Goal: Information Seeking & Learning: Compare options

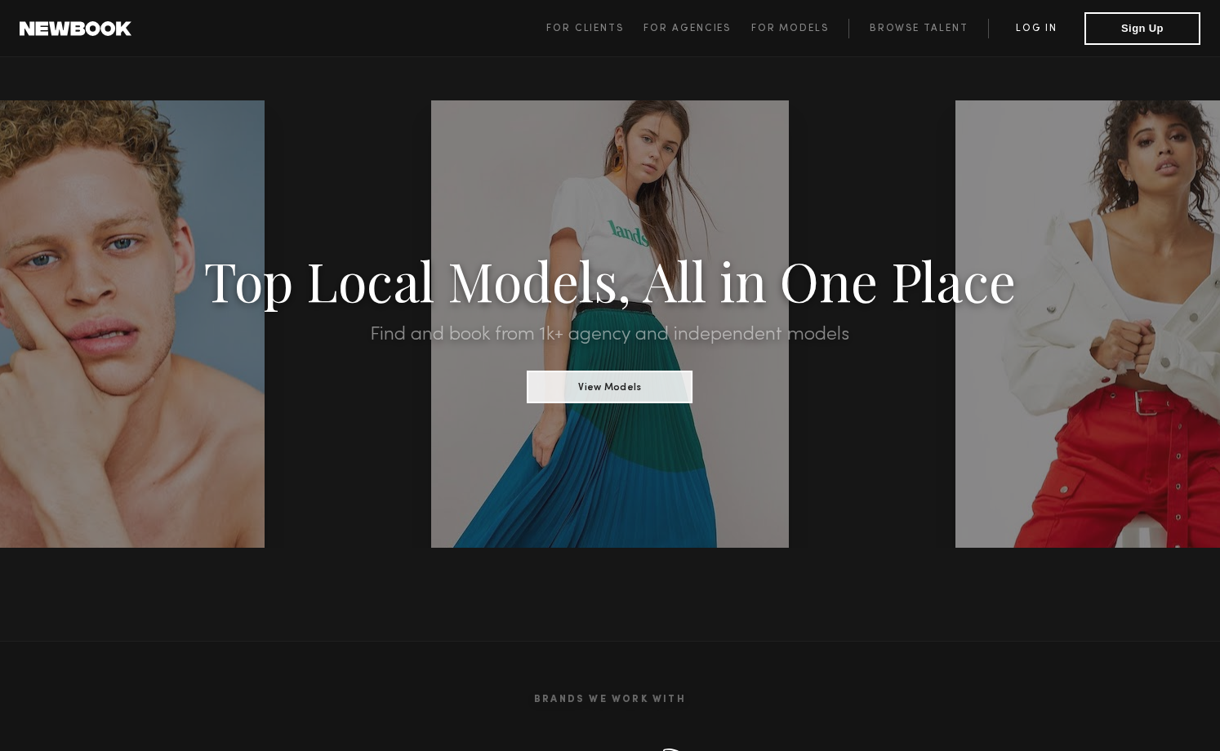
click at [1028, 31] on link "Log in" at bounding box center [1036, 29] width 96 height 20
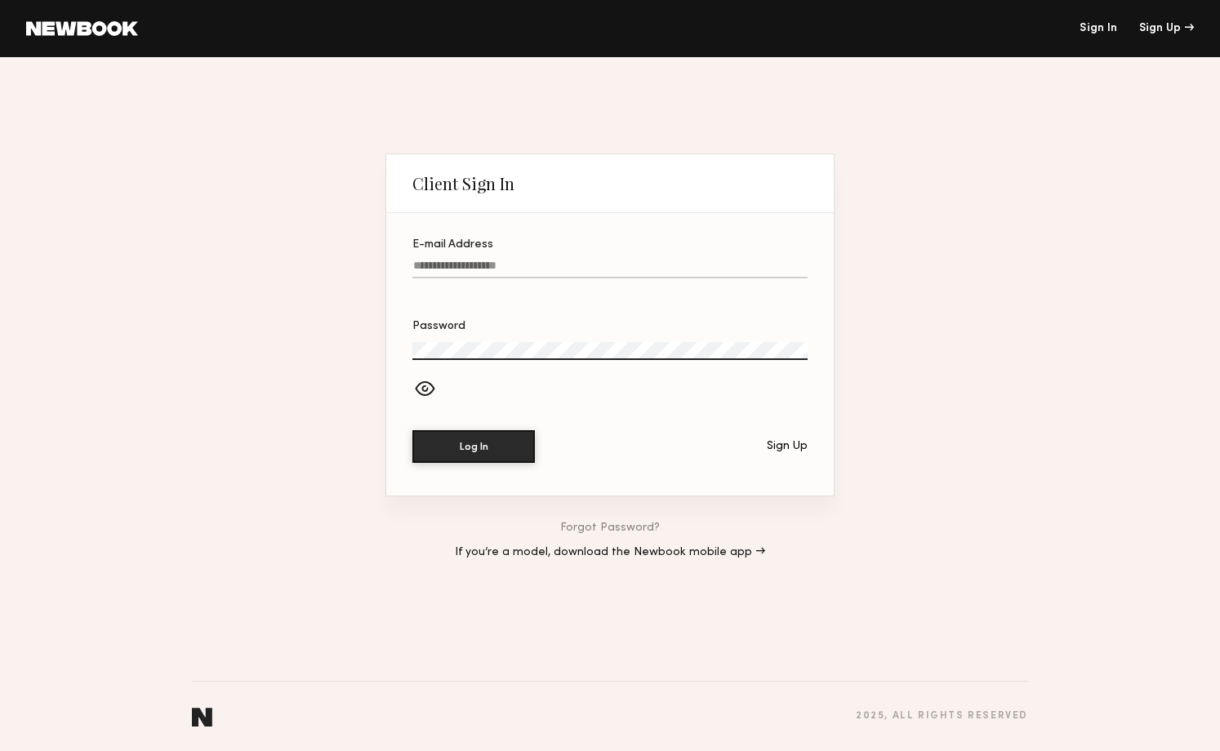
type input "**********"
click at [479, 442] on button "Log In" at bounding box center [473, 446] width 123 height 33
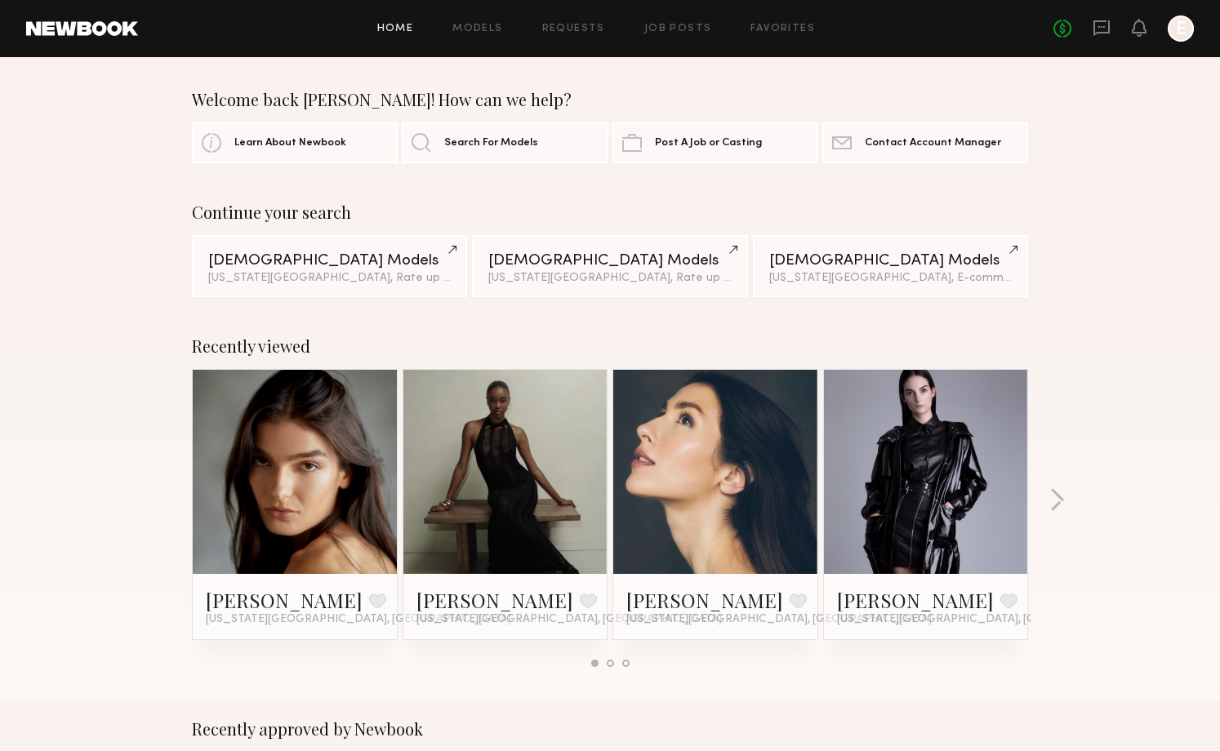
click at [293, 477] on link at bounding box center [295, 472] width 100 height 204
click at [495, 467] on link at bounding box center [506, 472] width 100 height 204
click at [783, 428] on div at bounding box center [715, 472] width 204 height 204
click at [724, 410] on link at bounding box center [716, 472] width 100 height 204
click at [947, 419] on link at bounding box center [926, 472] width 100 height 204
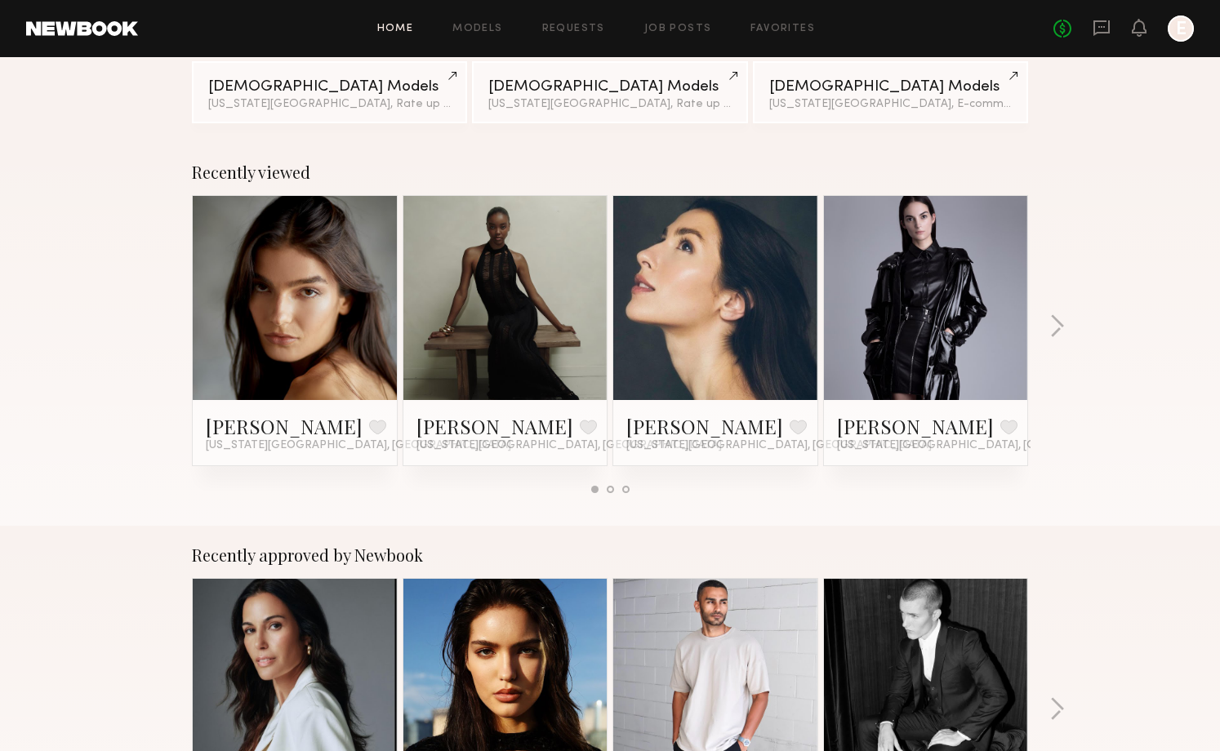
scroll to position [160, 0]
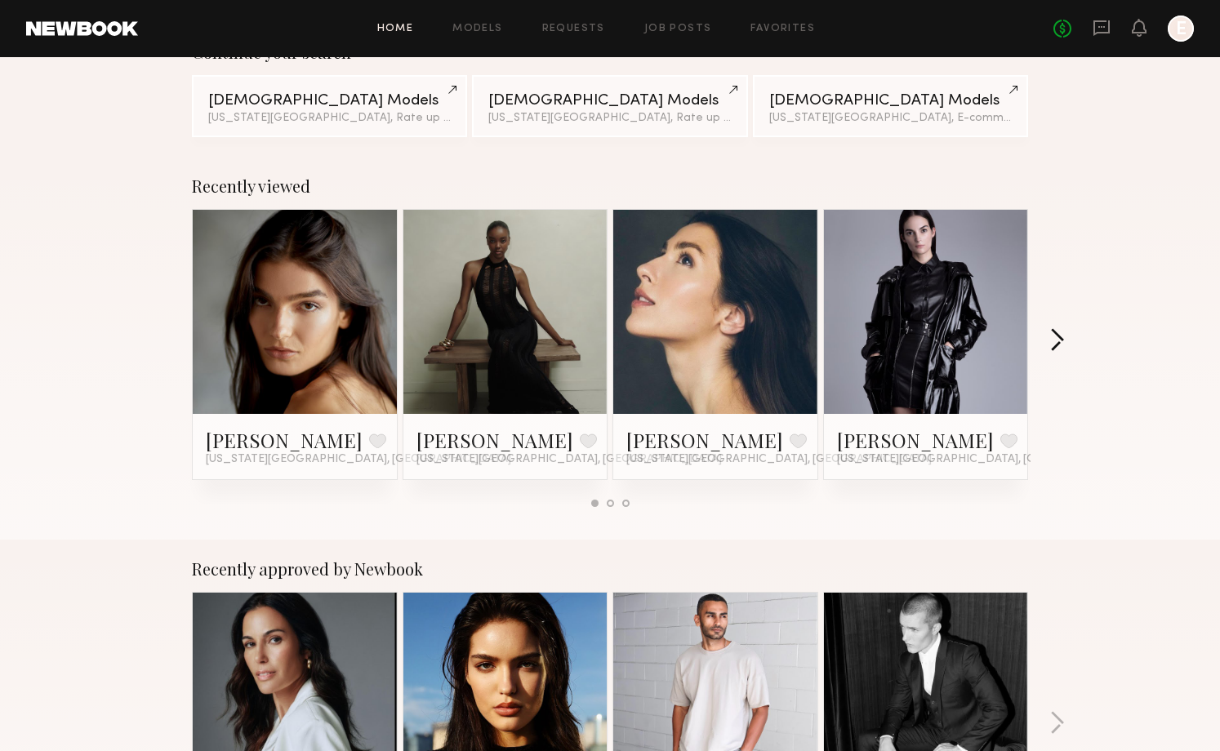
click at [1054, 341] on button "button" at bounding box center [1057, 341] width 16 height 27
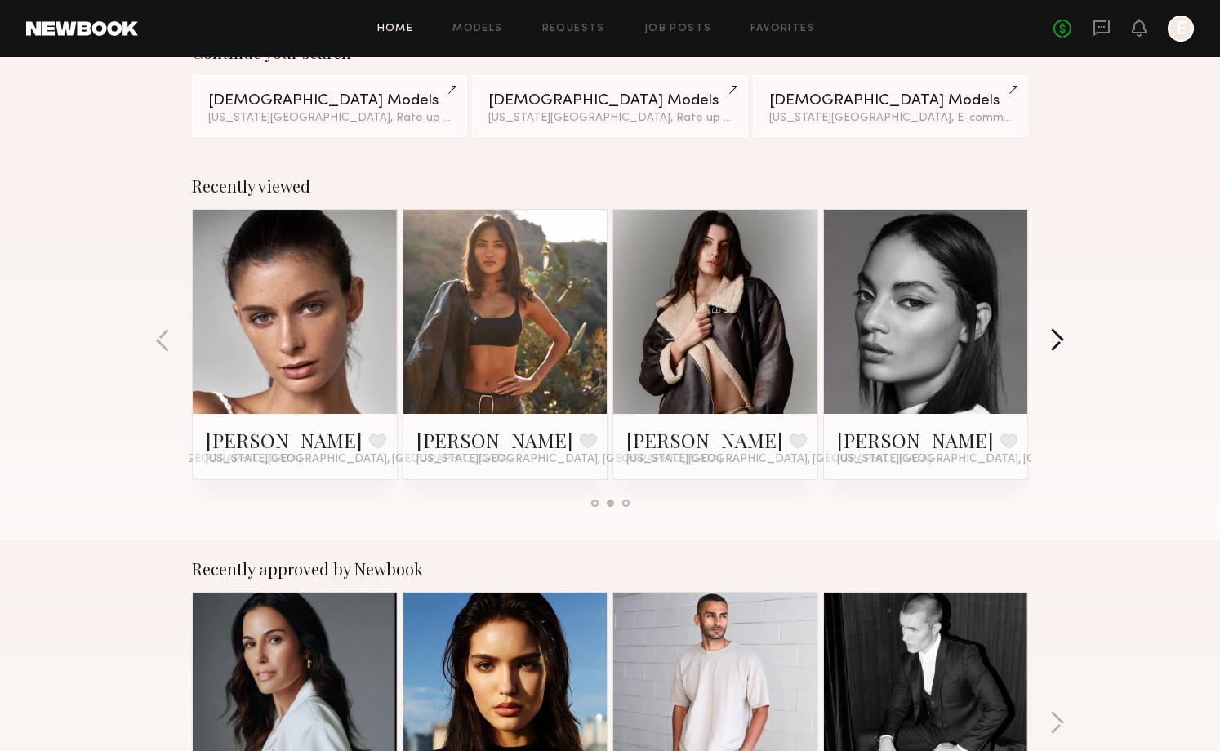
scroll to position [154, 0]
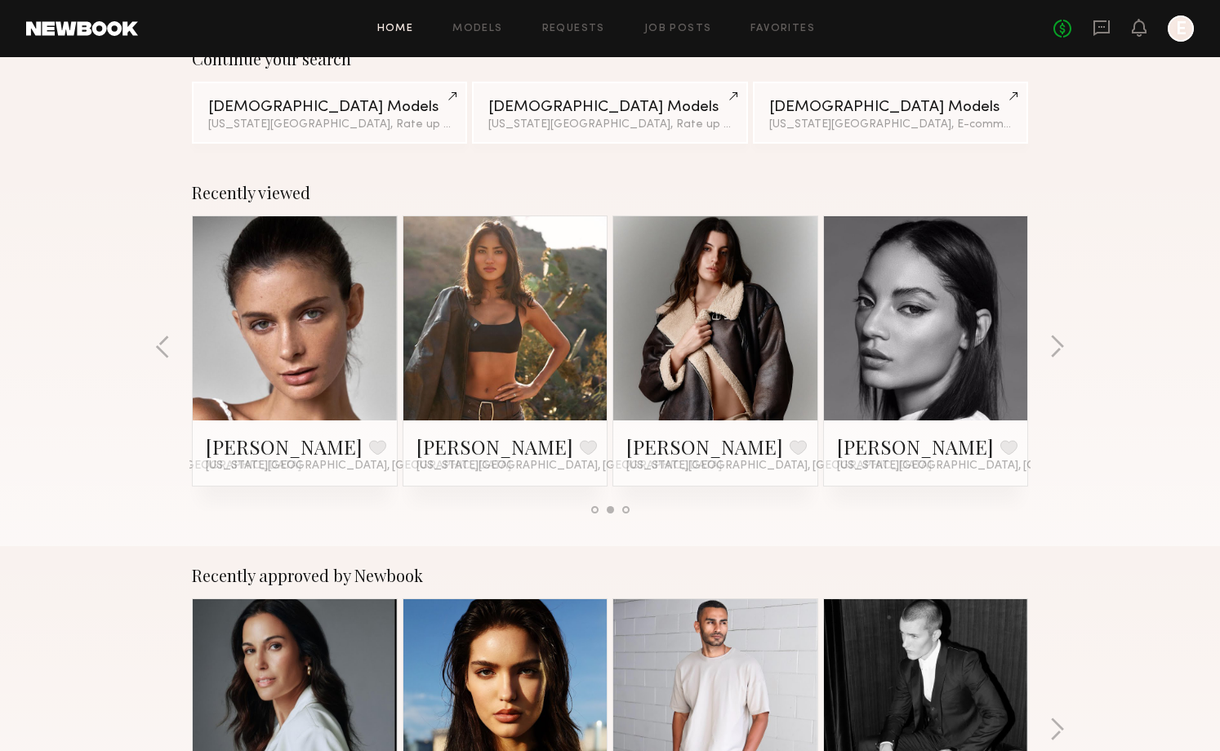
click at [706, 304] on link at bounding box center [716, 318] width 100 height 204
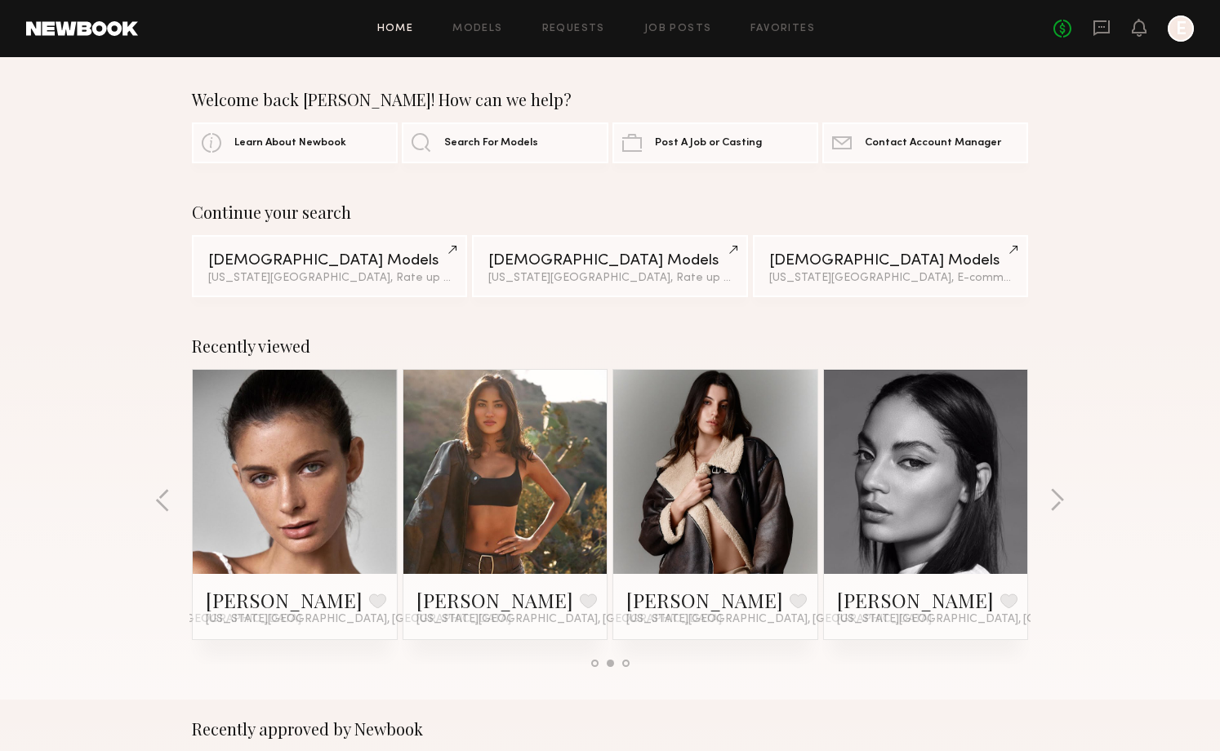
scroll to position [0, 0]
click at [1056, 502] on button "button" at bounding box center [1057, 501] width 16 height 27
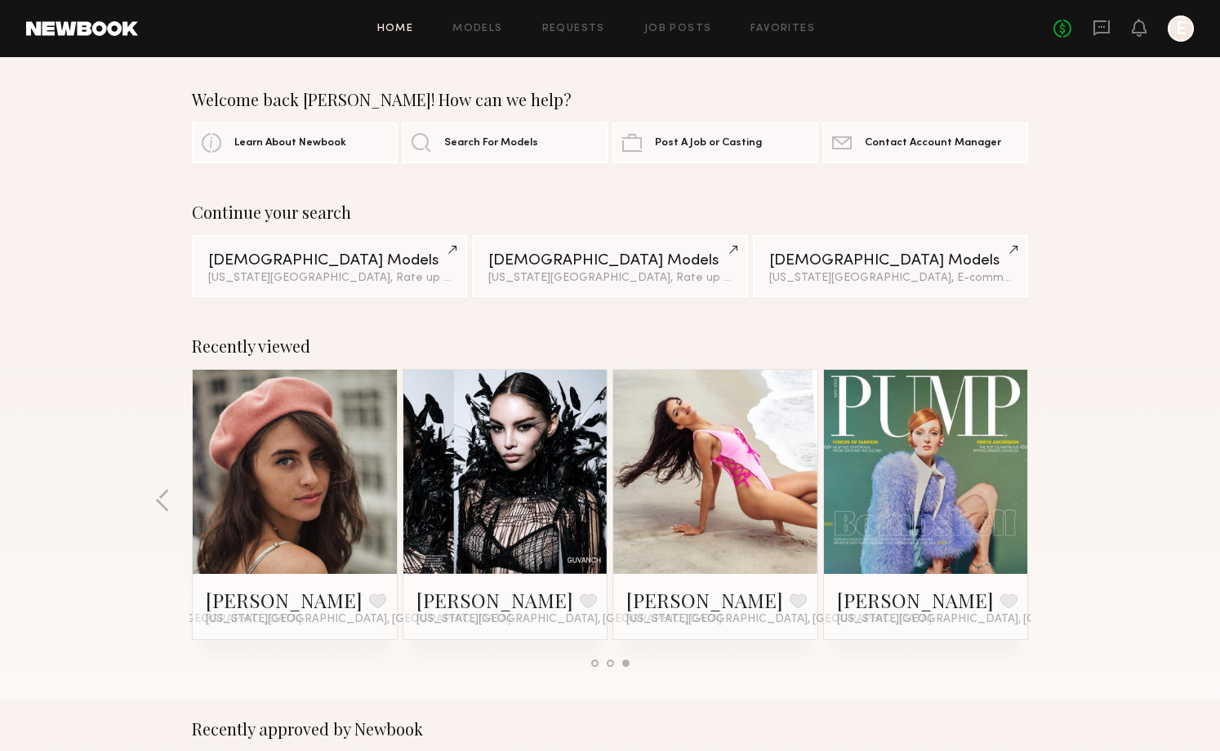
click at [1056, 502] on div "Recently viewed Alexis L. Favorite New York City, NY Nikira E. Favorite New Yor…" at bounding box center [610, 508] width 1220 height 383
click at [314, 266] on div "Female Models" at bounding box center [329, 260] width 243 height 16
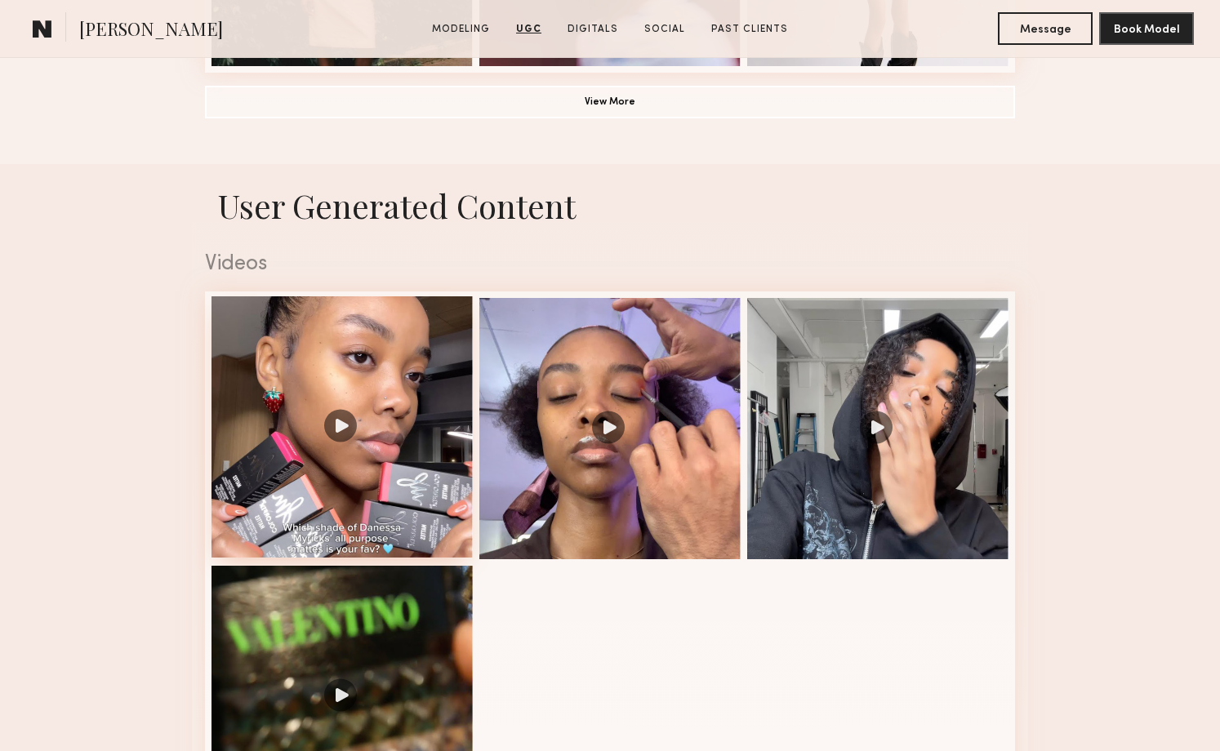
scroll to position [1536, 0]
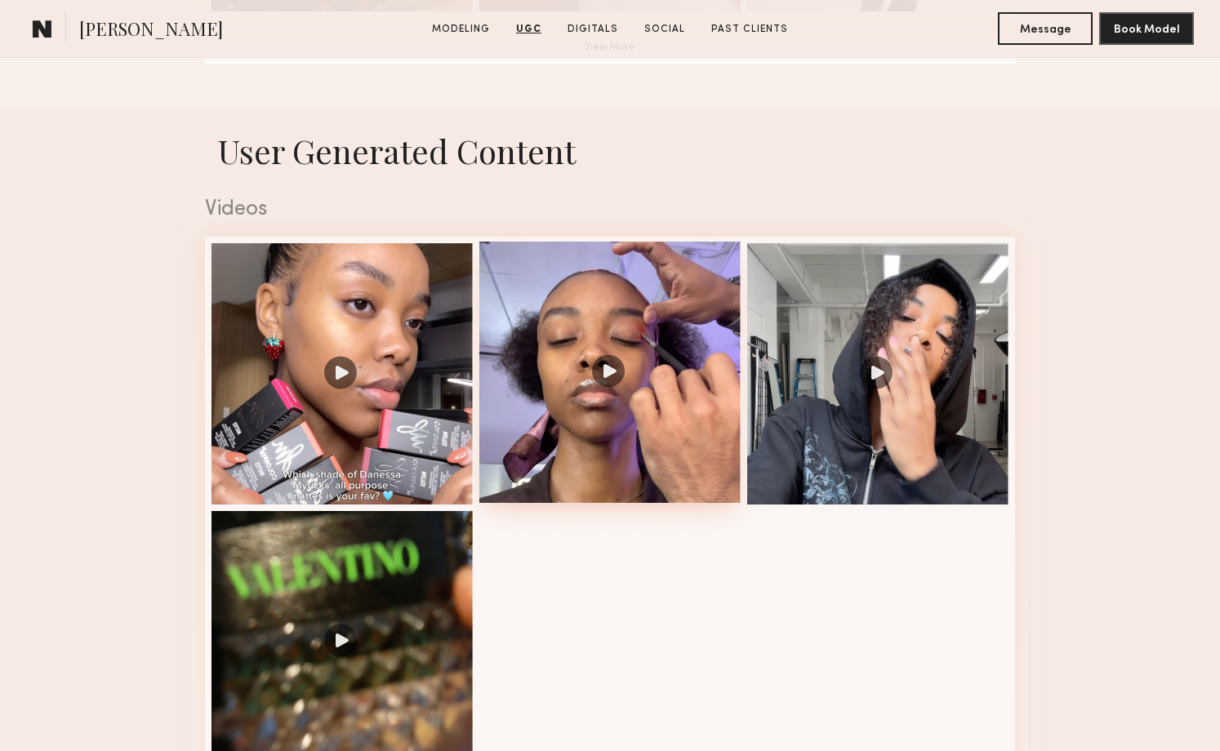
click at [658, 428] on div at bounding box center [609, 372] width 261 height 261
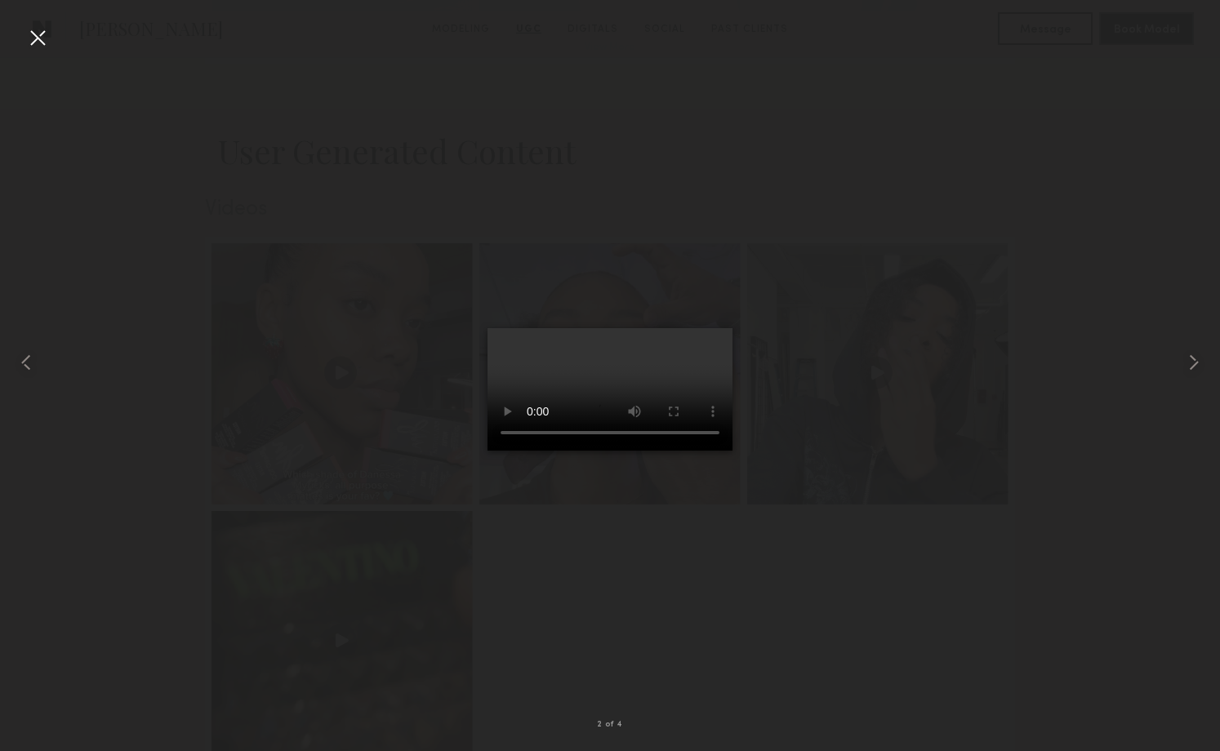
click at [611, 390] on video at bounding box center [610, 389] width 245 height 123
click at [1196, 365] on common-icon at bounding box center [1194, 363] width 26 height 26
click at [163, 191] on div at bounding box center [610, 362] width 1220 height 673
click at [30, 39] on div at bounding box center [38, 38] width 26 height 26
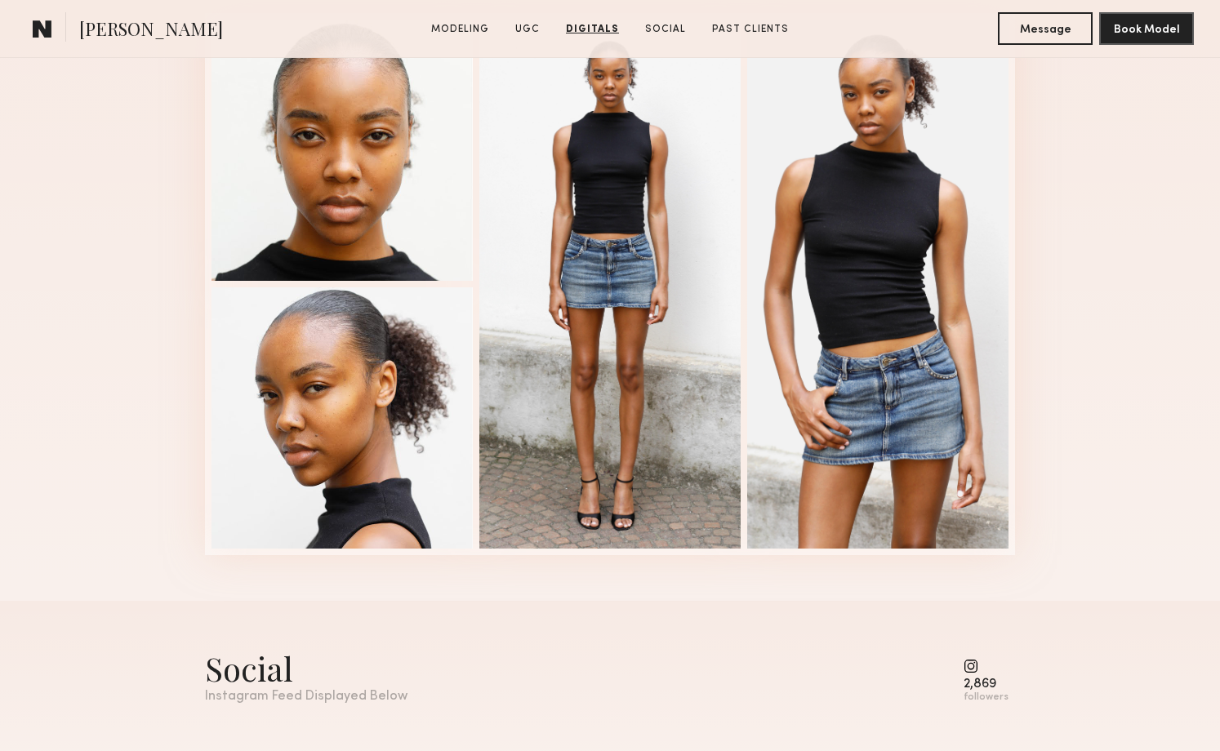
scroll to position [2474, 0]
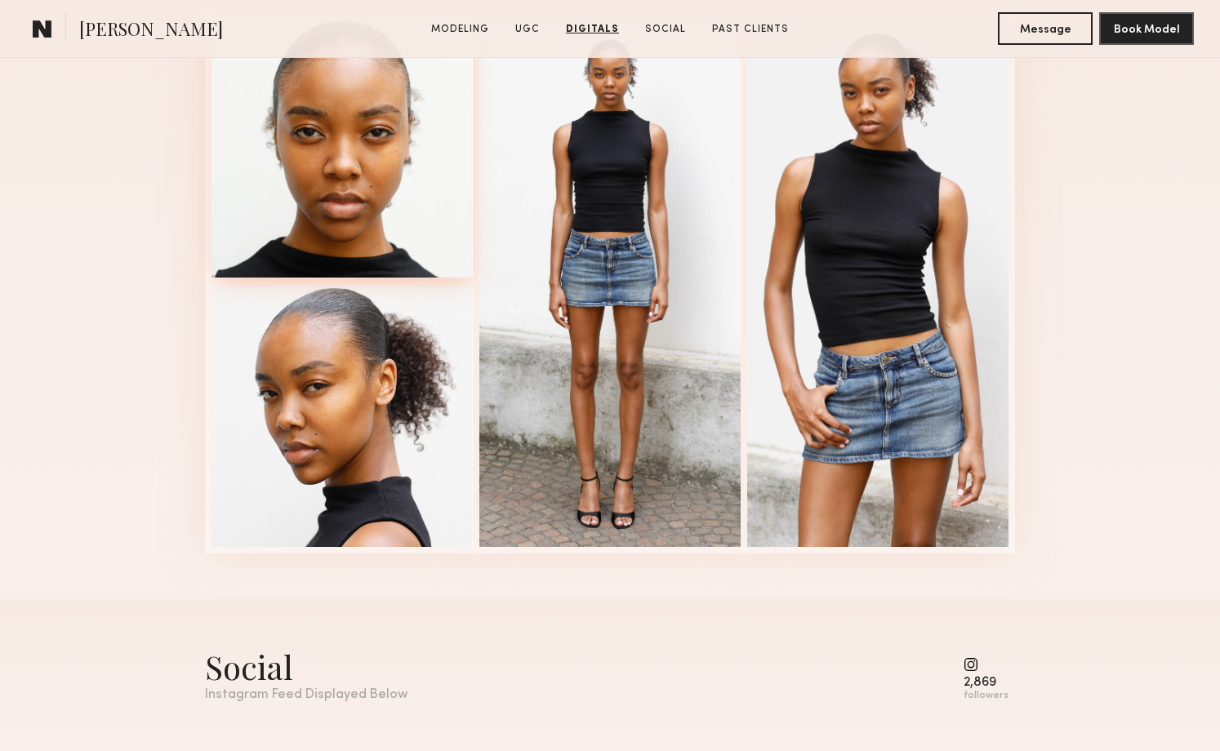
click at [394, 218] on div at bounding box center [342, 146] width 261 height 261
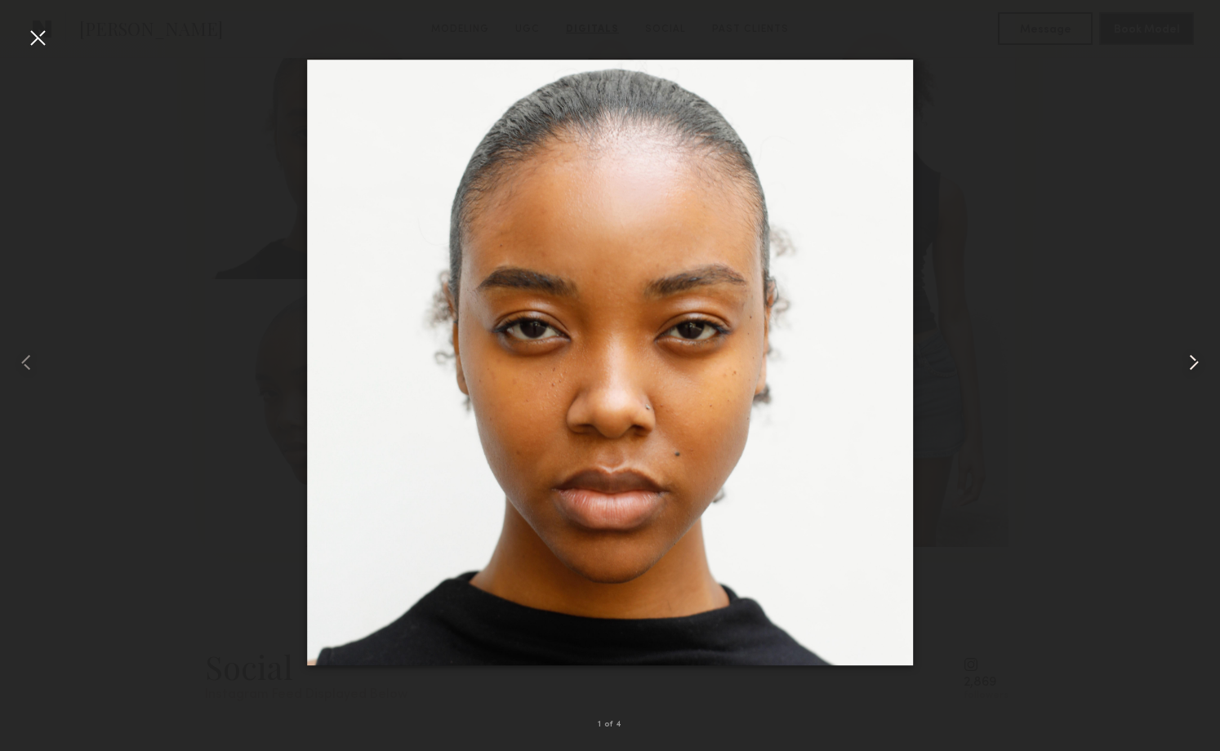
click at [1188, 363] on common-icon at bounding box center [1194, 363] width 26 height 26
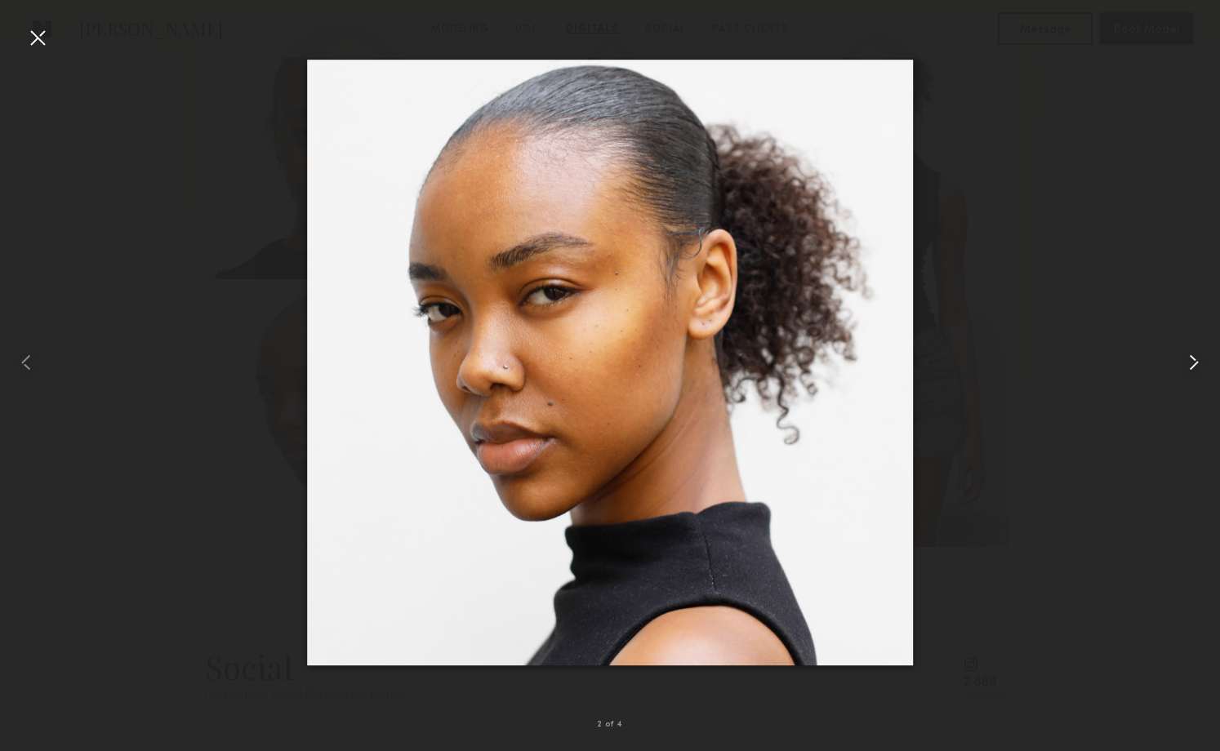
click at [1188, 363] on common-icon at bounding box center [1194, 363] width 26 height 26
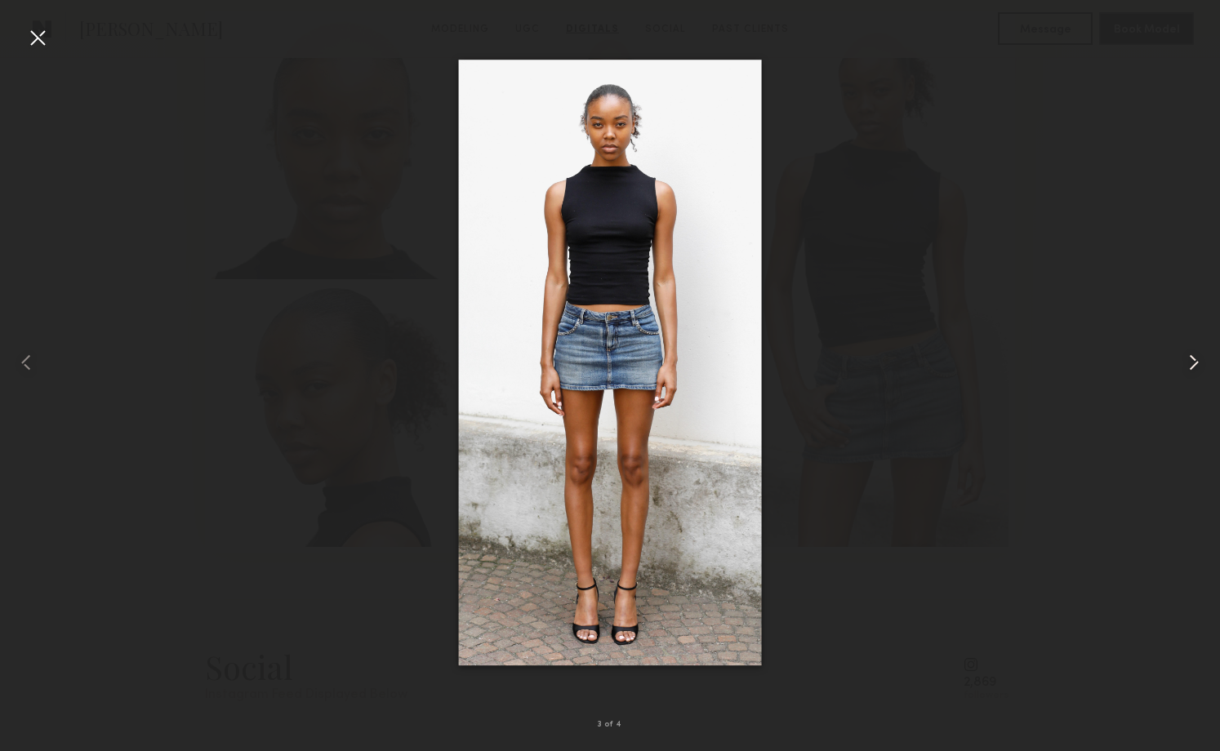
click at [1188, 363] on common-icon at bounding box center [1194, 363] width 26 height 26
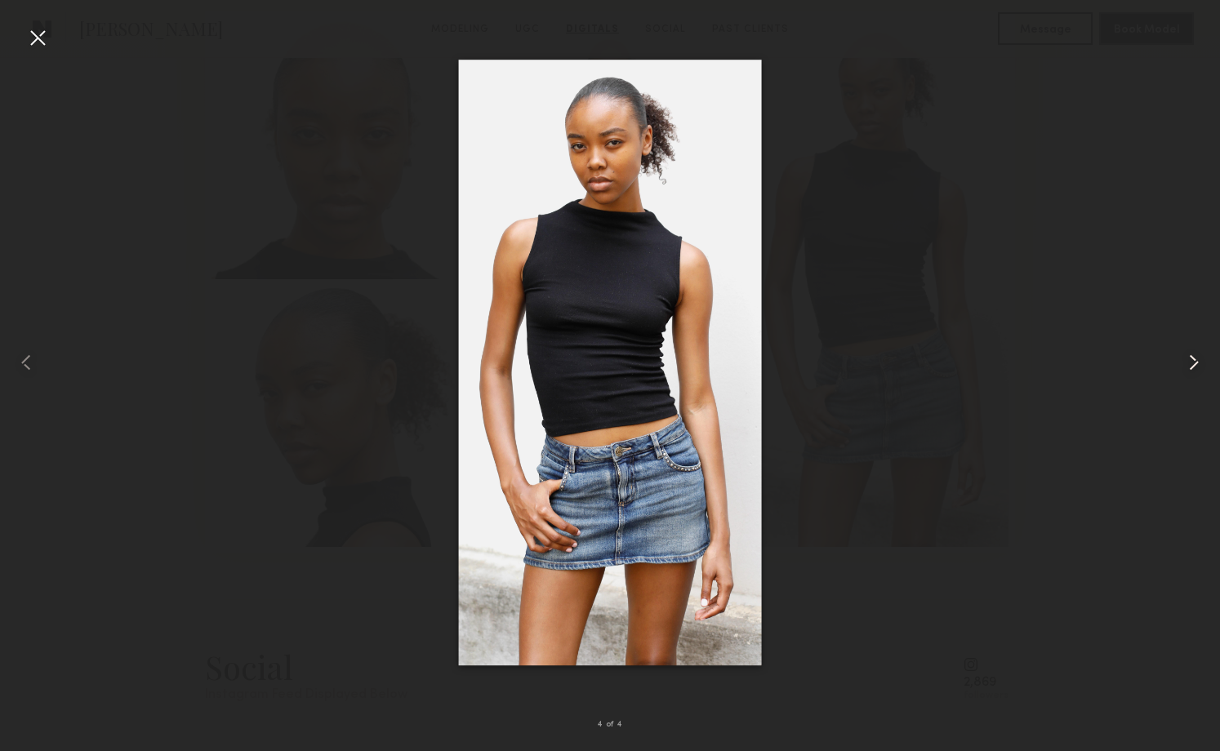
click at [1188, 363] on common-icon at bounding box center [1194, 363] width 26 height 26
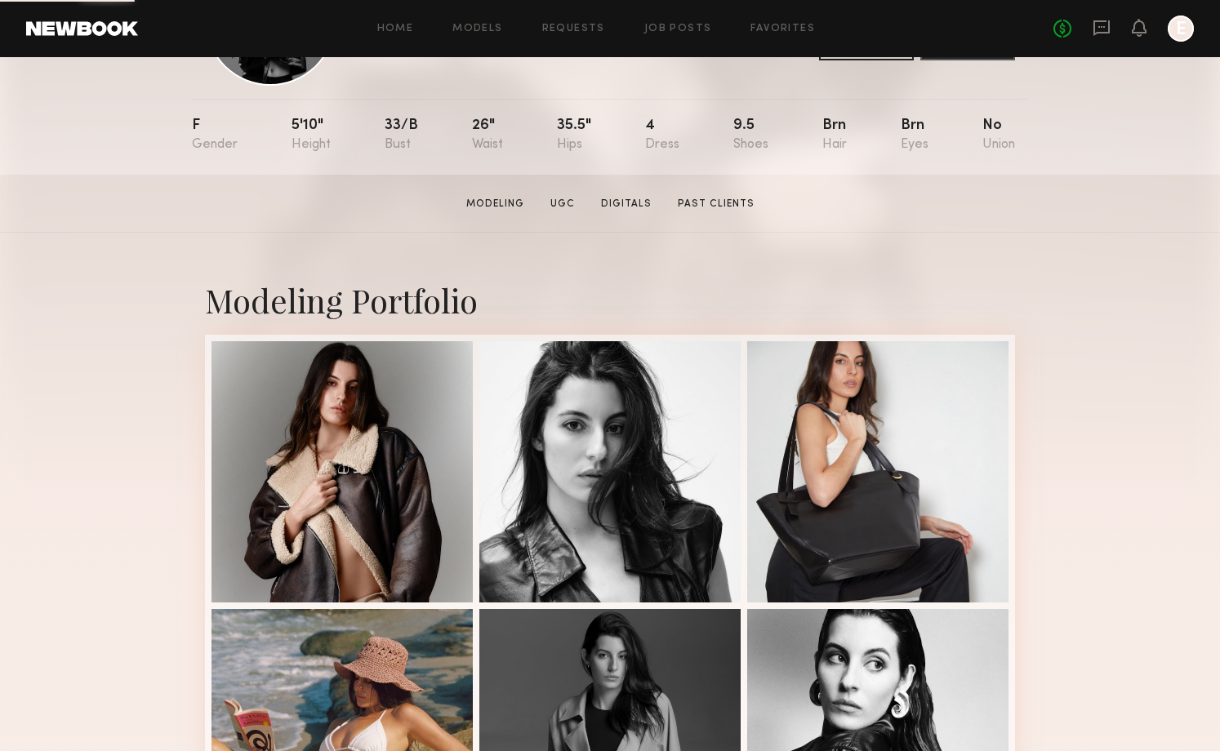
scroll to position [283, 0]
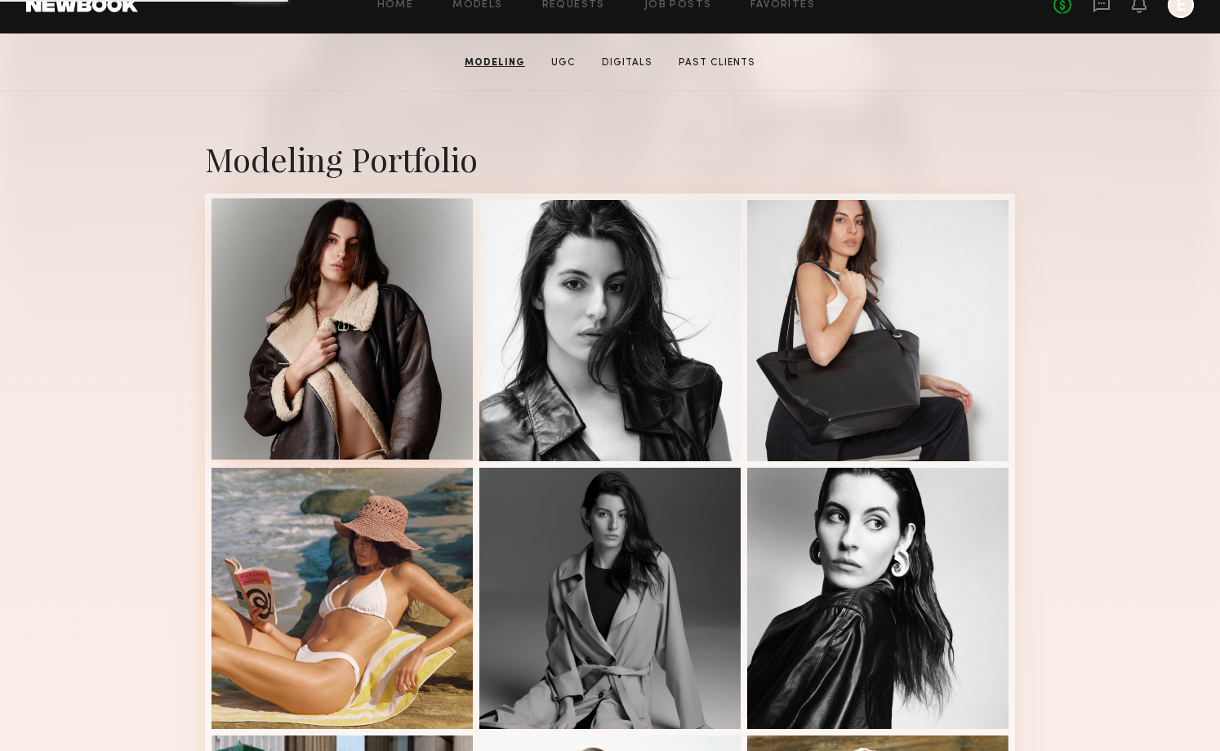
click at [345, 332] on div at bounding box center [342, 328] width 261 height 261
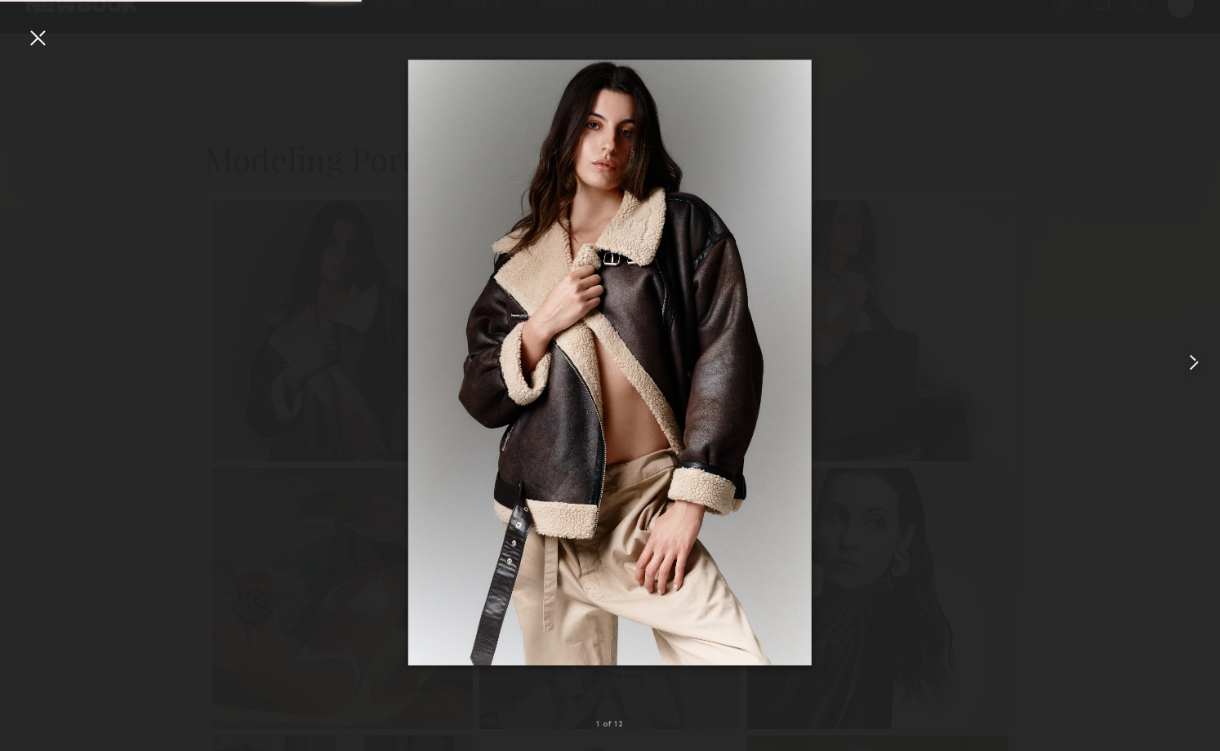
click at [1194, 372] on common-icon at bounding box center [1194, 363] width 26 height 26
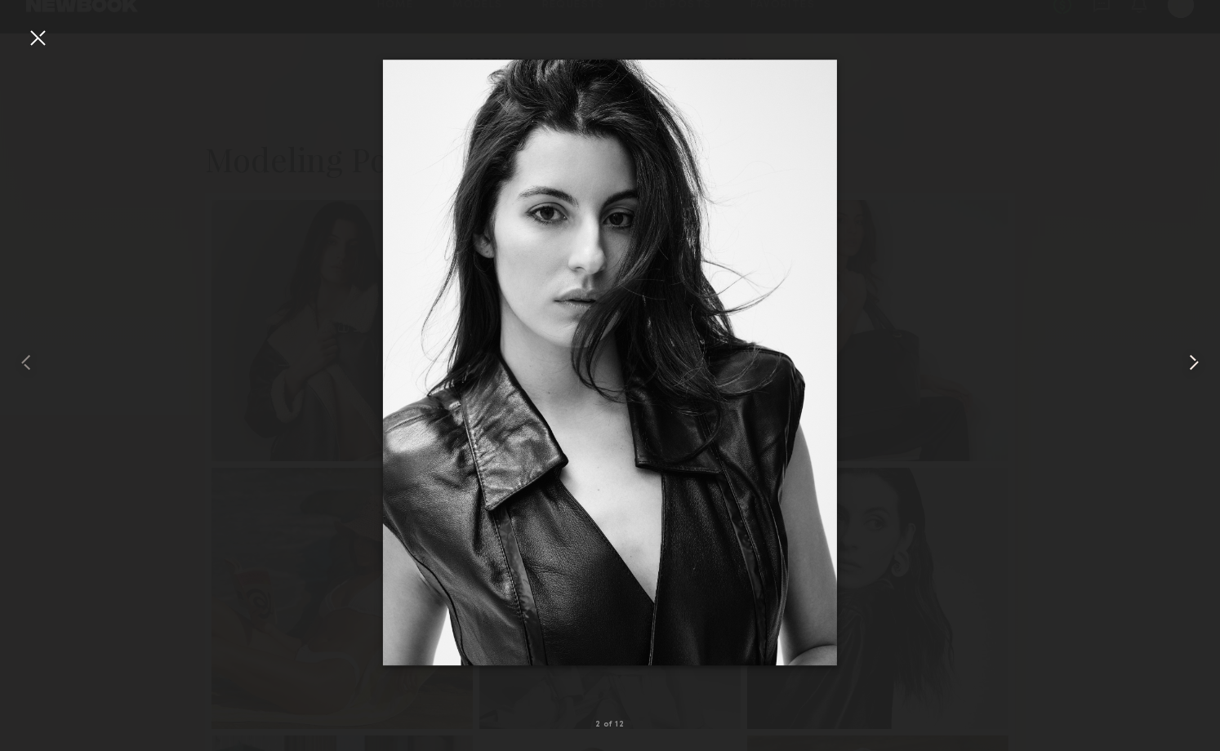
click at [1192, 368] on common-icon at bounding box center [1194, 363] width 26 height 26
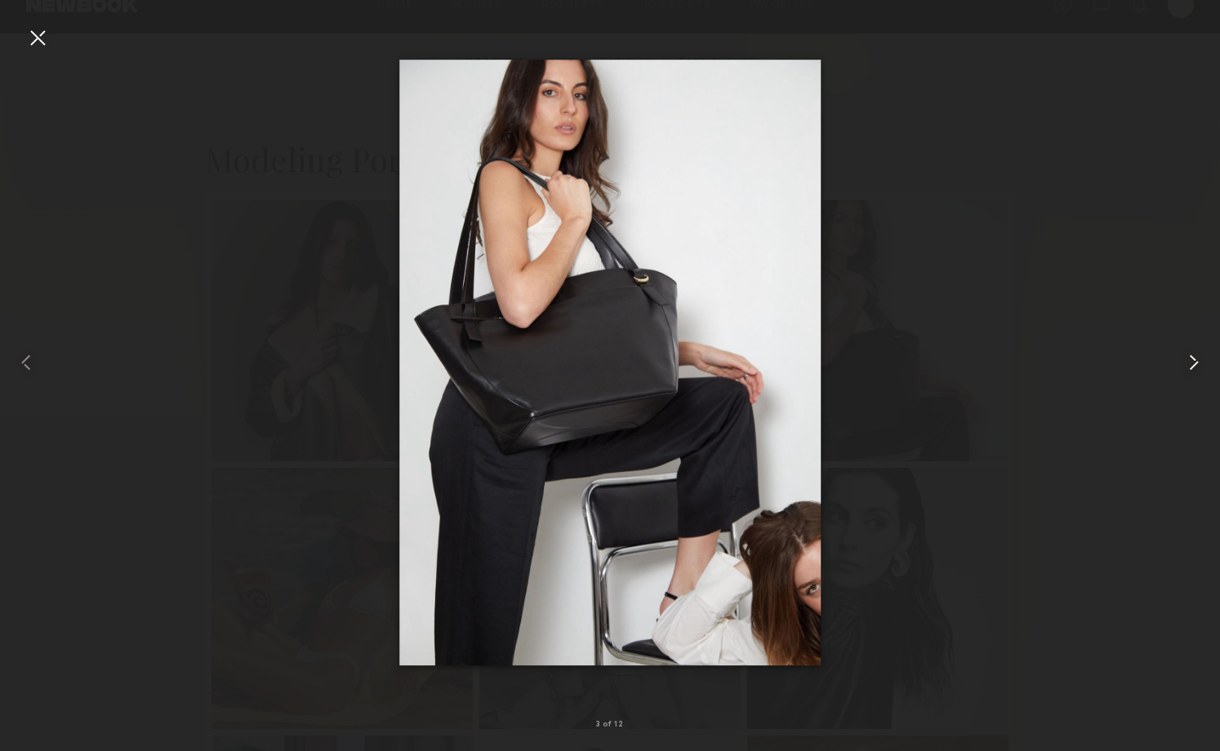
click at [1192, 368] on common-icon at bounding box center [1194, 363] width 26 height 26
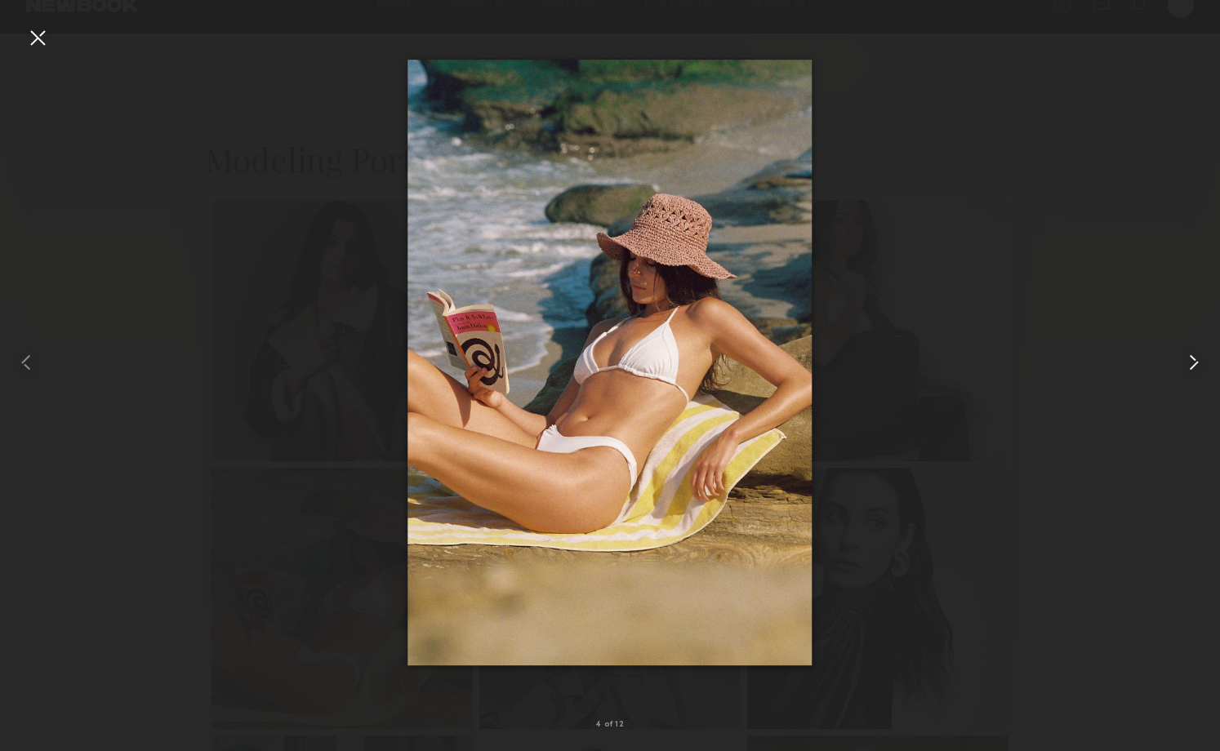
click at [1192, 368] on common-icon at bounding box center [1194, 363] width 26 height 26
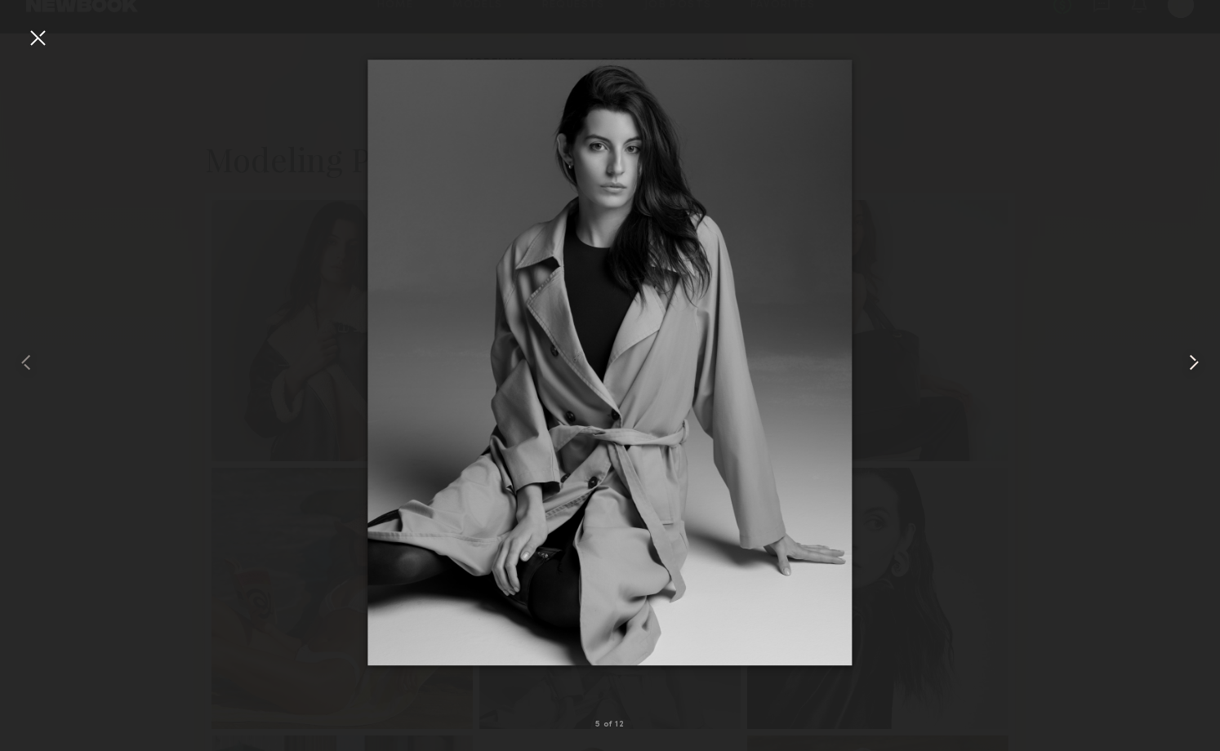
click at [1192, 368] on common-icon at bounding box center [1194, 363] width 26 height 26
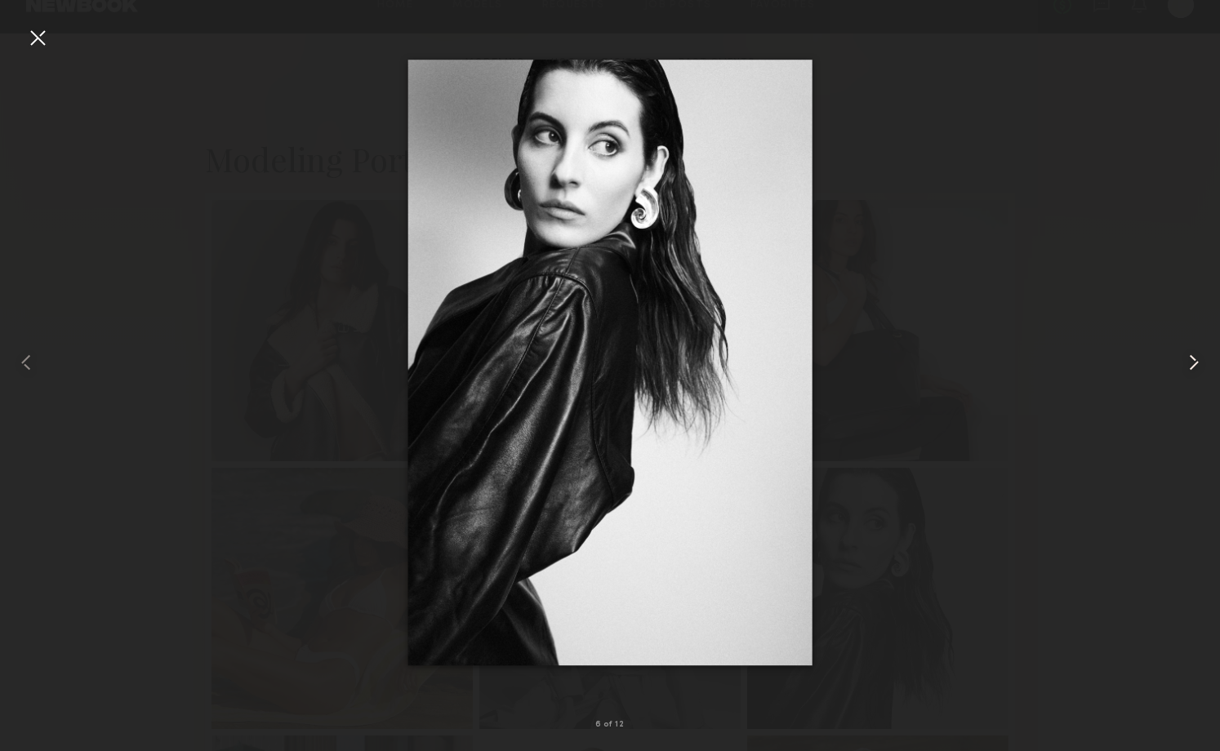
click at [1192, 368] on common-icon at bounding box center [1194, 363] width 26 height 26
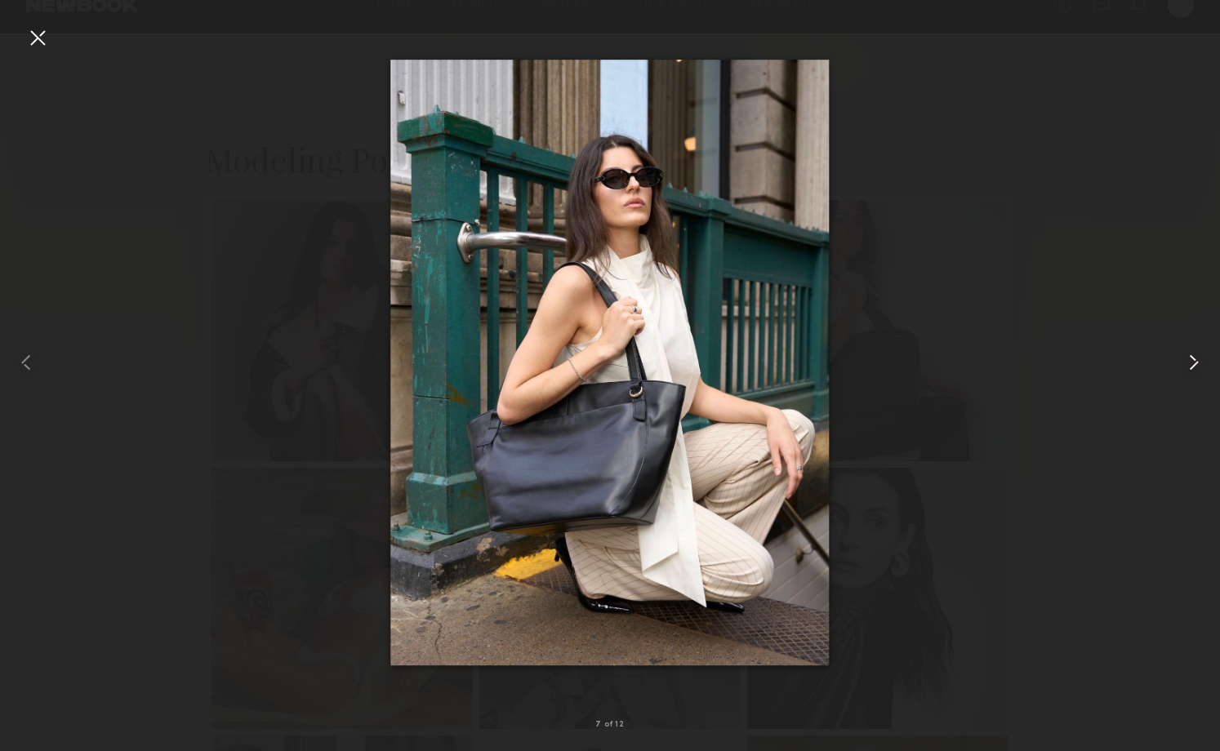
click at [1192, 368] on common-icon at bounding box center [1194, 363] width 26 height 26
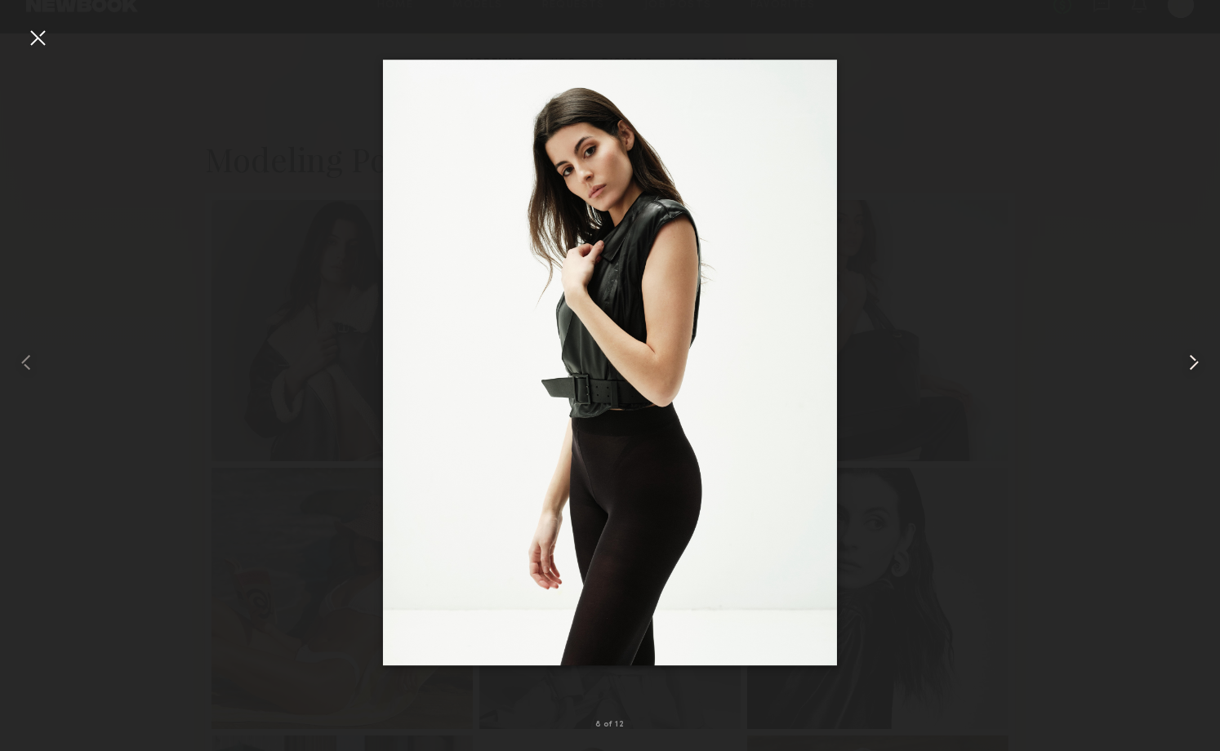
click at [1192, 368] on common-icon at bounding box center [1194, 363] width 26 height 26
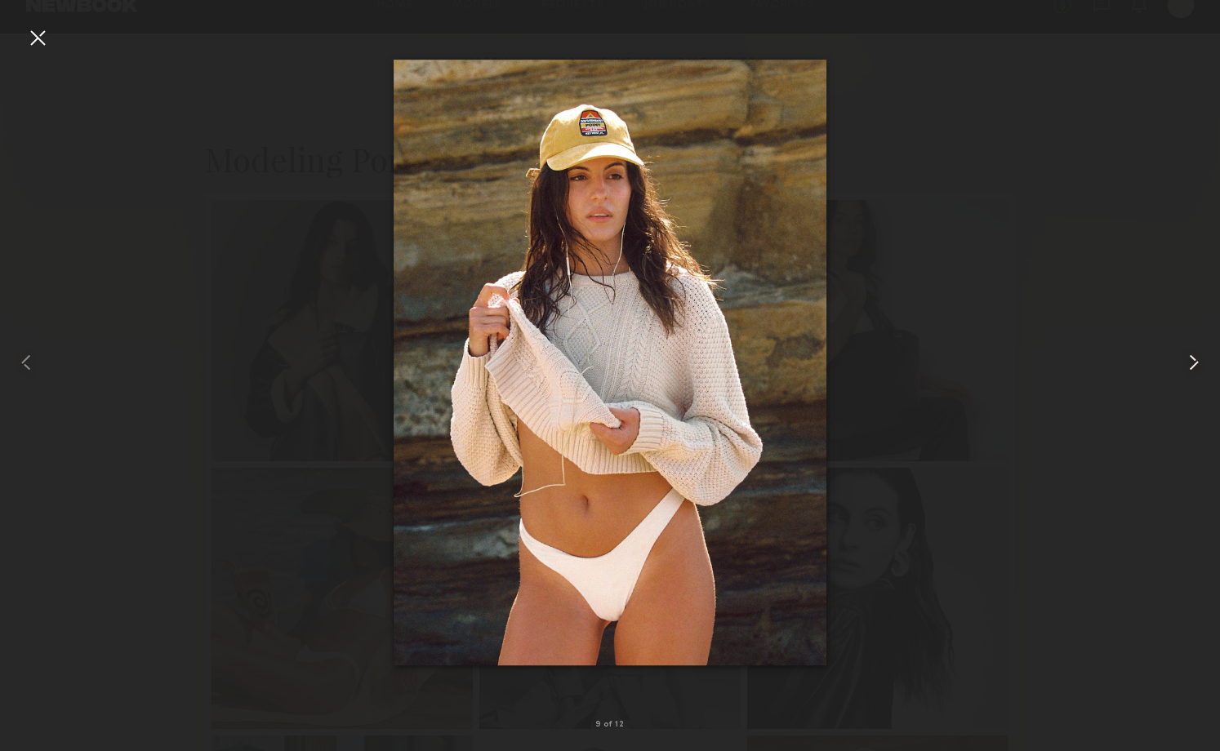
click at [1192, 368] on common-icon at bounding box center [1194, 363] width 26 height 26
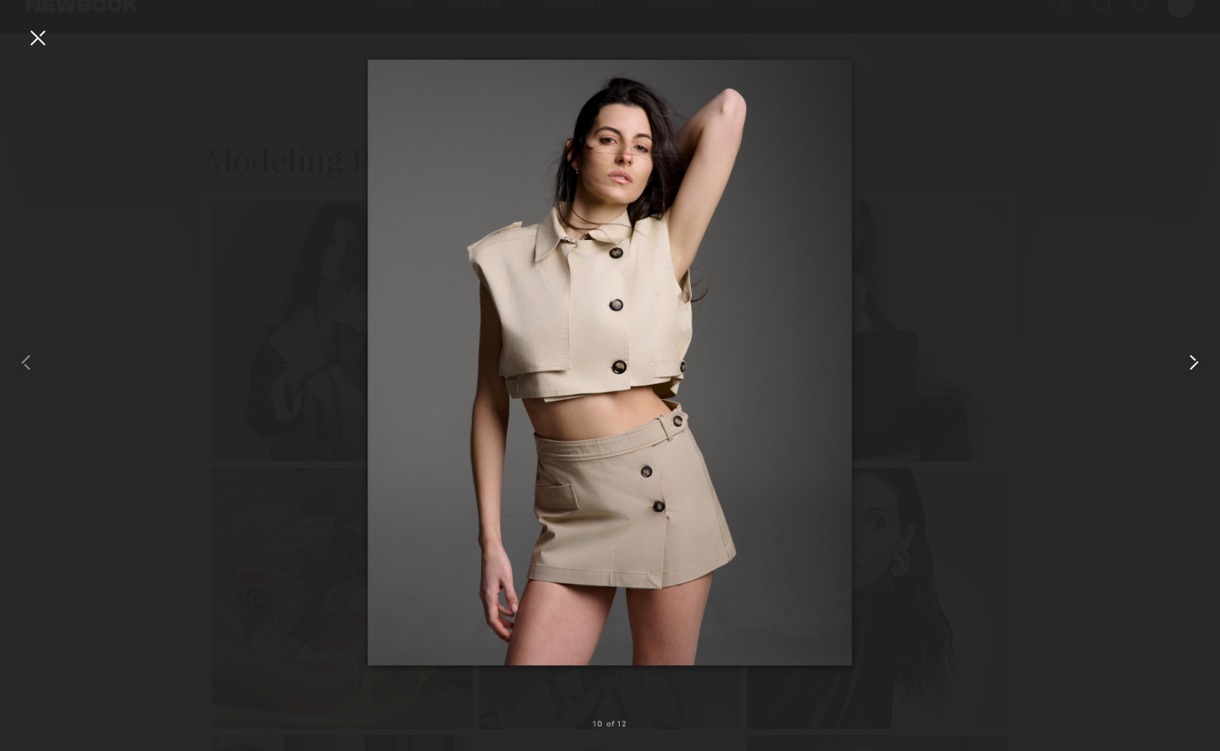
click at [1192, 368] on common-icon at bounding box center [1194, 363] width 26 height 26
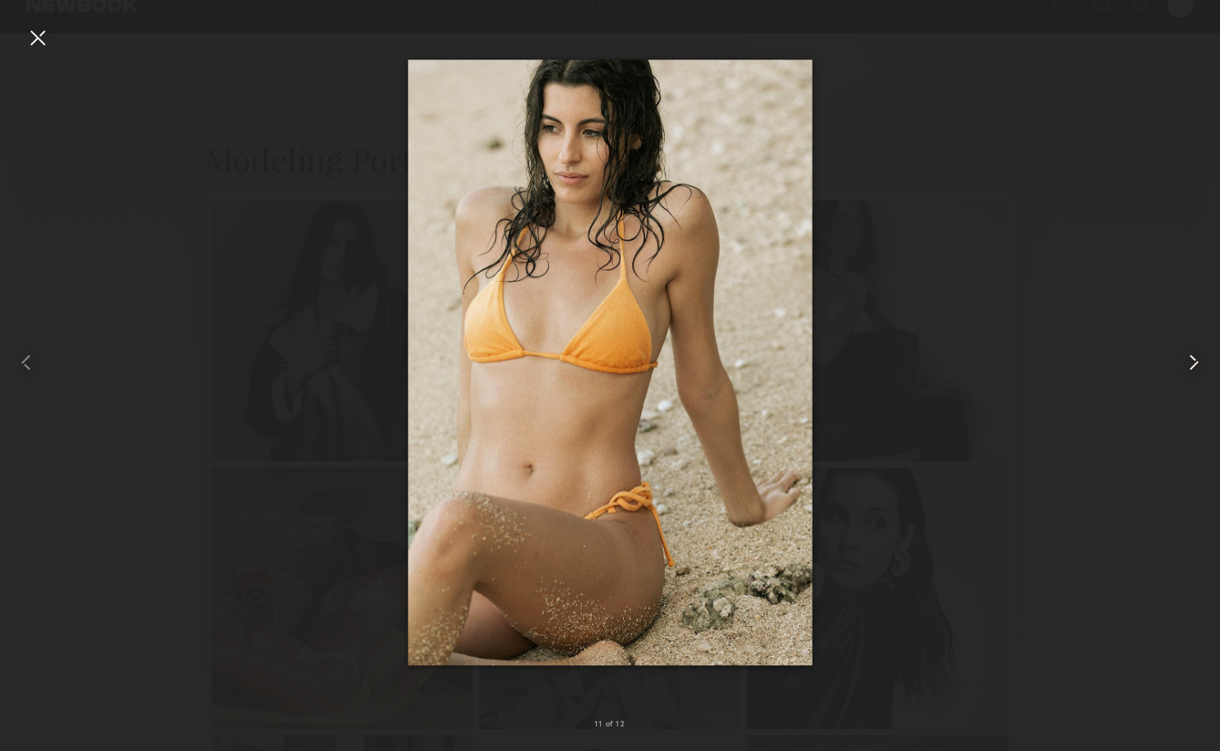
click at [1192, 368] on common-icon at bounding box center [1194, 363] width 26 height 26
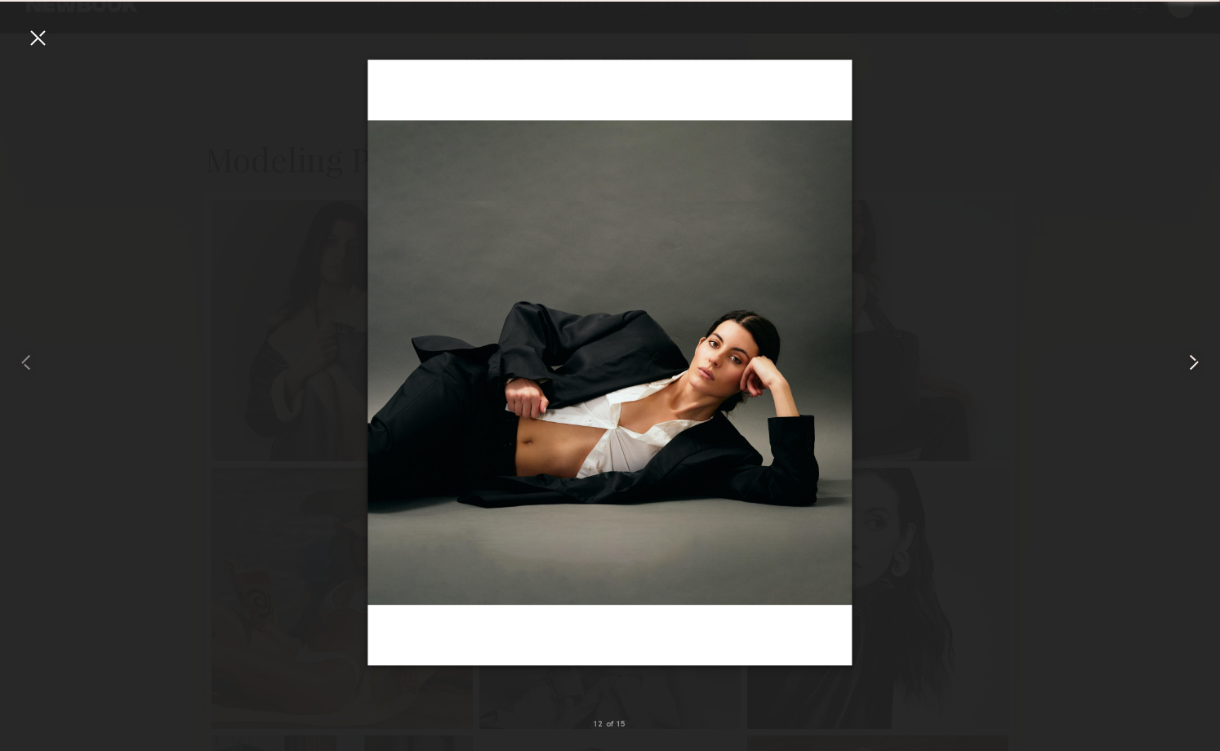
click at [1192, 368] on common-icon at bounding box center [1194, 363] width 26 height 26
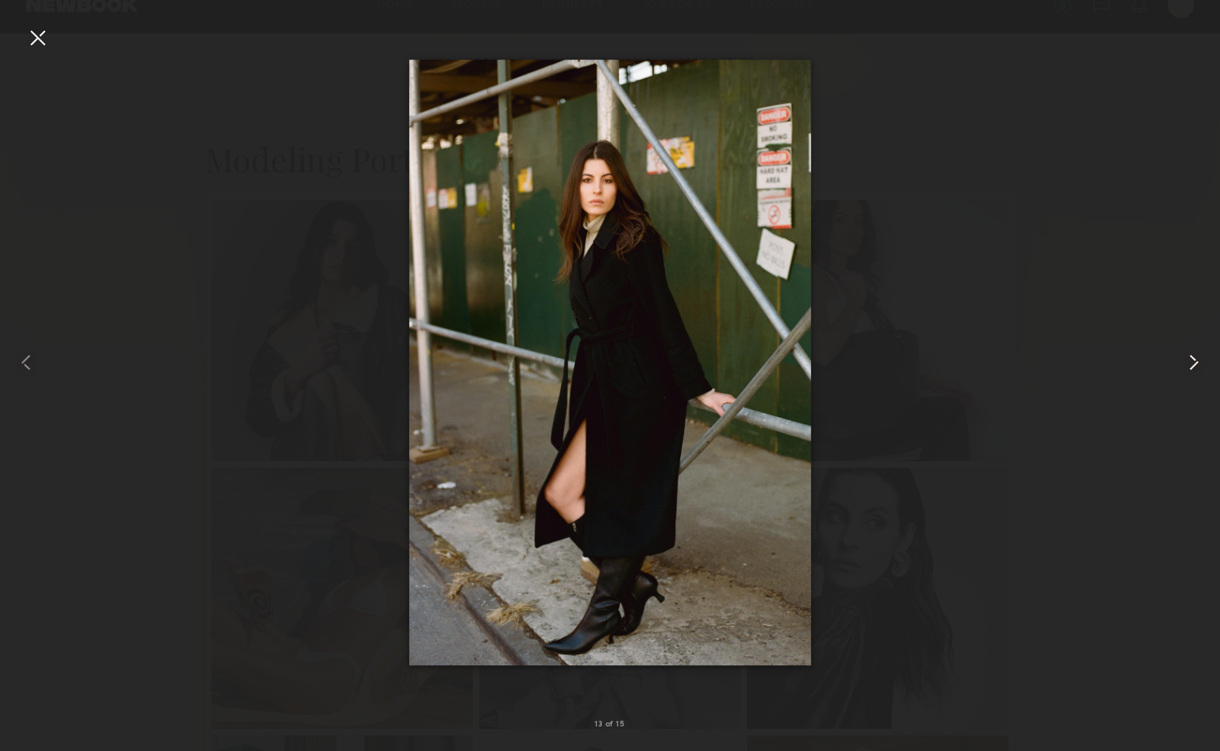
click at [1192, 368] on common-icon at bounding box center [1194, 363] width 26 height 26
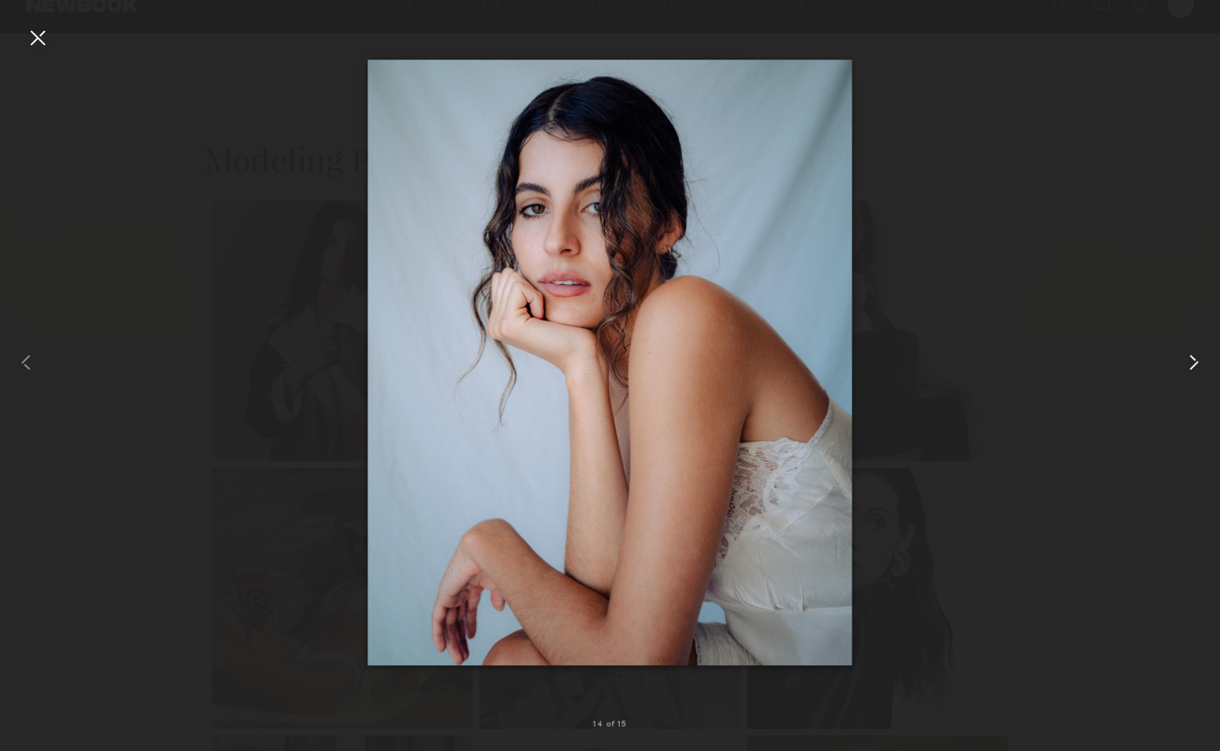
click at [1192, 368] on common-icon at bounding box center [1194, 363] width 26 height 26
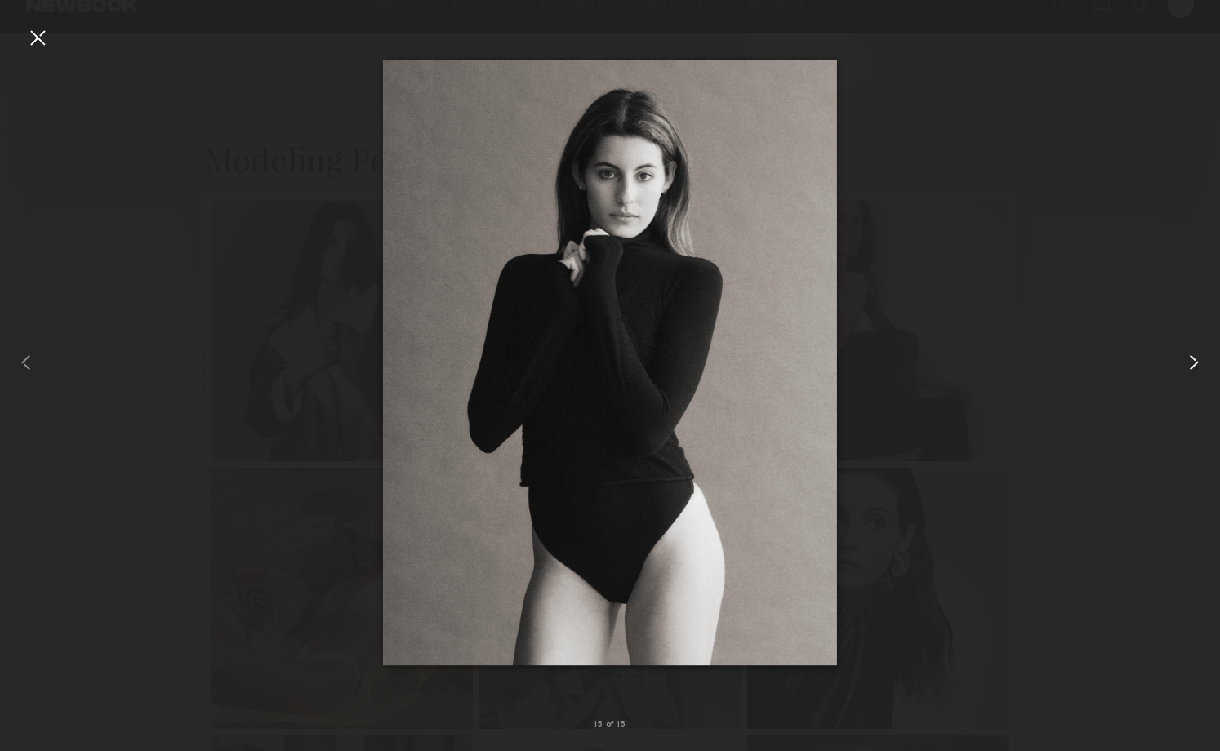
click at [1192, 368] on common-icon at bounding box center [1194, 363] width 26 height 26
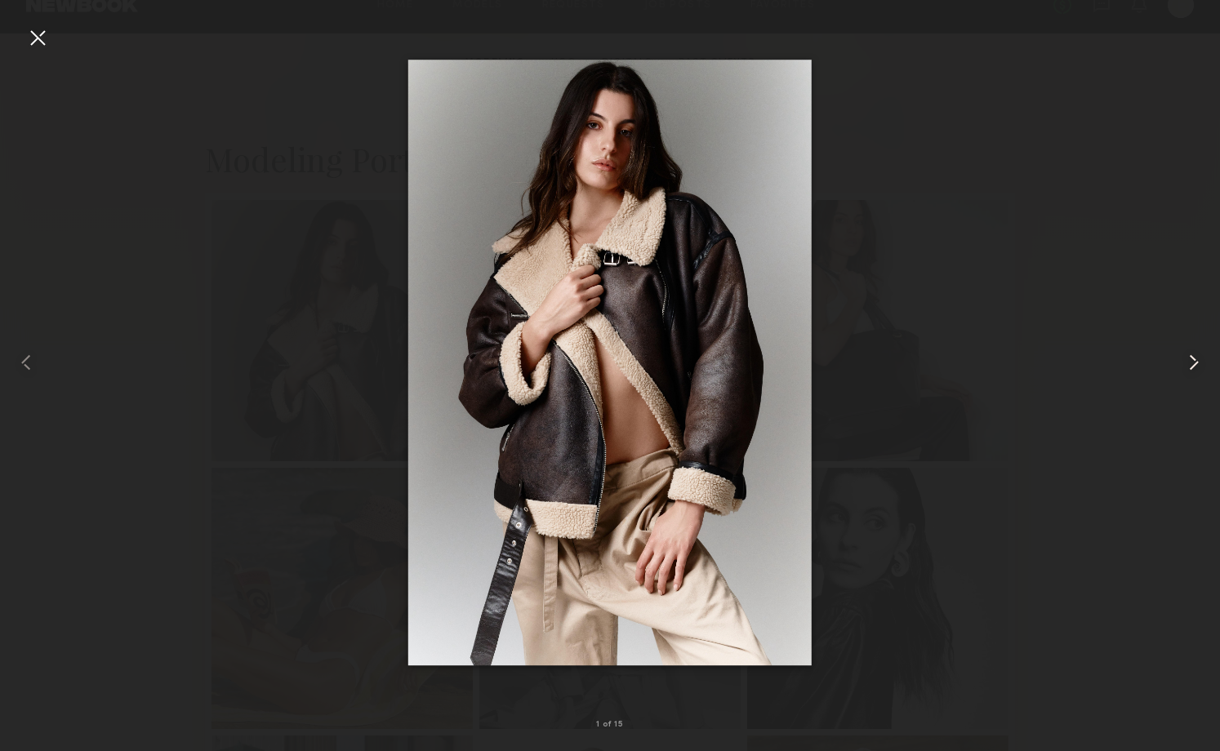
click at [1192, 368] on common-icon at bounding box center [1194, 363] width 26 height 26
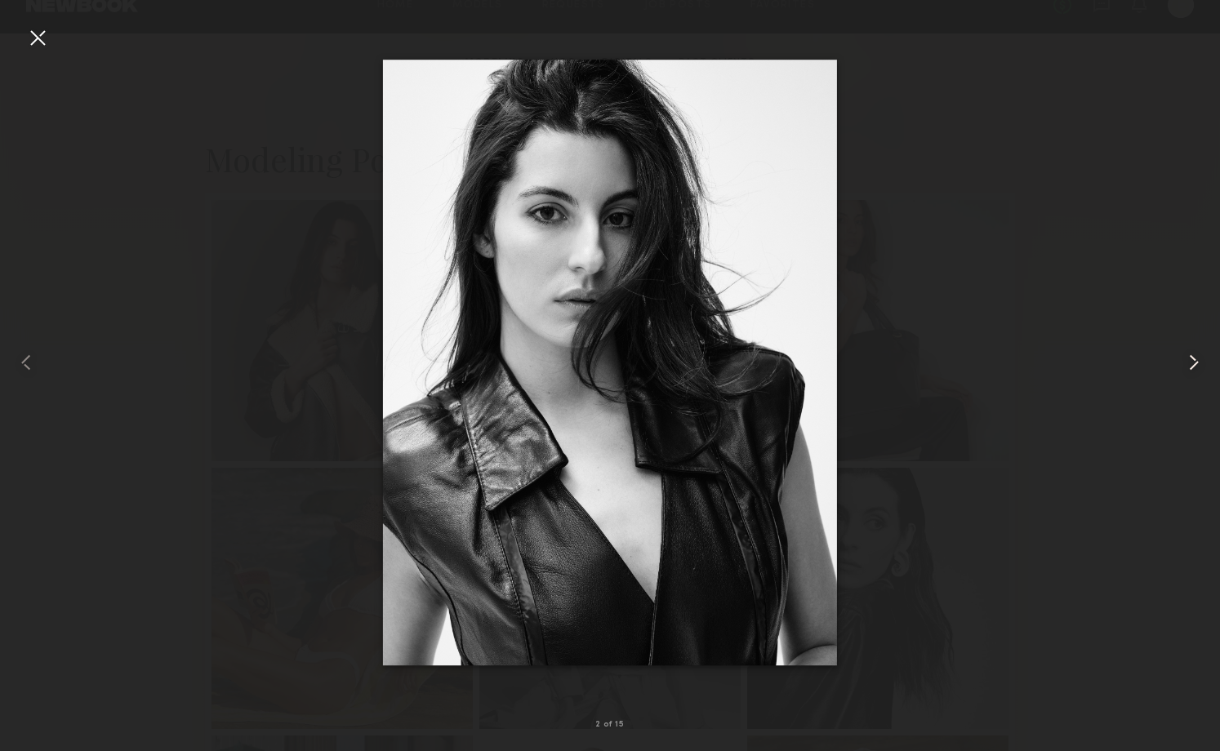
click at [1192, 368] on common-icon at bounding box center [1194, 363] width 26 height 26
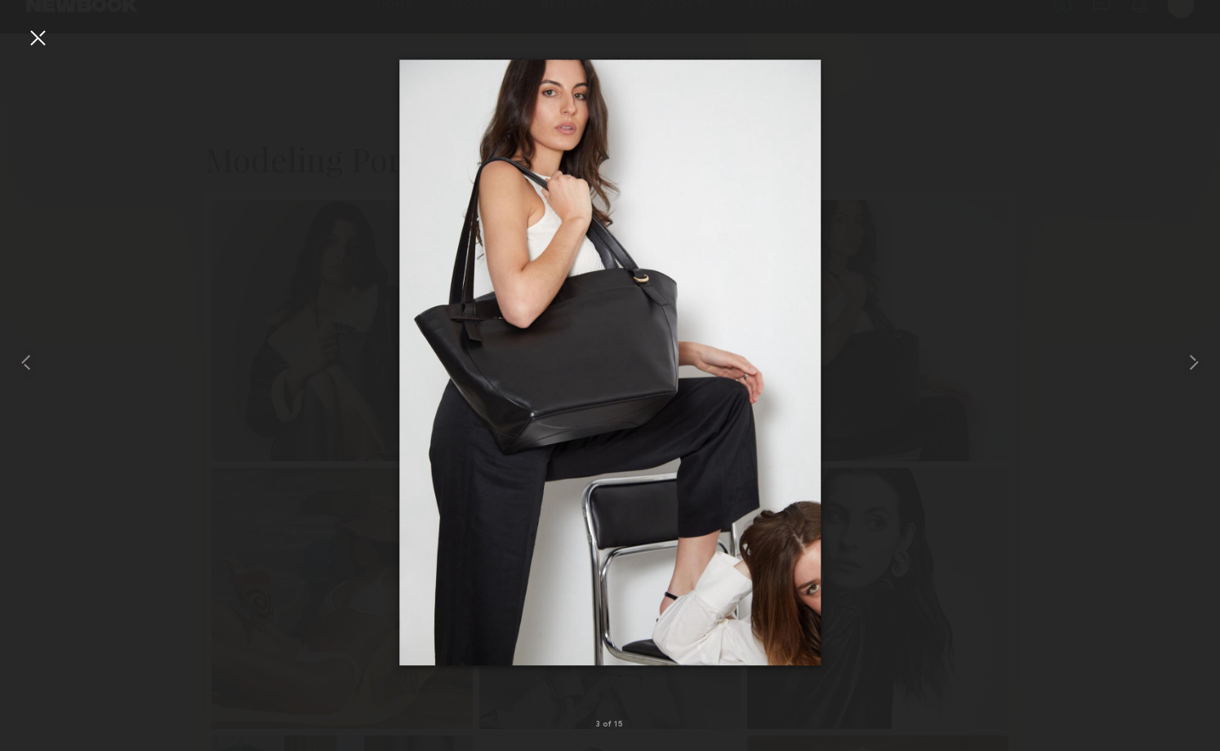
click at [1139, 369] on div at bounding box center [610, 362] width 1220 height 673
click at [17, 33] on div at bounding box center [24, 362] width 49 height 673
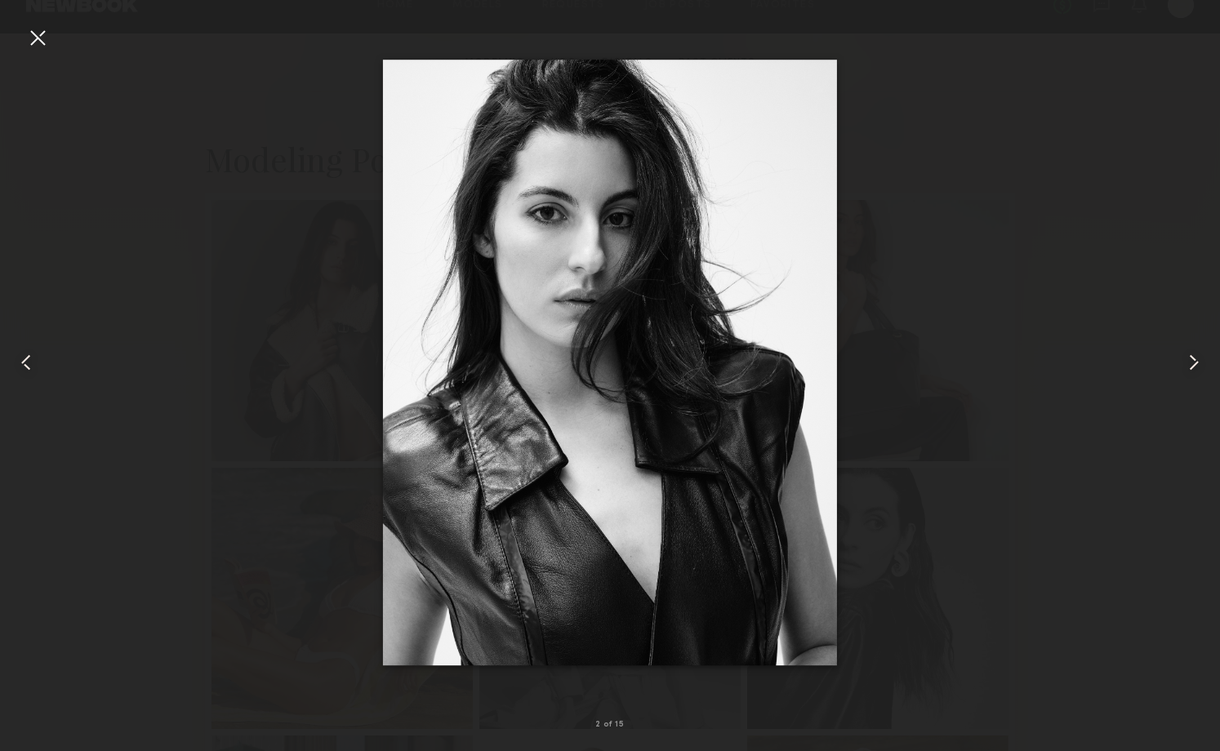
click at [26, 35] on div at bounding box center [38, 38] width 26 height 26
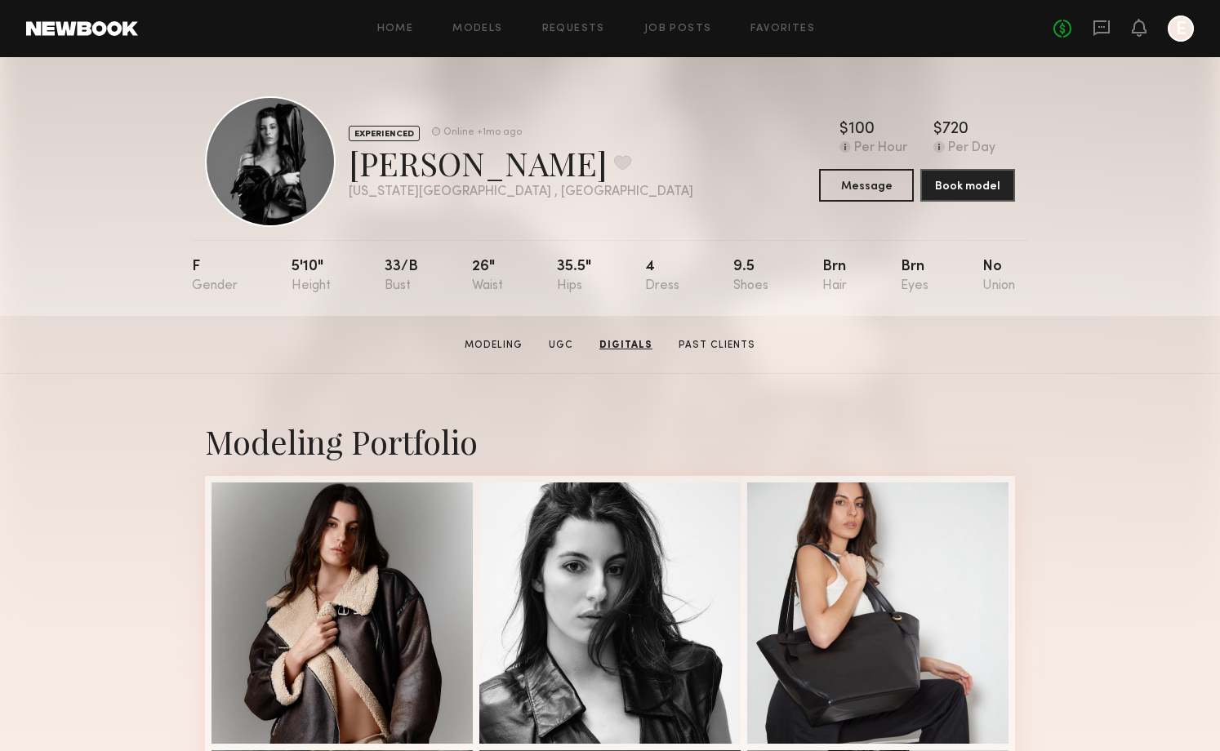
scroll to position [0, 0]
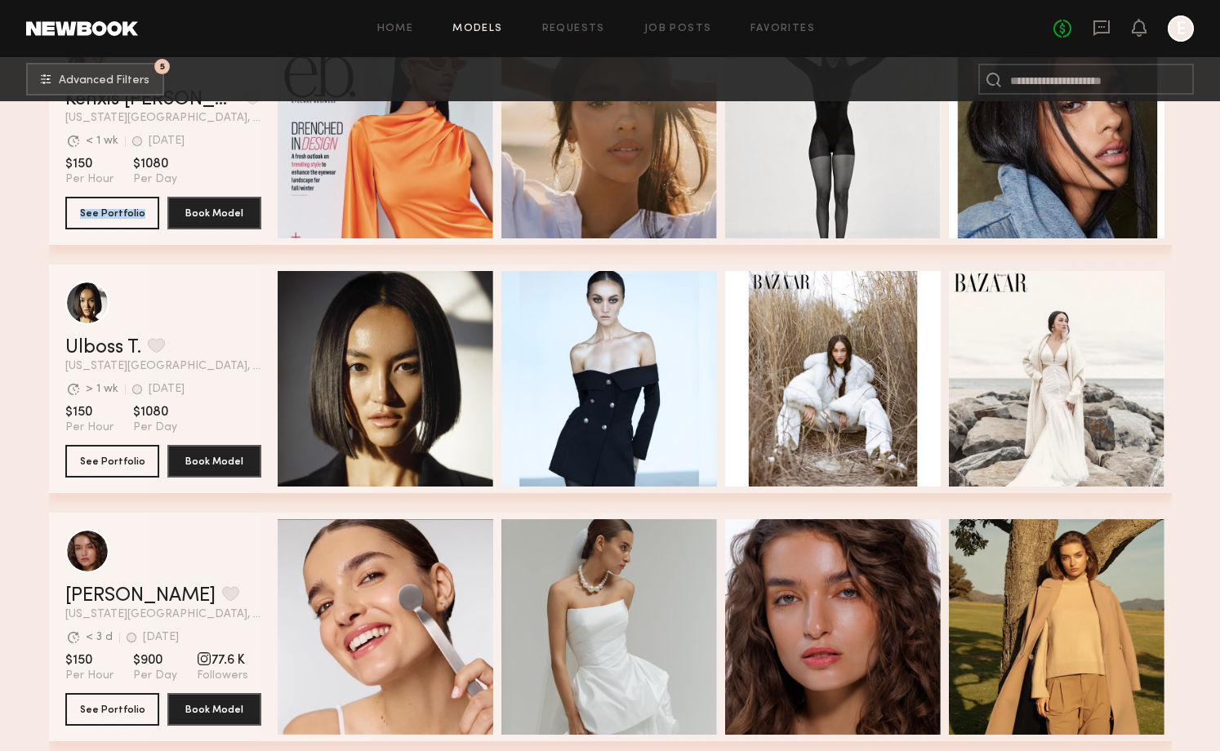
scroll to position [1112, 0]
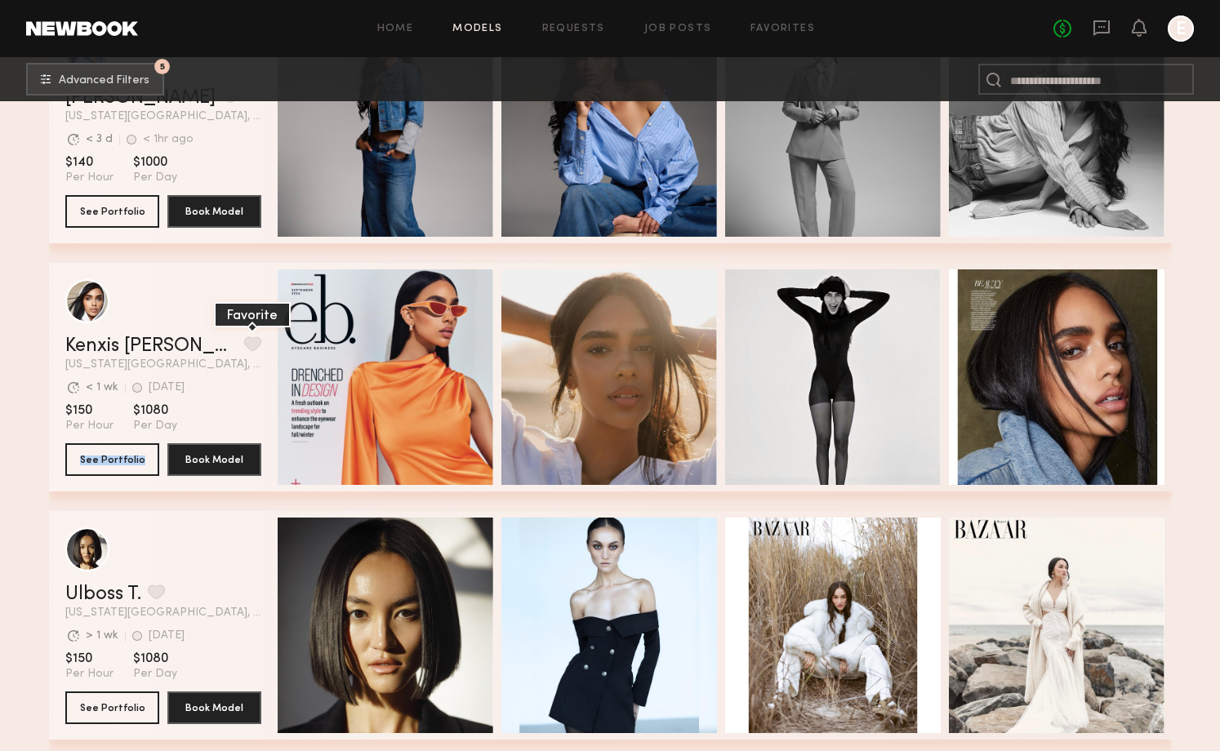
click at [244, 344] on button "grid" at bounding box center [252, 343] width 17 height 15
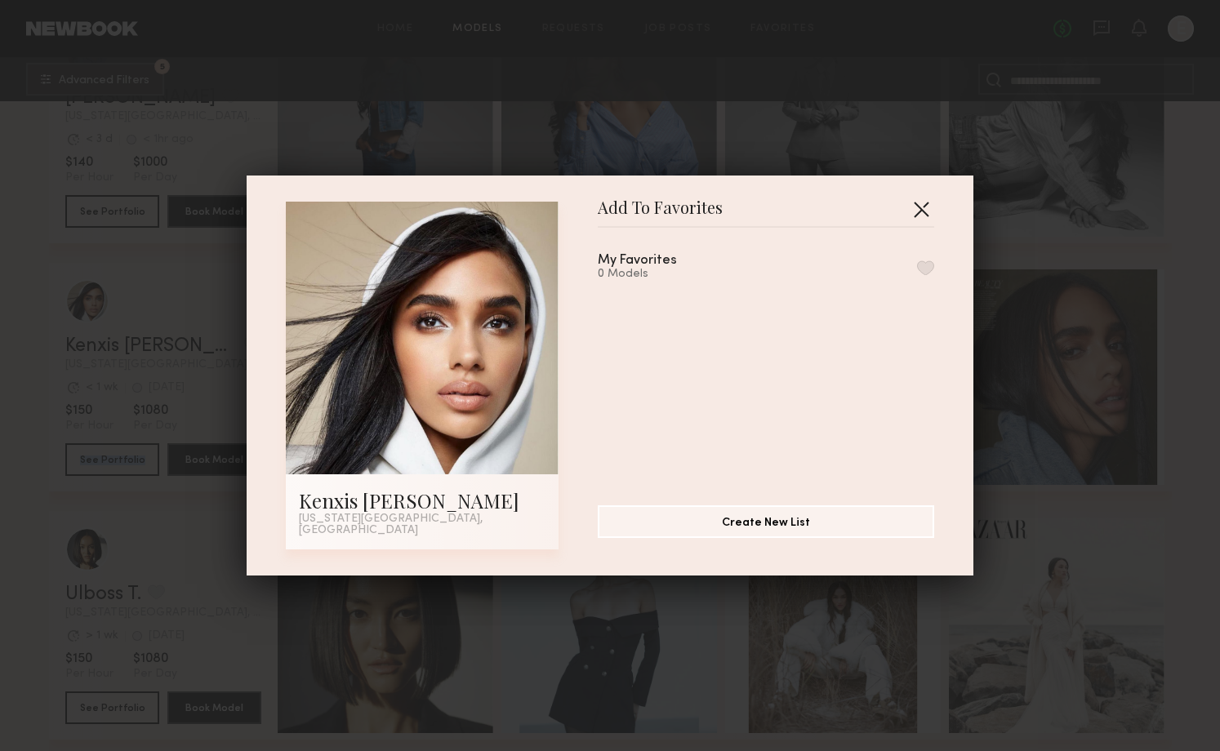
click at [928, 212] on button "button" at bounding box center [921, 209] width 26 height 26
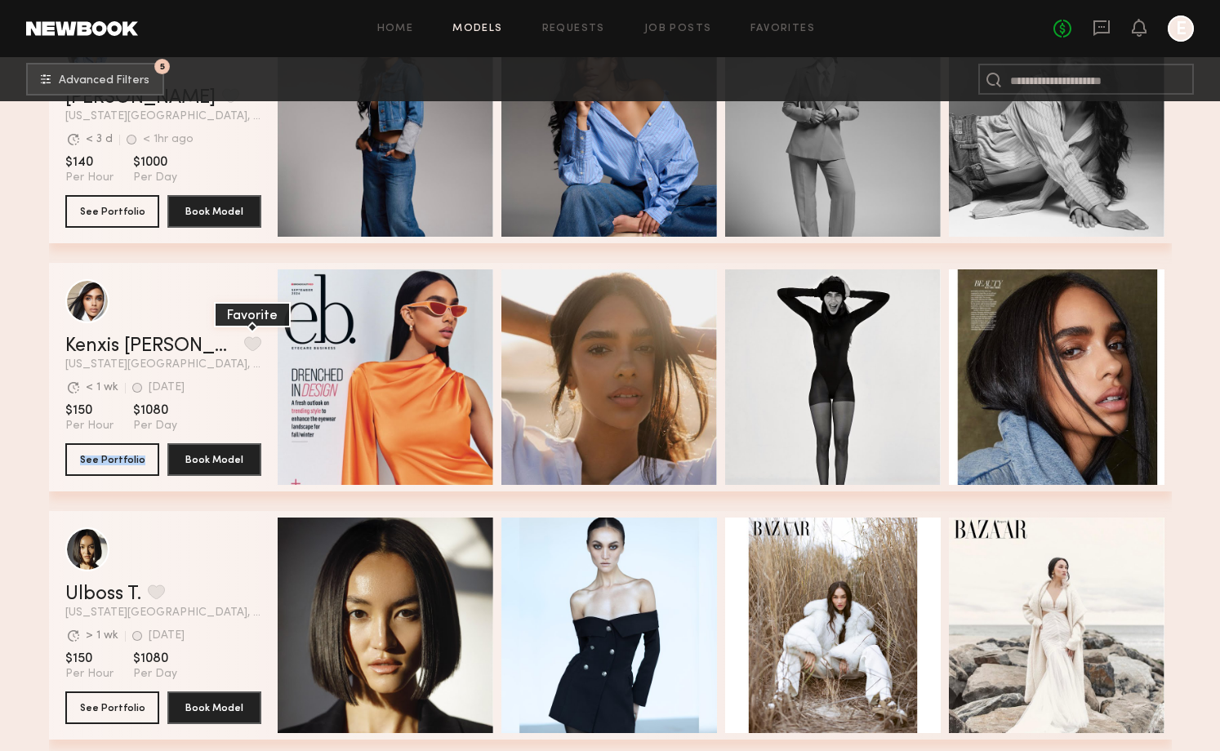
click at [244, 346] on button "grid" at bounding box center [252, 343] width 17 height 15
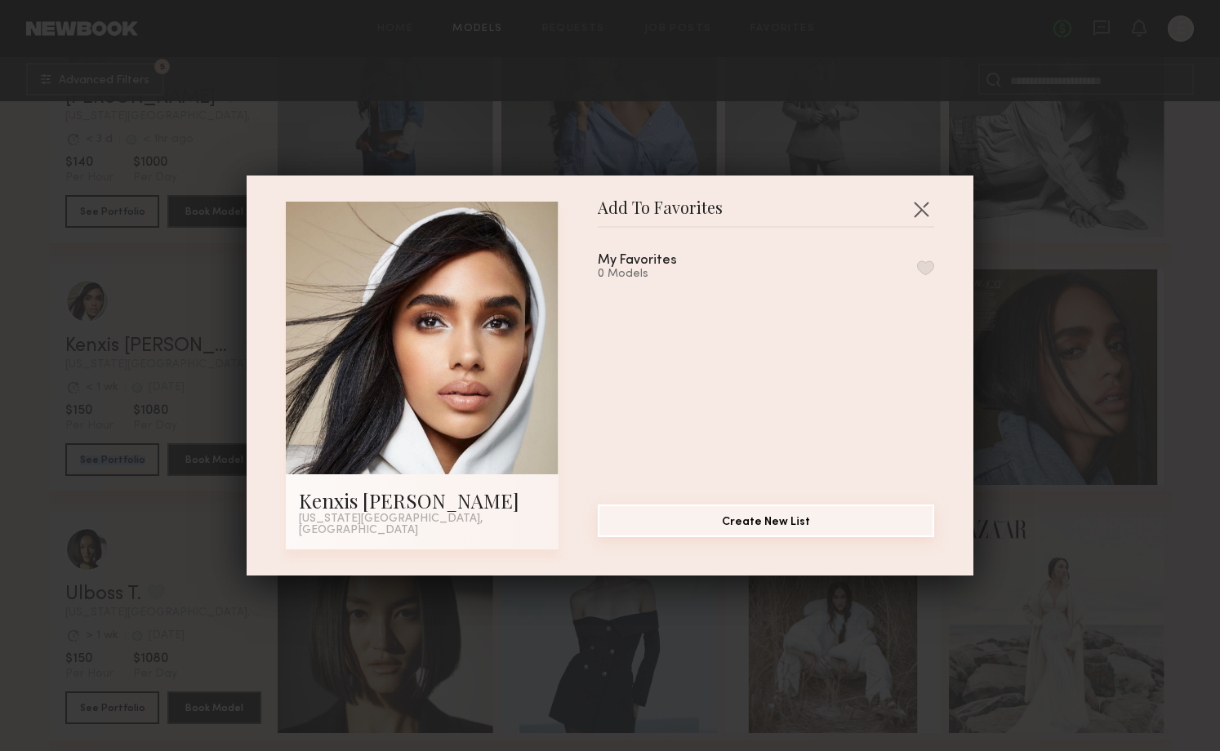
click at [761, 522] on button "Create New List" at bounding box center [766, 521] width 336 height 33
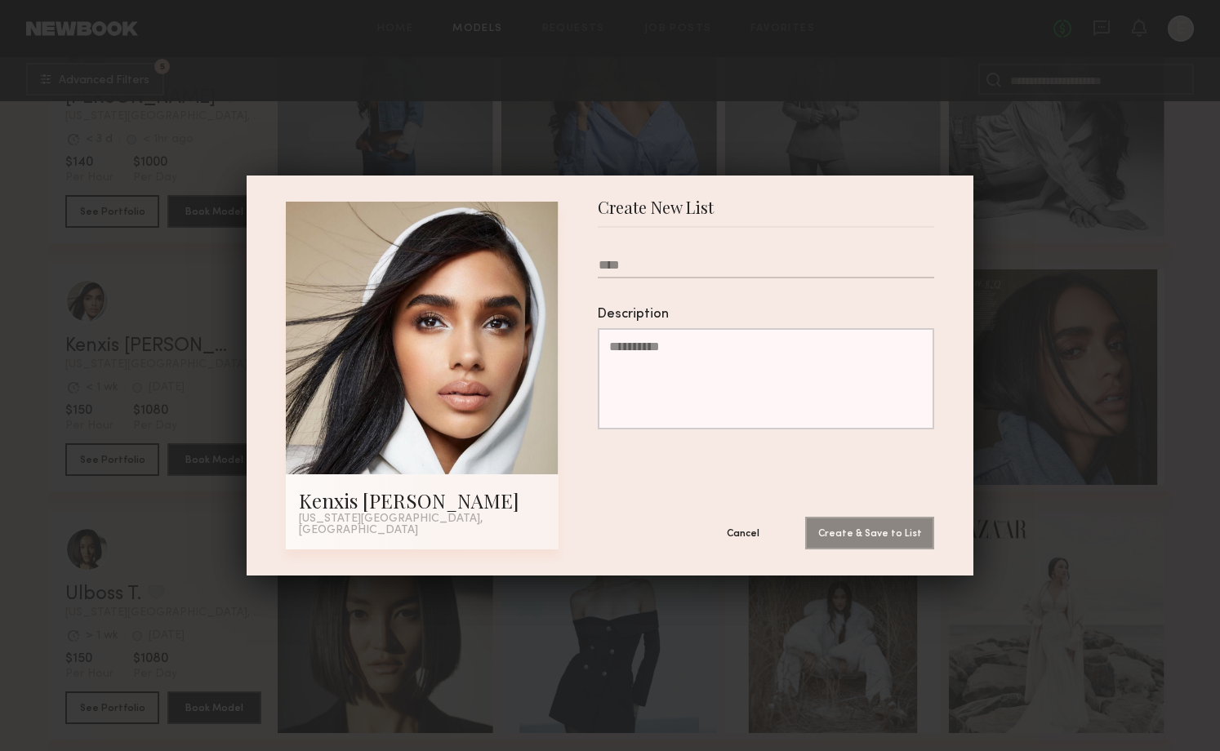
click at [665, 271] on input "text" at bounding box center [766, 268] width 336 height 20
type input "*********"
click at [897, 532] on button "Create & Save to List" at bounding box center [869, 532] width 129 height 33
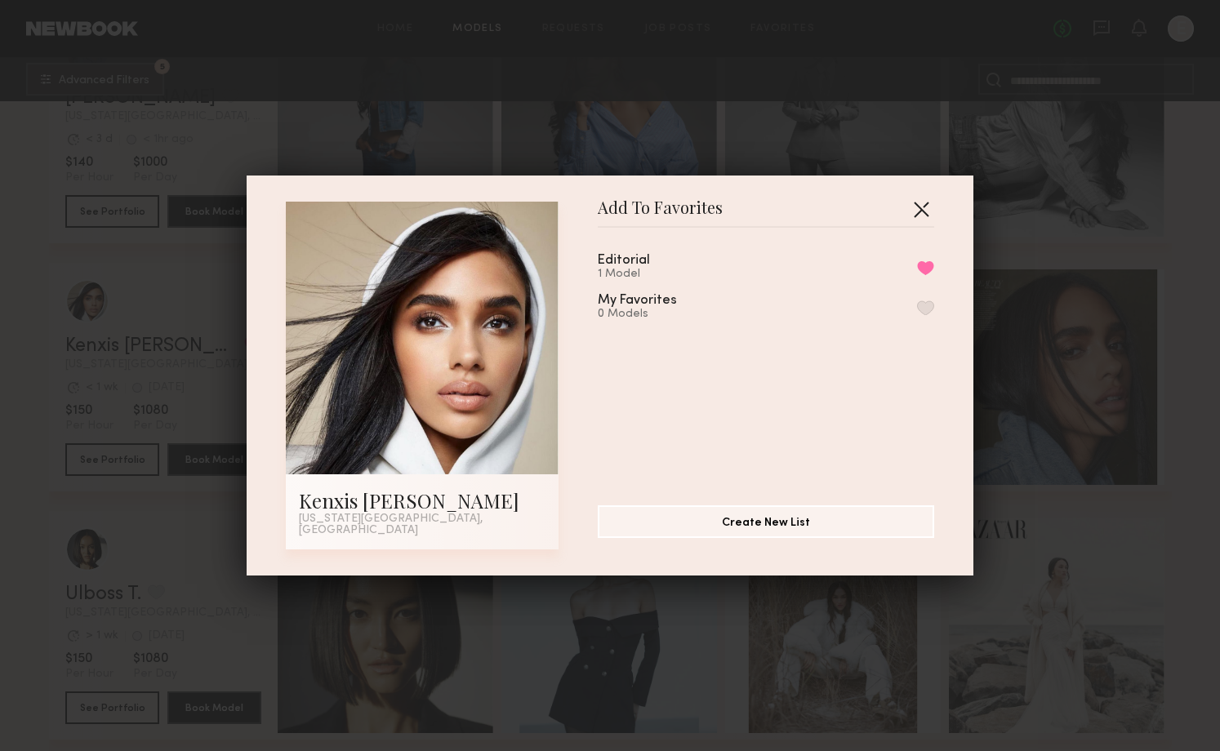
click at [922, 209] on button "button" at bounding box center [921, 209] width 26 height 26
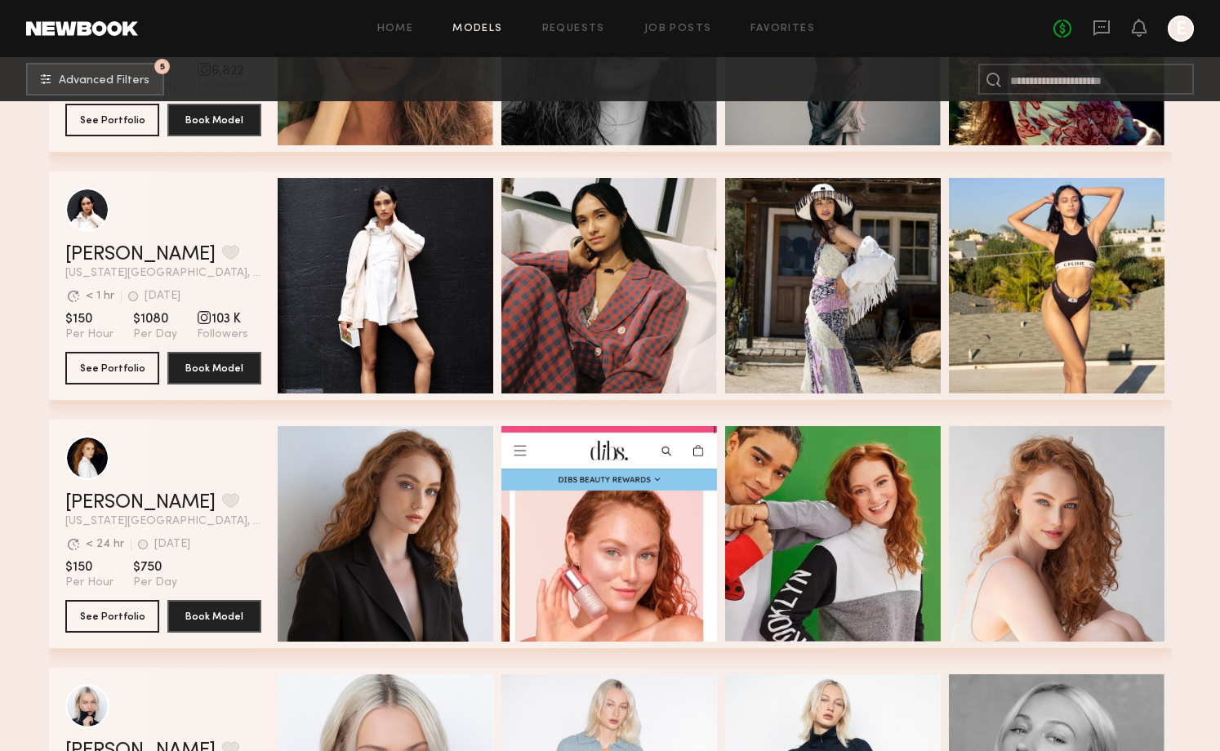
scroll to position [2386, 0]
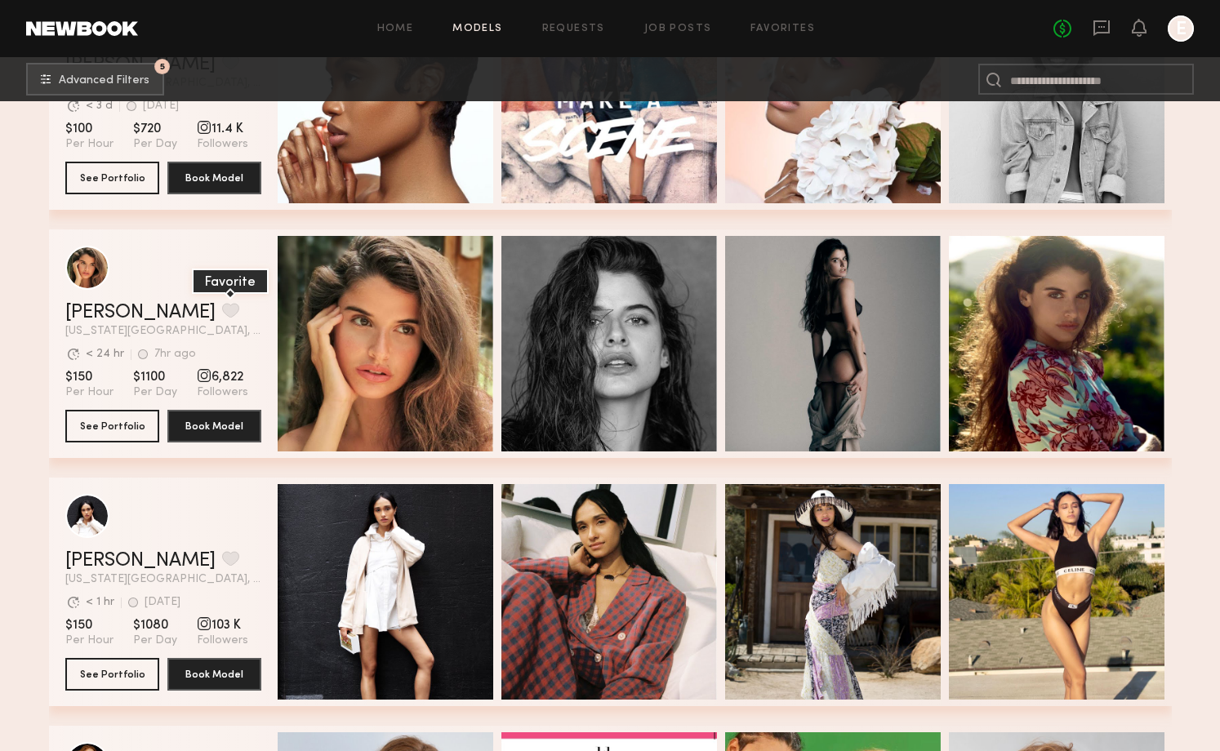
click at [222, 309] on button "grid" at bounding box center [230, 310] width 17 height 15
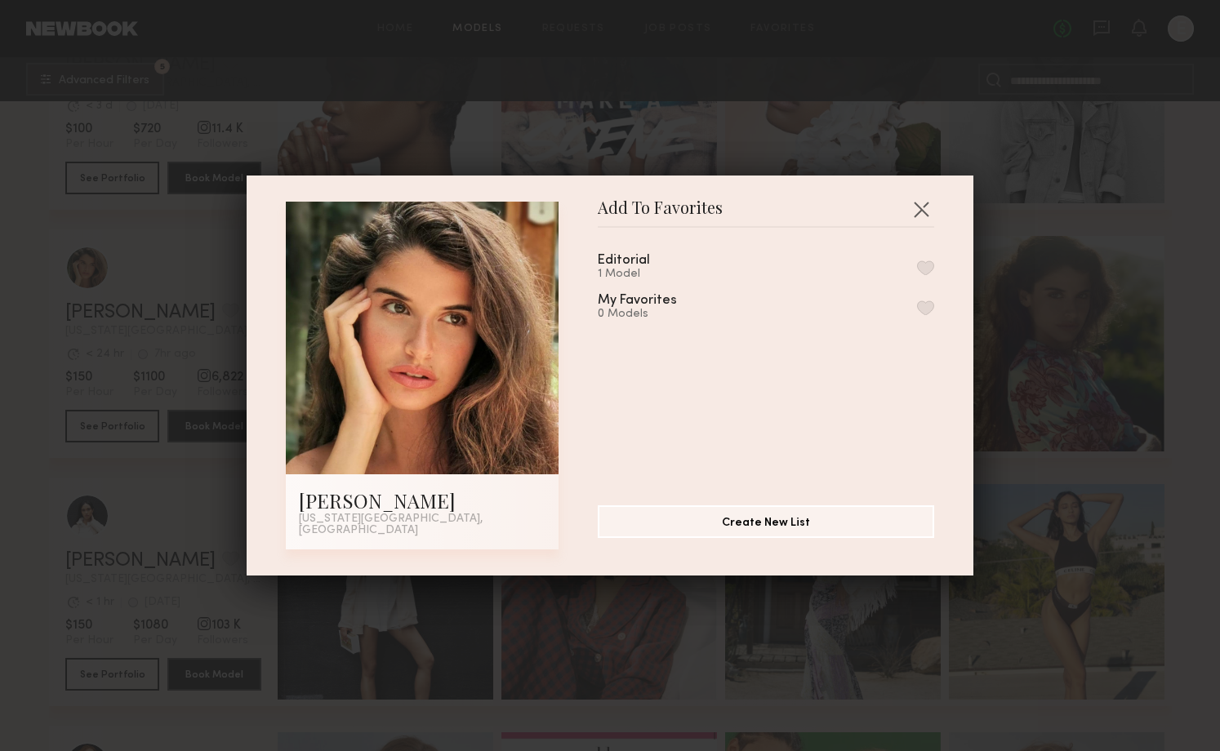
click at [676, 281] on div "1 Model" at bounding box center [643, 274] width 91 height 13
click at [925, 268] on button "button" at bounding box center [925, 268] width 17 height 15
click at [755, 533] on button "Create New List" at bounding box center [766, 521] width 336 height 33
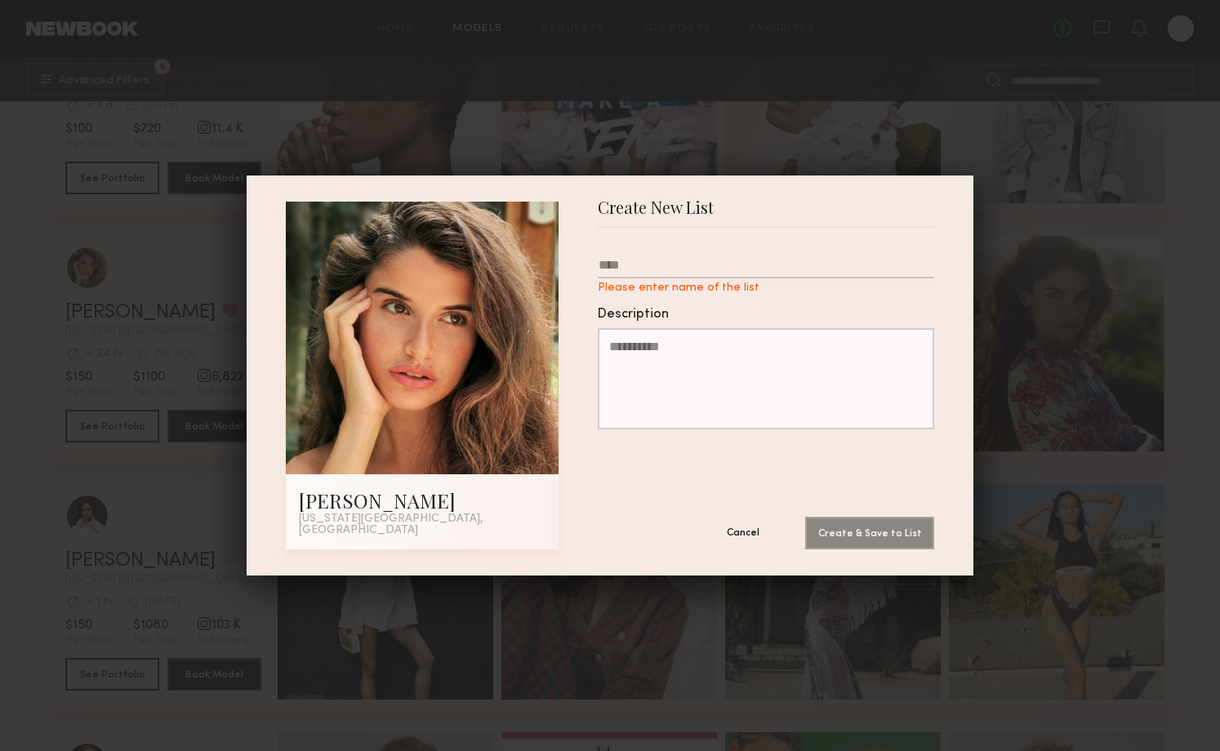
click at [740, 524] on button "Cancel" at bounding box center [743, 532] width 98 height 33
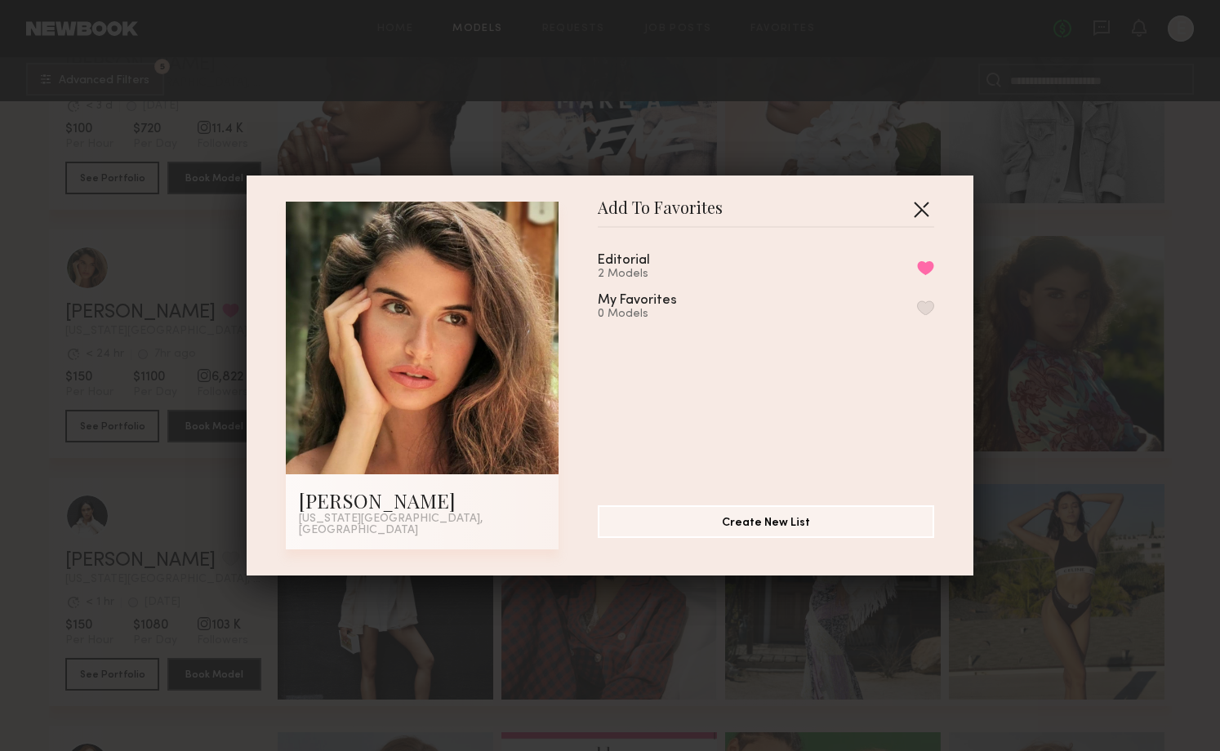
click at [920, 212] on button "button" at bounding box center [921, 209] width 26 height 26
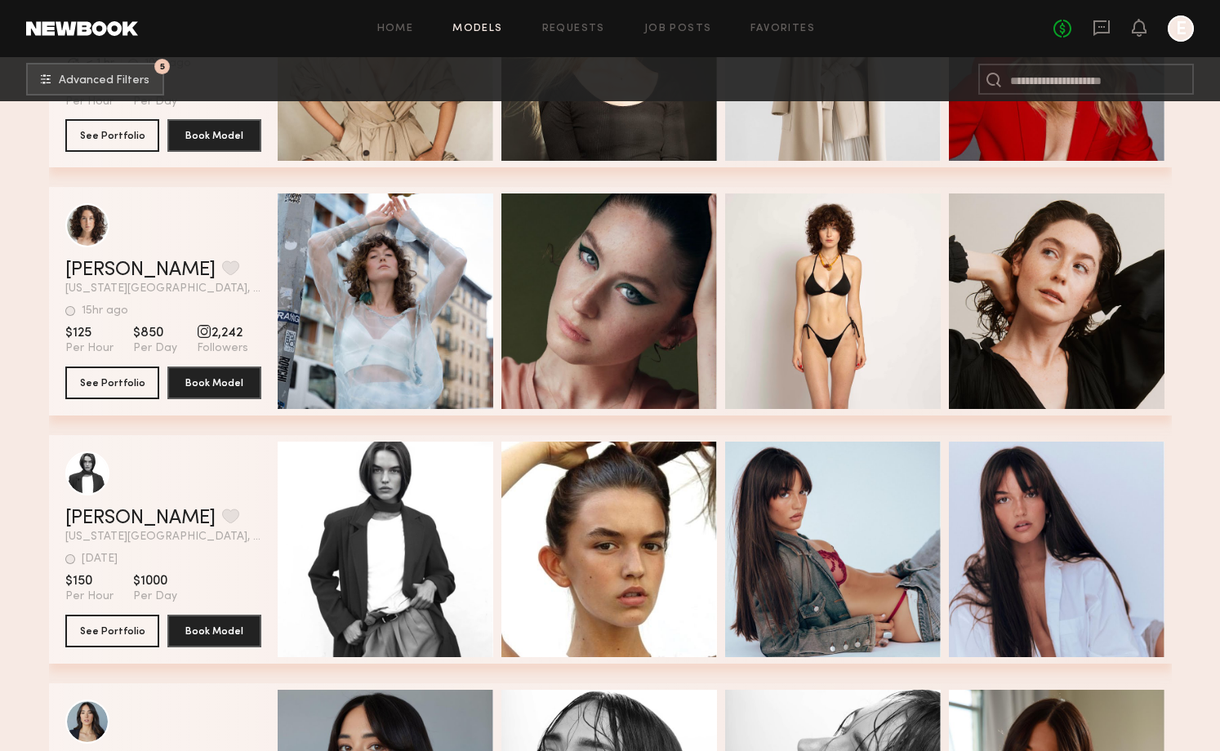
scroll to position [6309, 0]
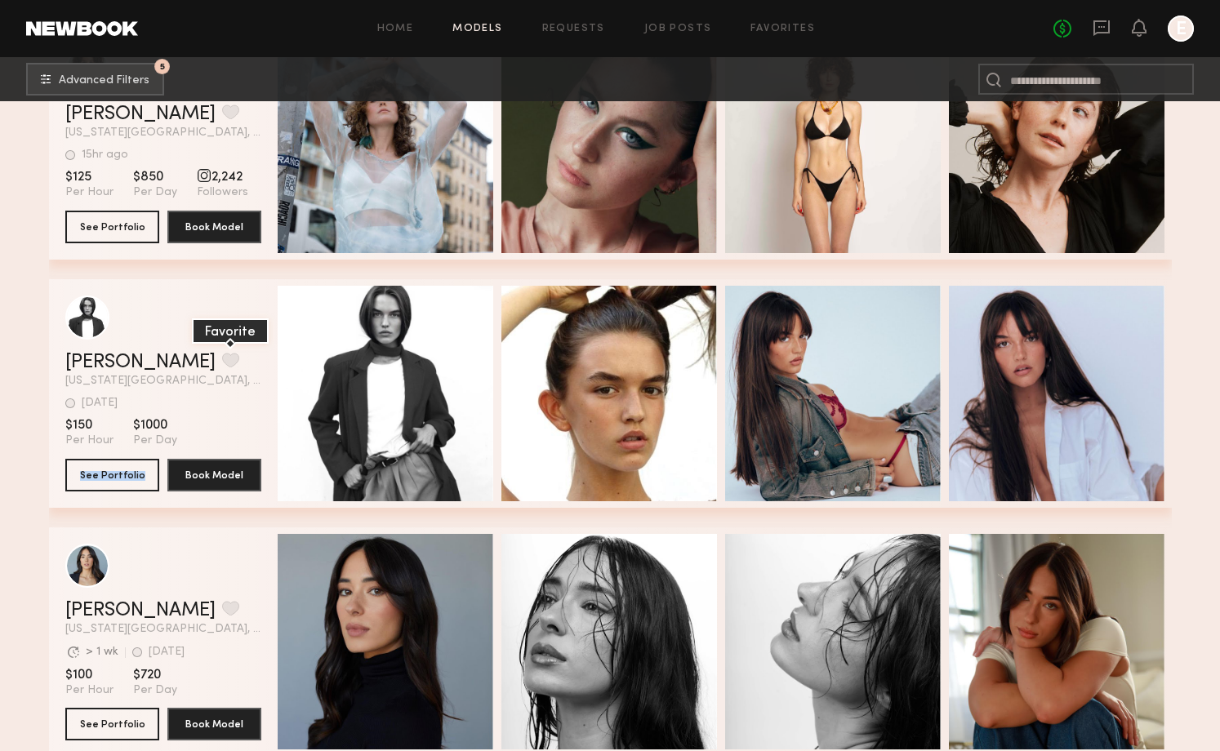
click at [222, 356] on button "grid" at bounding box center [230, 360] width 17 height 15
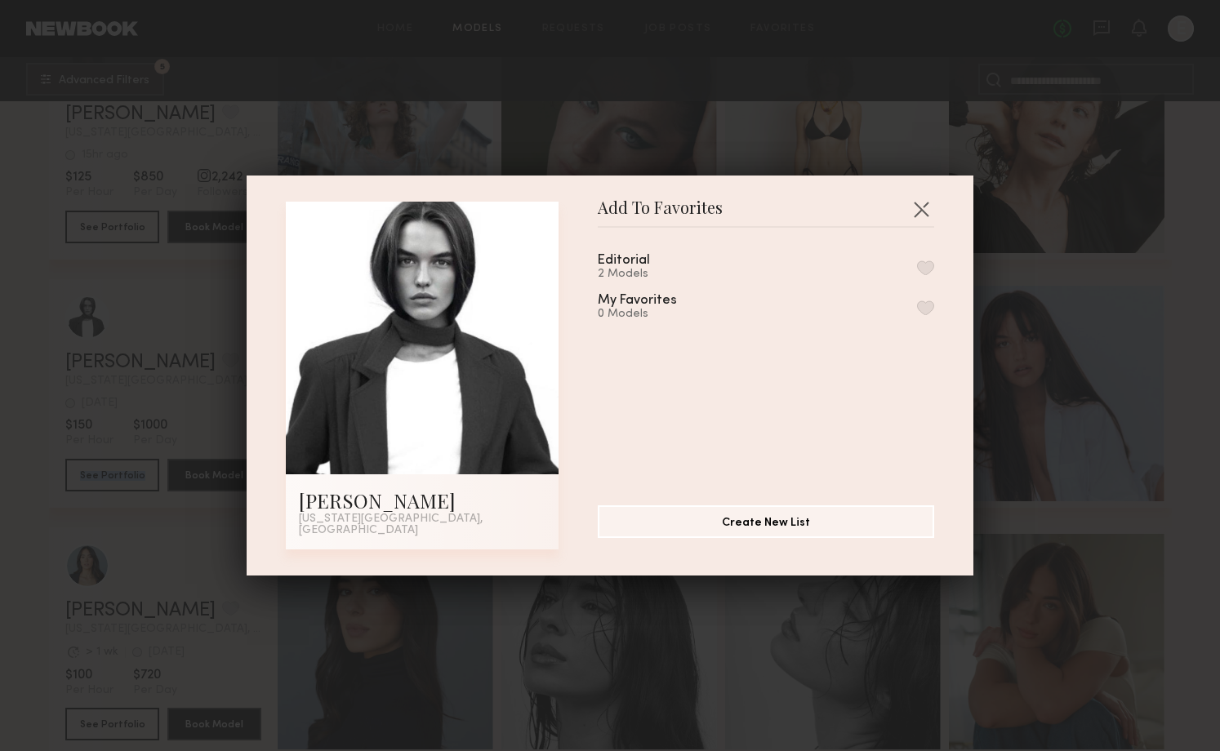
click at [930, 274] on button "button" at bounding box center [925, 268] width 17 height 15
click at [919, 212] on button "button" at bounding box center [921, 209] width 26 height 26
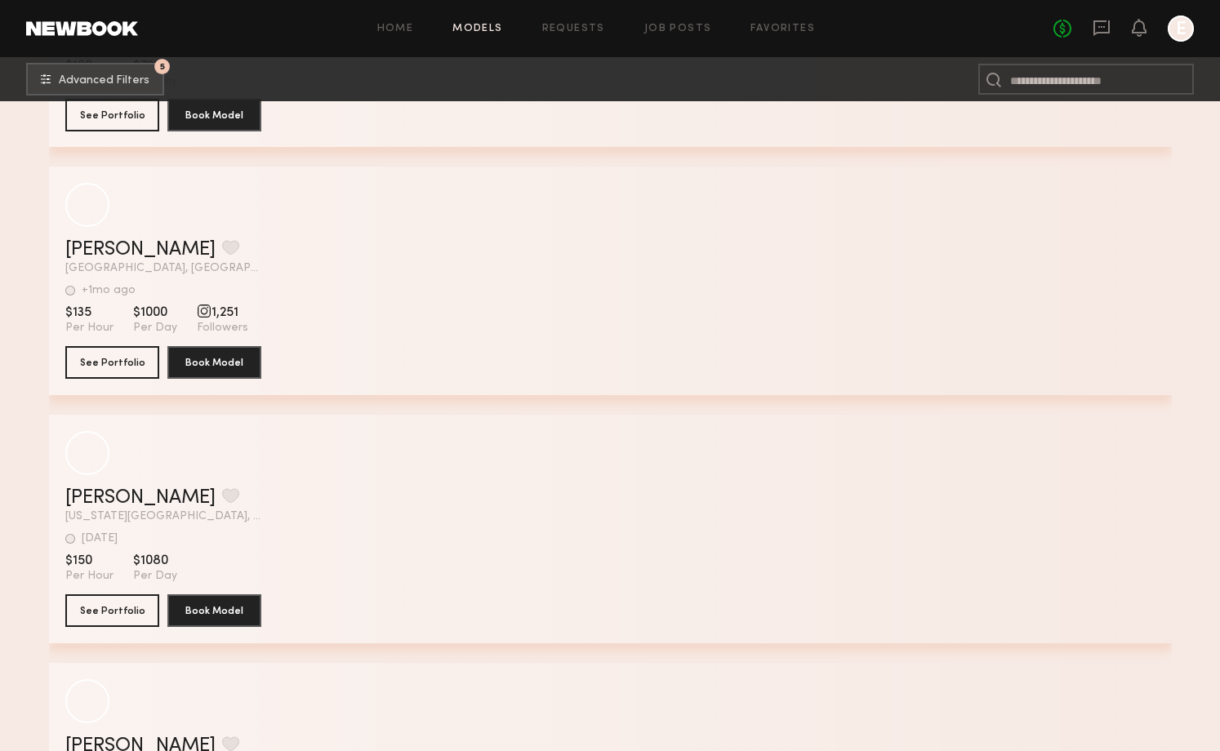
scroll to position [44407, 0]
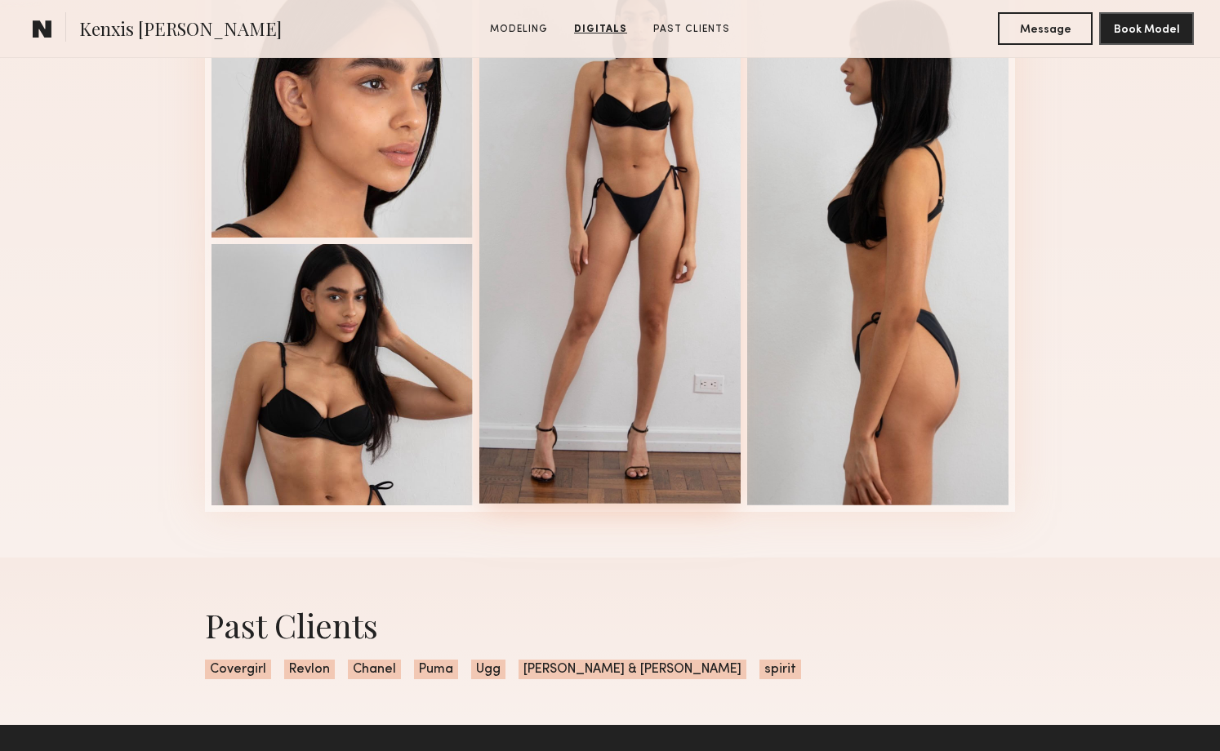
scroll to position [1780, 0]
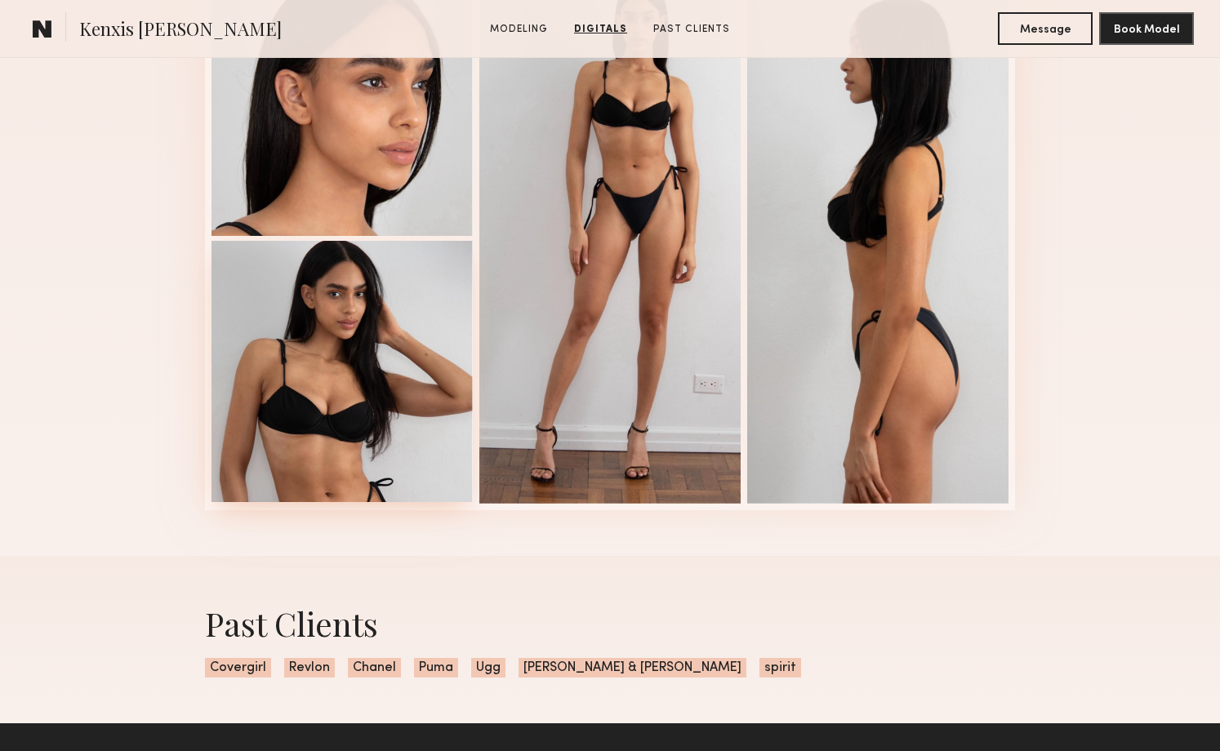
click at [446, 335] on div at bounding box center [342, 371] width 261 height 261
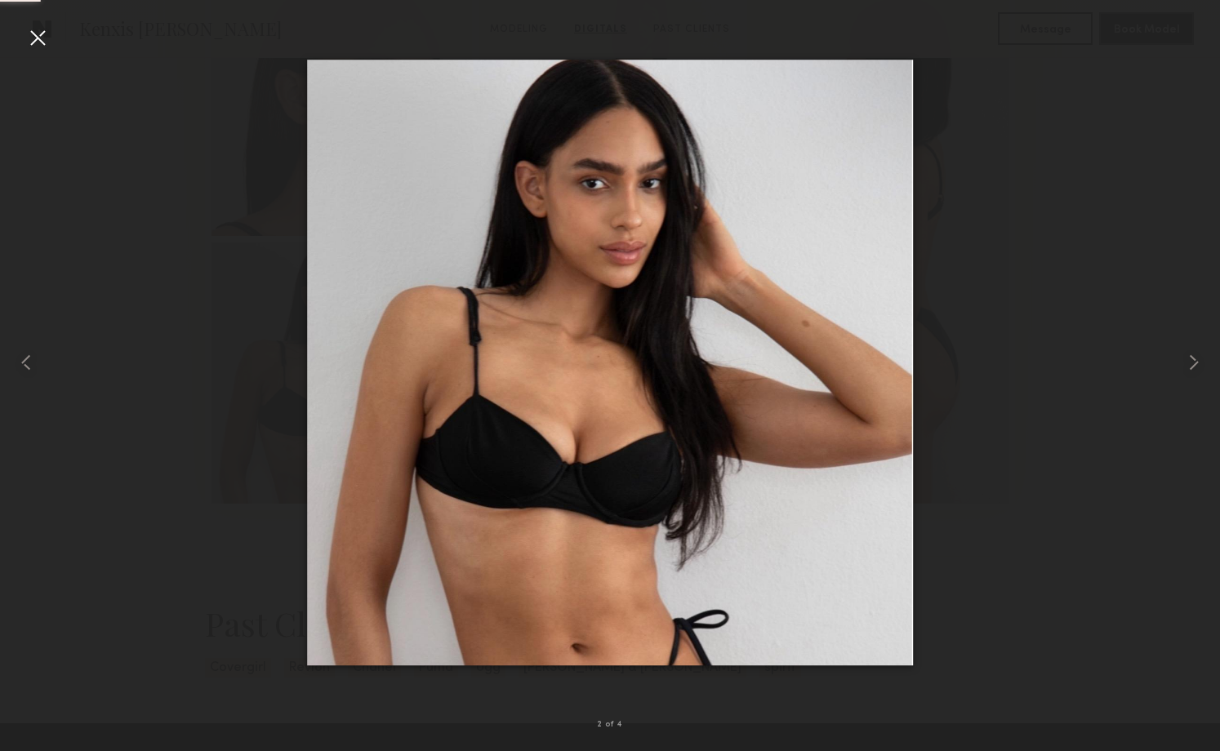
click at [1093, 212] on div at bounding box center [610, 362] width 1220 height 673
drag, startPoint x: 33, startPoint y: 38, endPoint x: 421, endPoint y: 302, distance: 468.9
click at [34, 38] on div at bounding box center [38, 38] width 26 height 26
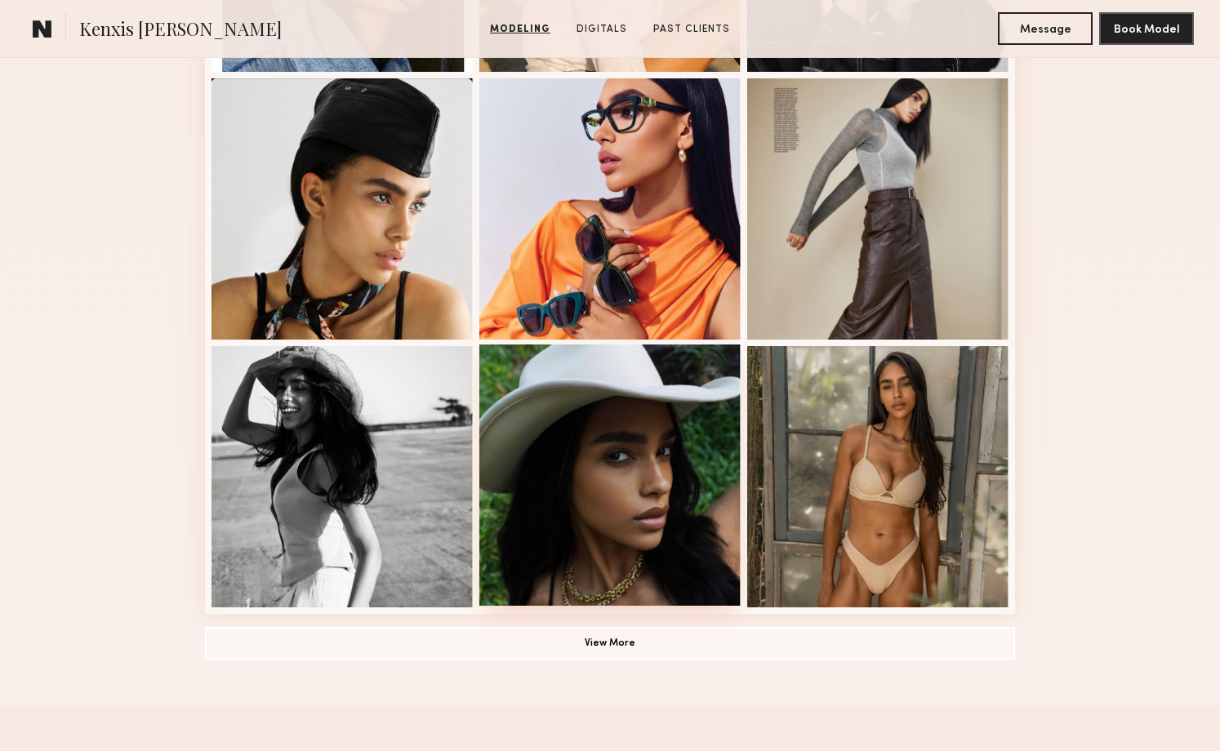
scroll to position [987, 0]
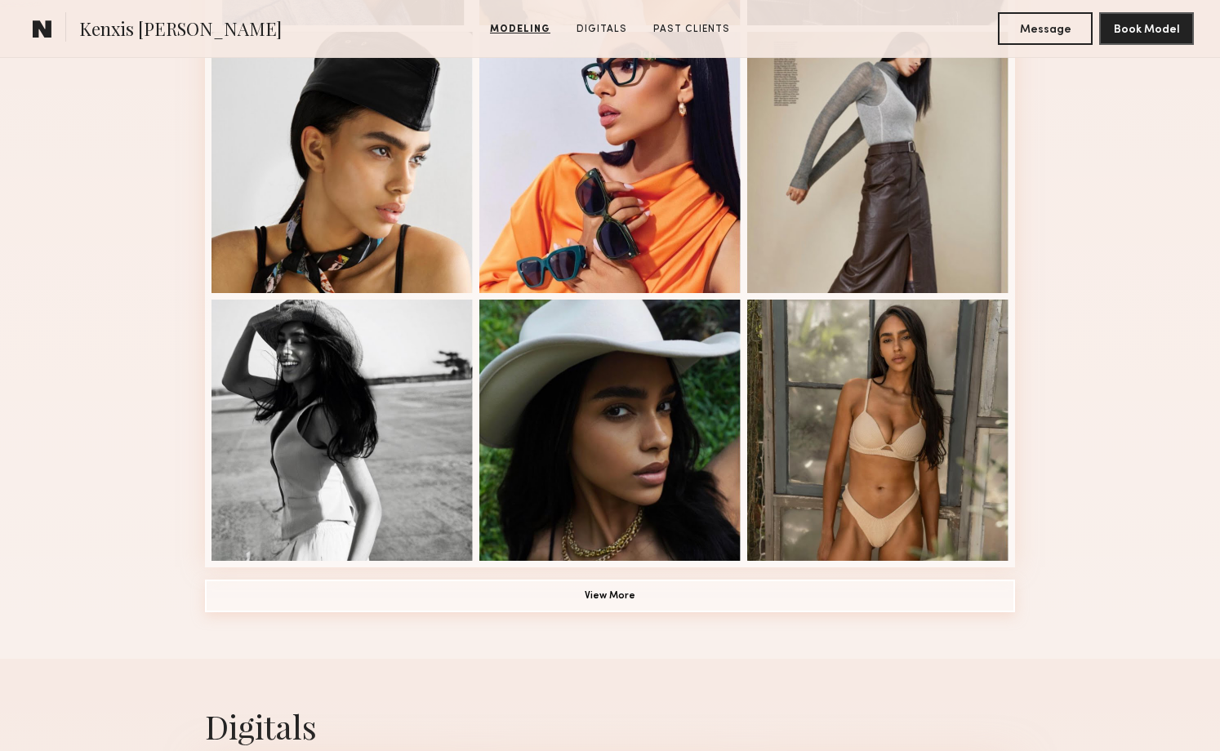
click at [594, 601] on button "View More" at bounding box center [610, 596] width 810 height 33
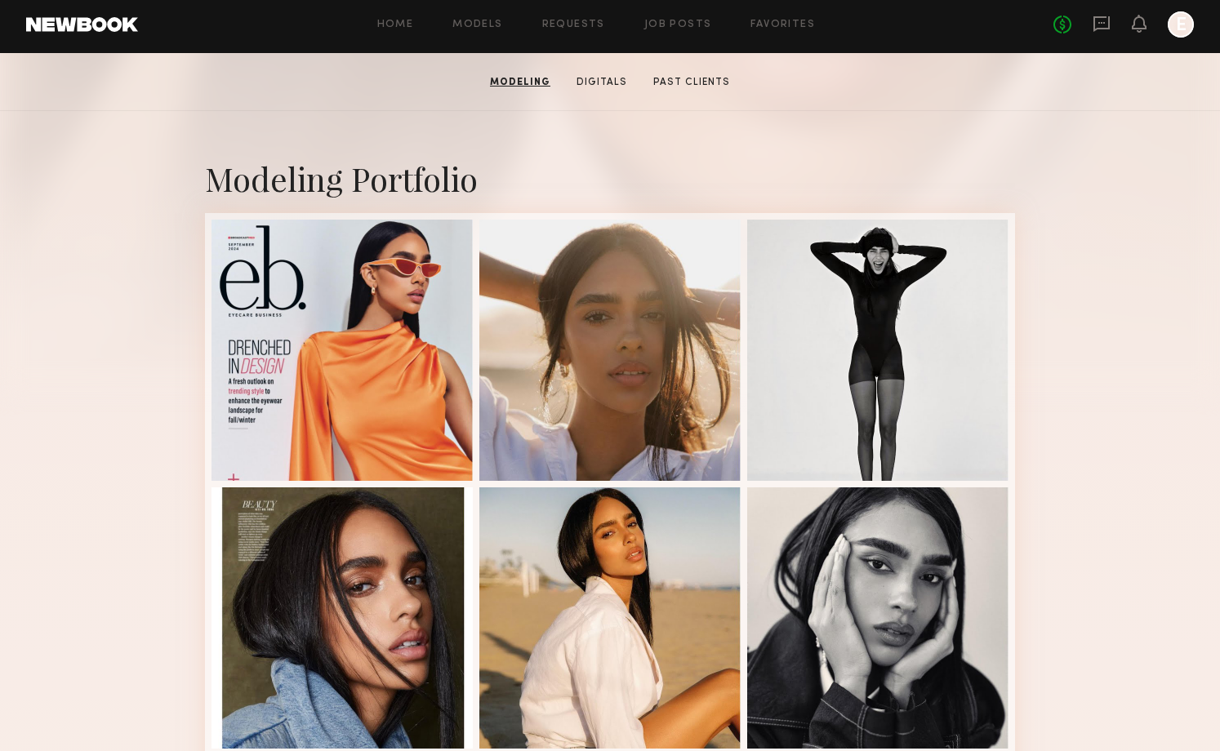
scroll to position [242, 0]
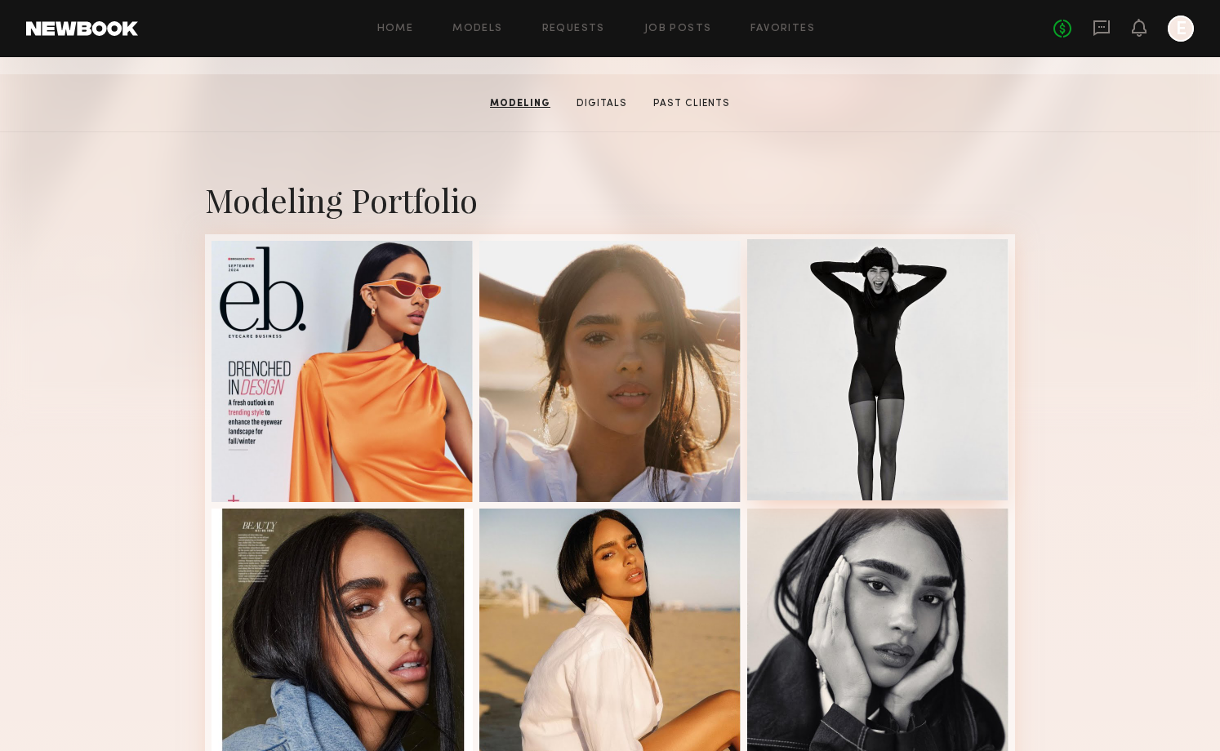
click at [956, 371] on div at bounding box center [877, 369] width 261 height 261
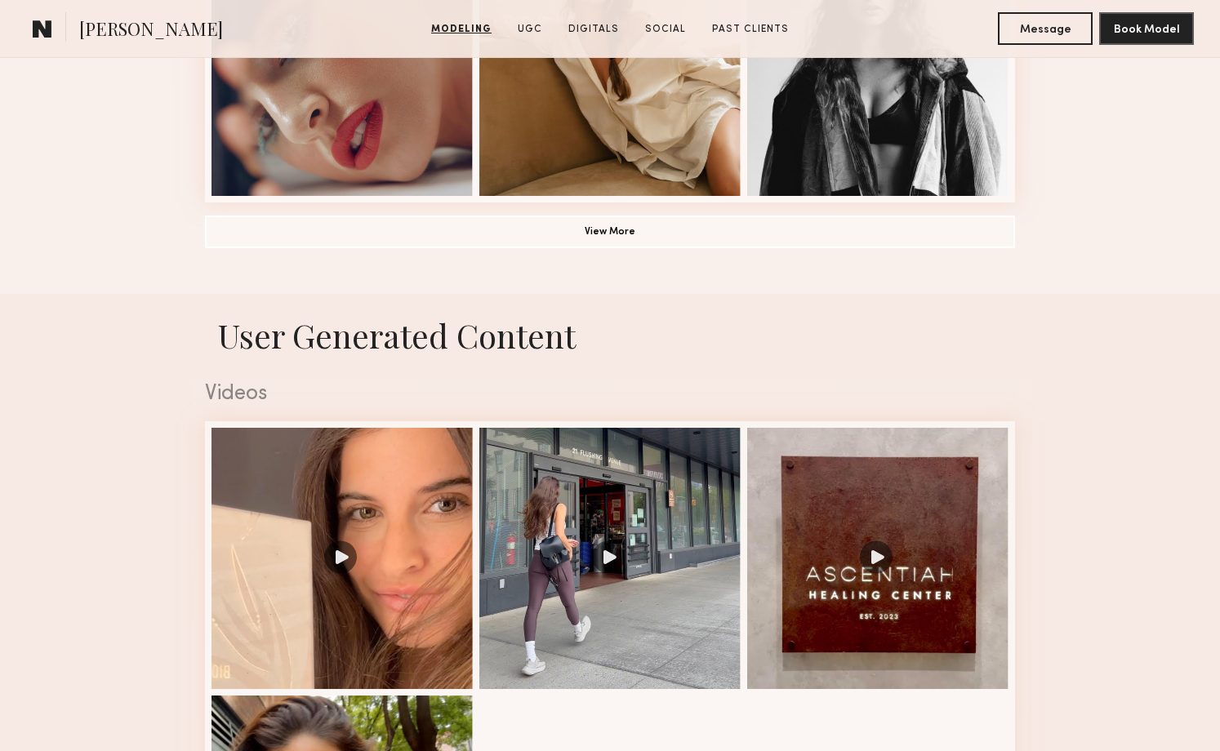
scroll to position [1686, 0]
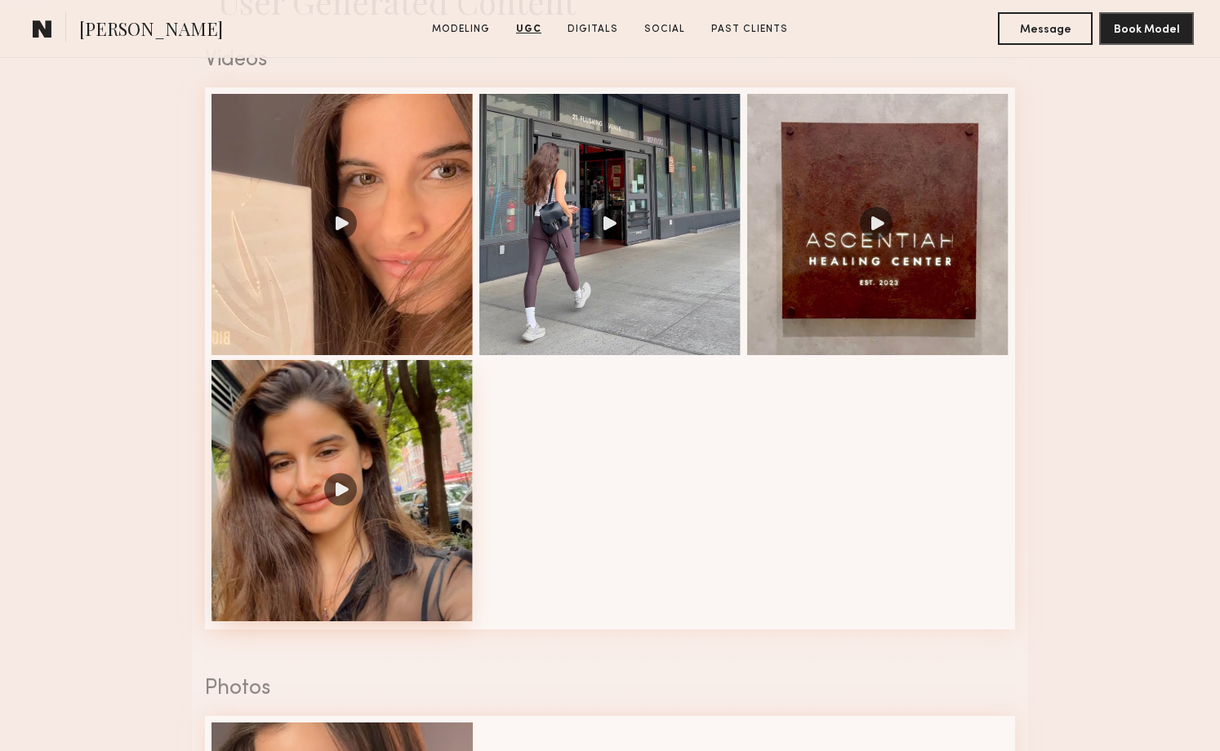
click at [362, 474] on div at bounding box center [342, 490] width 261 height 261
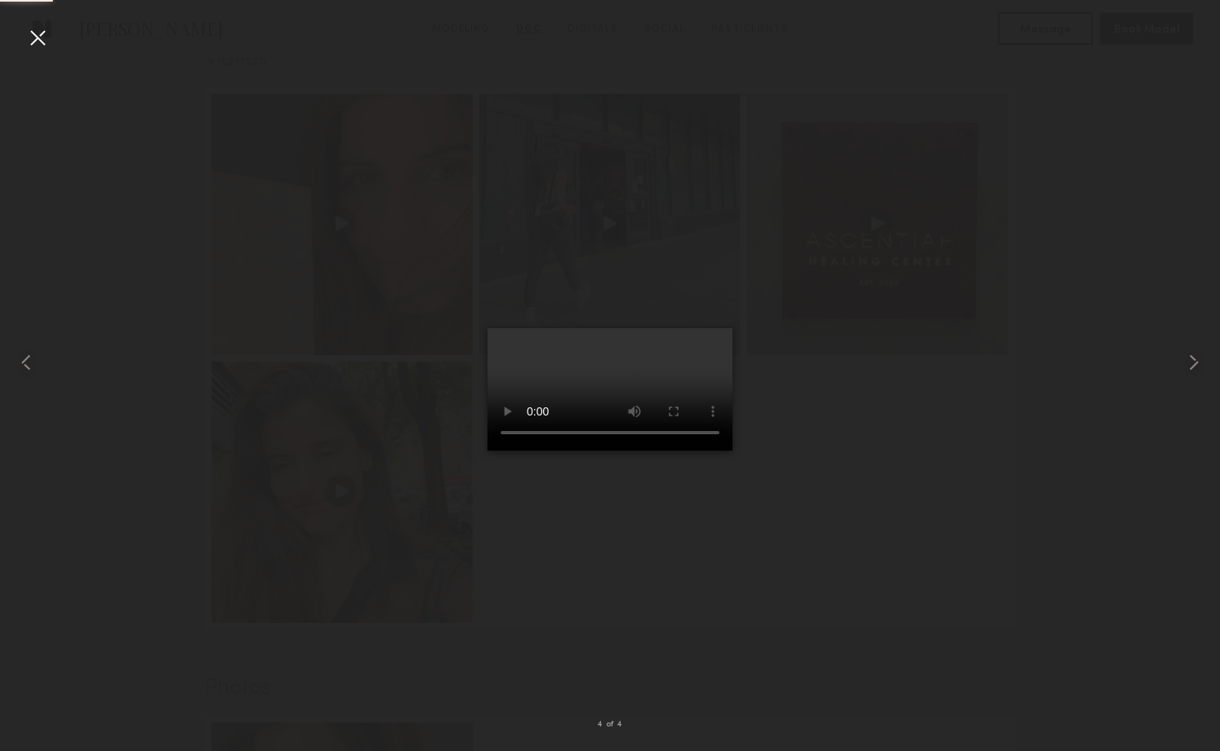
click at [41, 37] on div at bounding box center [38, 38] width 26 height 26
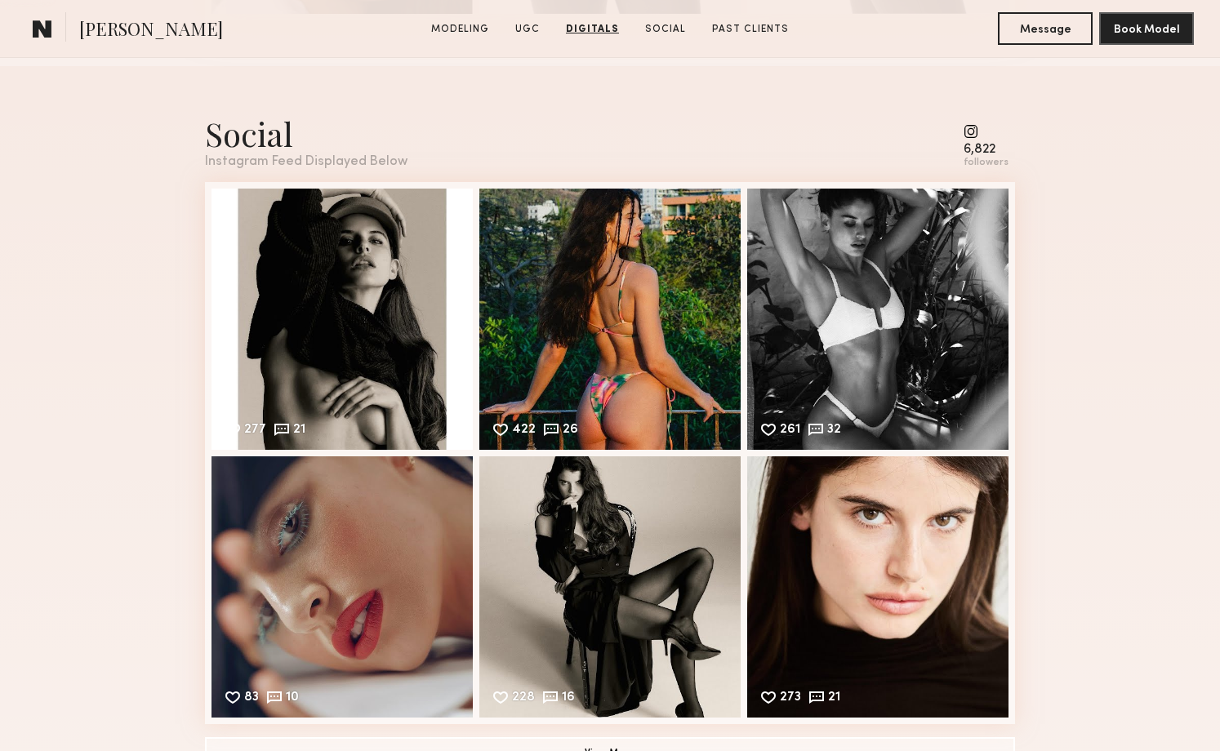
scroll to position [3412, 0]
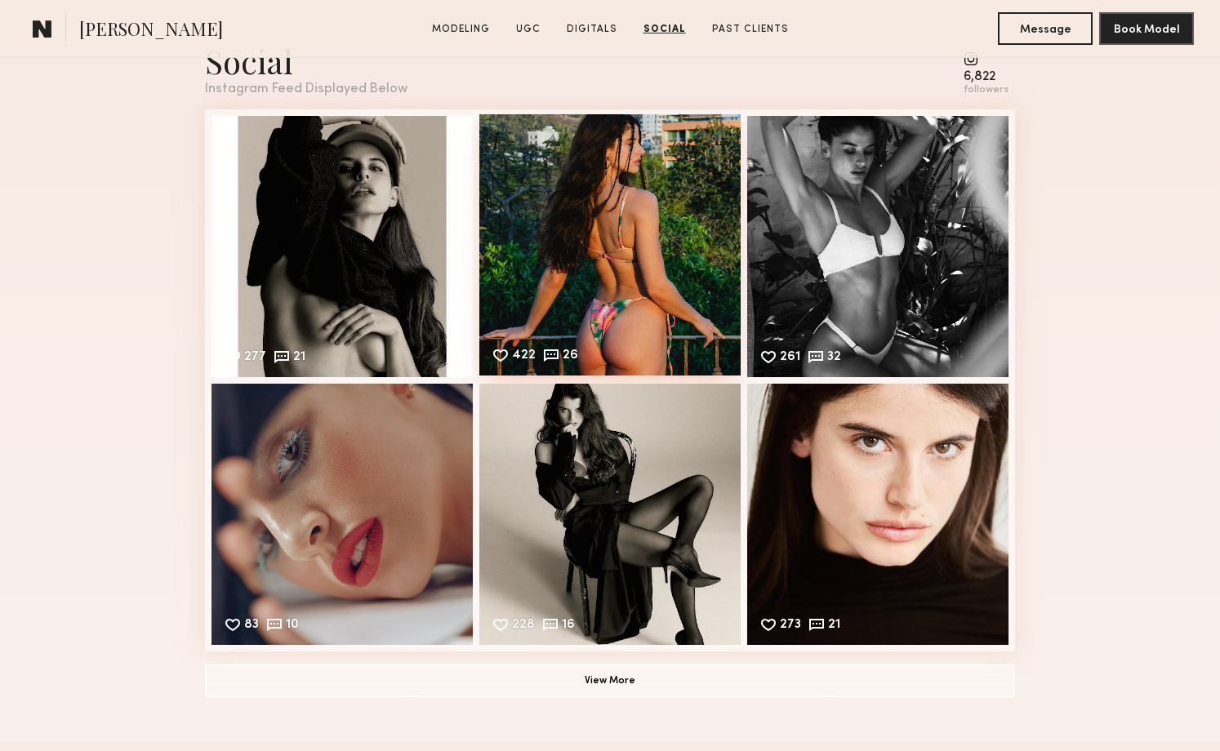
click at [663, 310] on div "422 26 Likes & comments displayed to show model’s engagement" at bounding box center [609, 244] width 261 height 261
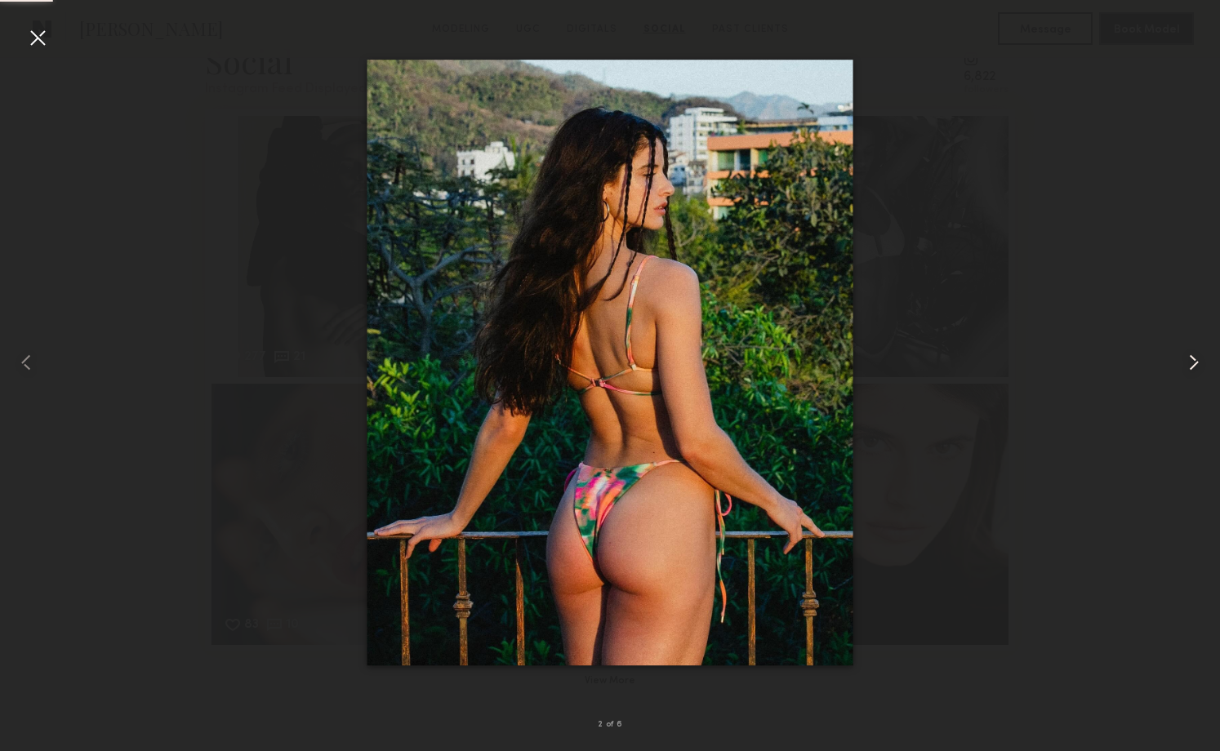
click at [1187, 377] on div at bounding box center [1195, 362] width 49 height 673
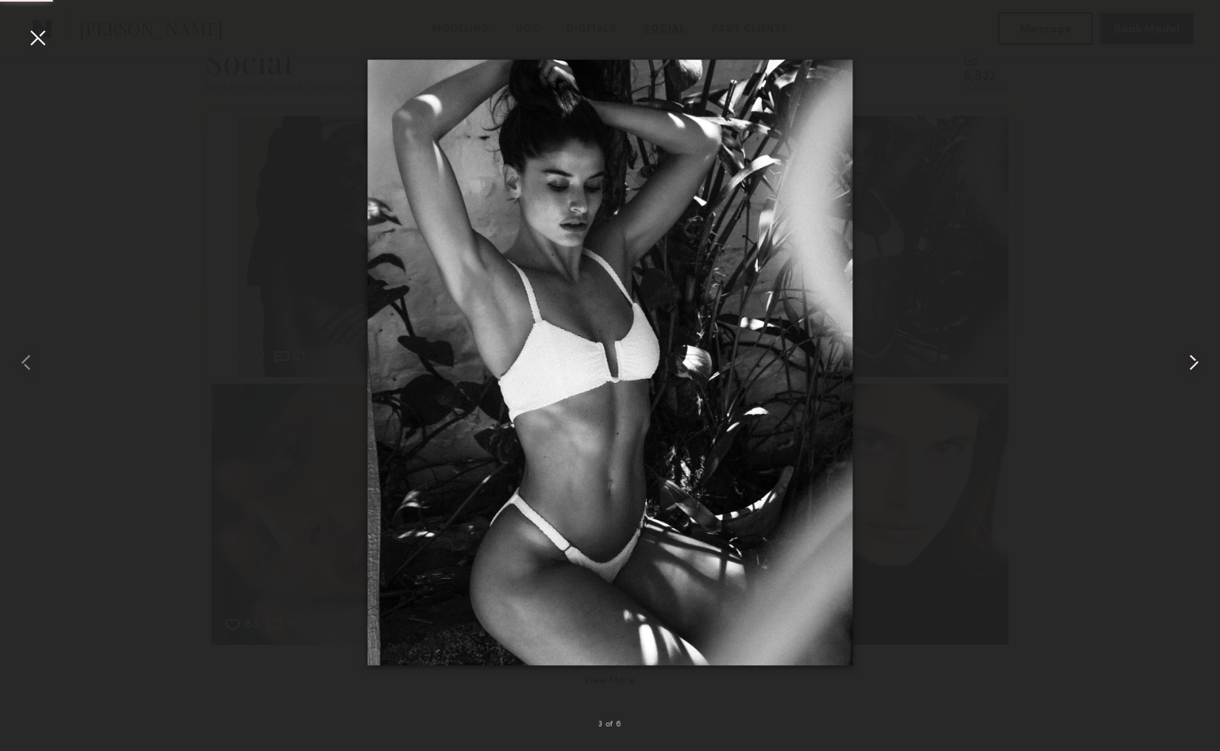
click at [1189, 372] on common-icon at bounding box center [1194, 363] width 26 height 26
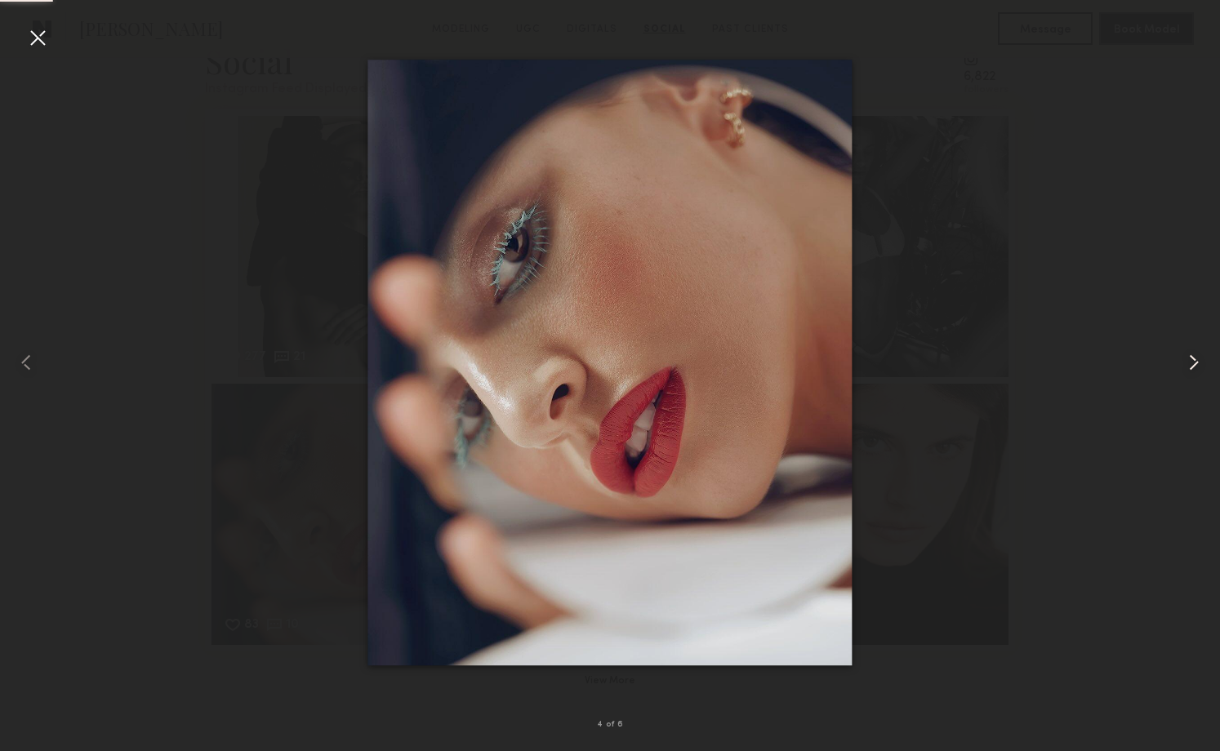
click at [1189, 372] on common-icon at bounding box center [1194, 363] width 26 height 26
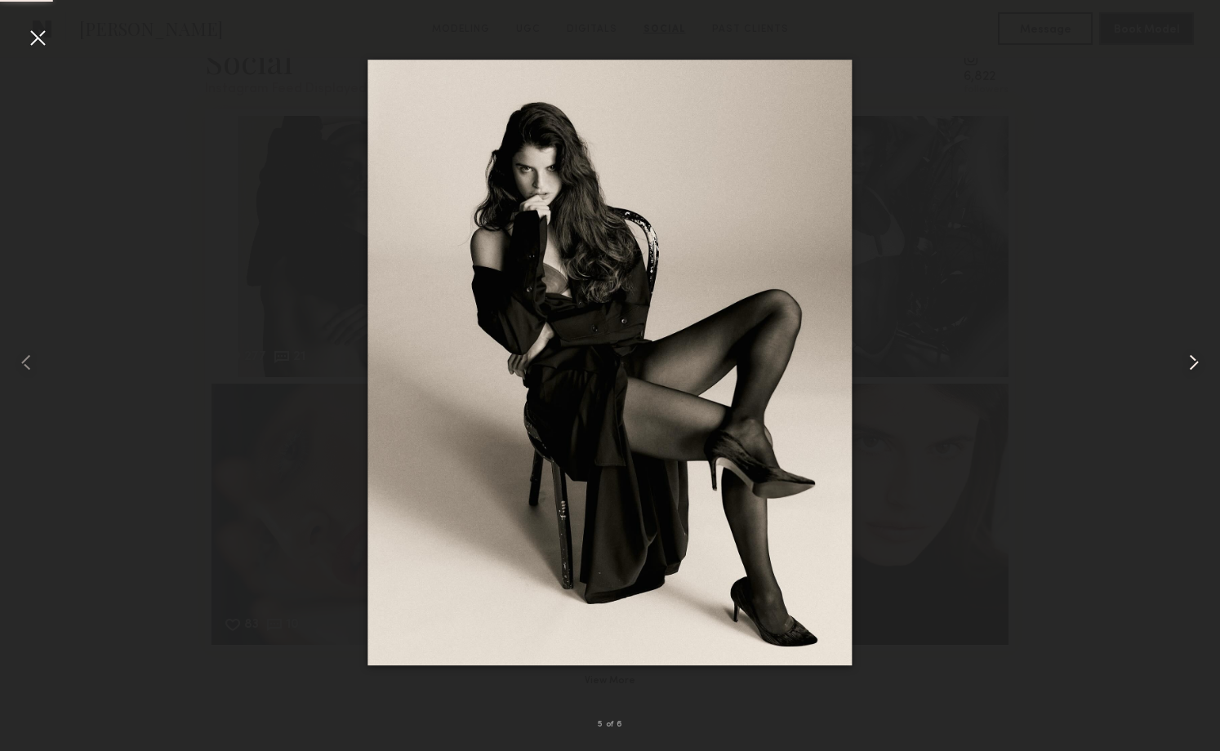
click at [1189, 372] on common-icon at bounding box center [1194, 363] width 26 height 26
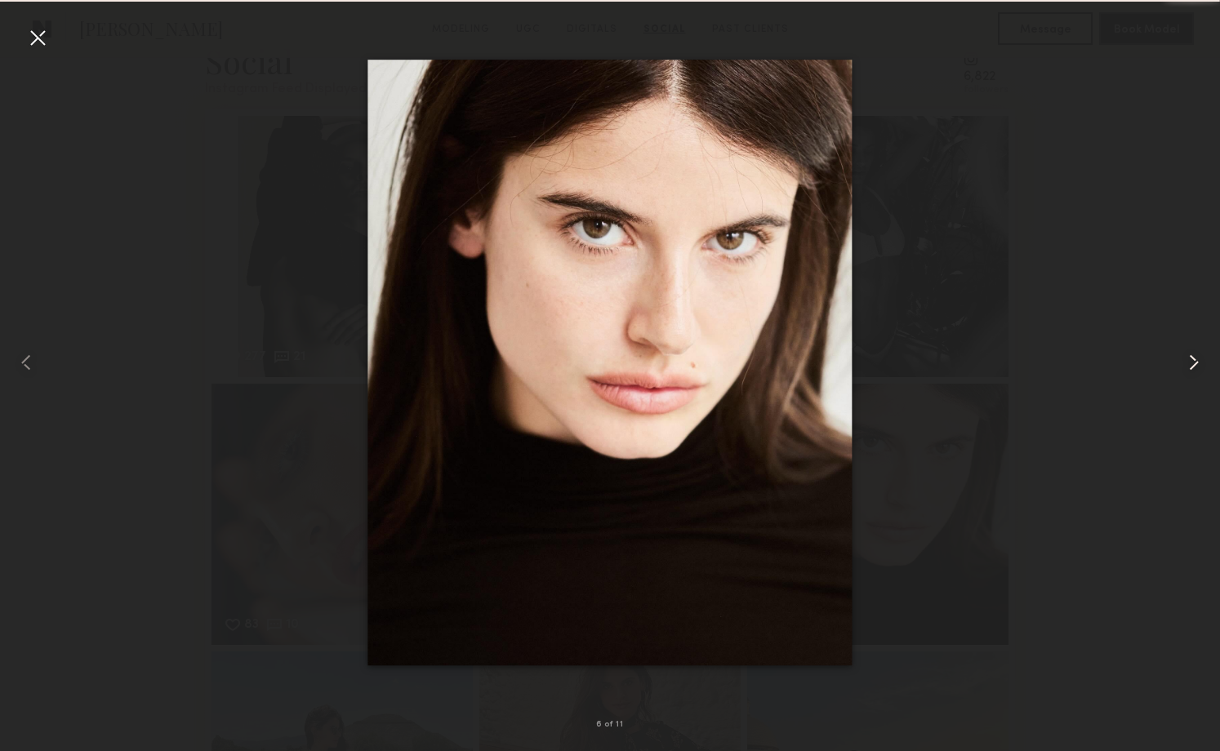
click at [1189, 372] on common-icon at bounding box center [1194, 363] width 26 height 26
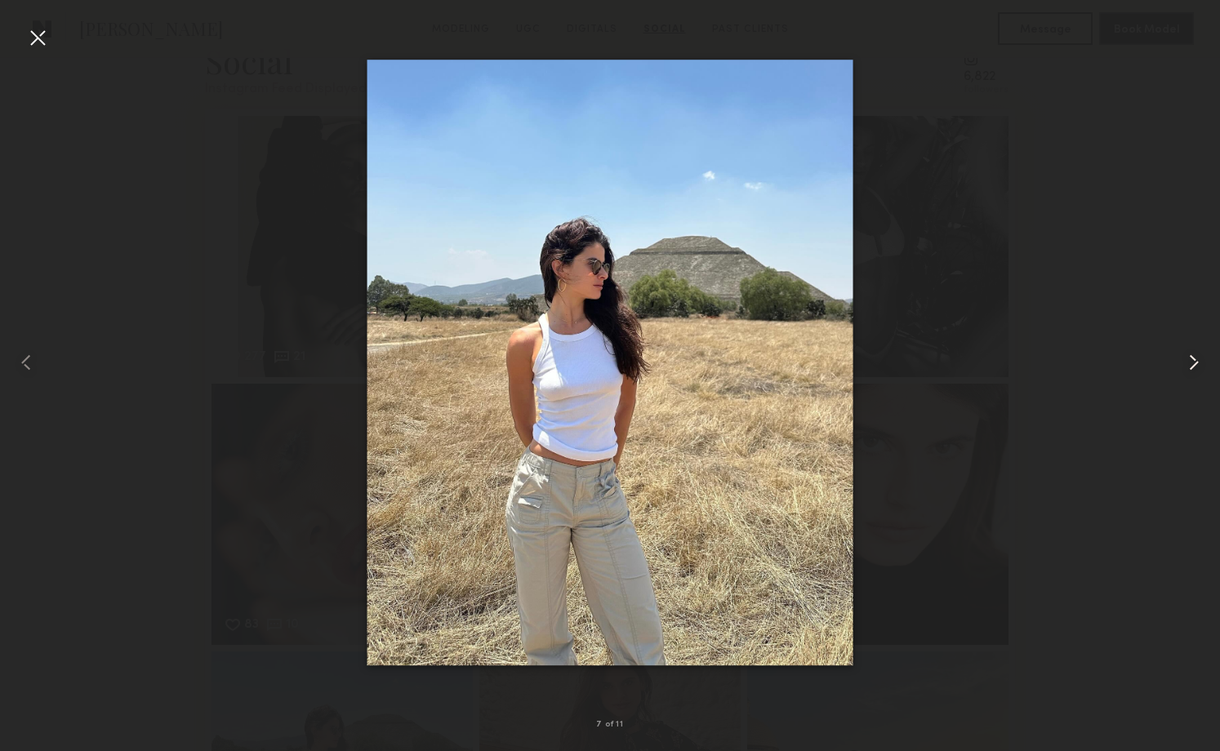
click at [1201, 367] on common-icon at bounding box center [1194, 363] width 26 height 26
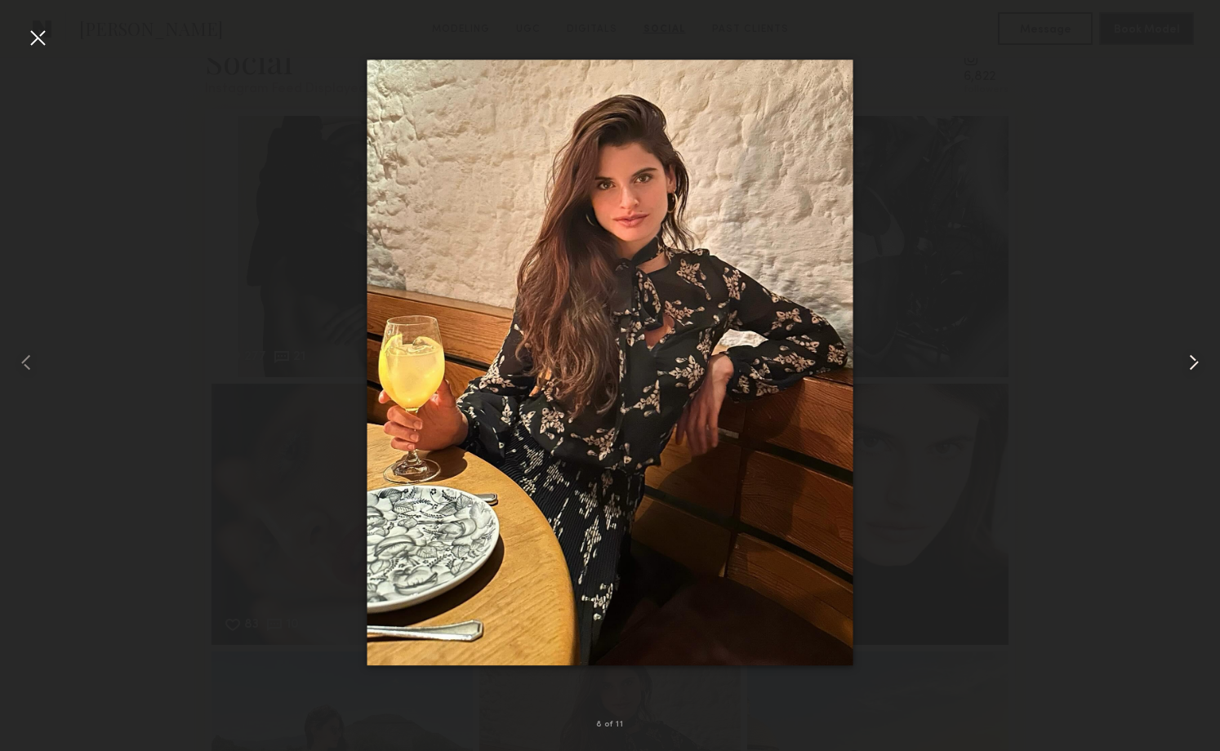
click at [1198, 366] on common-icon at bounding box center [1194, 363] width 26 height 26
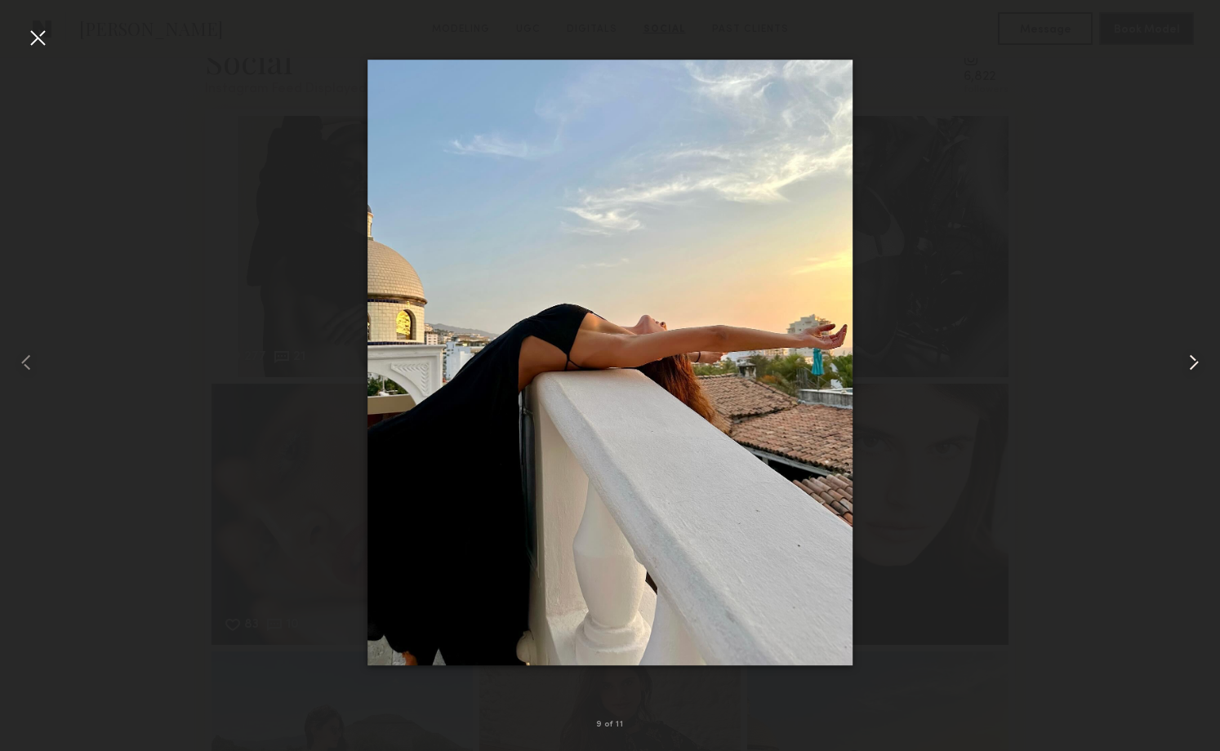
click at [1198, 366] on common-icon at bounding box center [1194, 363] width 26 height 26
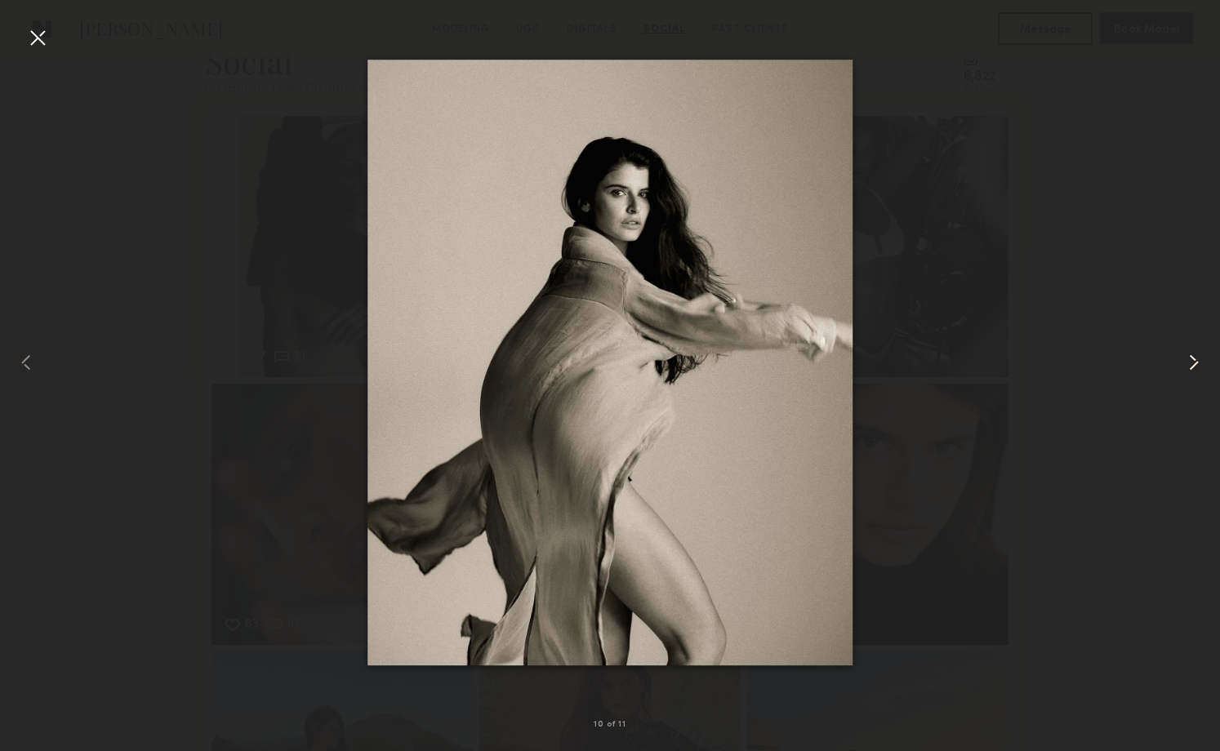
click at [1198, 366] on common-icon at bounding box center [1194, 363] width 26 height 26
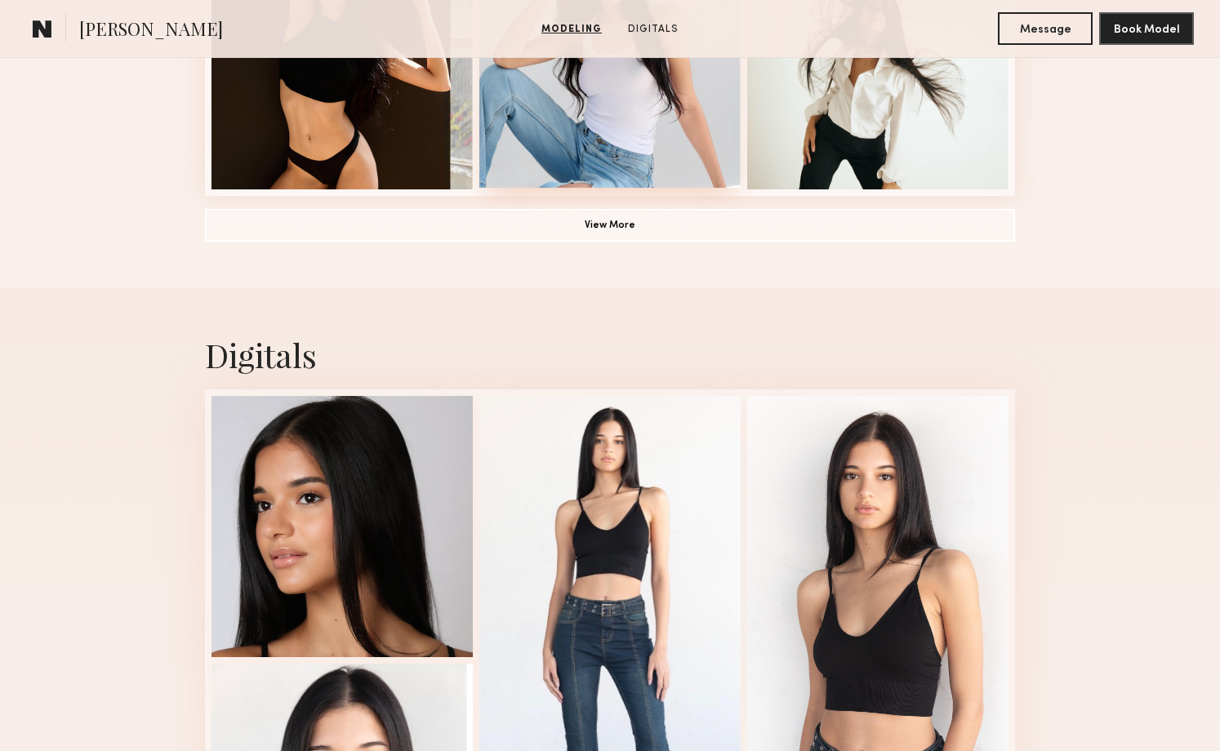
scroll to position [1472, 0]
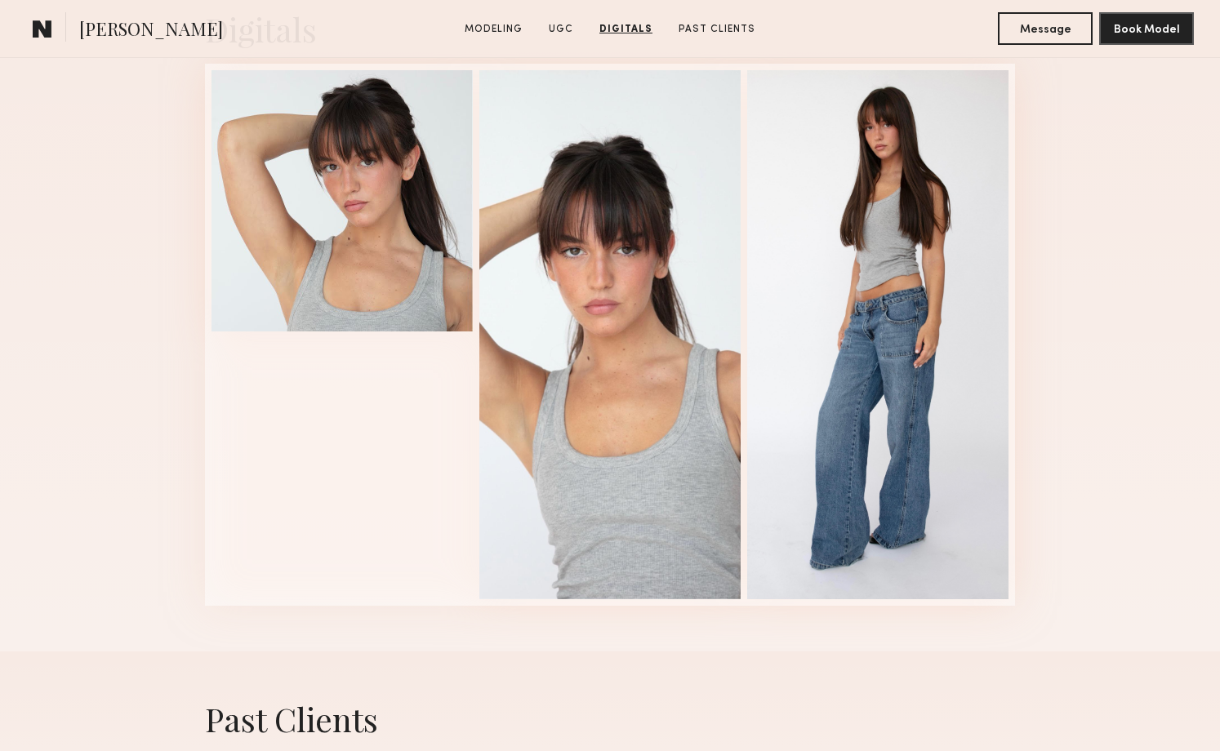
scroll to position [1883, 0]
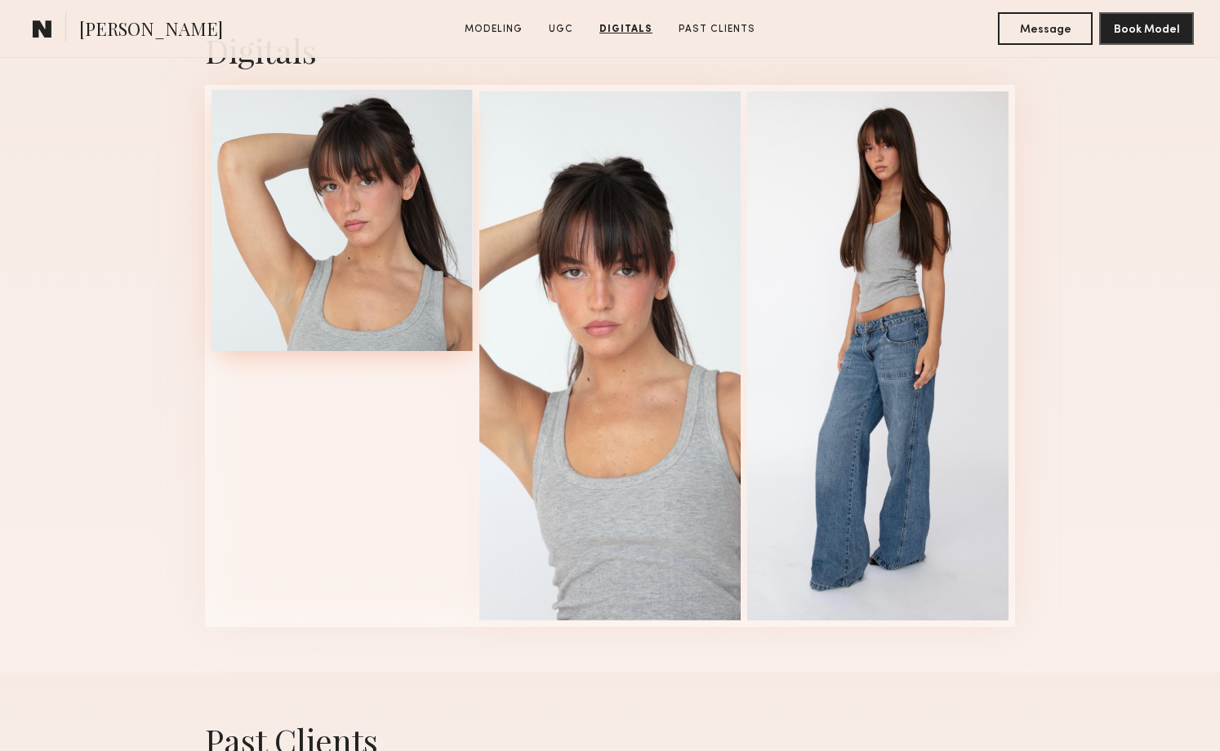
click at [371, 326] on div at bounding box center [342, 220] width 261 height 261
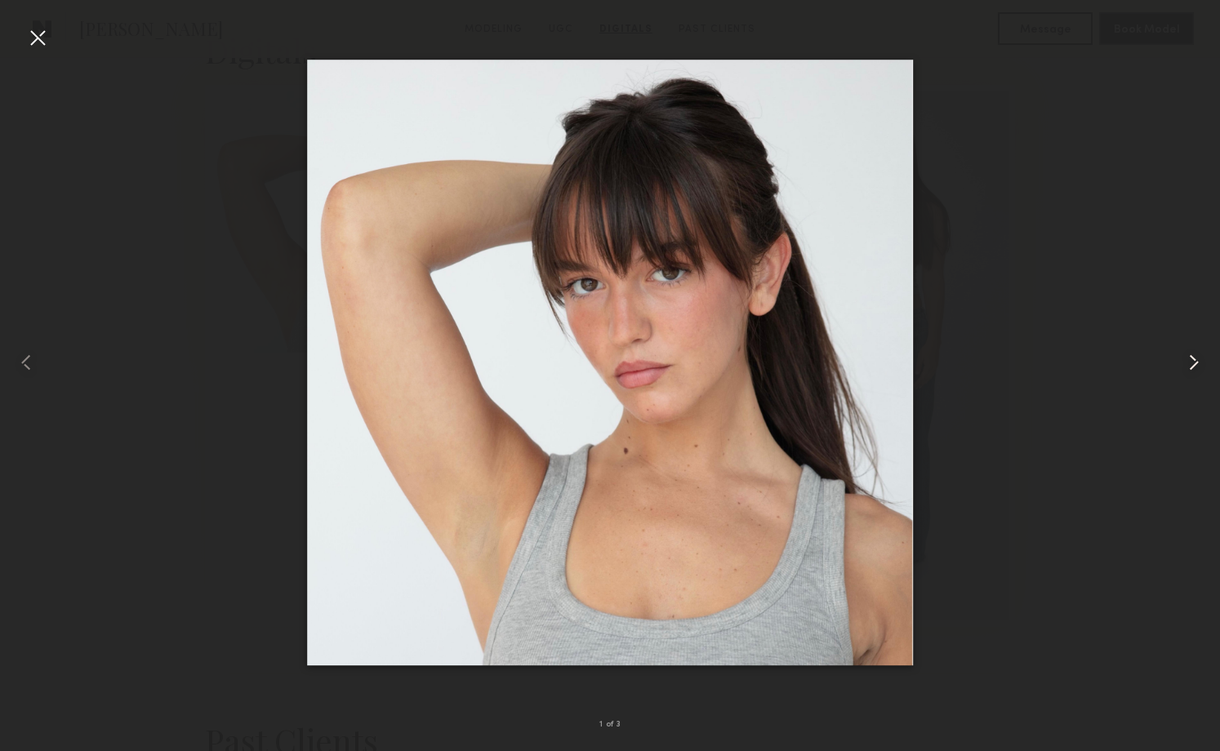
click at [1186, 359] on common-icon at bounding box center [1194, 363] width 26 height 26
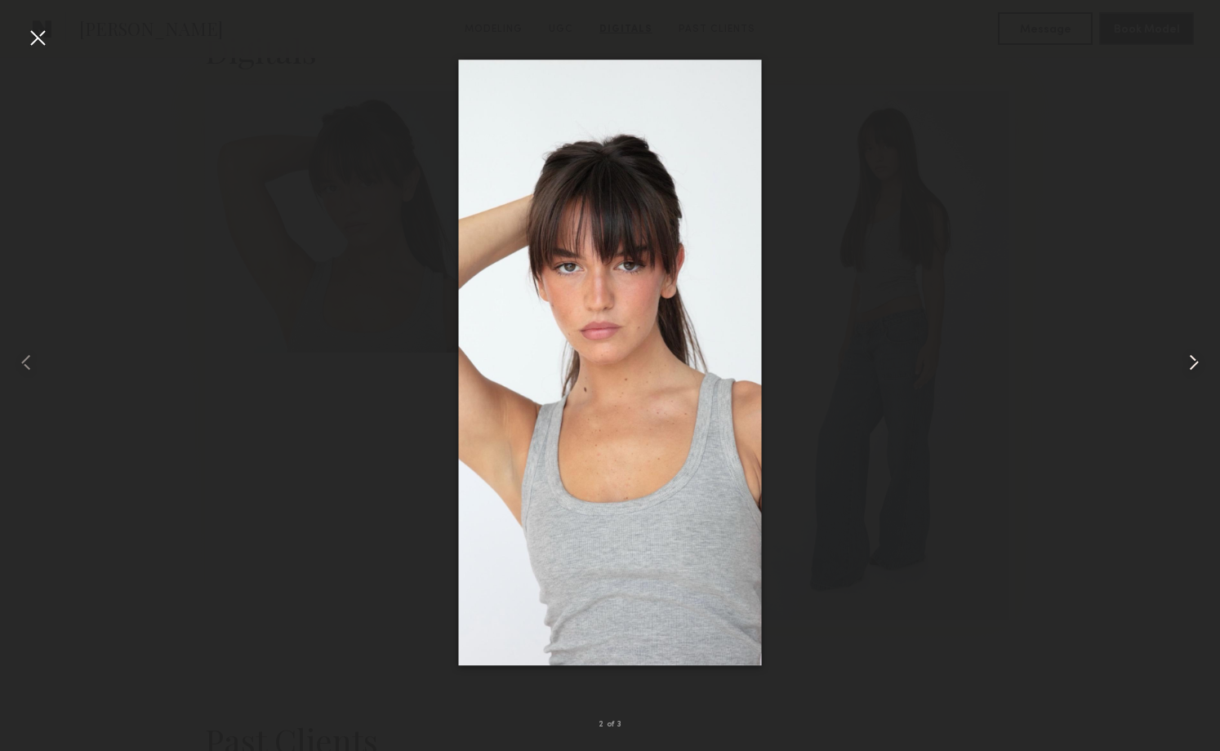
click at [1186, 359] on common-icon at bounding box center [1194, 363] width 26 height 26
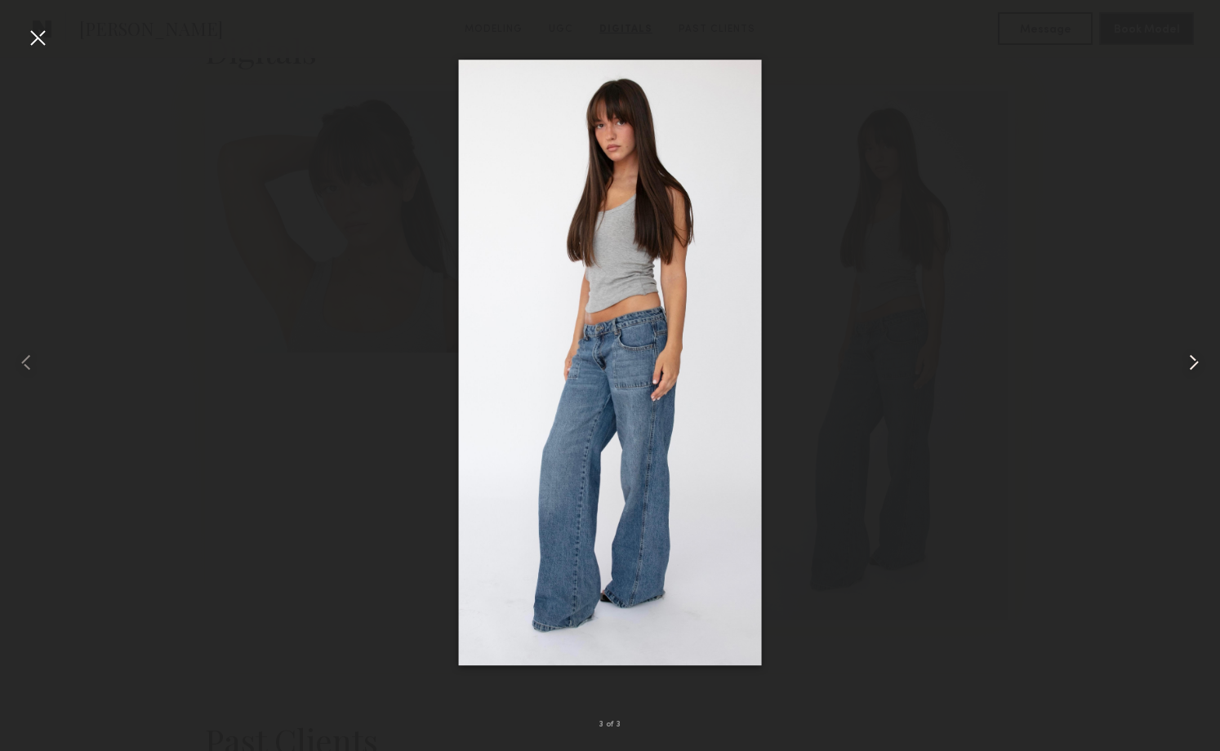
click at [1186, 359] on common-icon at bounding box center [1194, 363] width 26 height 26
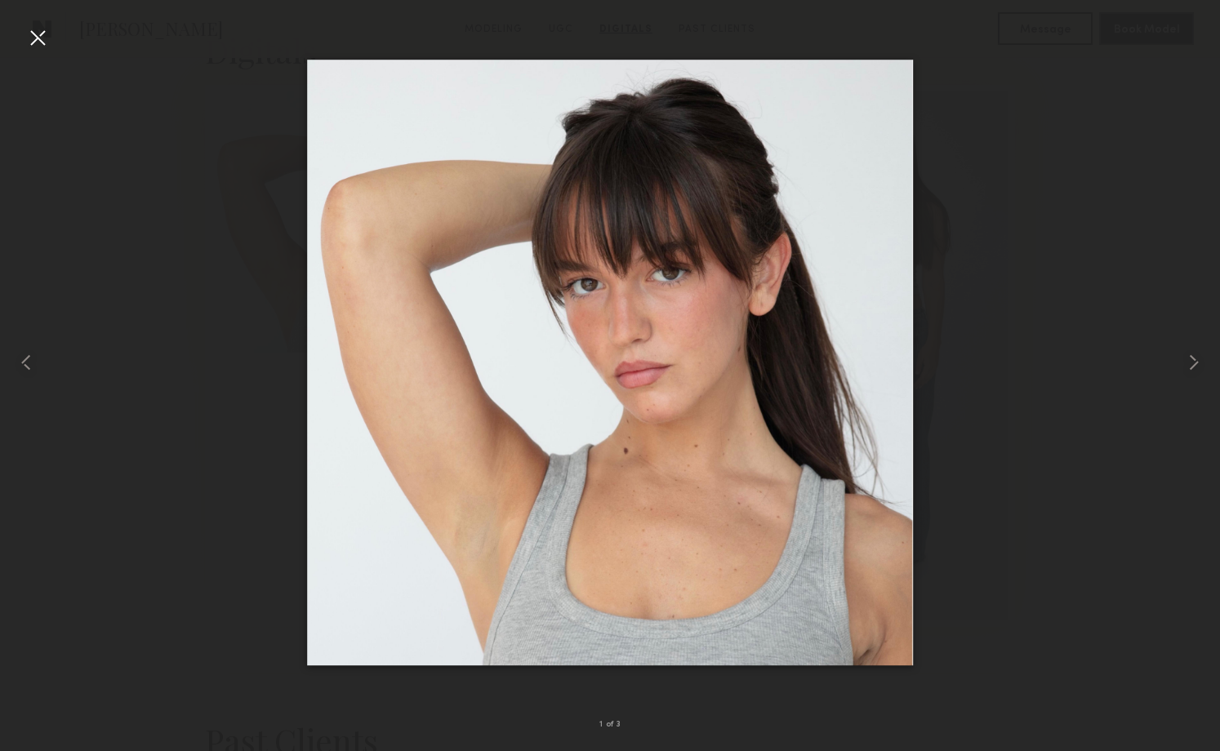
click at [40, 38] on div at bounding box center [38, 38] width 26 height 26
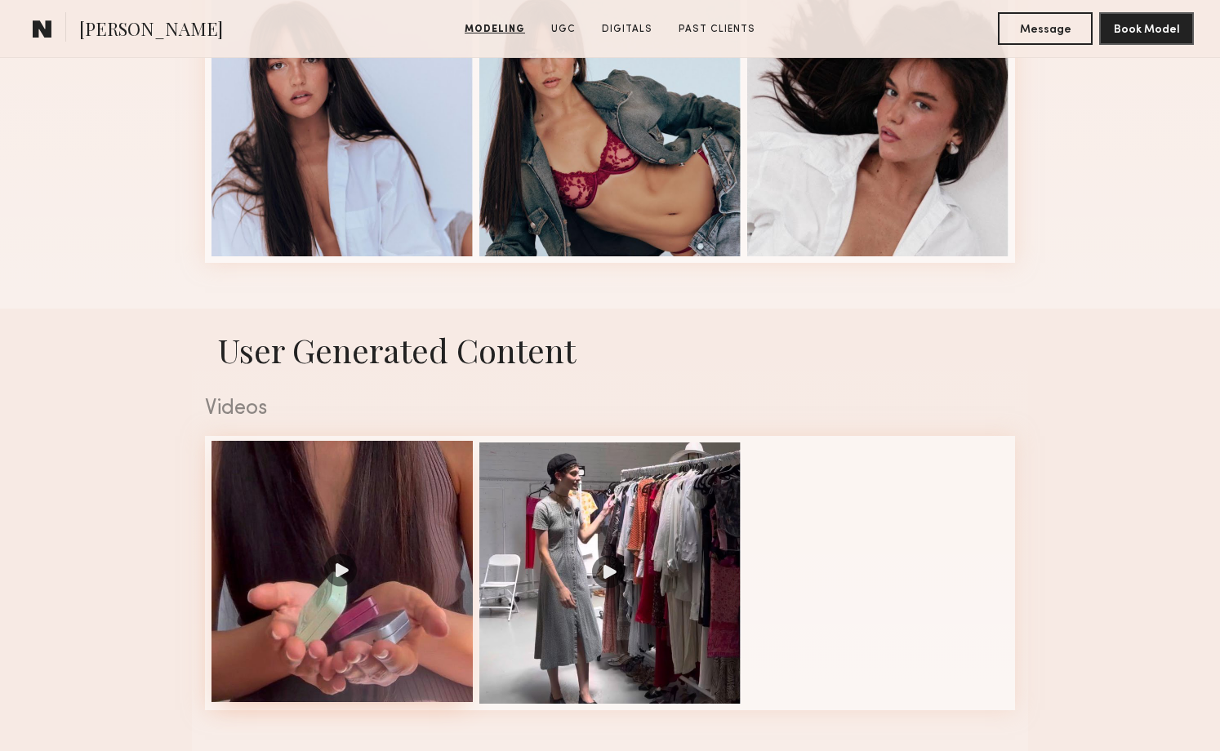
scroll to position [277, 0]
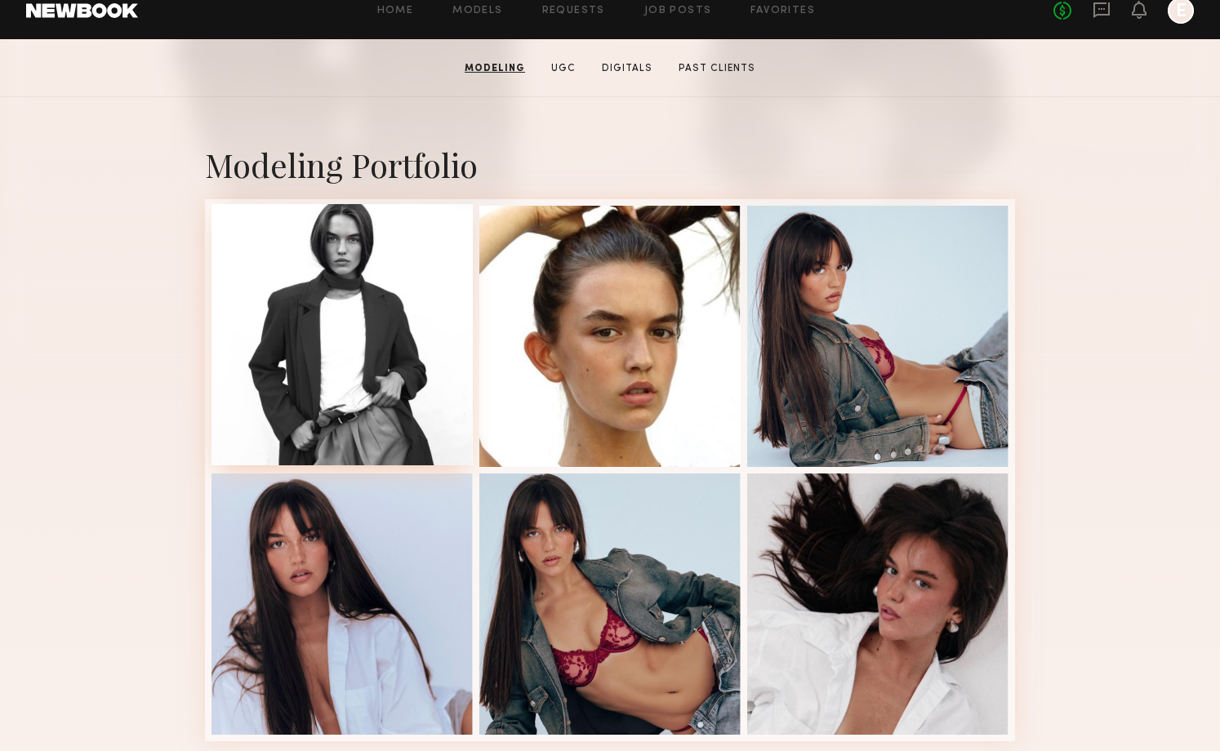
click at [345, 412] on div at bounding box center [342, 334] width 261 height 261
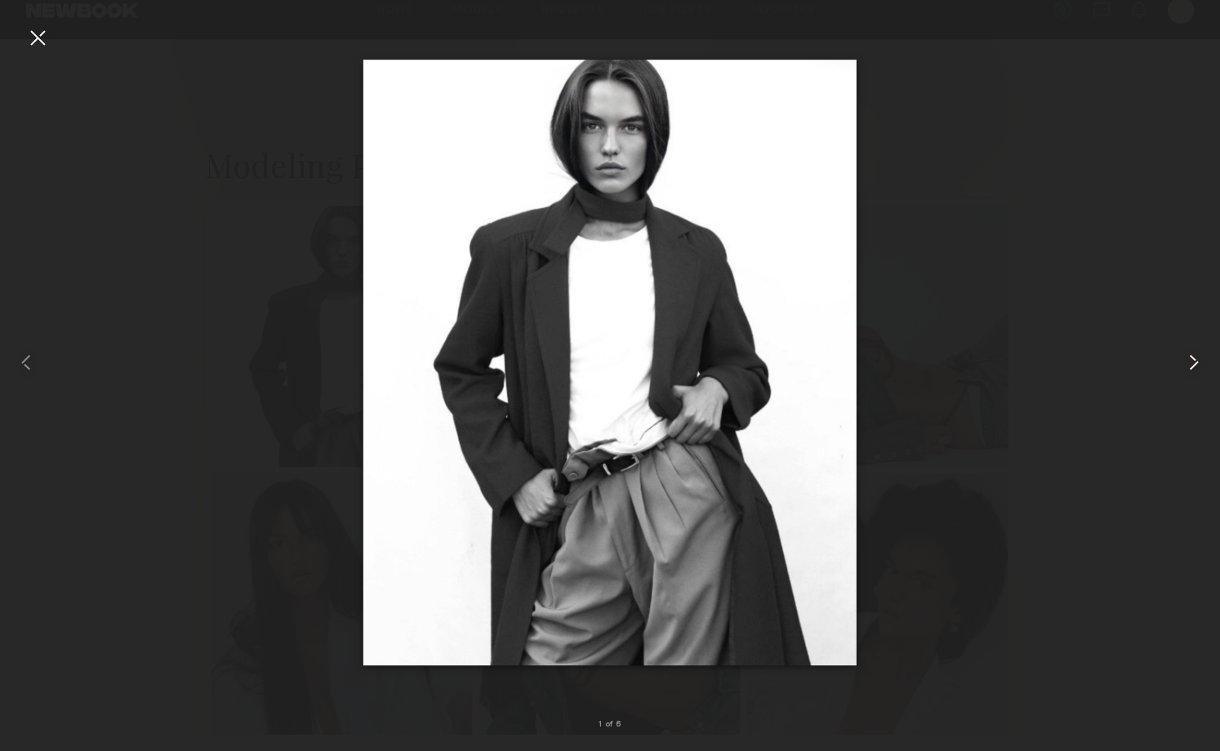
click at [1191, 359] on common-icon at bounding box center [1194, 363] width 26 height 26
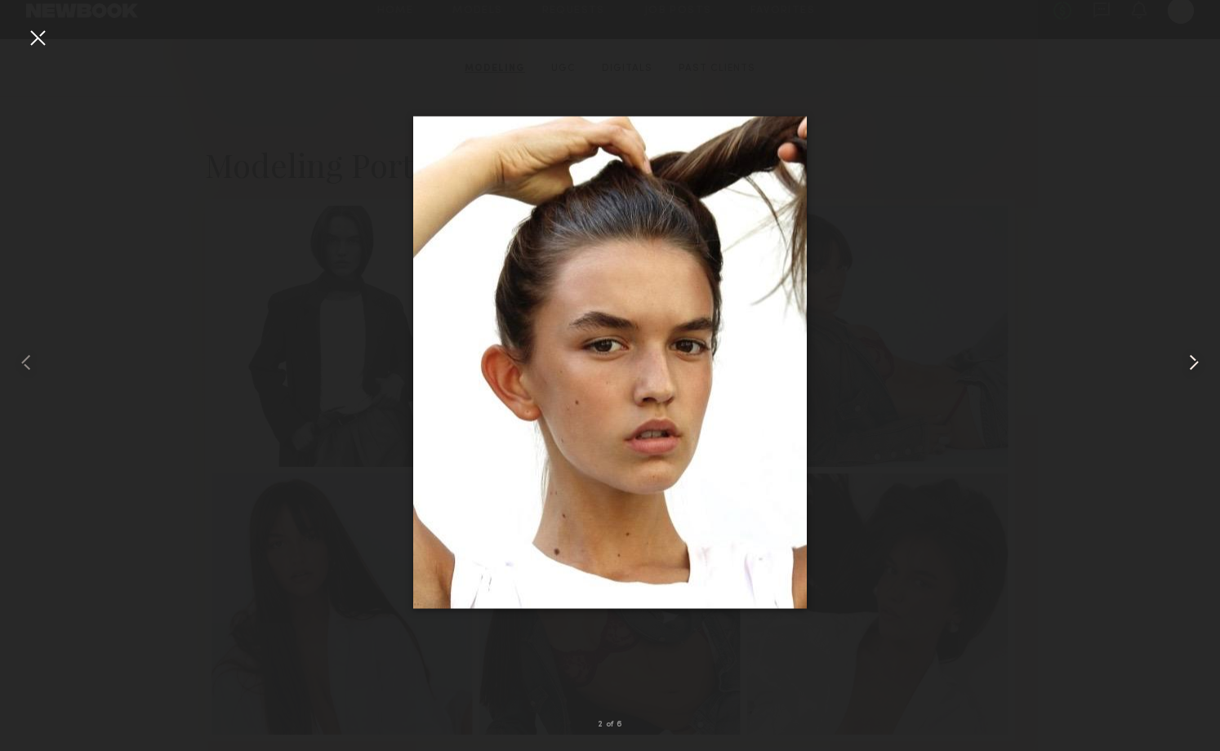
click at [1191, 359] on common-icon at bounding box center [1194, 363] width 26 height 26
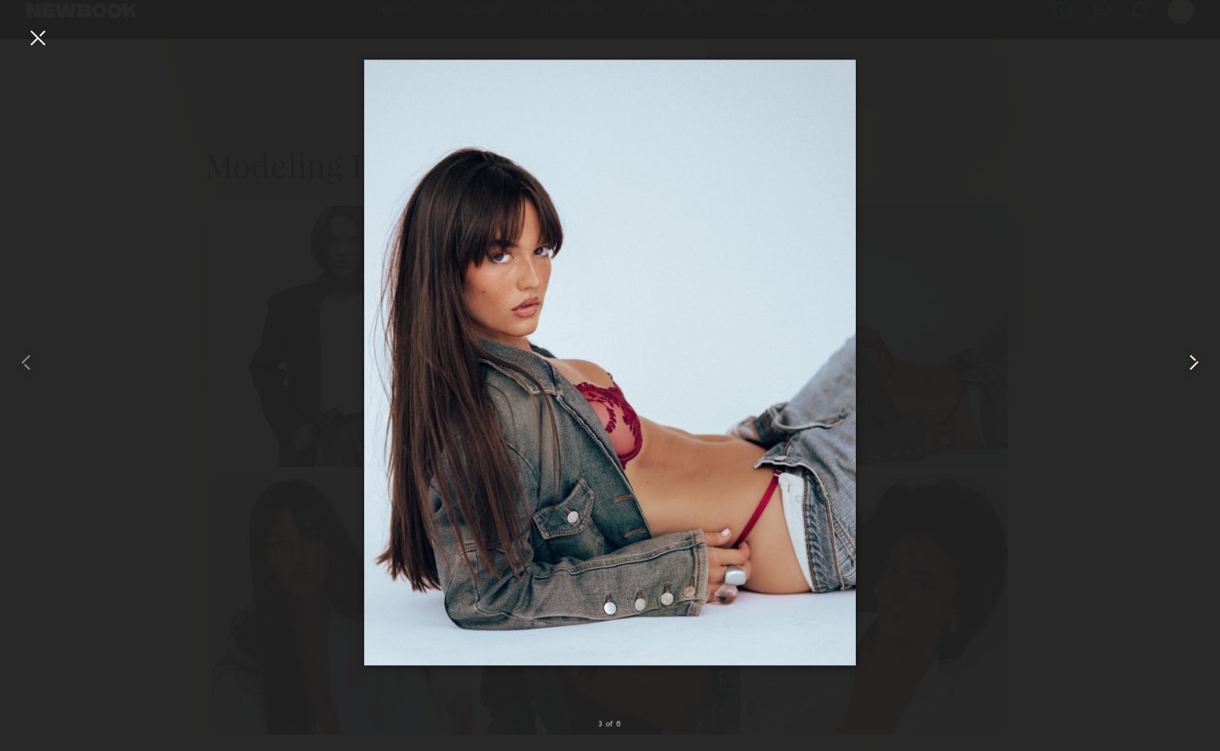
click at [1191, 359] on common-icon at bounding box center [1194, 363] width 26 height 26
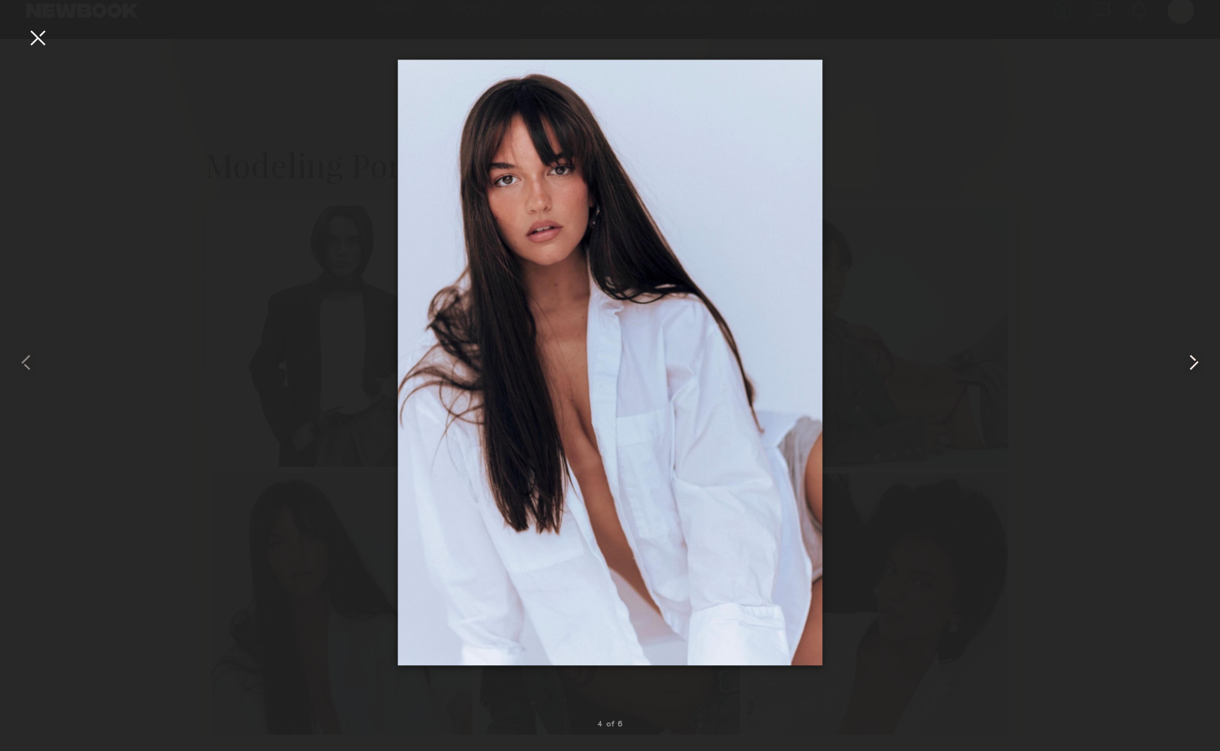
click at [1191, 359] on common-icon at bounding box center [1194, 363] width 26 height 26
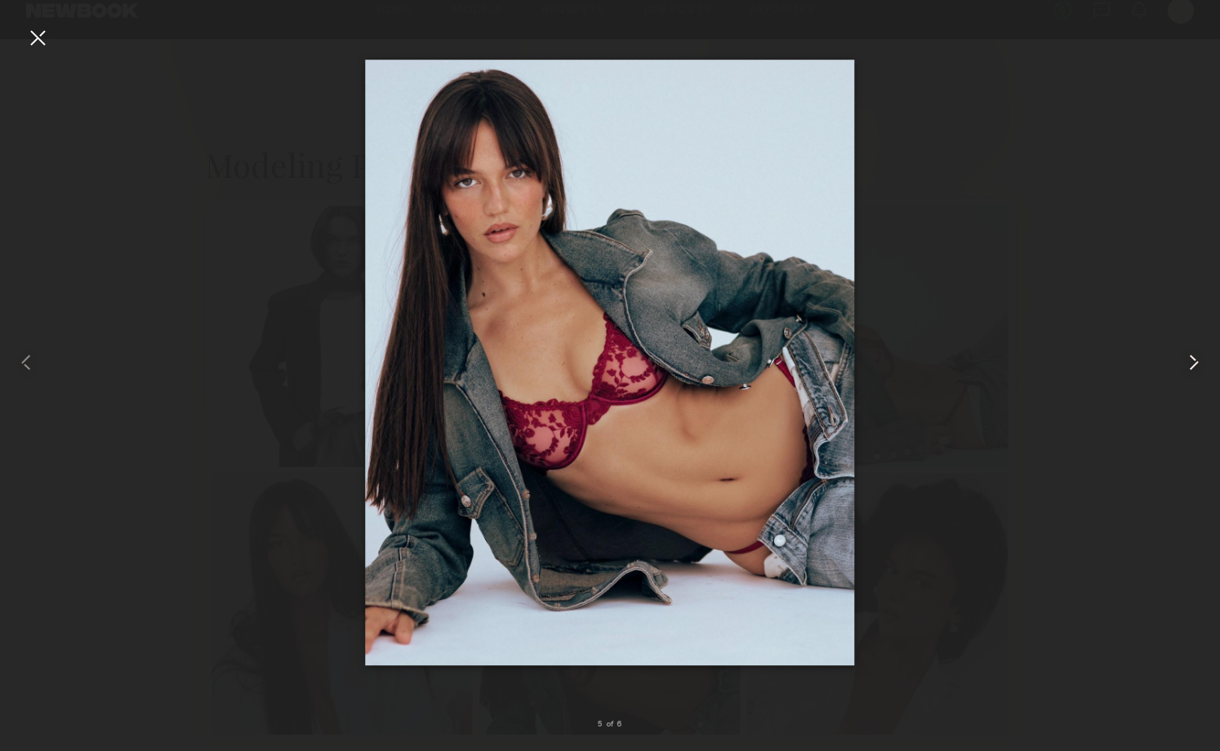
click at [1191, 359] on common-icon at bounding box center [1194, 363] width 26 height 26
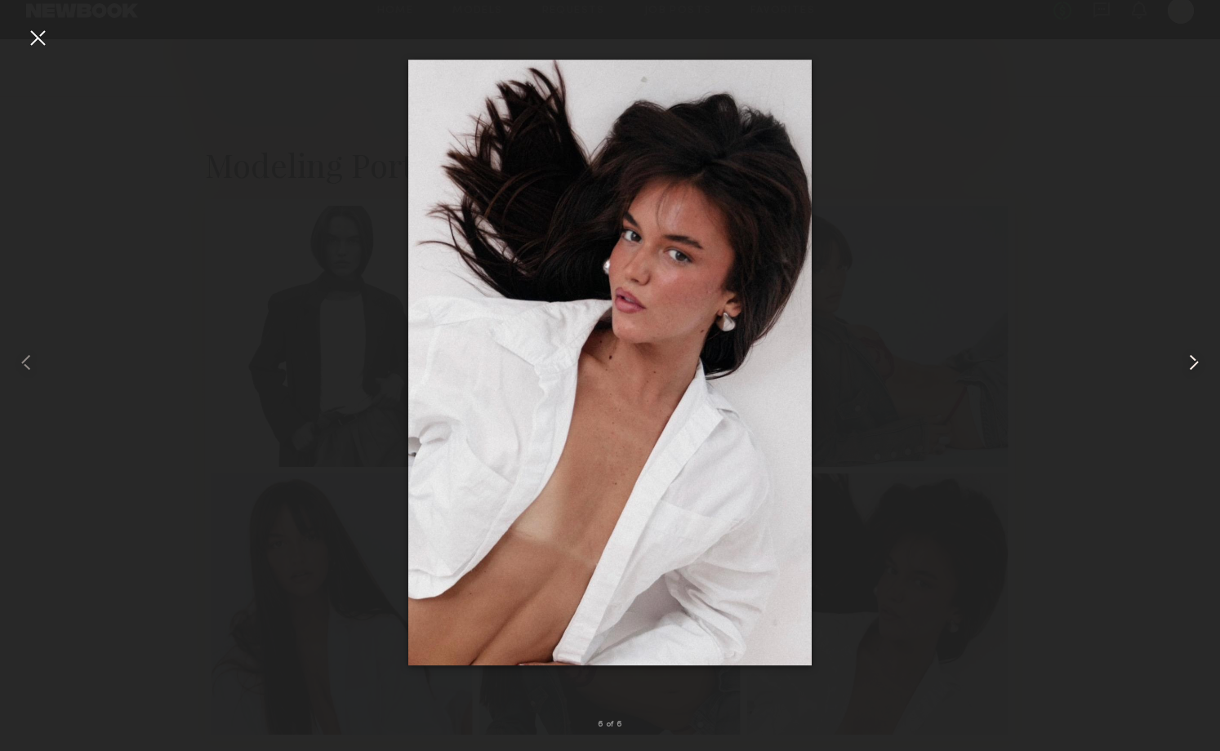
click at [1191, 359] on common-icon at bounding box center [1194, 363] width 26 height 26
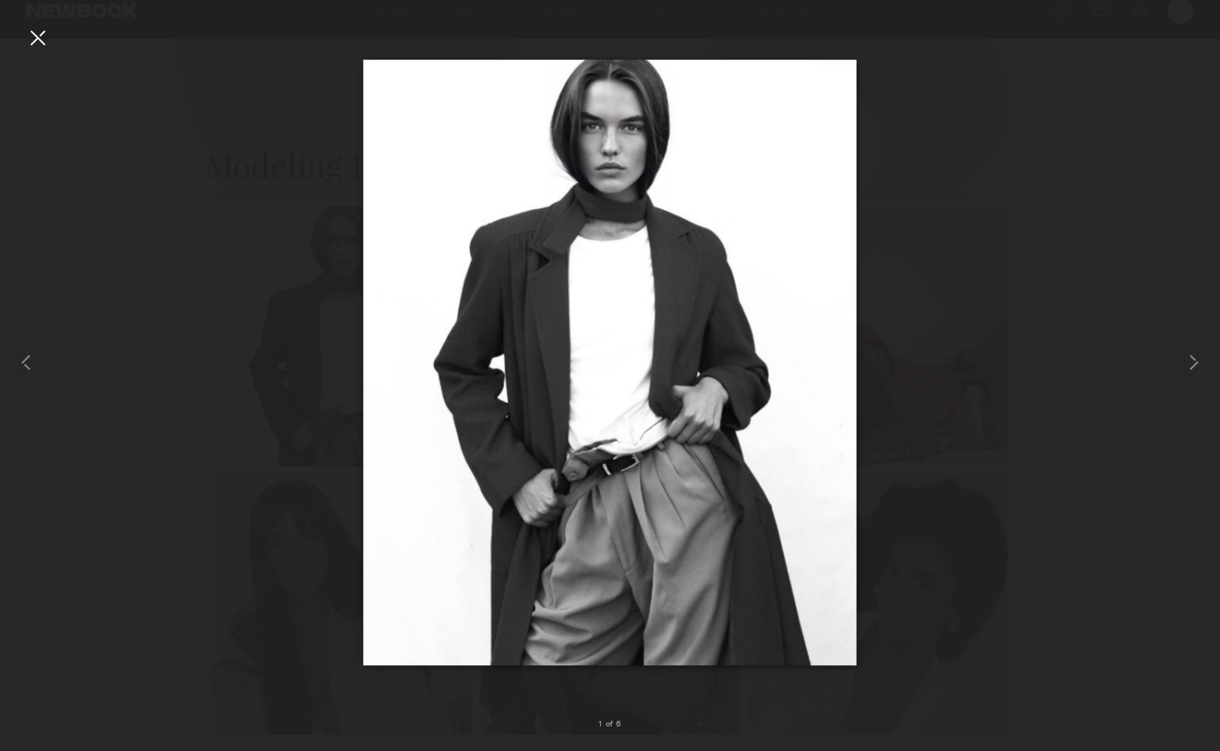
click at [1124, 367] on div at bounding box center [610, 362] width 1220 height 673
click at [30, 33] on div at bounding box center [38, 38] width 26 height 26
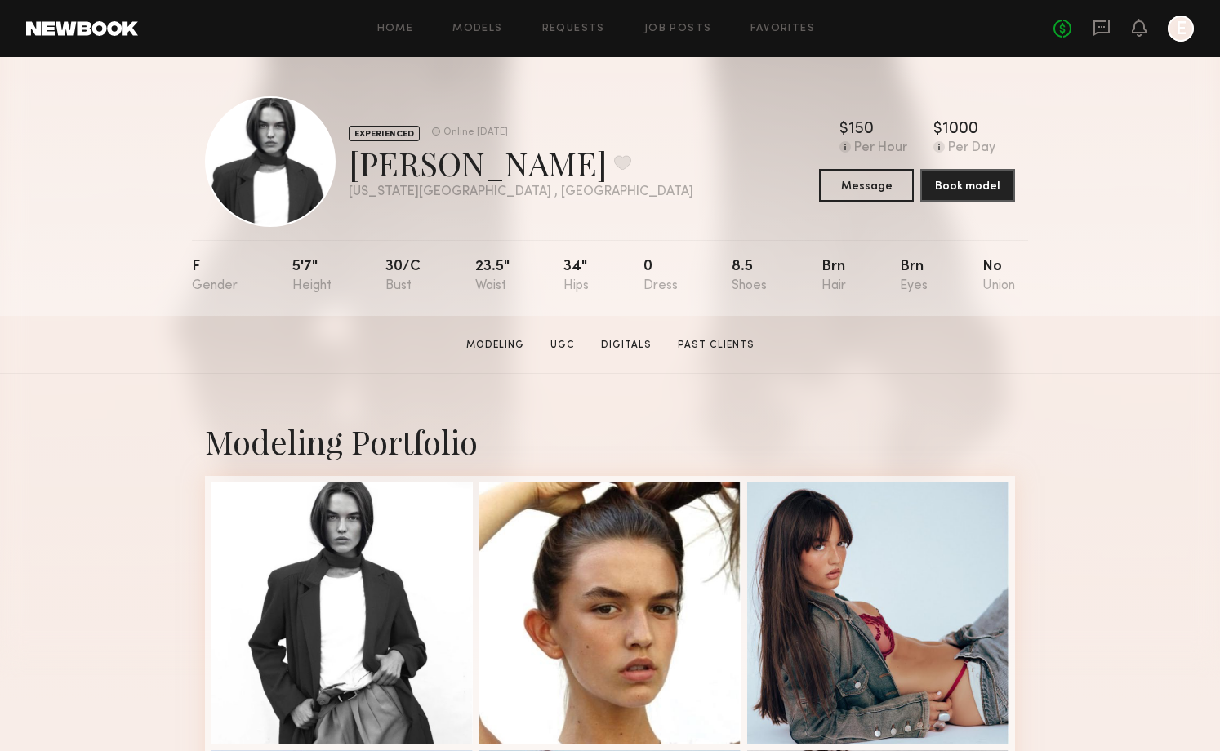
scroll to position [0, 0]
click at [627, 349] on link "Digitals" at bounding box center [627, 345] width 64 height 15
click at [345, 267] on nb-model-profile-props "F 5'7" 30/c 23.5" 34" 0 8.5 Brn Brn No" at bounding box center [610, 278] width 836 height 76
drag, startPoint x: 289, startPoint y: 269, endPoint x: 326, endPoint y: 266, distance: 36.8
click at [326, 266] on nb-model-profile-props "F 5'7" 30/c 23.5" 34" 0 8.5 Brn Brn No" at bounding box center [610, 278] width 836 height 76
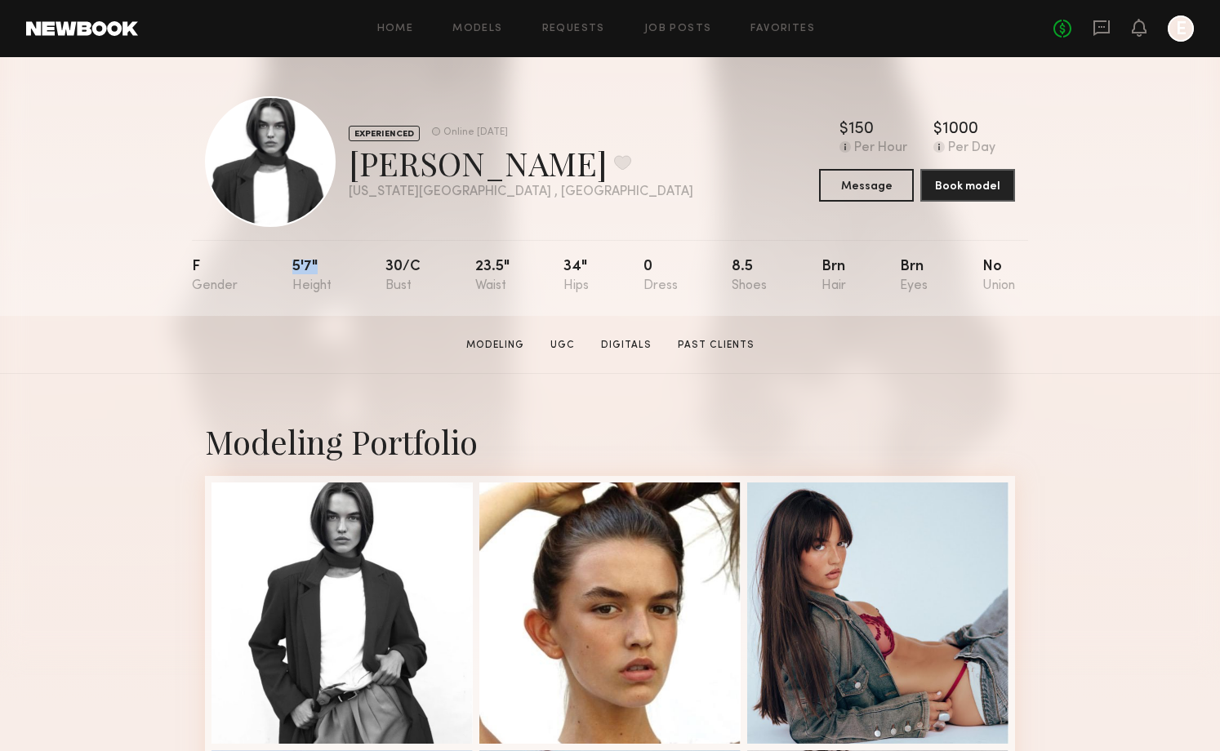
drag, startPoint x: 284, startPoint y: 263, endPoint x: 336, endPoint y: 287, distance: 57.7
click at [336, 287] on nb-model-profile-props "F 5'7" 30/c 23.5" 34" 0 8.5 Brn Brn No" at bounding box center [610, 278] width 836 height 76
copy div "5'7""
click at [171, 345] on section "Delaney P. Modeling UGC Digitals Past Clients Message Book Model" at bounding box center [610, 345] width 1220 height 58
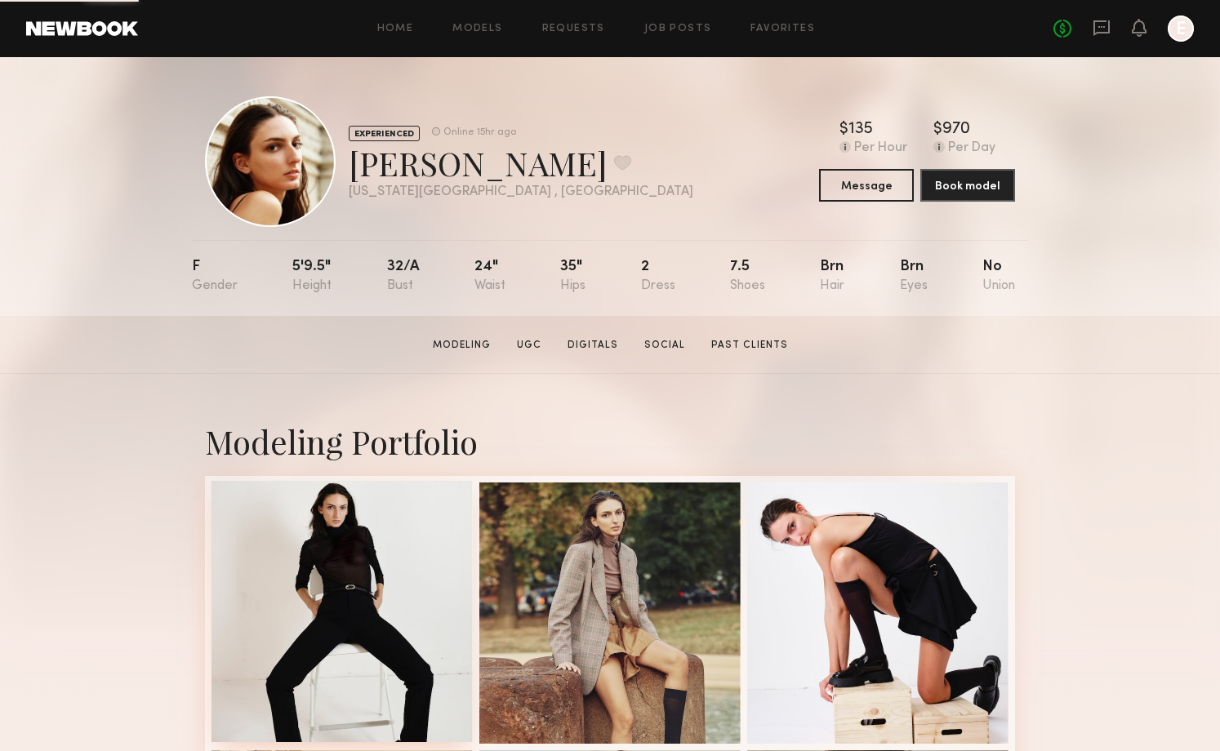
scroll to position [187, 0]
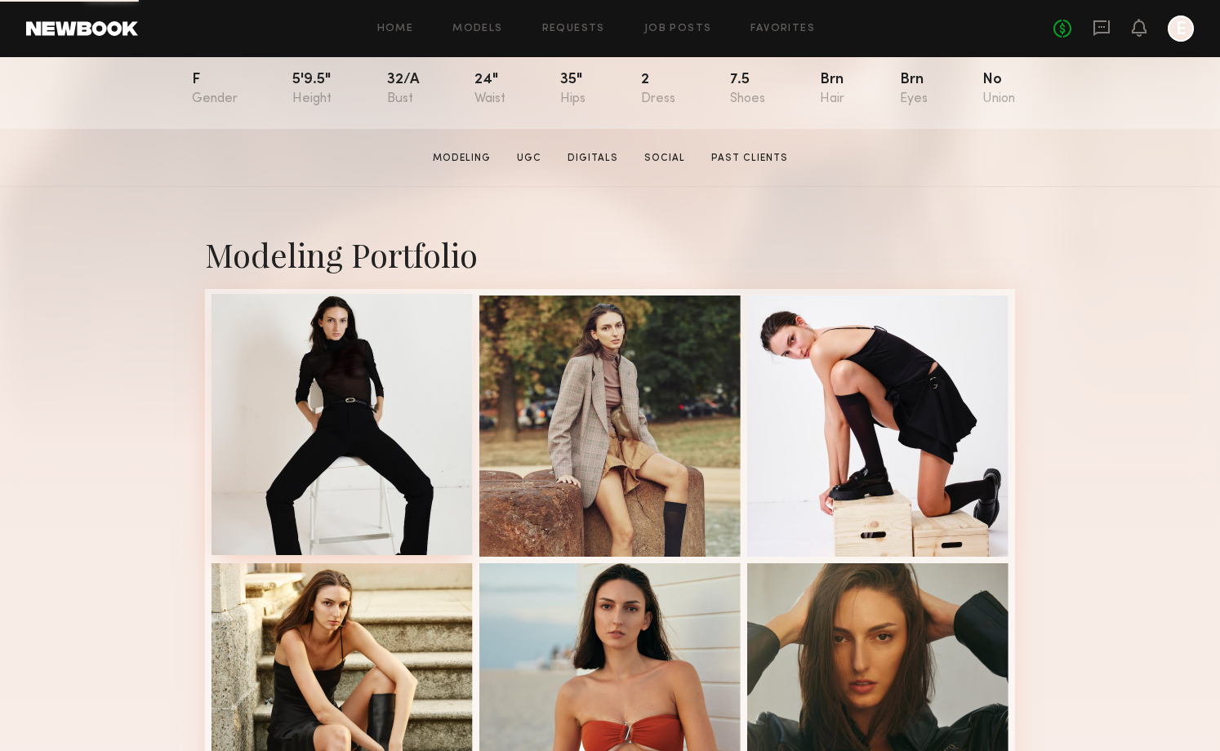
click at [387, 387] on div at bounding box center [342, 424] width 261 height 261
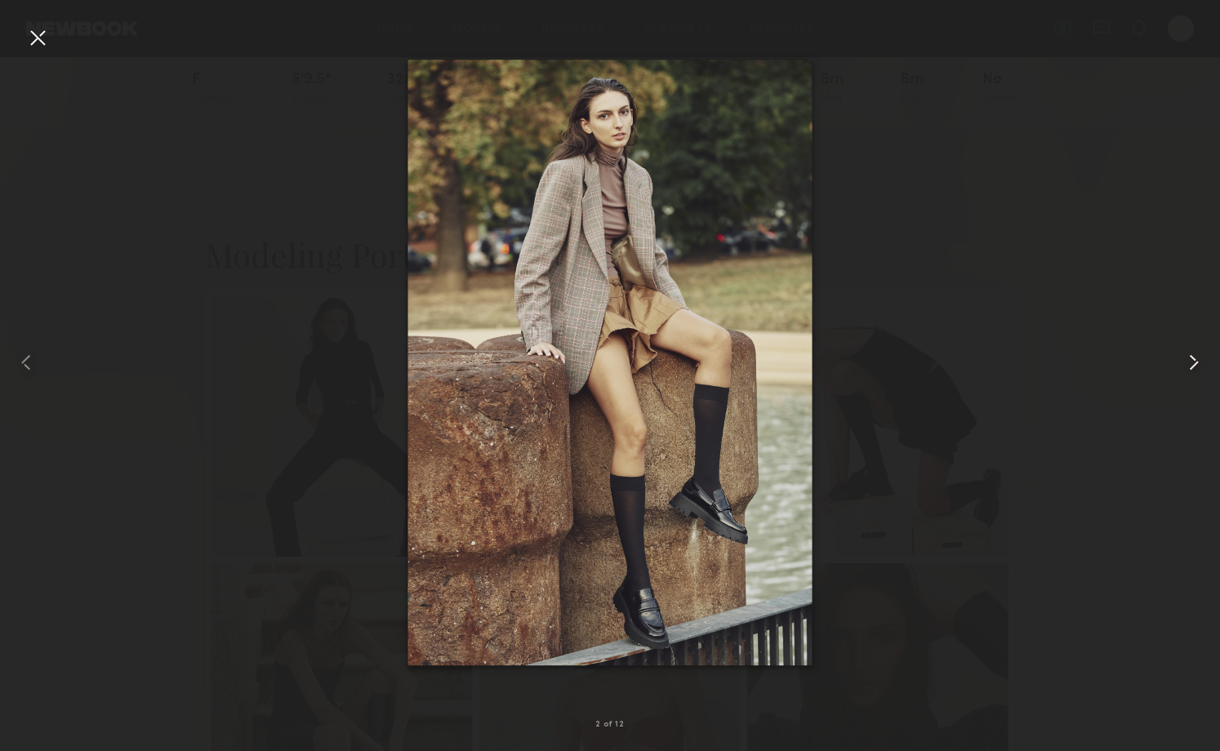
click at [1194, 363] on common-icon at bounding box center [1194, 363] width 26 height 26
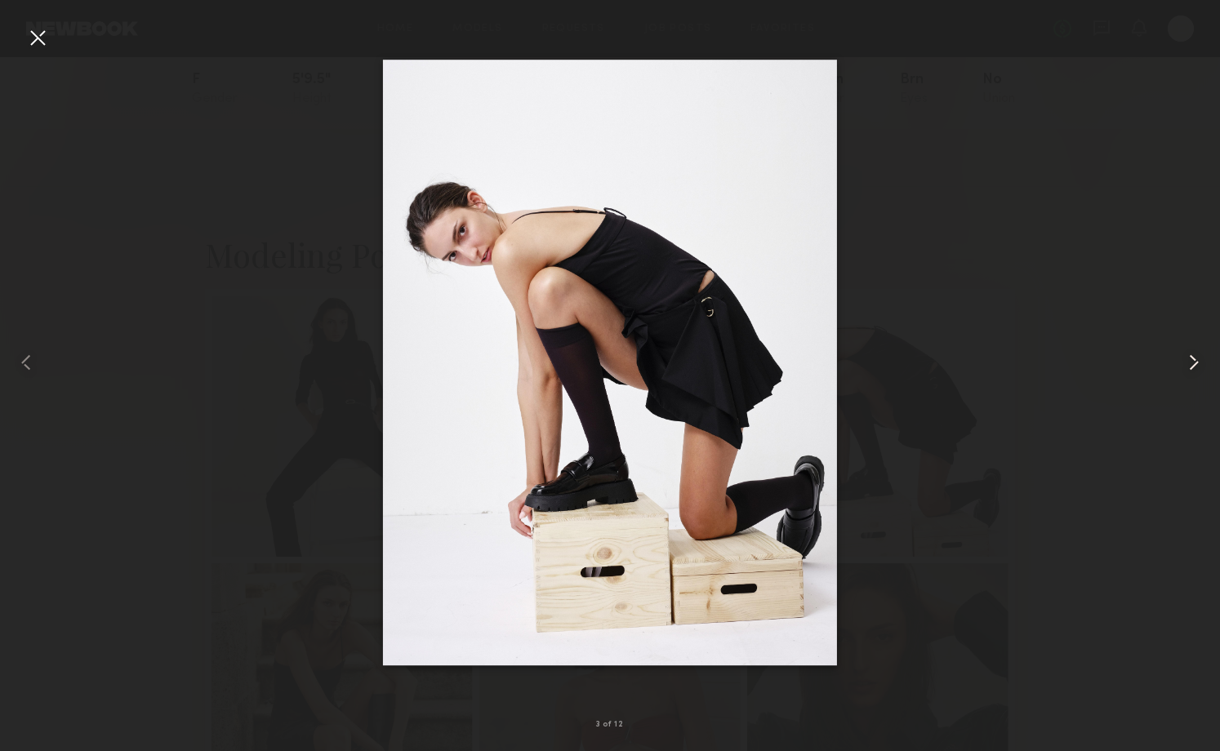
click at [1194, 363] on common-icon at bounding box center [1194, 363] width 26 height 26
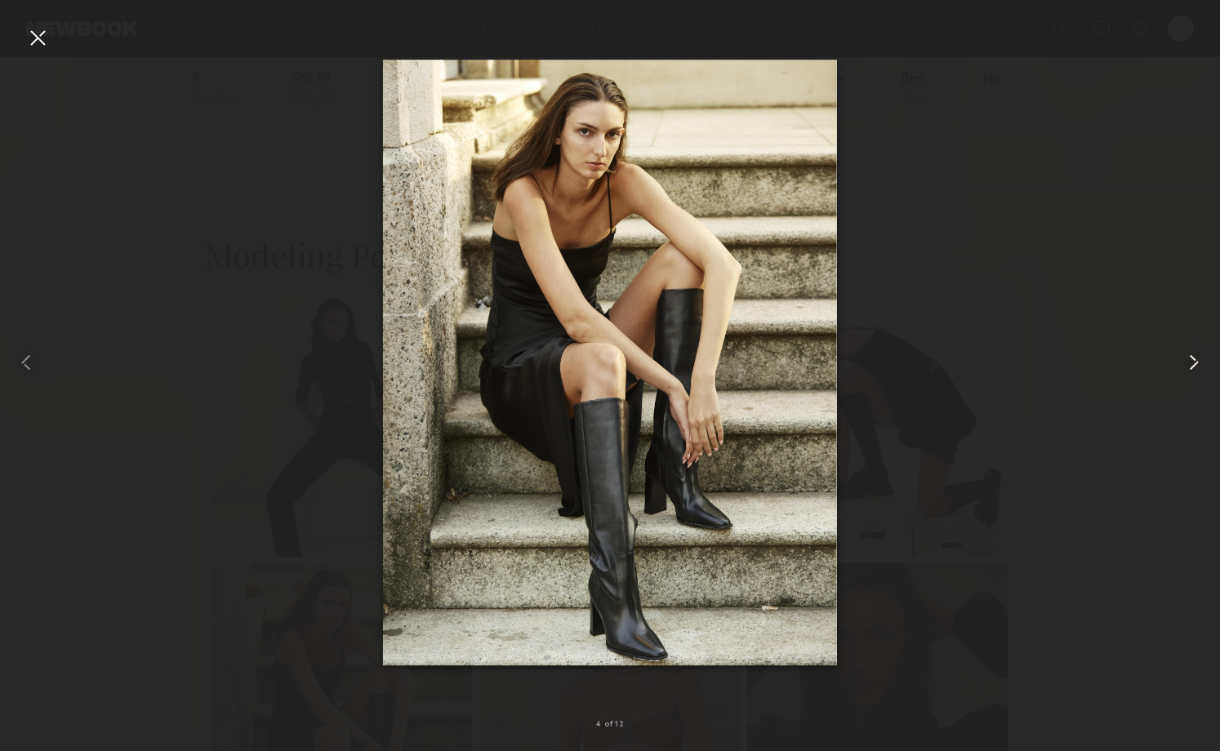
click at [1194, 363] on common-icon at bounding box center [1194, 363] width 26 height 26
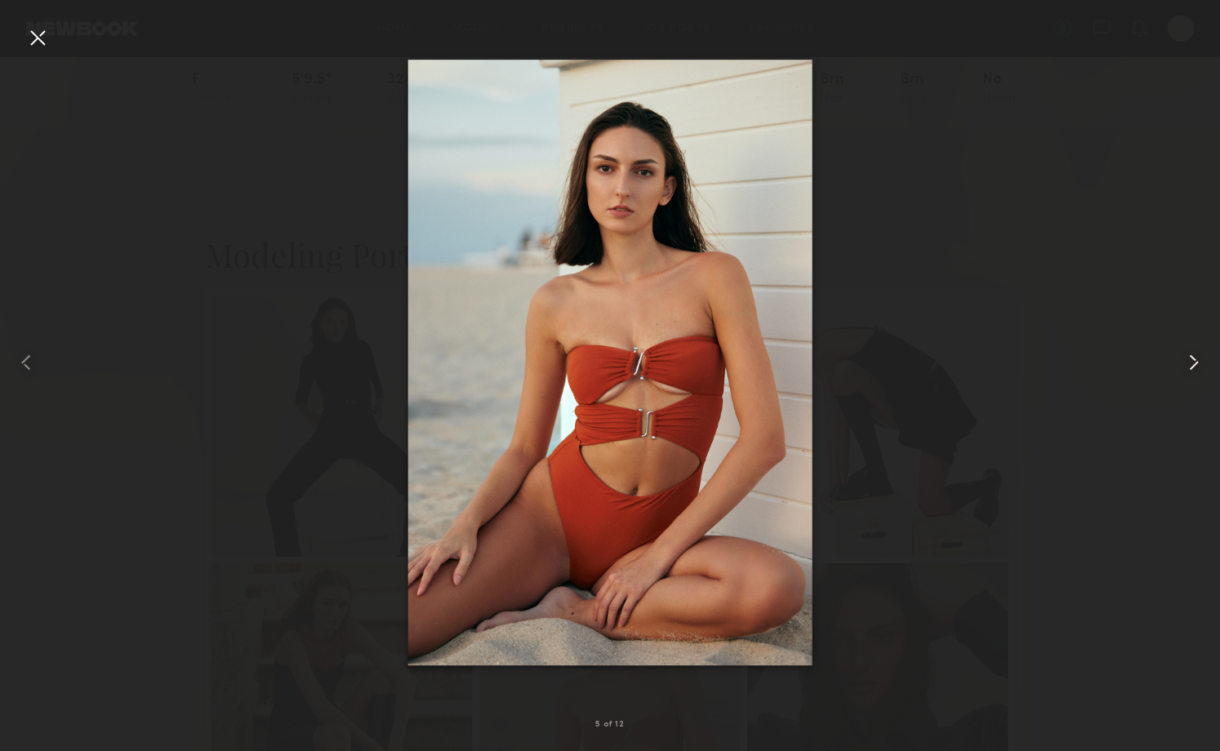
click at [1194, 363] on common-icon at bounding box center [1194, 363] width 26 height 26
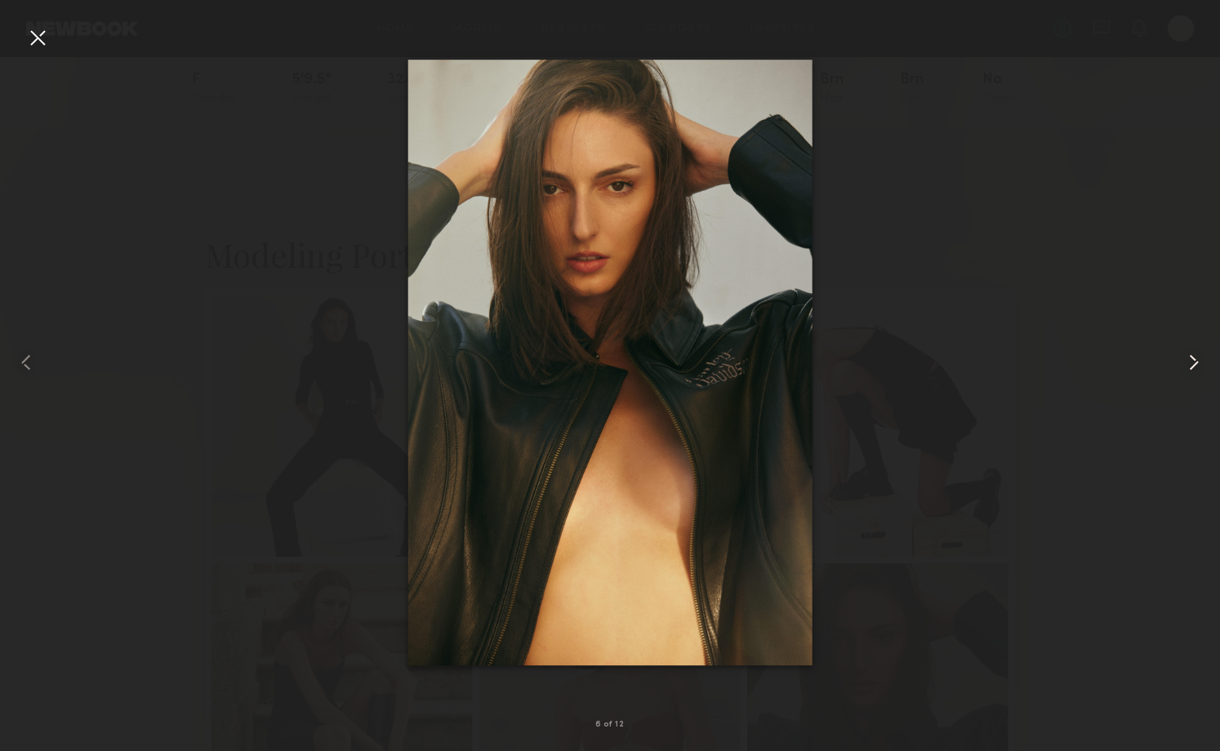
click at [1194, 363] on common-icon at bounding box center [1194, 363] width 26 height 26
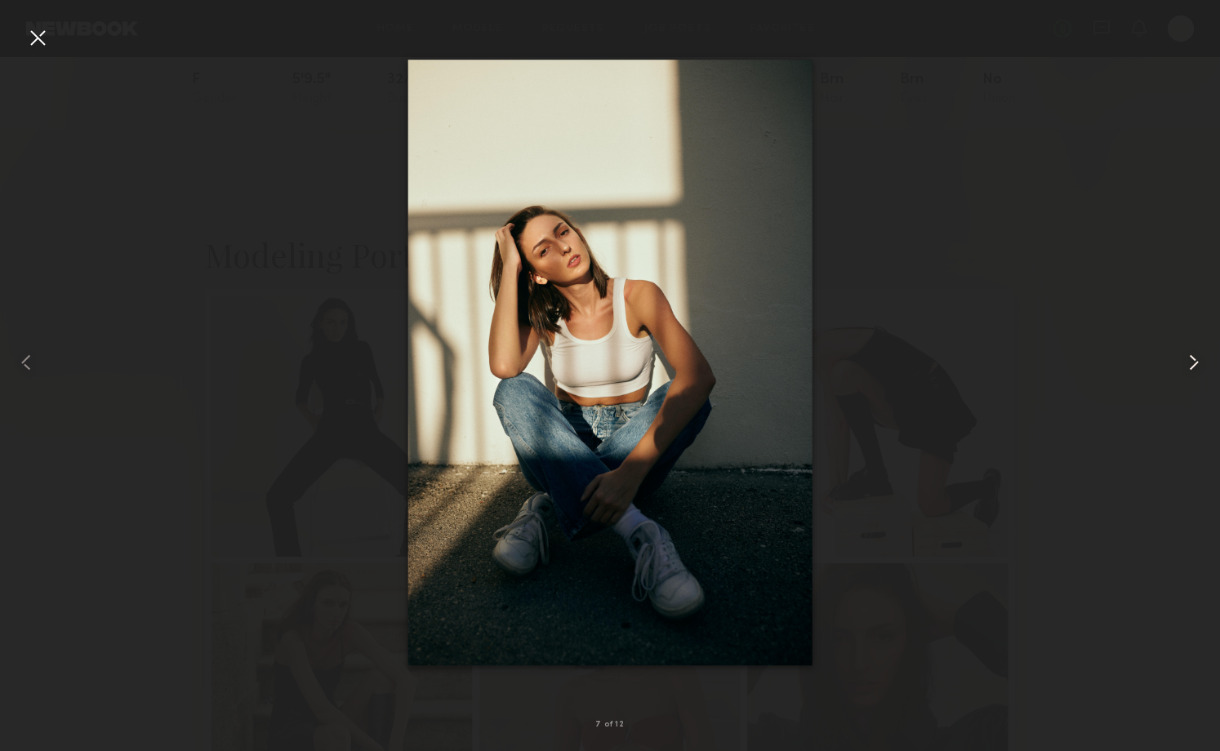
click at [1194, 363] on common-icon at bounding box center [1194, 363] width 26 height 26
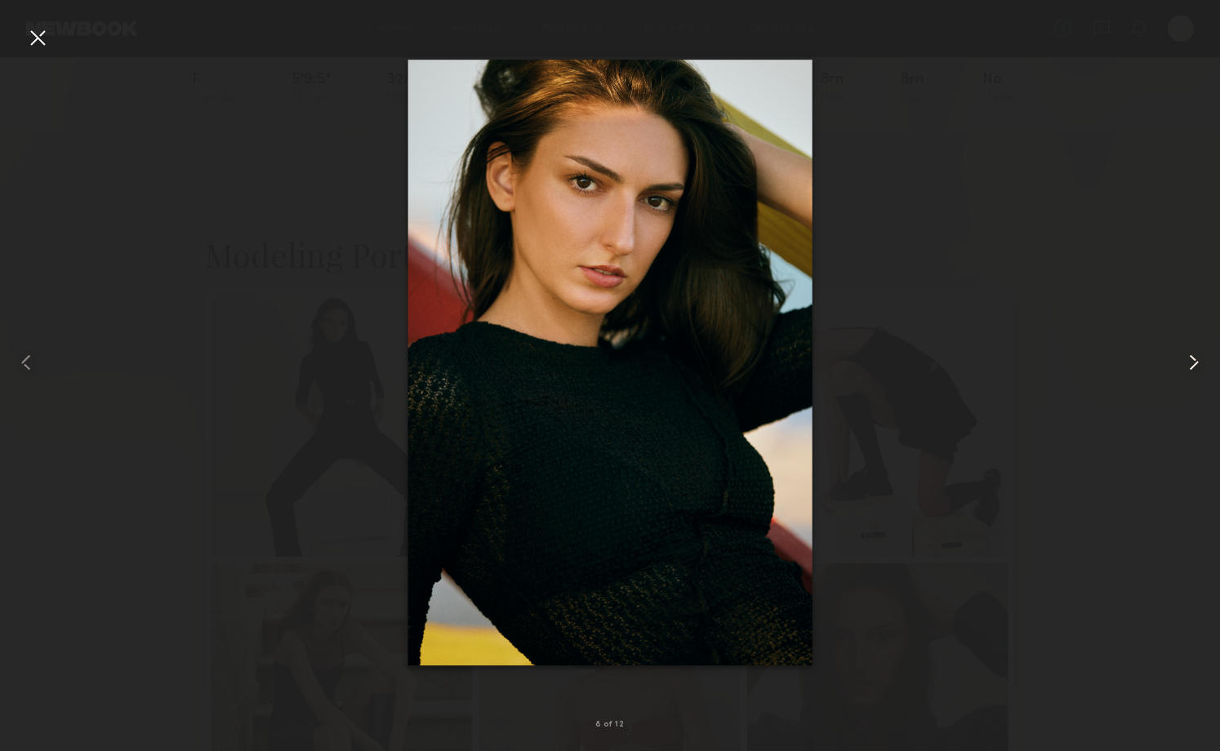
click at [1194, 363] on common-icon at bounding box center [1194, 363] width 26 height 26
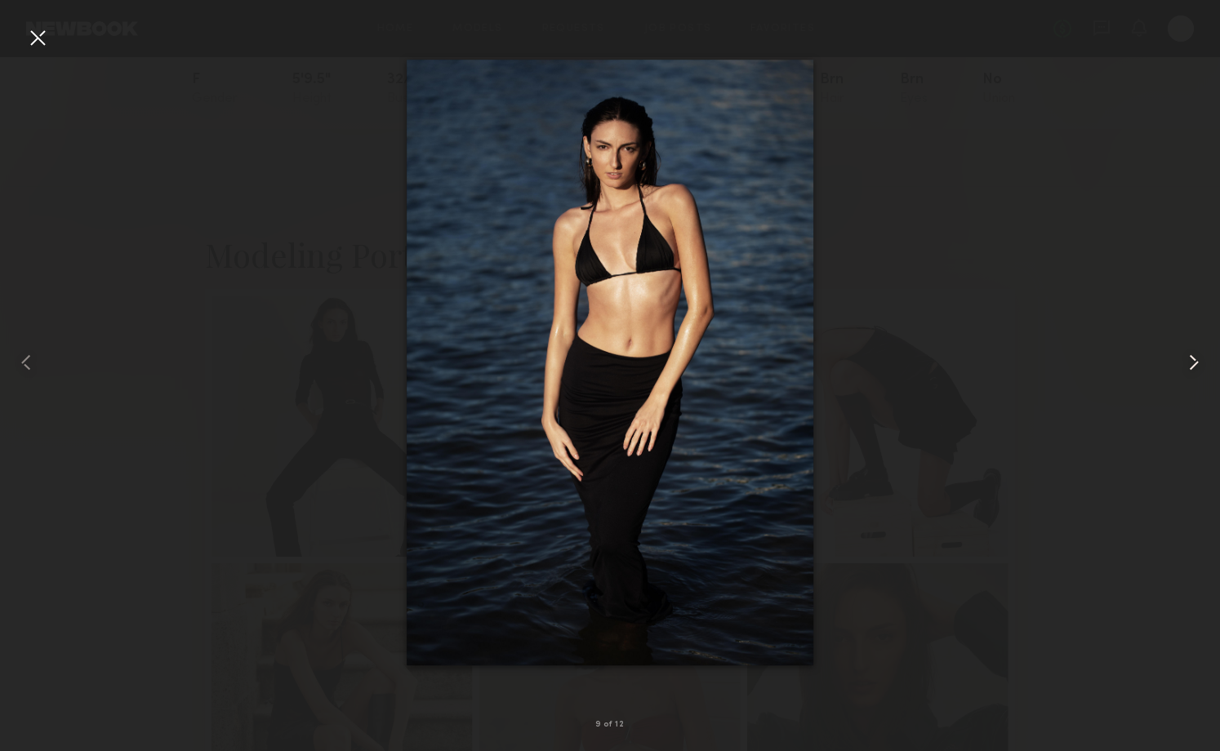
click at [1194, 363] on common-icon at bounding box center [1194, 363] width 26 height 26
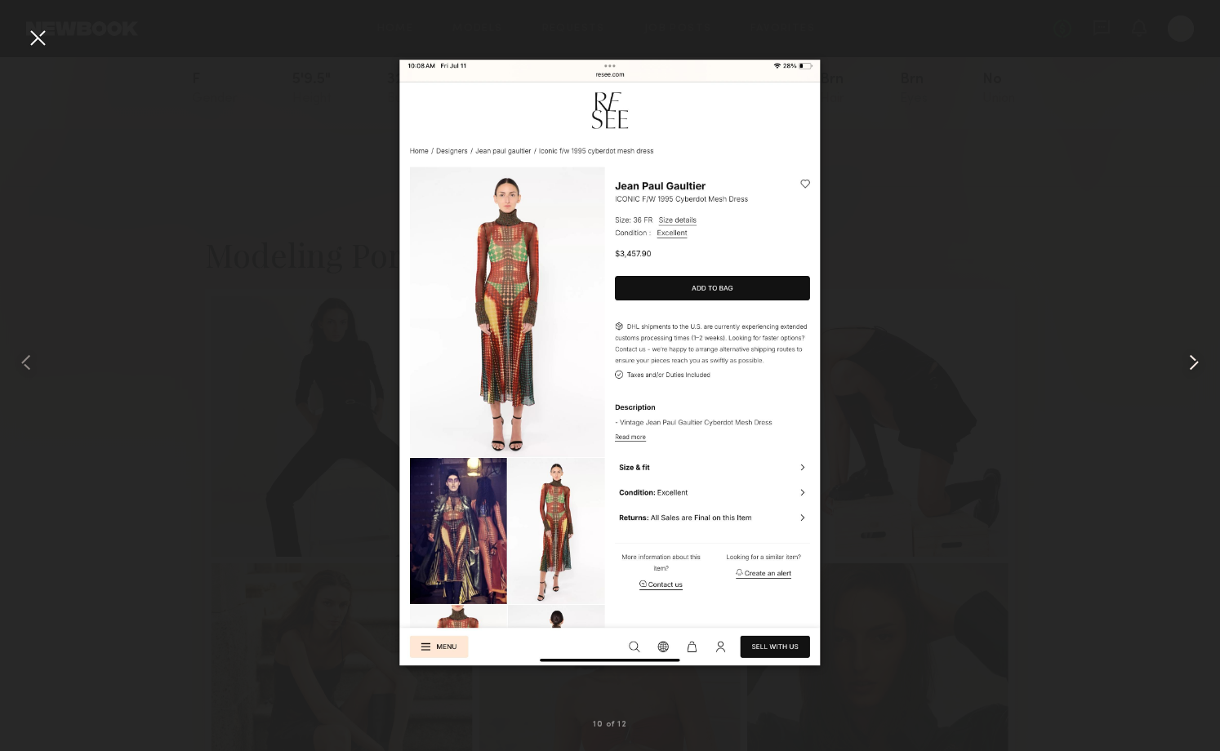
click at [1194, 363] on common-icon at bounding box center [1194, 363] width 26 height 26
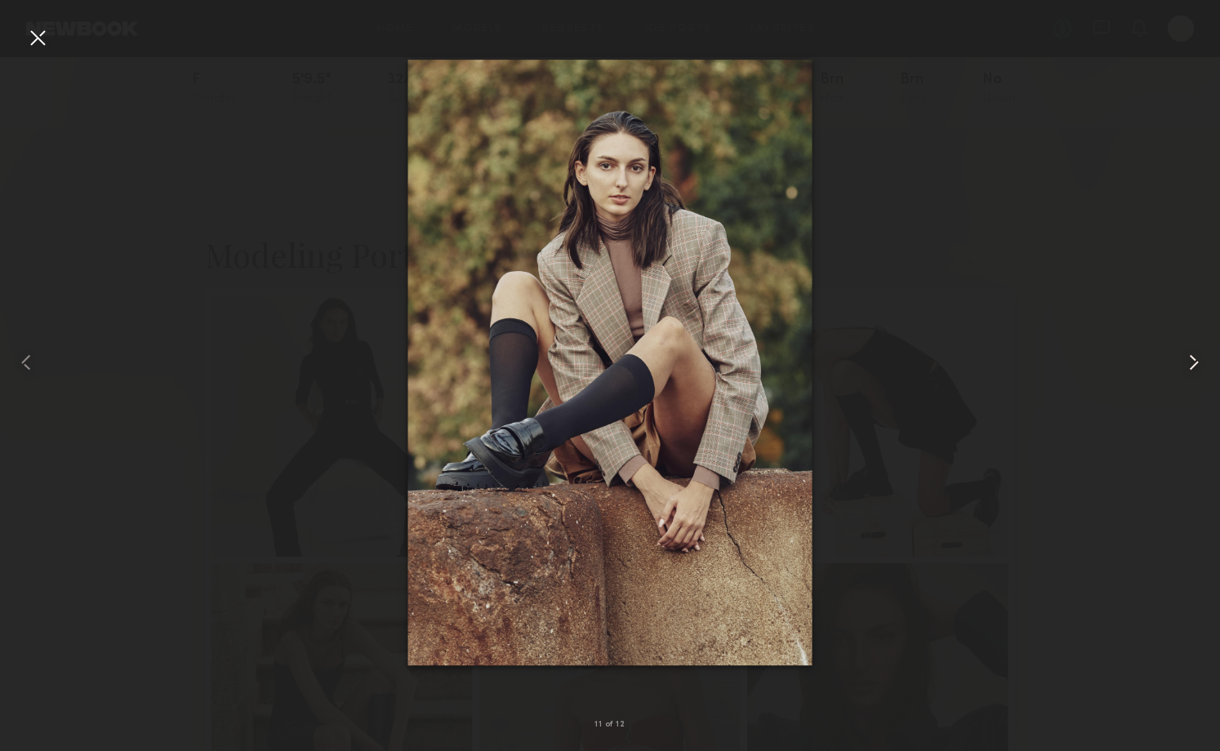
click at [1194, 363] on common-icon at bounding box center [1194, 363] width 26 height 26
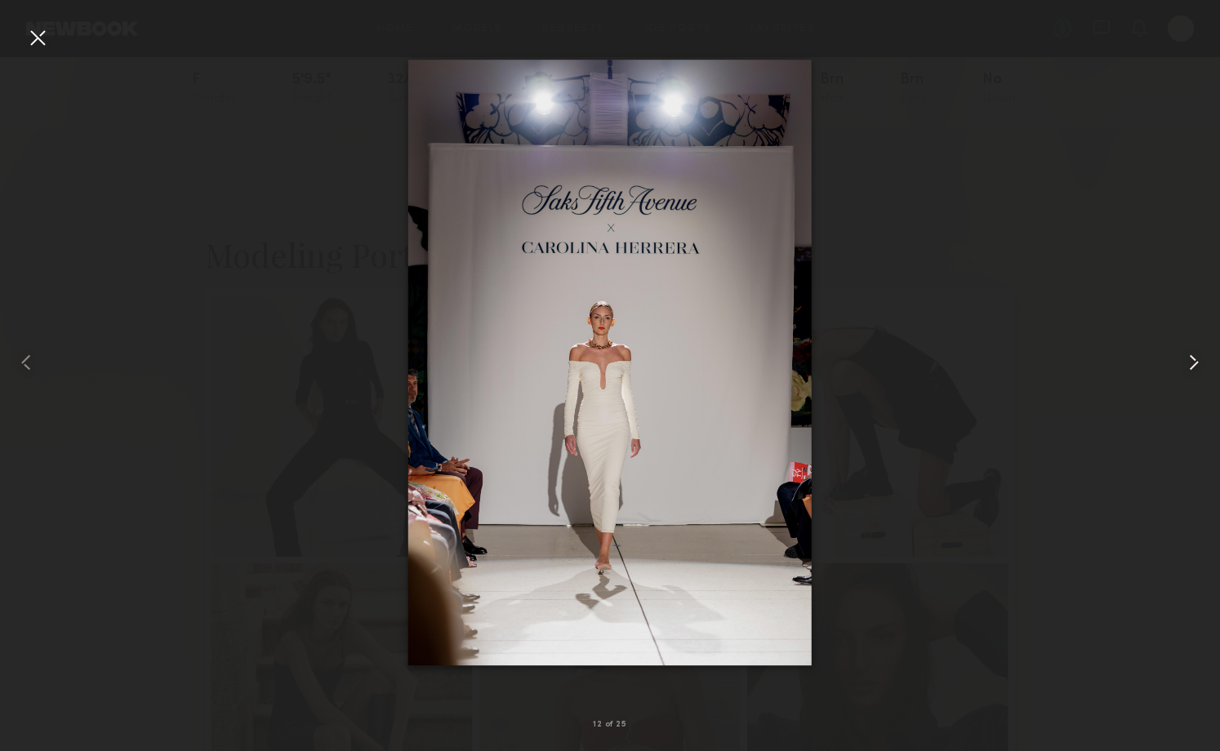
click at [1193, 361] on common-icon at bounding box center [1194, 363] width 26 height 26
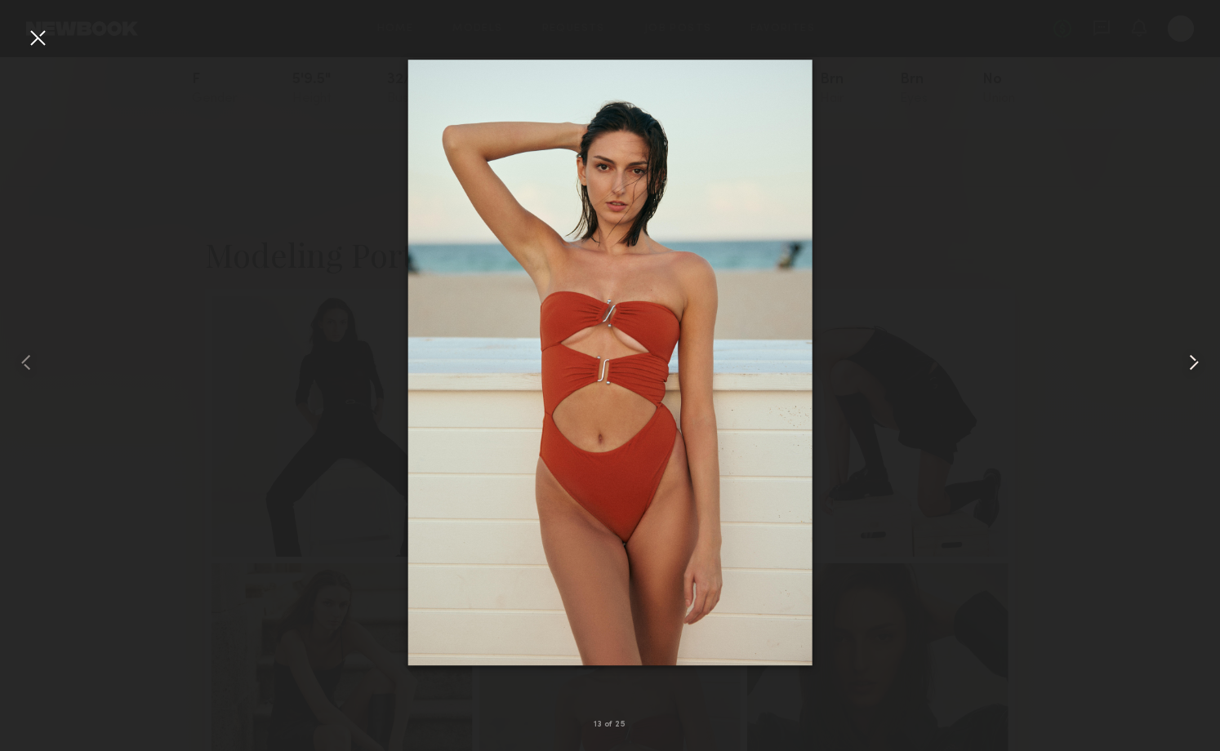
click at [1193, 361] on common-icon at bounding box center [1194, 363] width 26 height 26
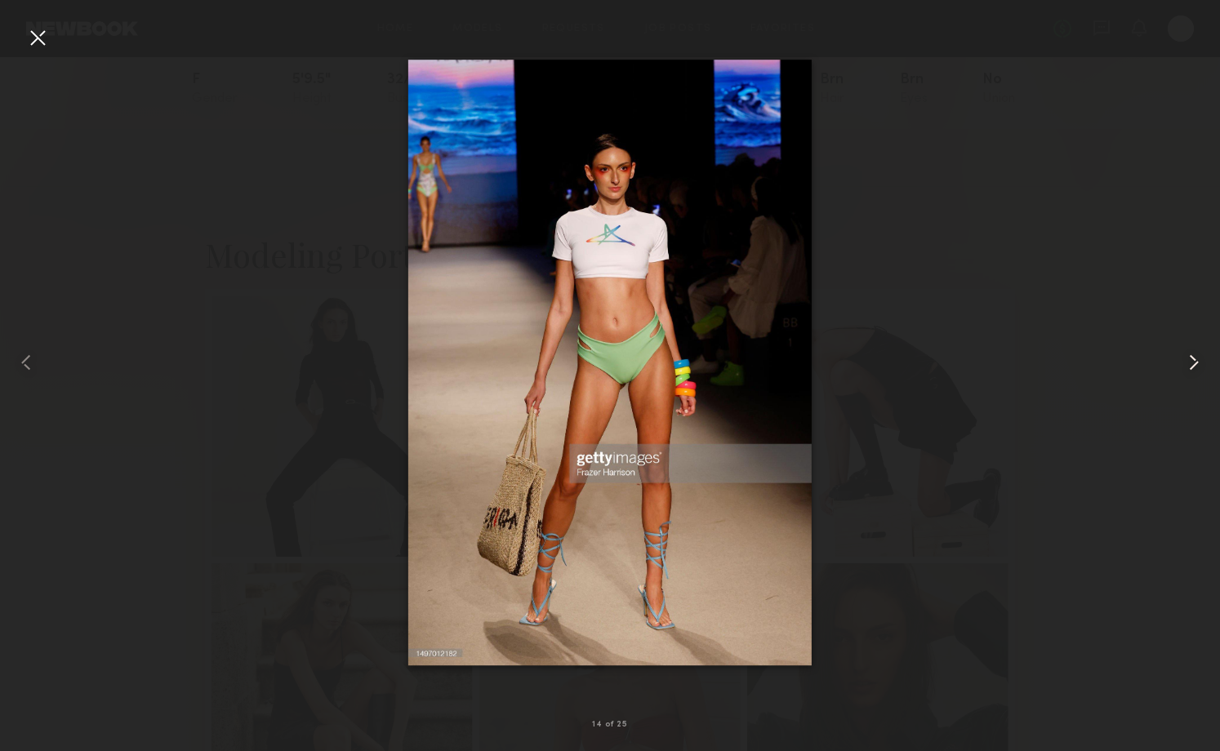
click at [1193, 361] on common-icon at bounding box center [1194, 363] width 26 height 26
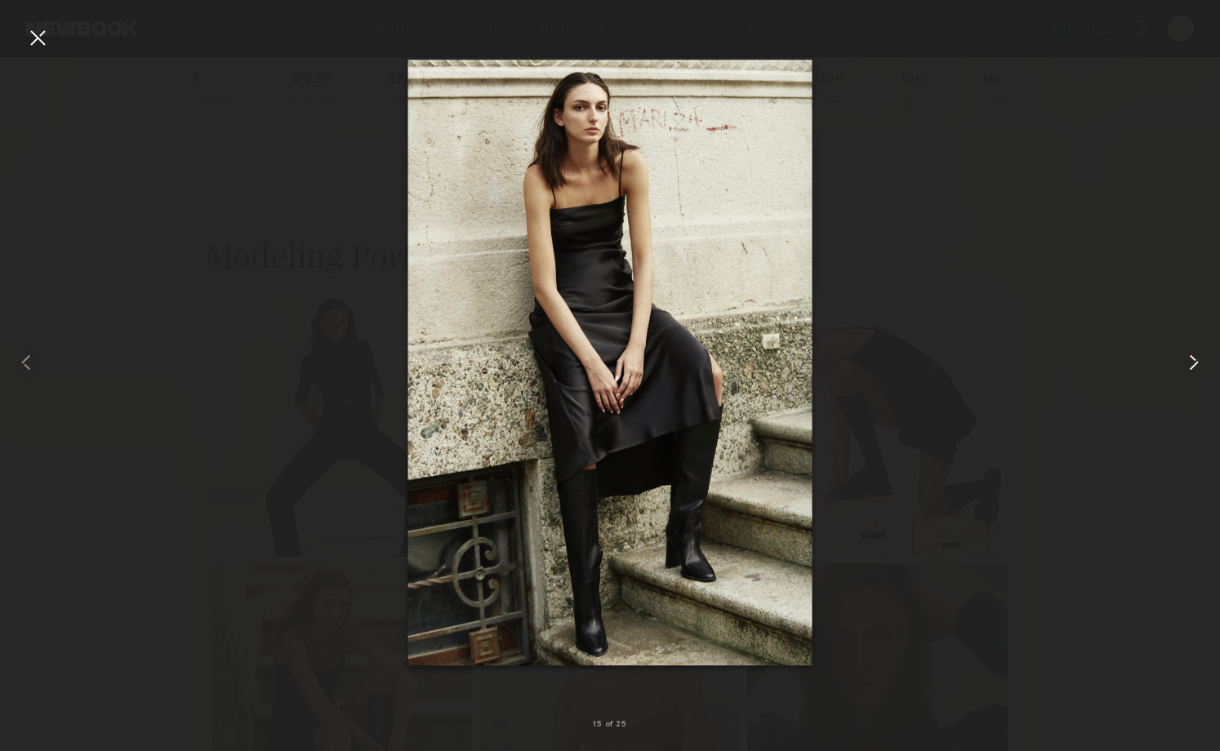
click at [1201, 354] on common-icon at bounding box center [1194, 363] width 26 height 26
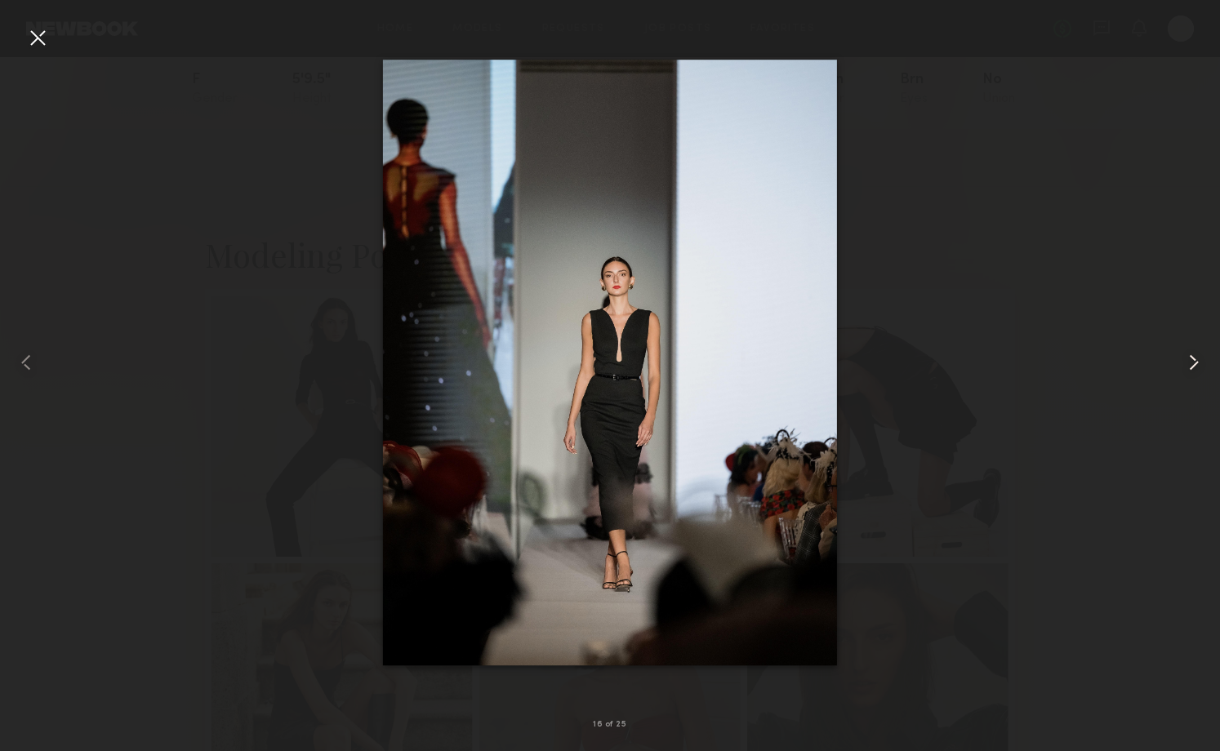
click at [1200, 358] on common-icon at bounding box center [1194, 363] width 26 height 26
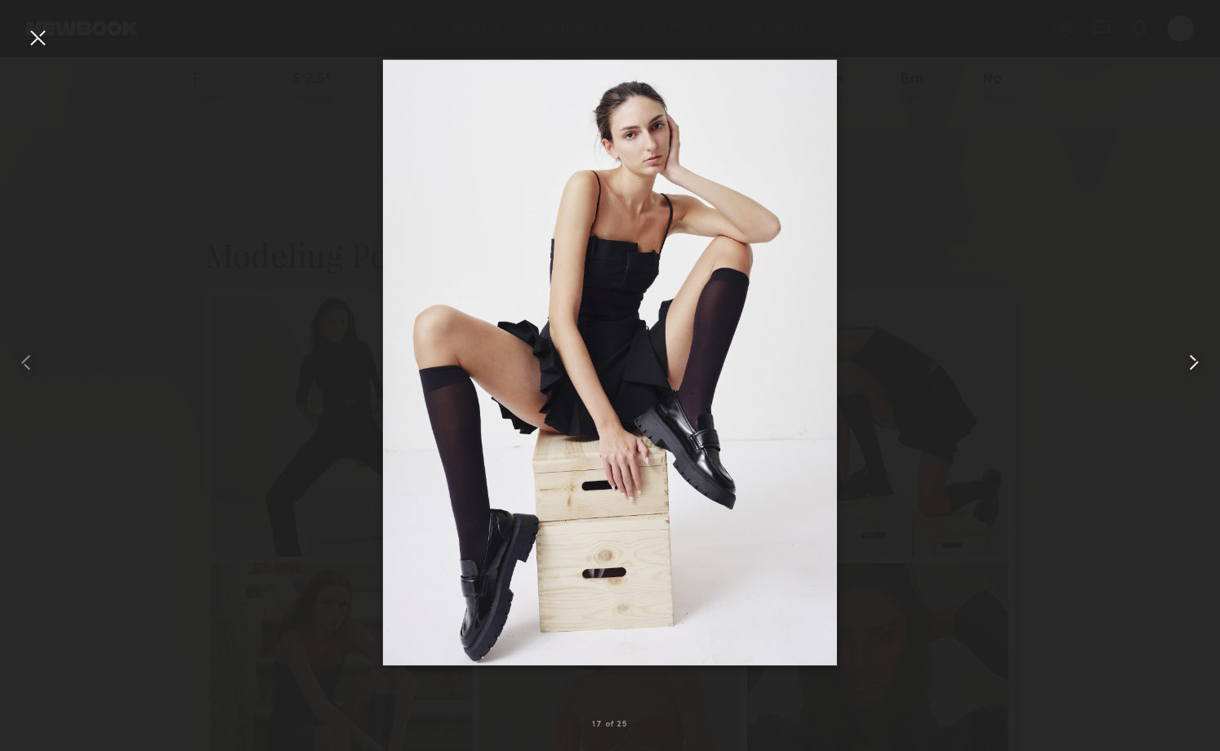
click at [1200, 358] on common-icon at bounding box center [1194, 363] width 26 height 26
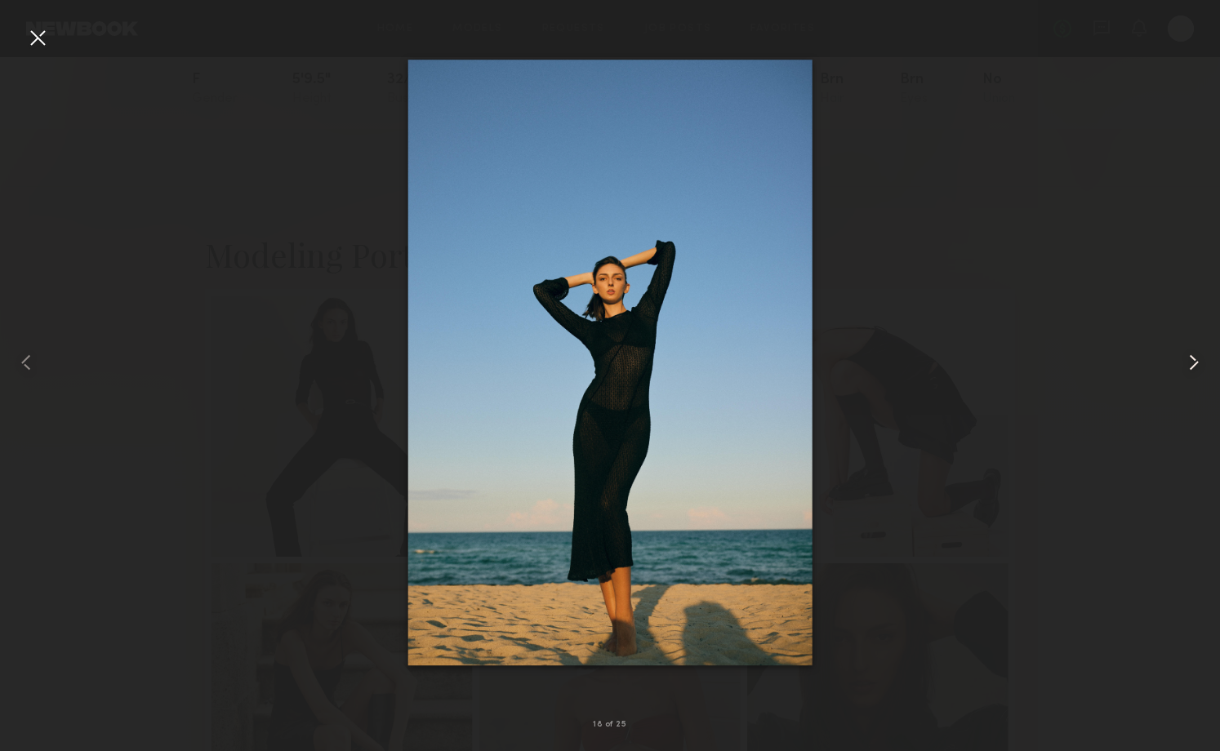
click at [1200, 358] on common-icon at bounding box center [1194, 363] width 26 height 26
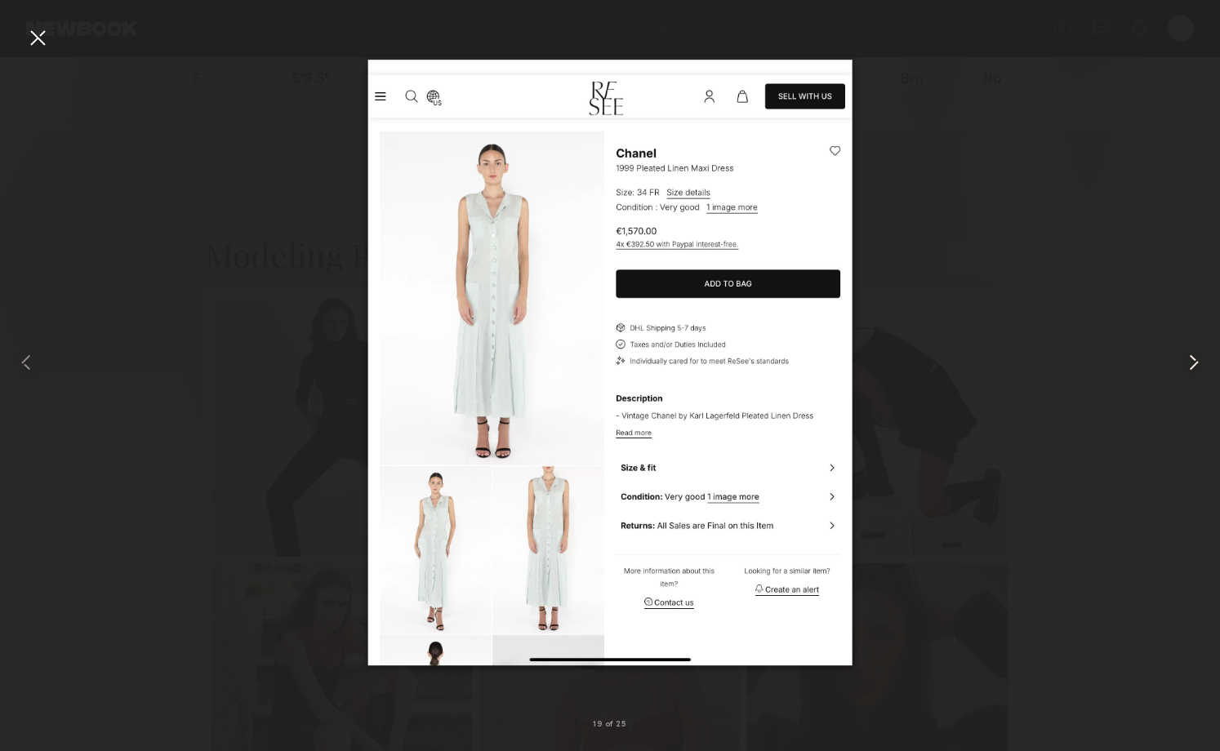
click at [1200, 358] on common-icon at bounding box center [1194, 363] width 26 height 26
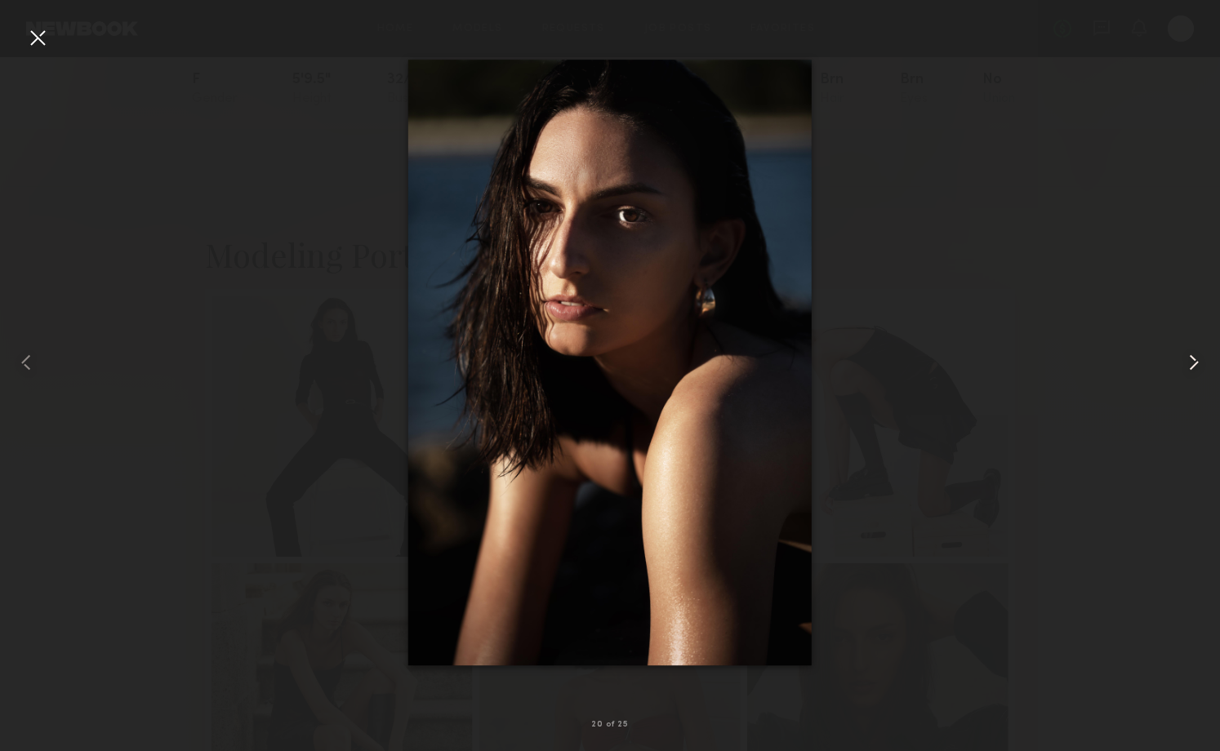
click at [1200, 358] on common-icon at bounding box center [1194, 363] width 26 height 26
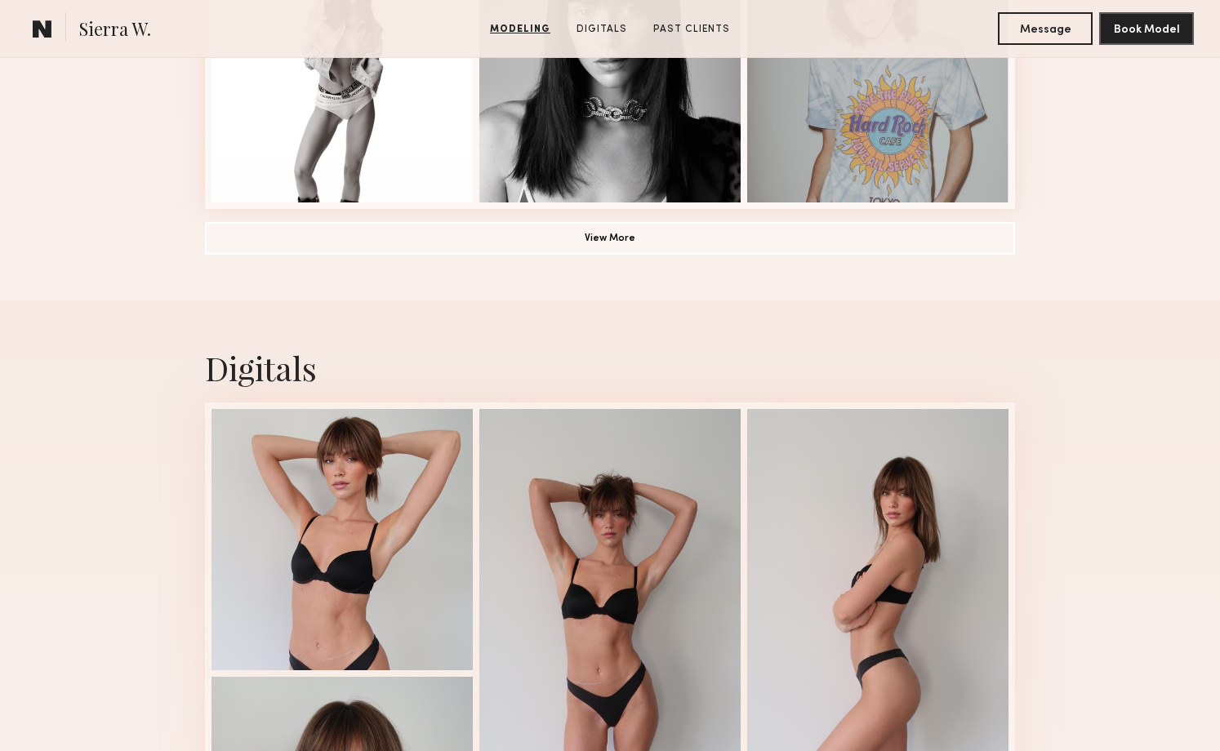
scroll to position [1366, 0]
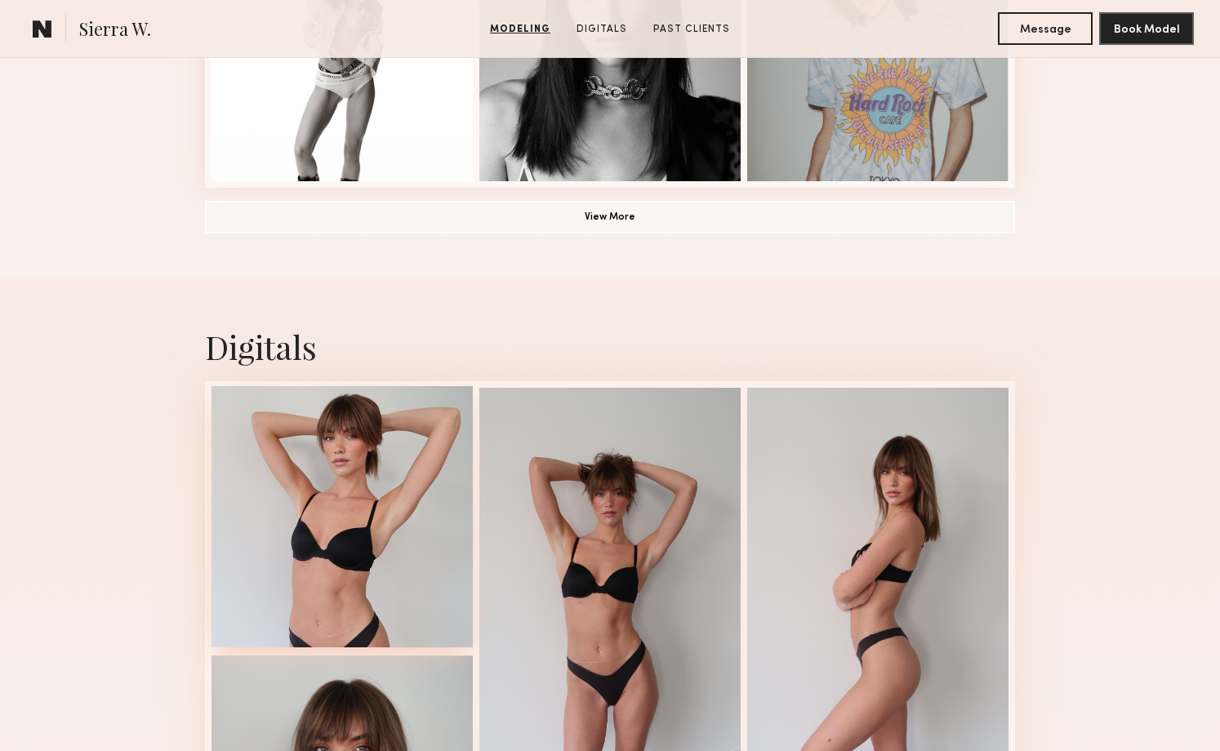
click at [332, 458] on div at bounding box center [342, 516] width 261 height 261
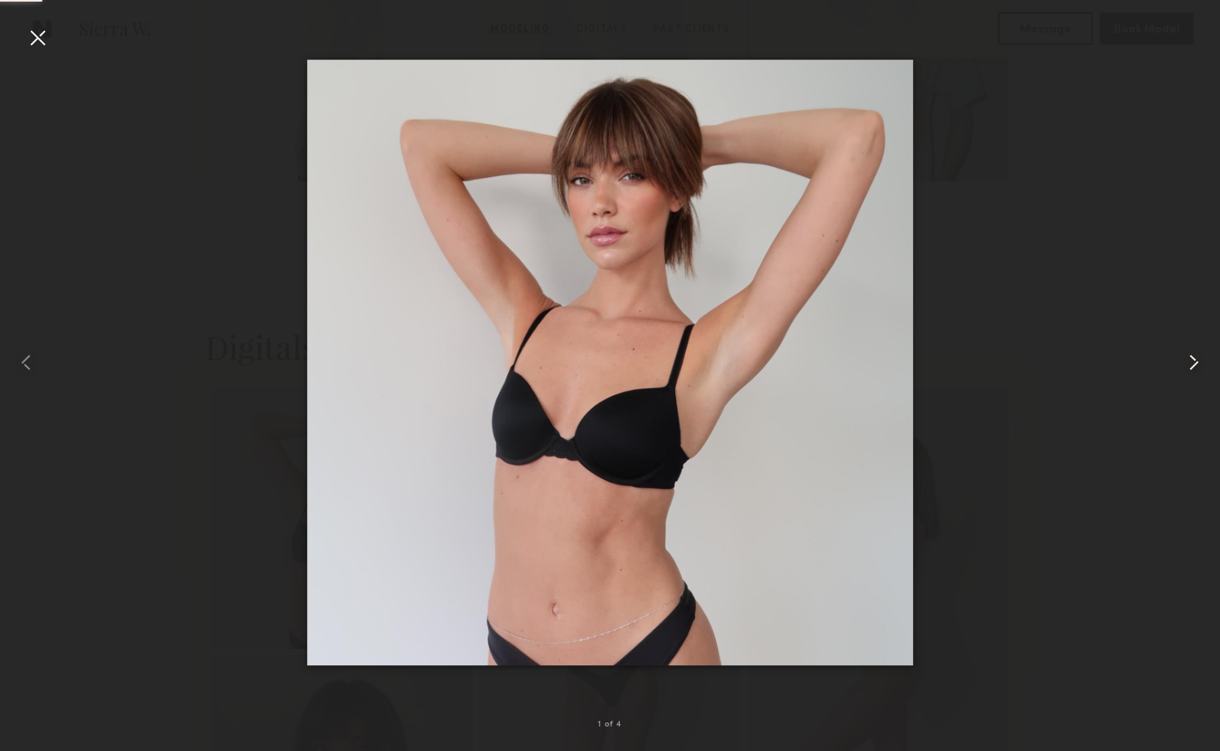
click at [1193, 368] on common-icon at bounding box center [1194, 363] width 26 height 26
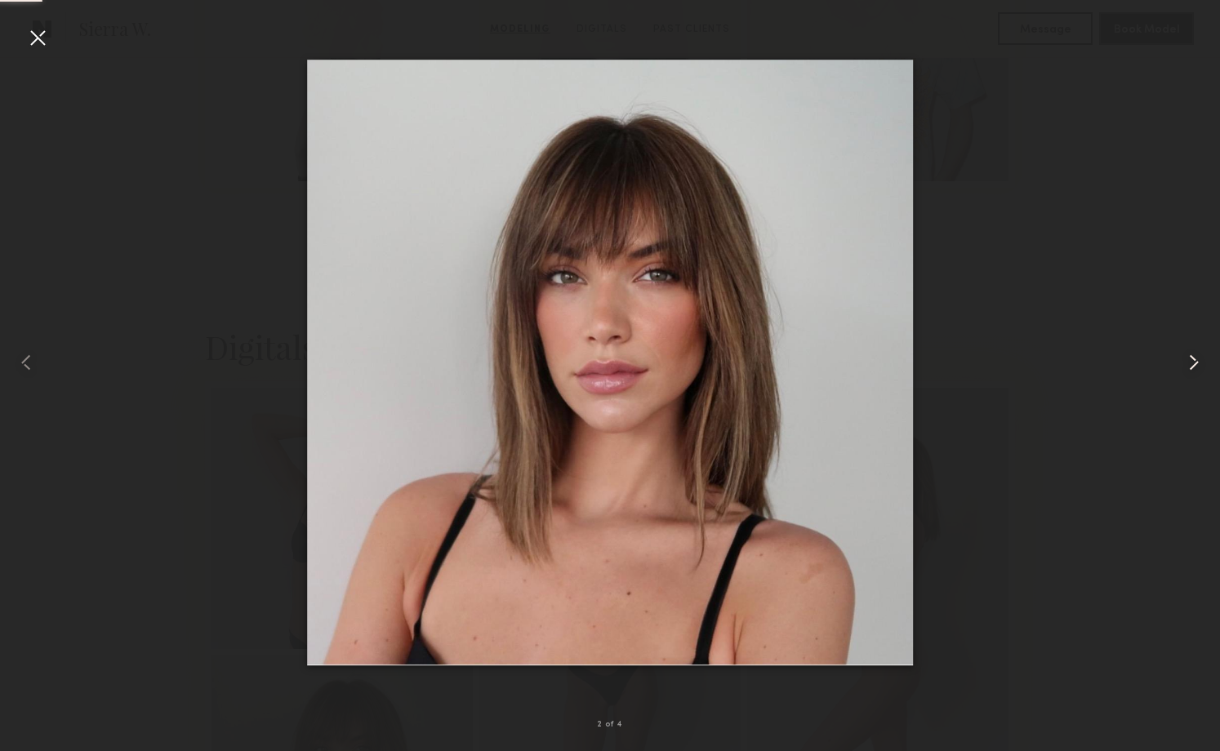
click at [1192, 367] on common-icon at bounding box center [1194, 363] width 26 height 26
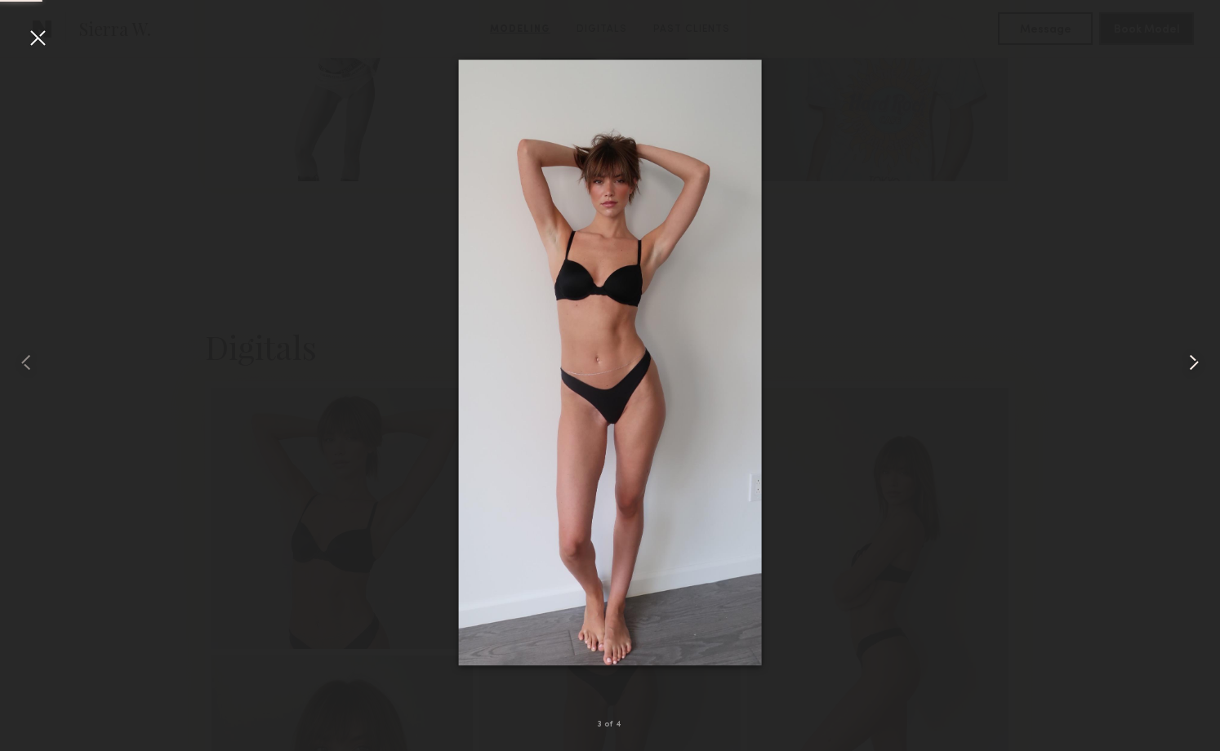
click at [1192, 367] on common-icon at bounding box center [1194, 363] width 26 height 26
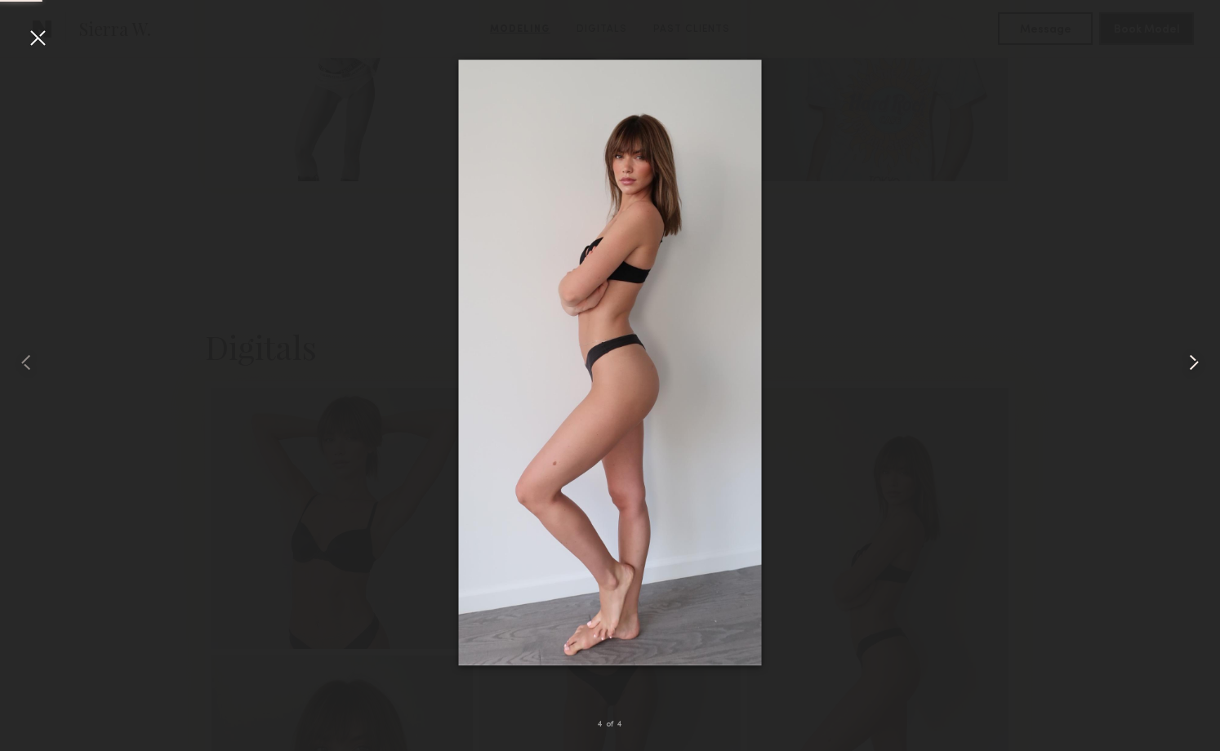
click at [1192, 367] on common-icon at bounding box center [1194, 363] width 26 height 26
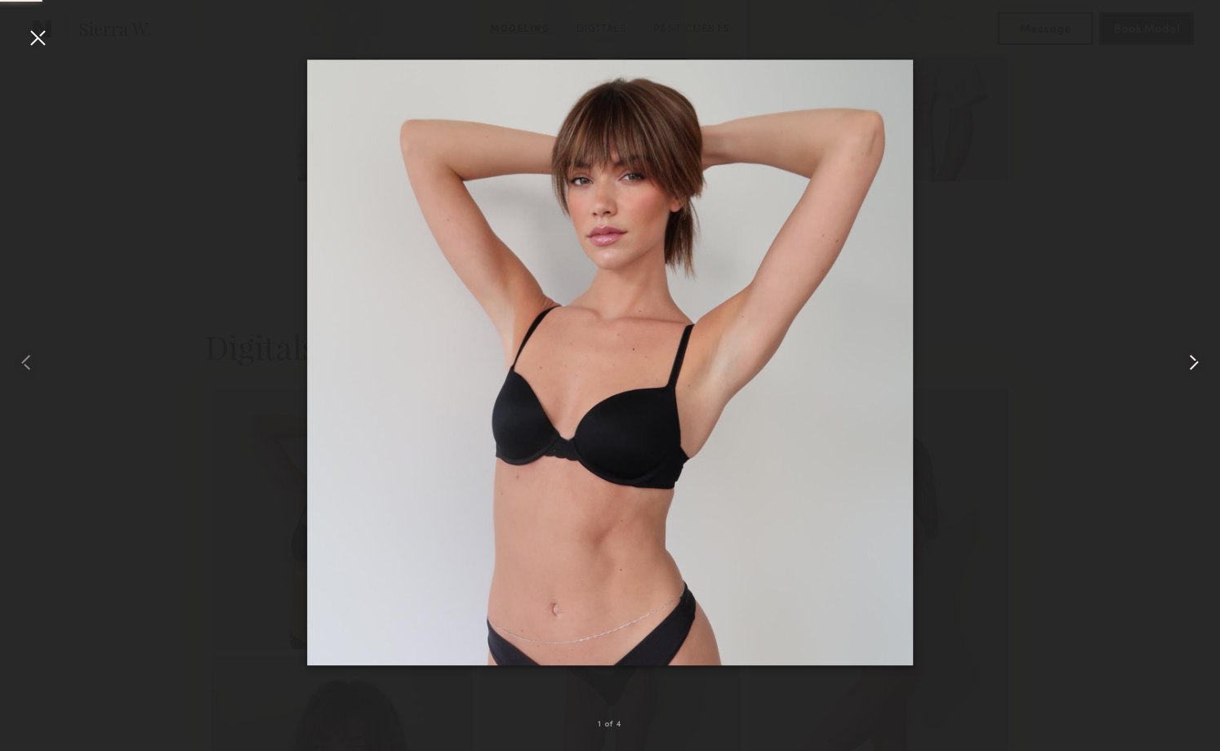
click at [1192, 367] on common-icon at bounding box center [1194, 363] width 26 height 26
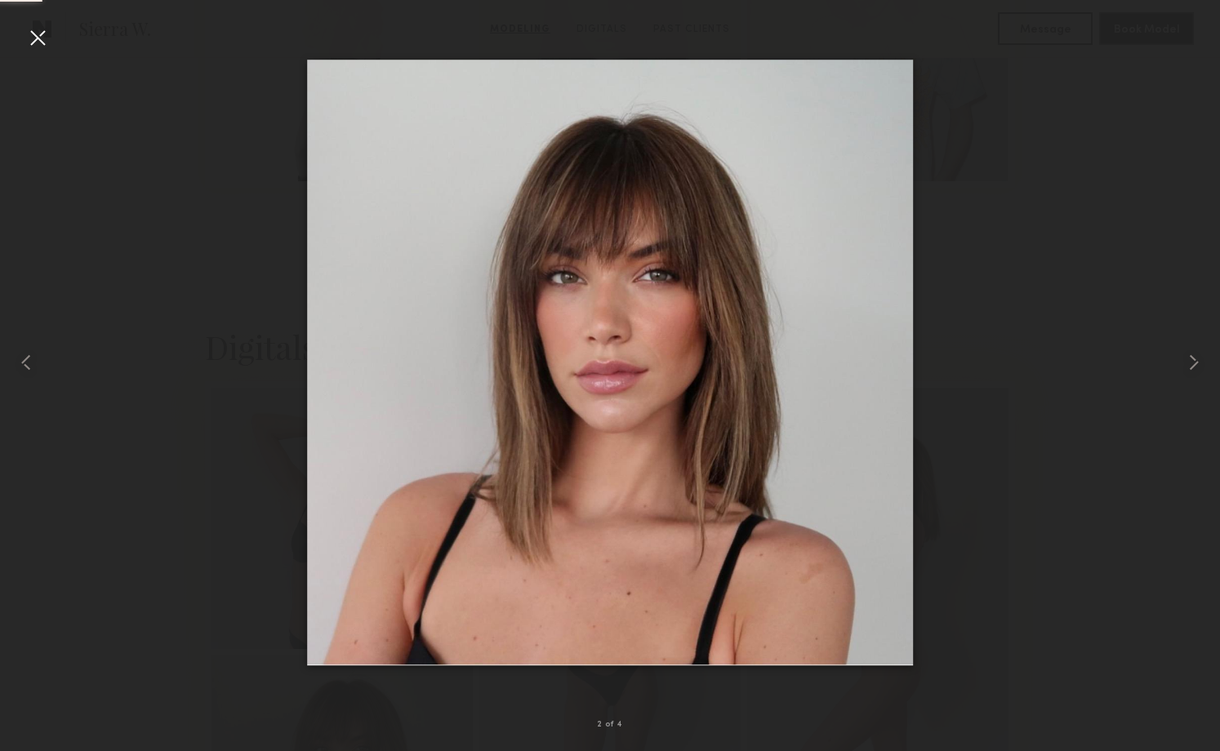
click at [100, 173] on div at bounding box center [610, 362] width 1220 height 673
drag, startPoint x: 39, startPoint y: 35, endPoint x: 97, endPoint y: 208, distance: 182.6
click at [39, 35] on div at bounding box center [38, 38] width 26 height 26
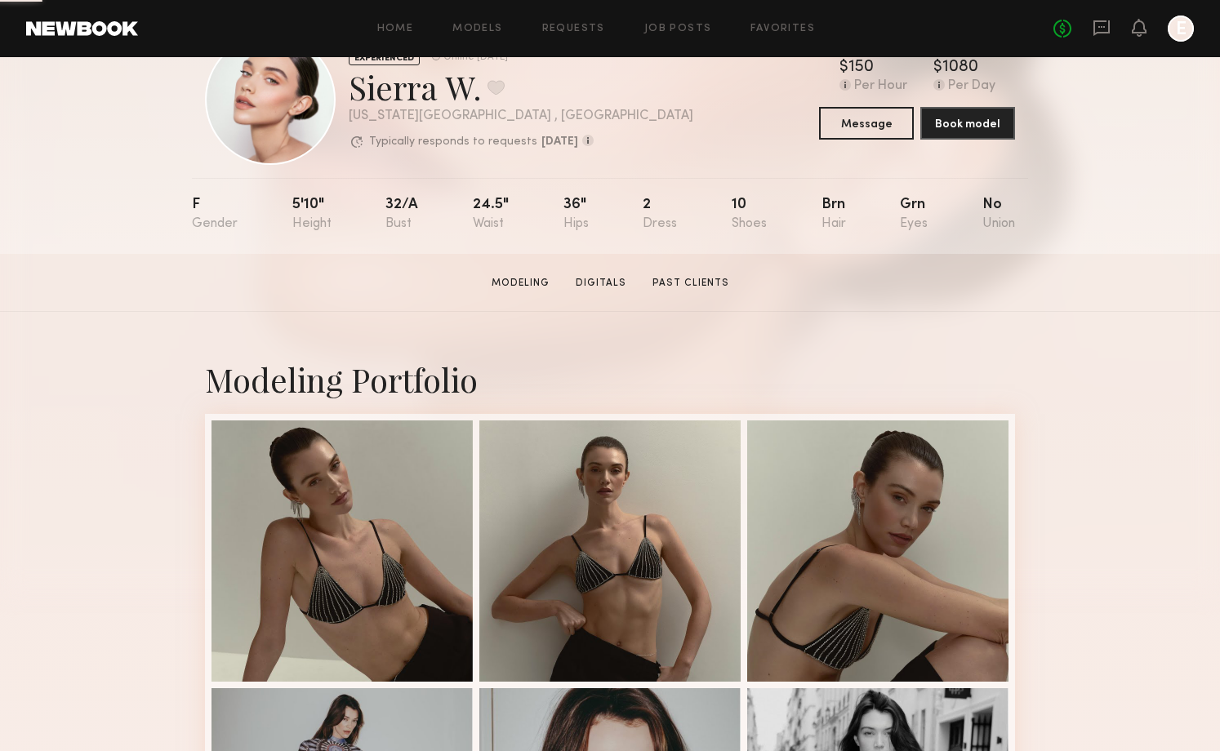
scroll to position [38, 0]
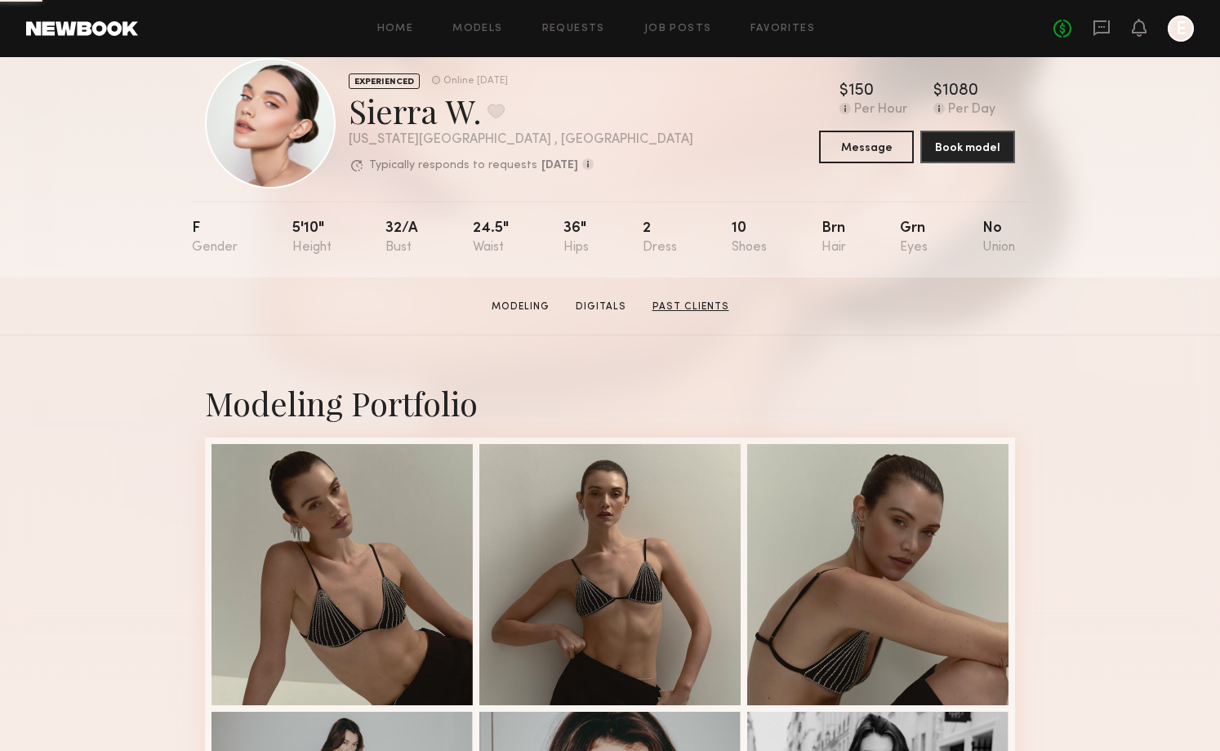
click at [706, 305] on link "Past Clients" at bounding box center [691, 307] width 90 height 15
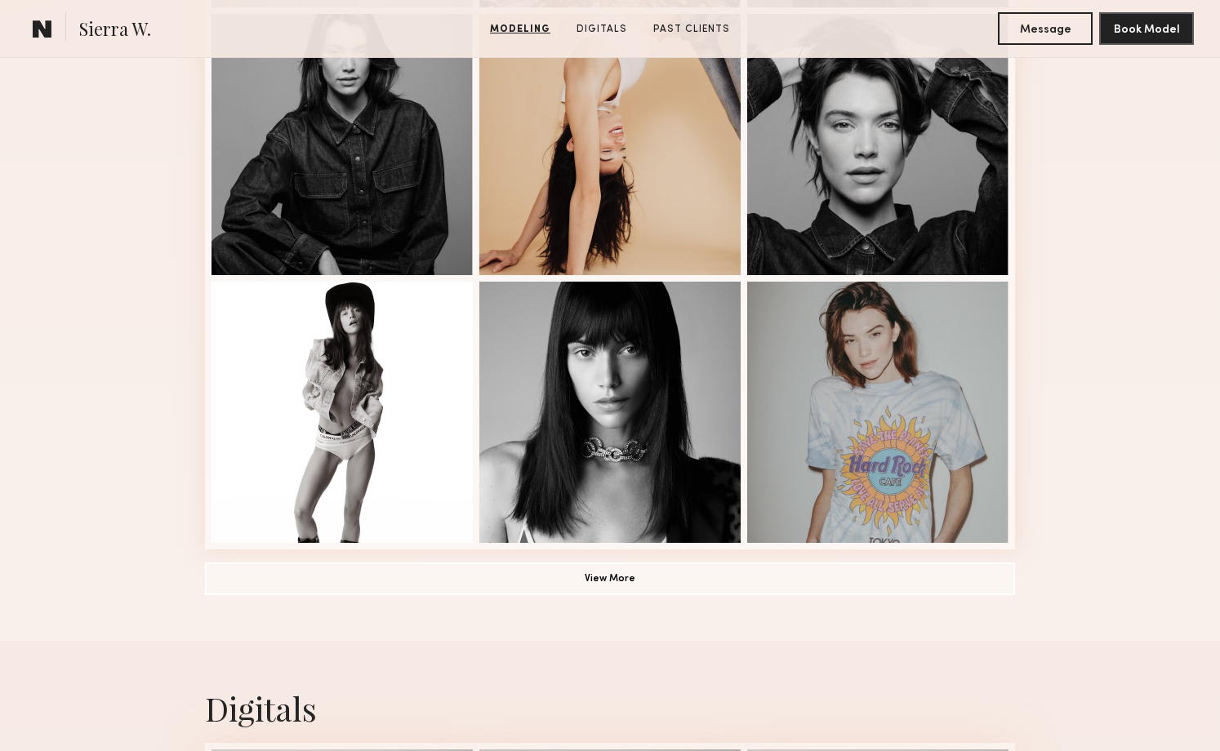
scroll to position [1003, 0]
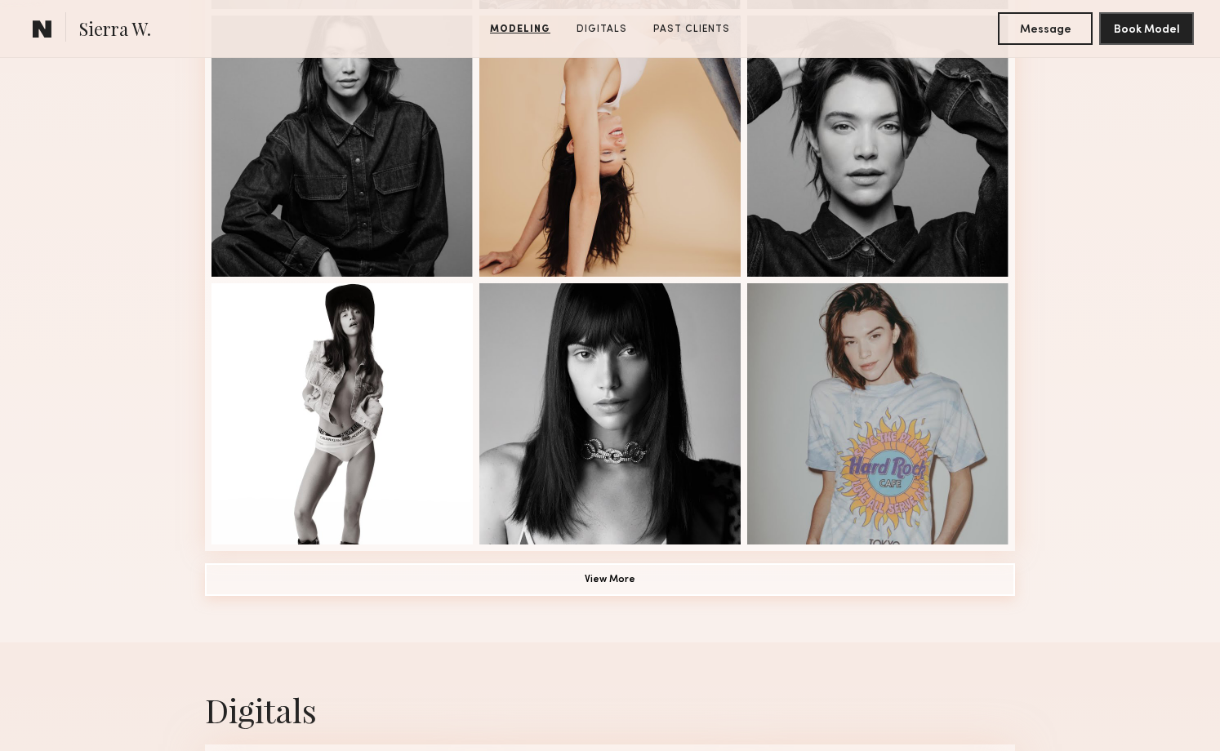
click at [615, 585] on button "View More" at bounding box center [610, 580] width 810 height 33
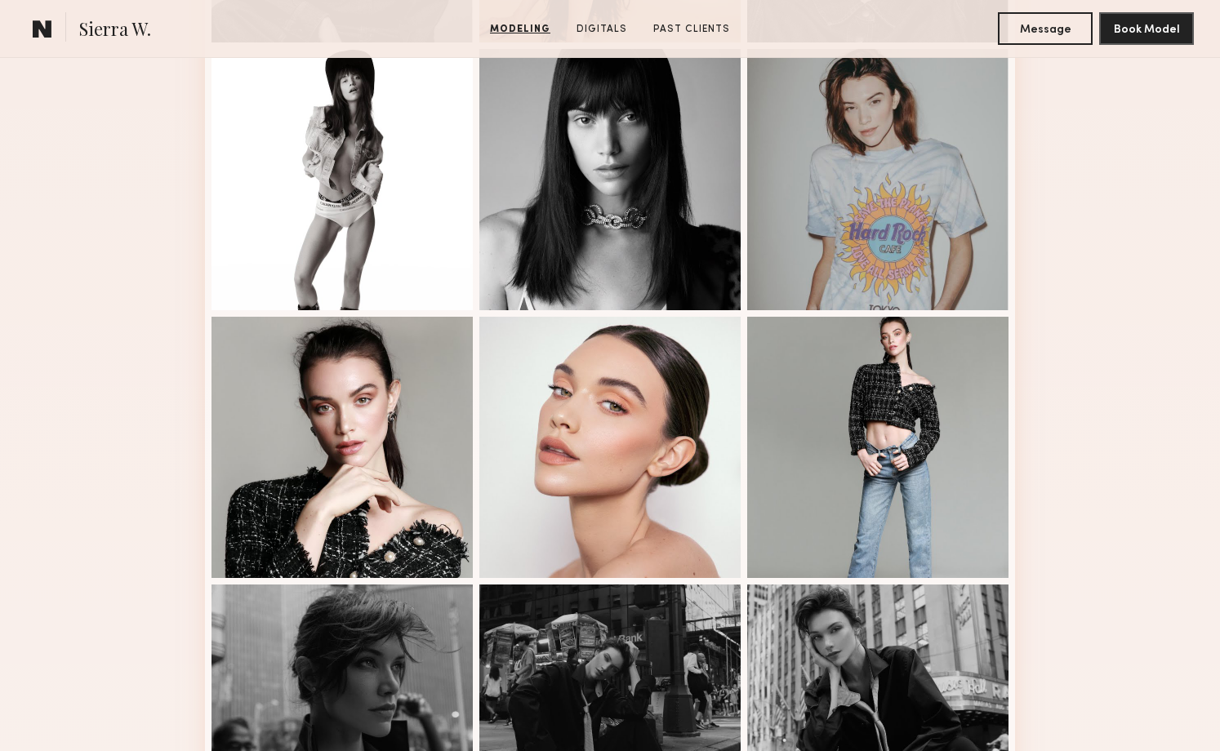
scroll to position [1594, 0]
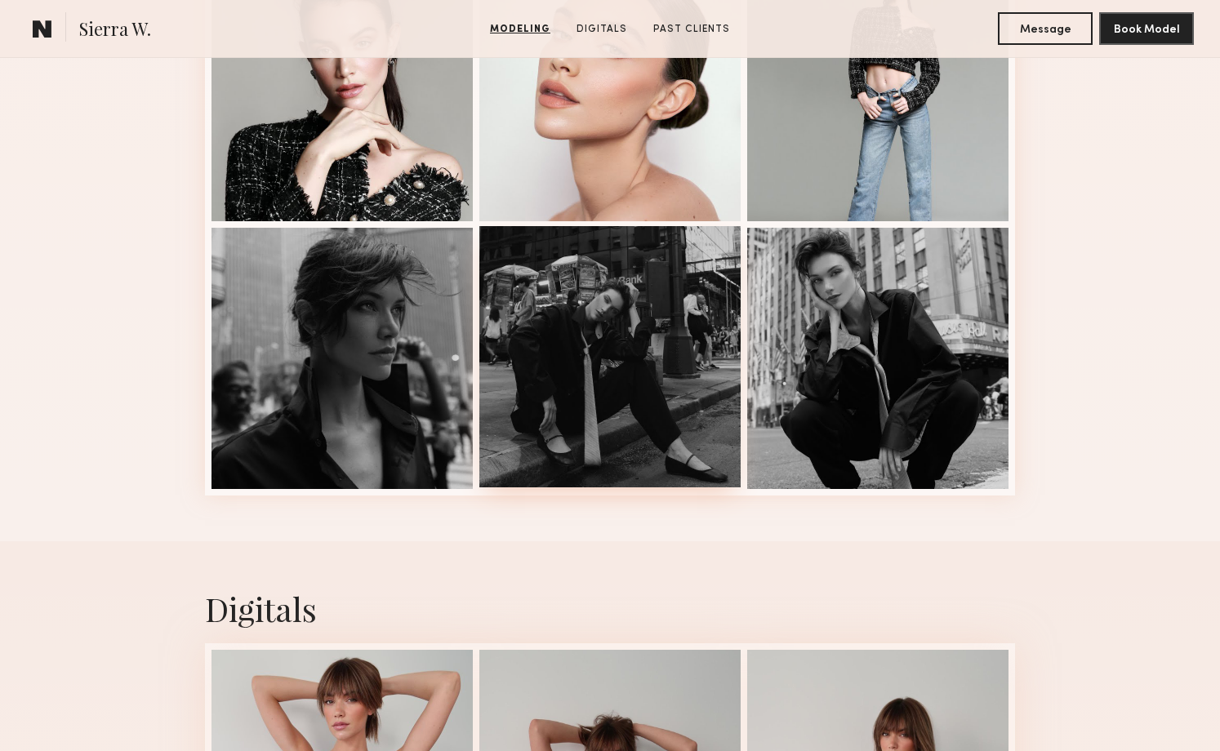
click at [668, 427] on div at bounding box center [609, 356] width 261 height 261
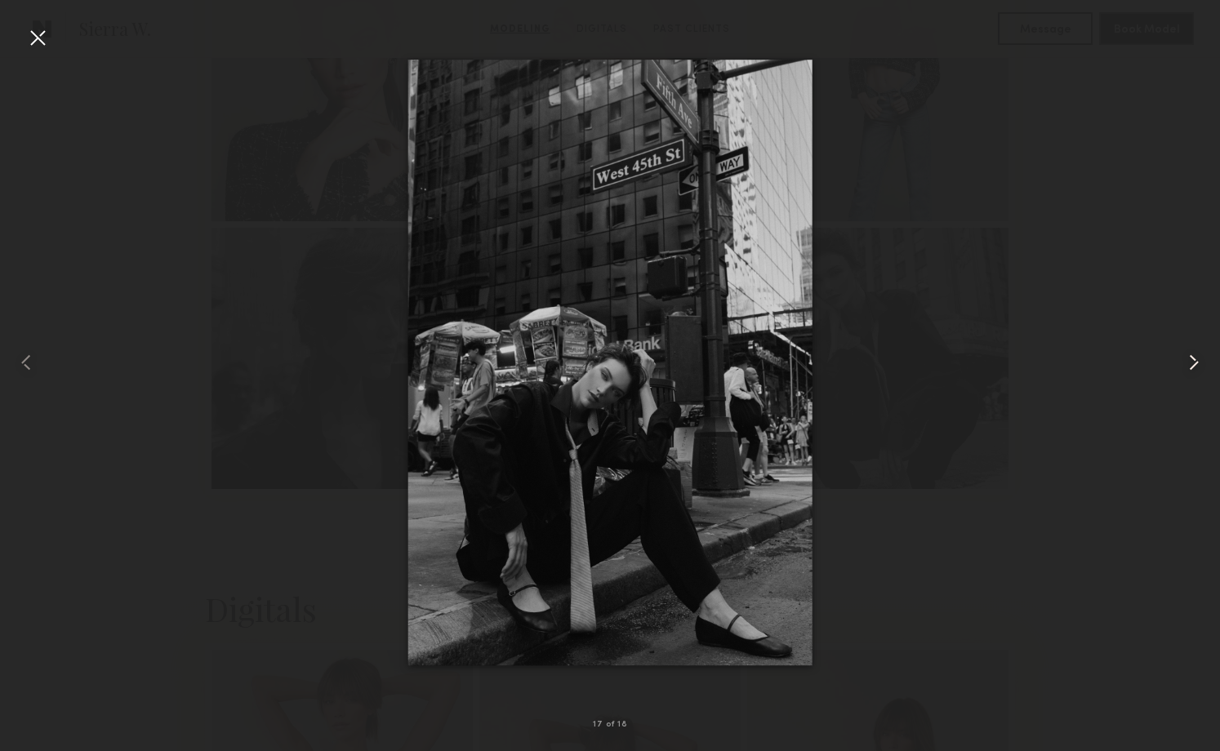
click at [1196, 366] on common-icon at bounding box center [1194, 363] width 26 height 26
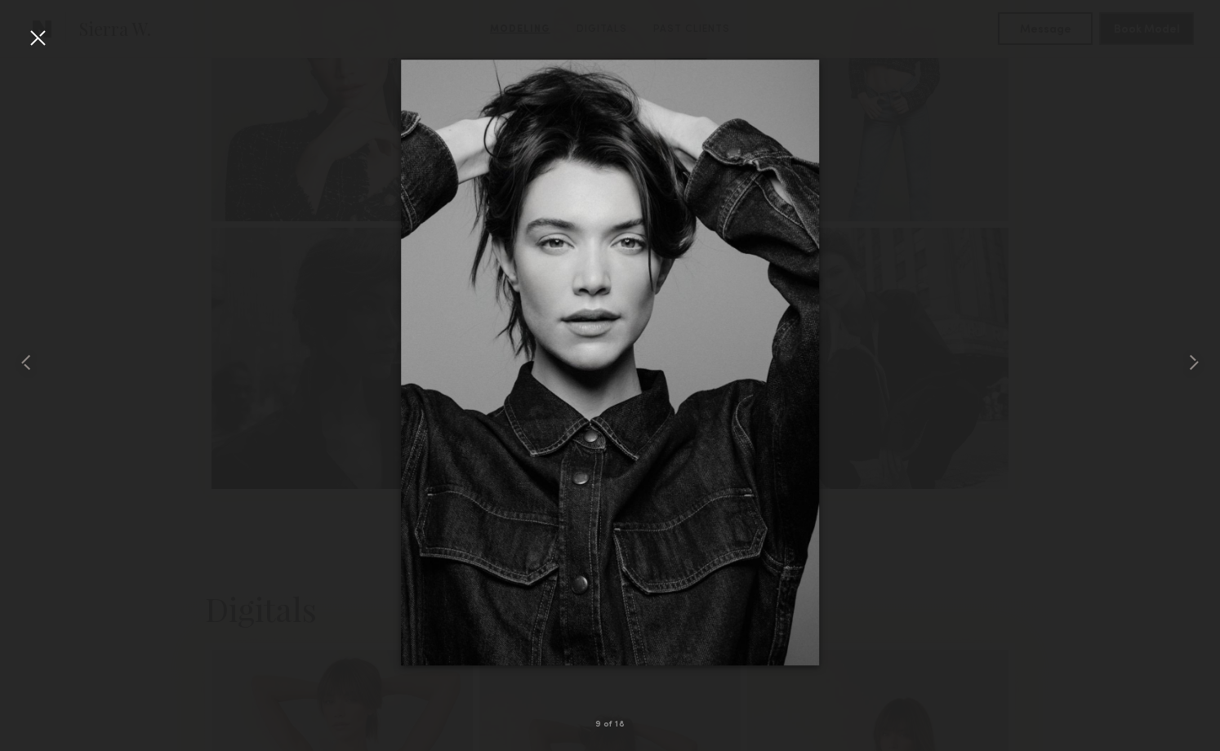
click at [42, 42] on div at bounding box center [38, 38] width 26 height 26
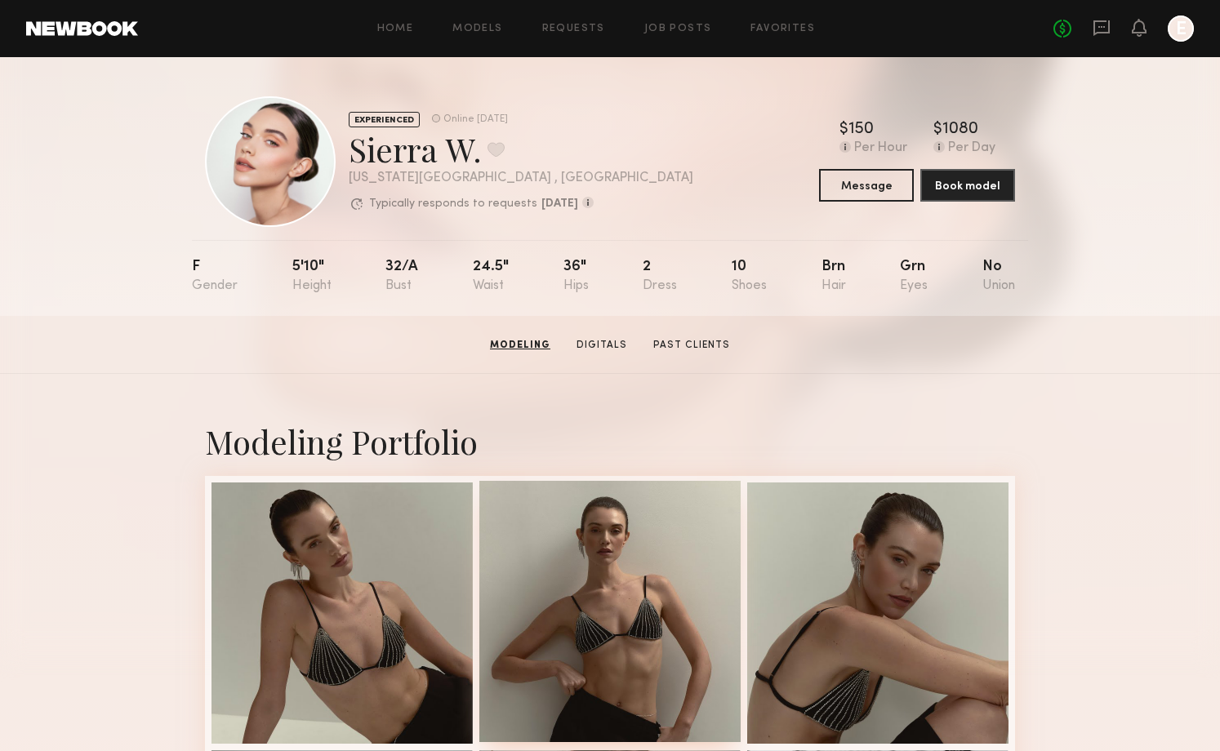
scroll to position [0, 0]
click at [494, 157] on button at bounding box center [496, 149] width 17 height 15
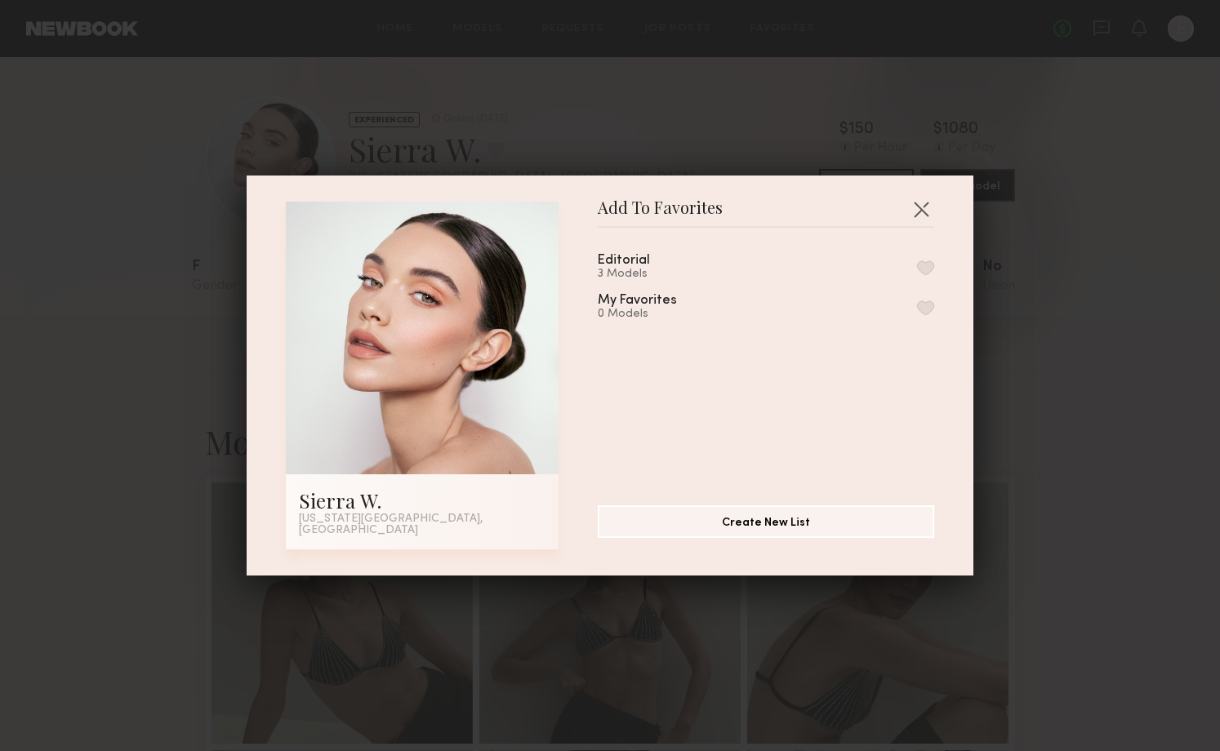
click at [917, 275] on button "button" at bounding box center [925, 268] width 17 height 15
click at [927, 212] on button "button" at bounding box center [921, 209] width 26 height 26
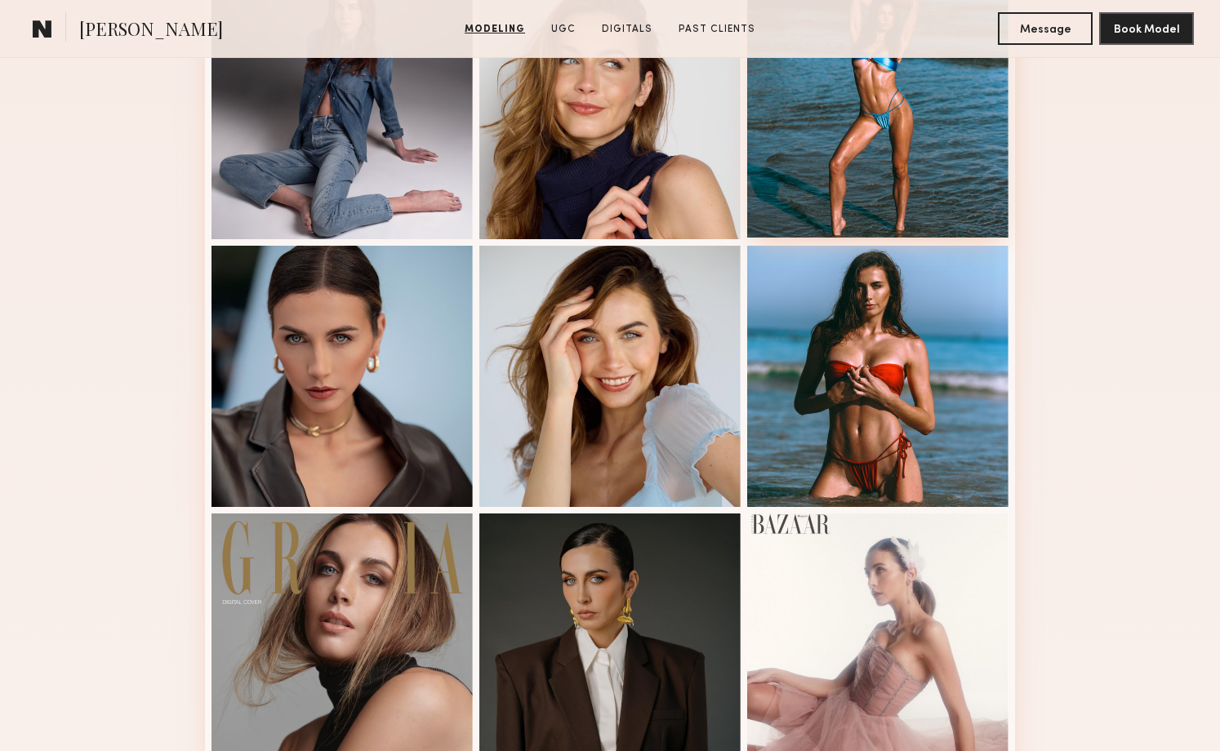
scroll to position [765, 0]
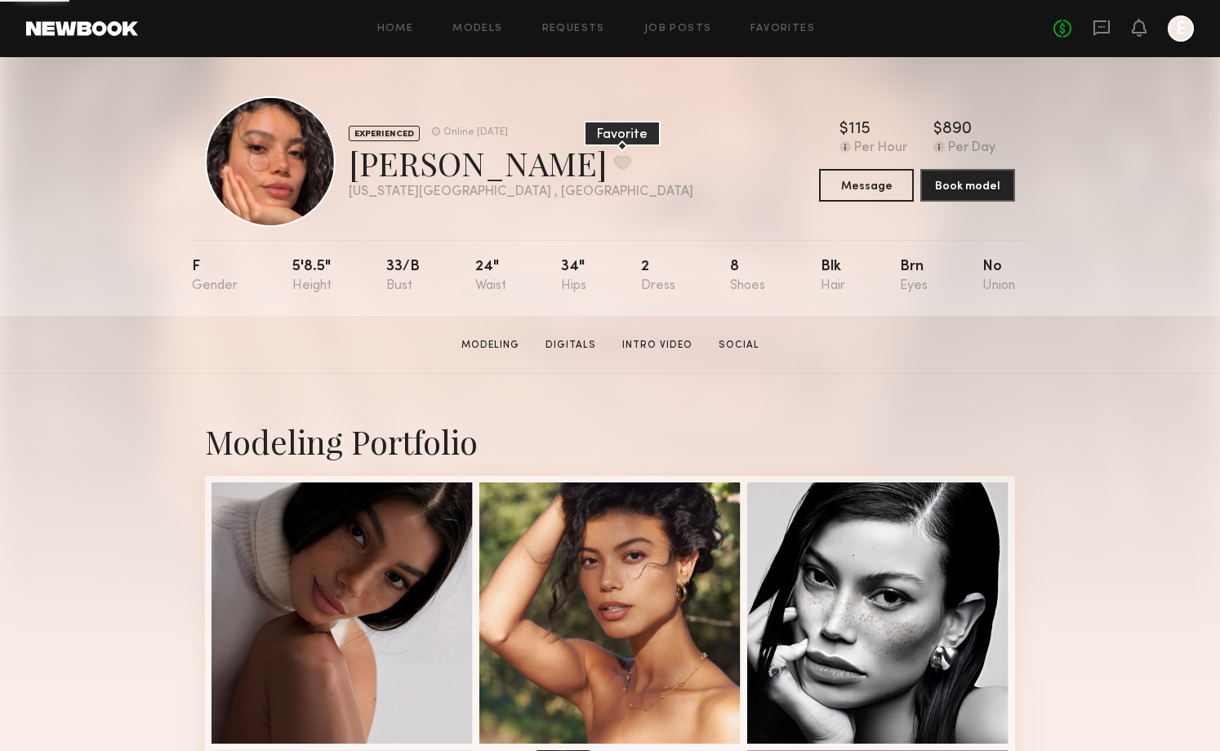
click at [614, 161] on button at bounding box center [622, 162] width 17 height 15
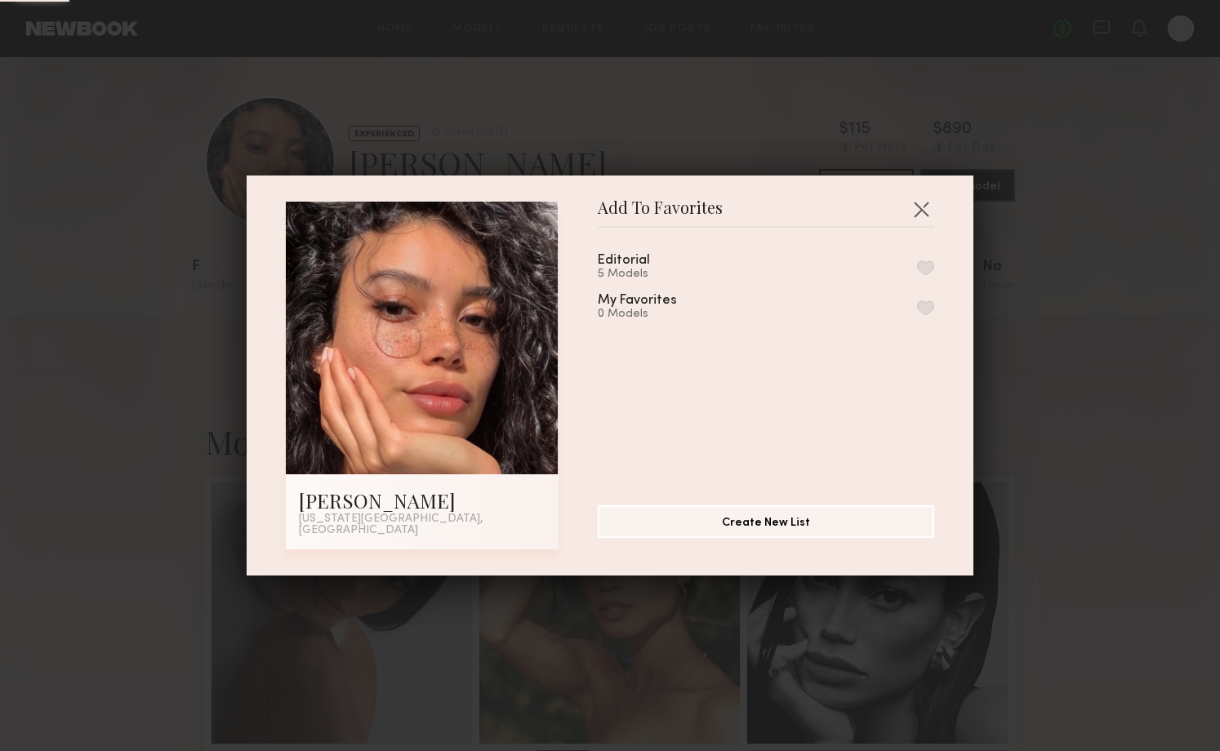
click at [619, 274] on div "5 Models" at bounding box center [643, 274] width 91 height 13
click at [928, 271] on button "button" at bounding box center [925, 268] width 17 height 15
click at [924, 215] on button "button" at bounding box center [921, 209] width 26 height 26
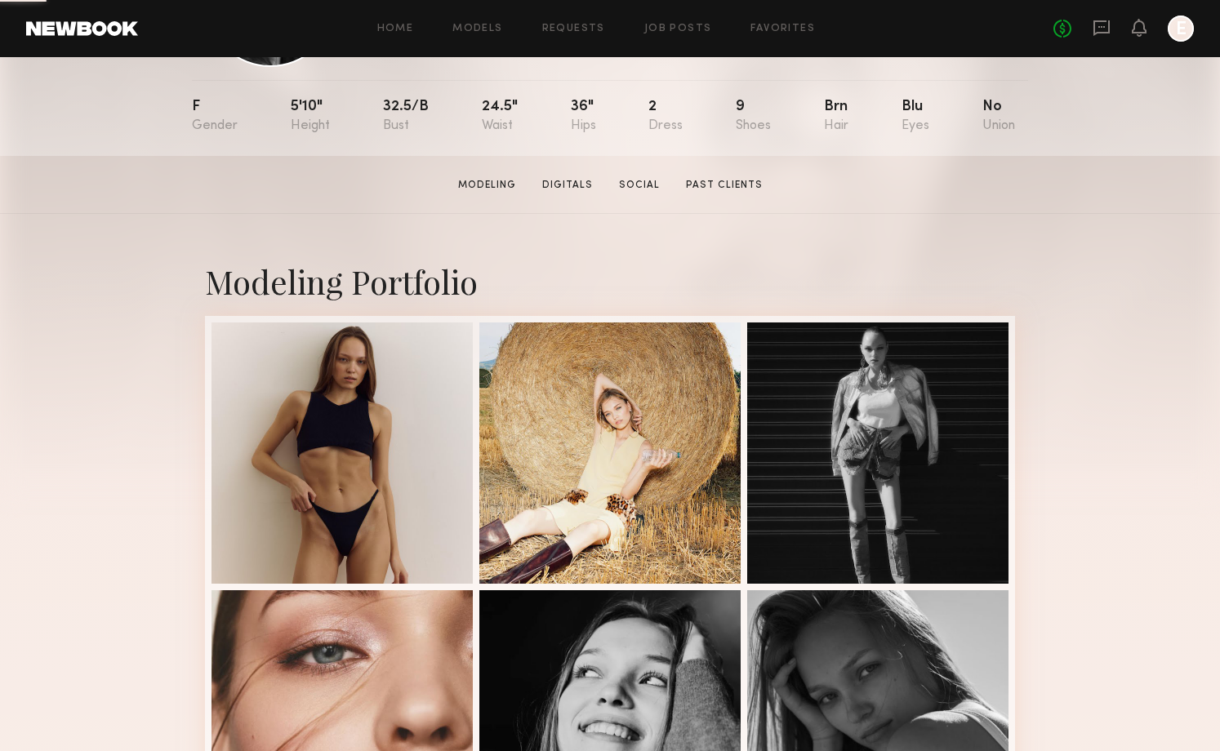
scroll to position [165, 0]
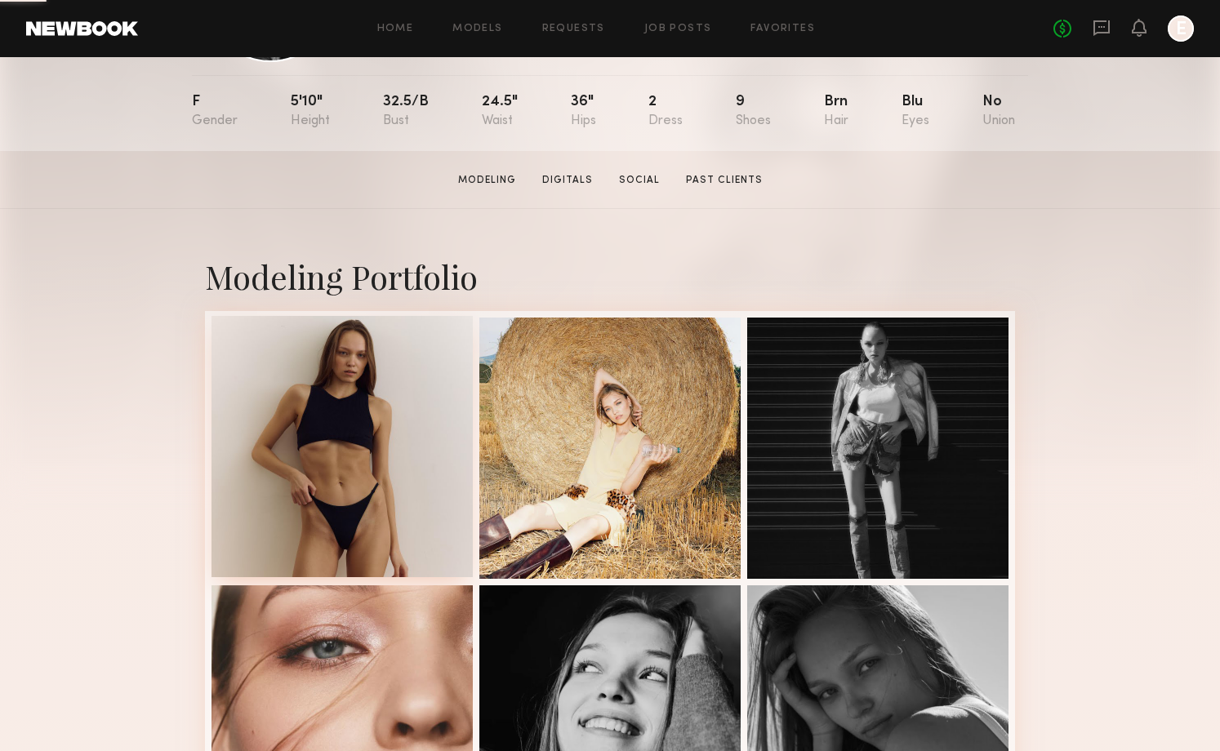
click at [284, 368] on div at bounding box center [342, 446] width 261 height 261
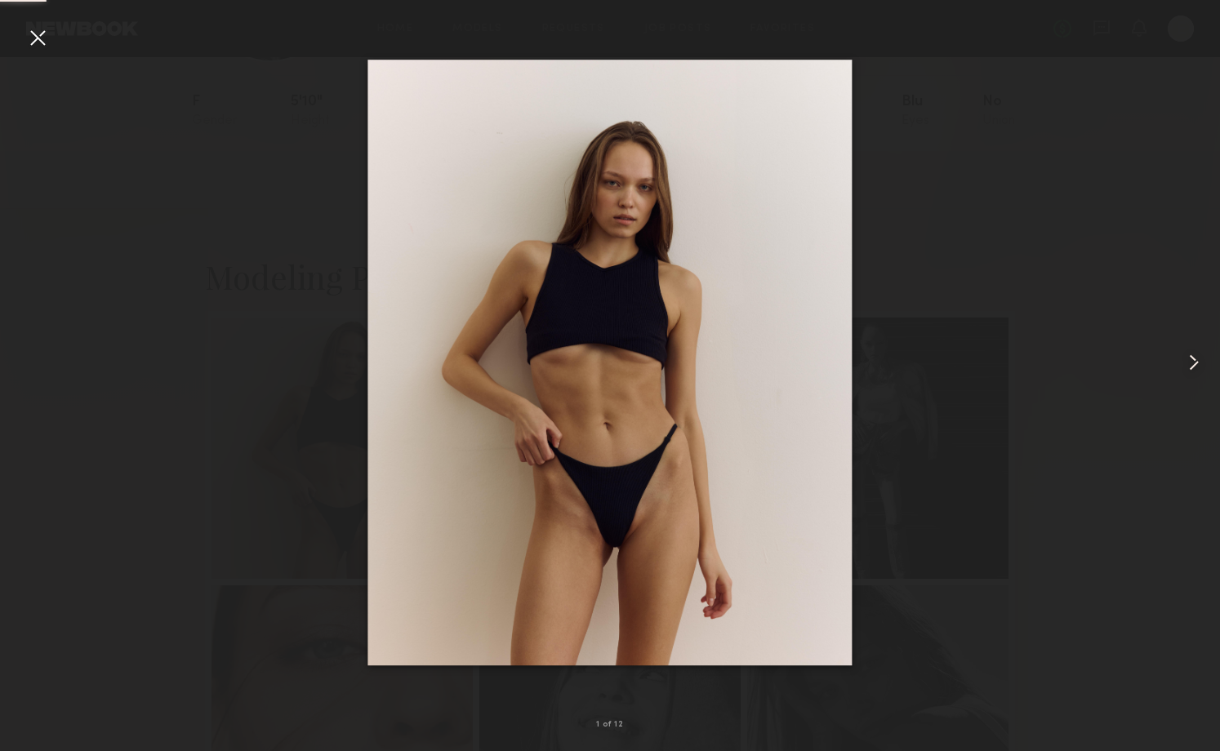
click at [1193, 363] on common-icon at bounding box center [1194, 363] width 26 height 26
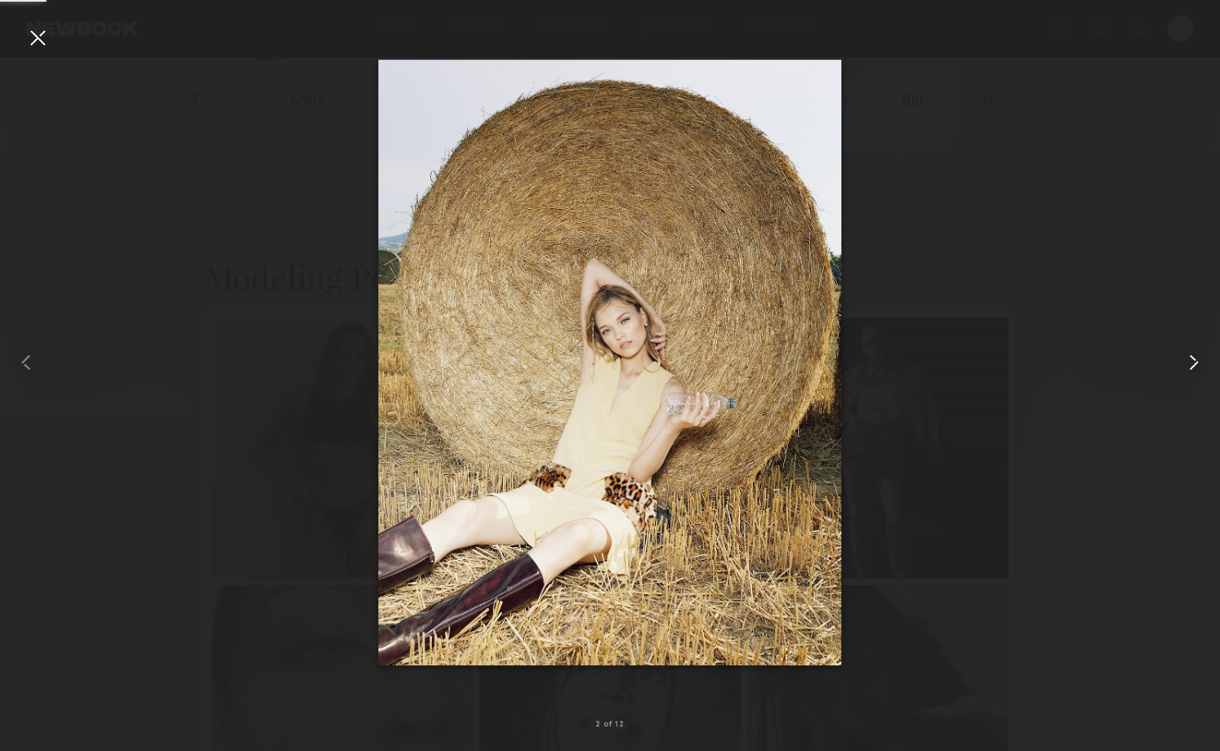
click at [1193, 363] on common-icon at bounding box center [1194, 363] width 26 height 26
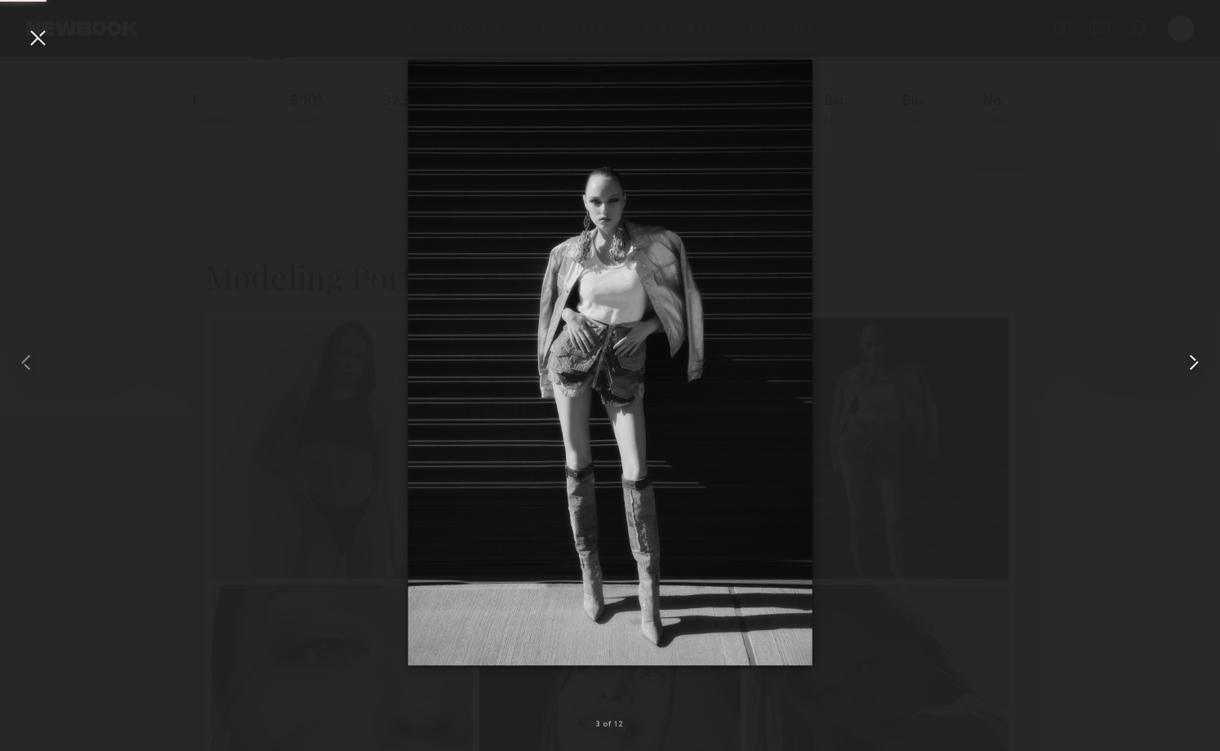
click at [1193, 363] on common-icon at bounding box center [1194, 363] width 26 height 26
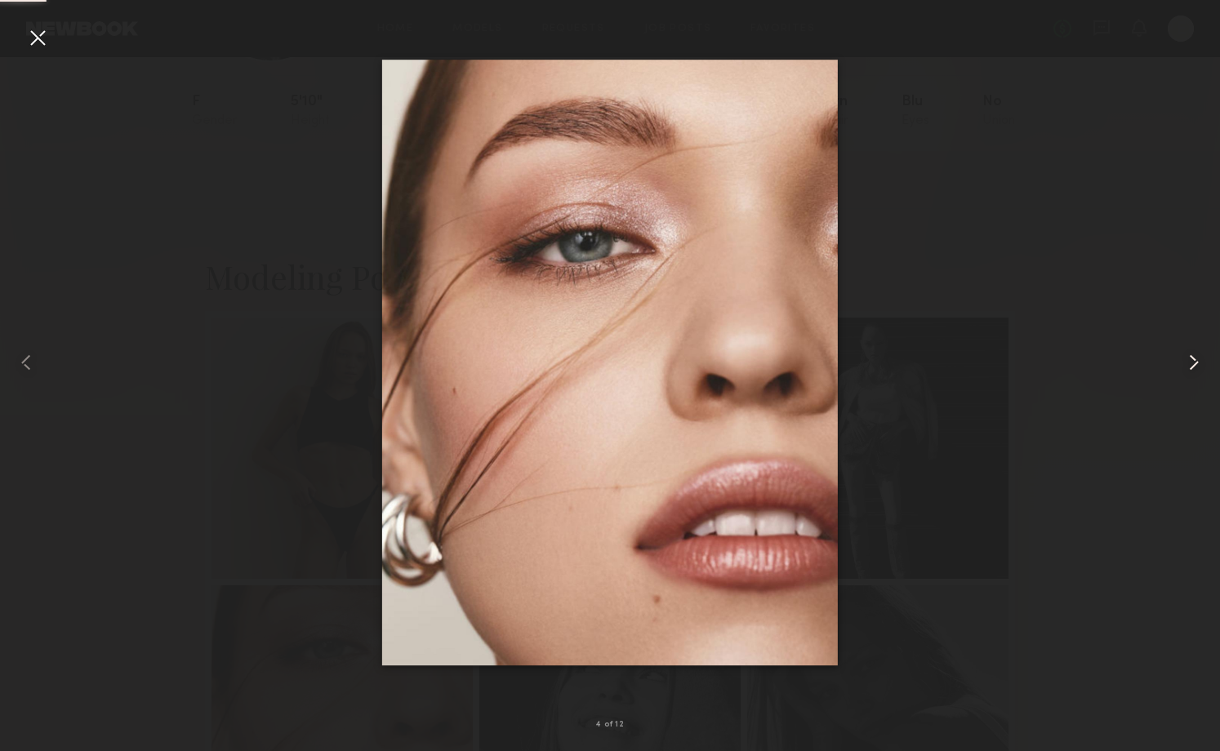
click at [1193, 363] on common-icon at bounding box center [1194, 363] width 26 height 26
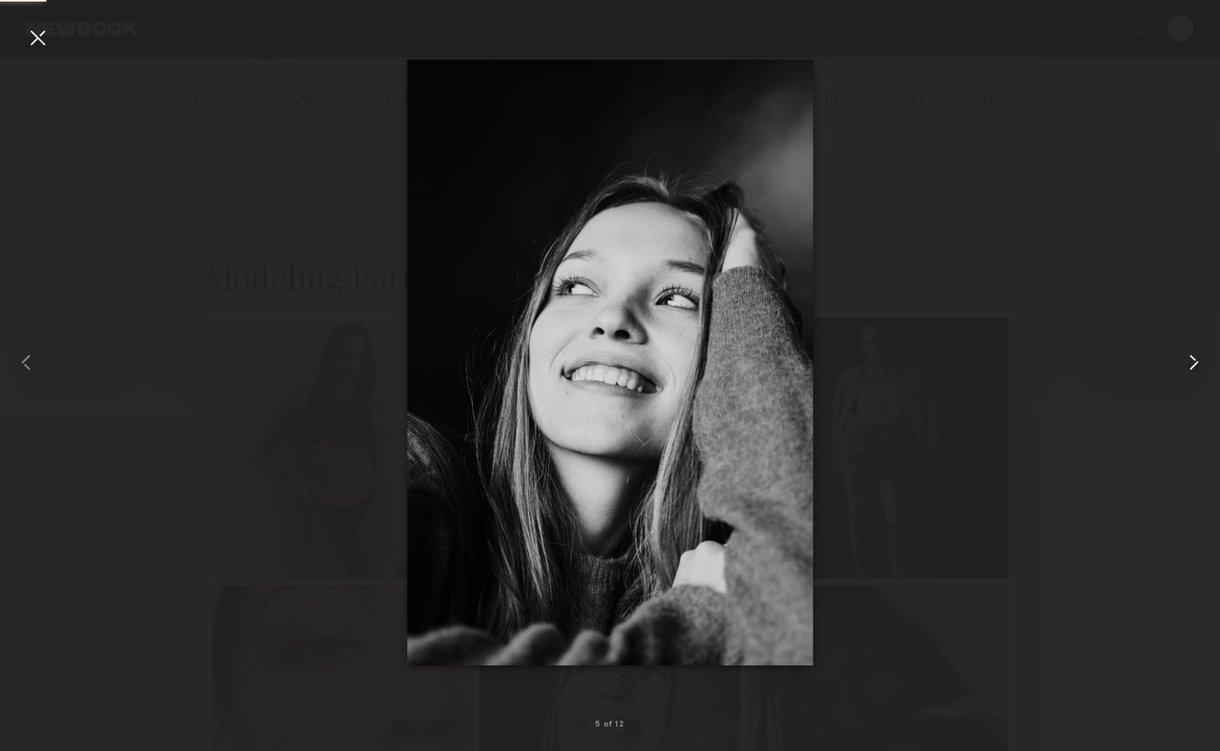
click at [1193, 363] on common-icon at bounding box center [1194, 363] width 26 height 26
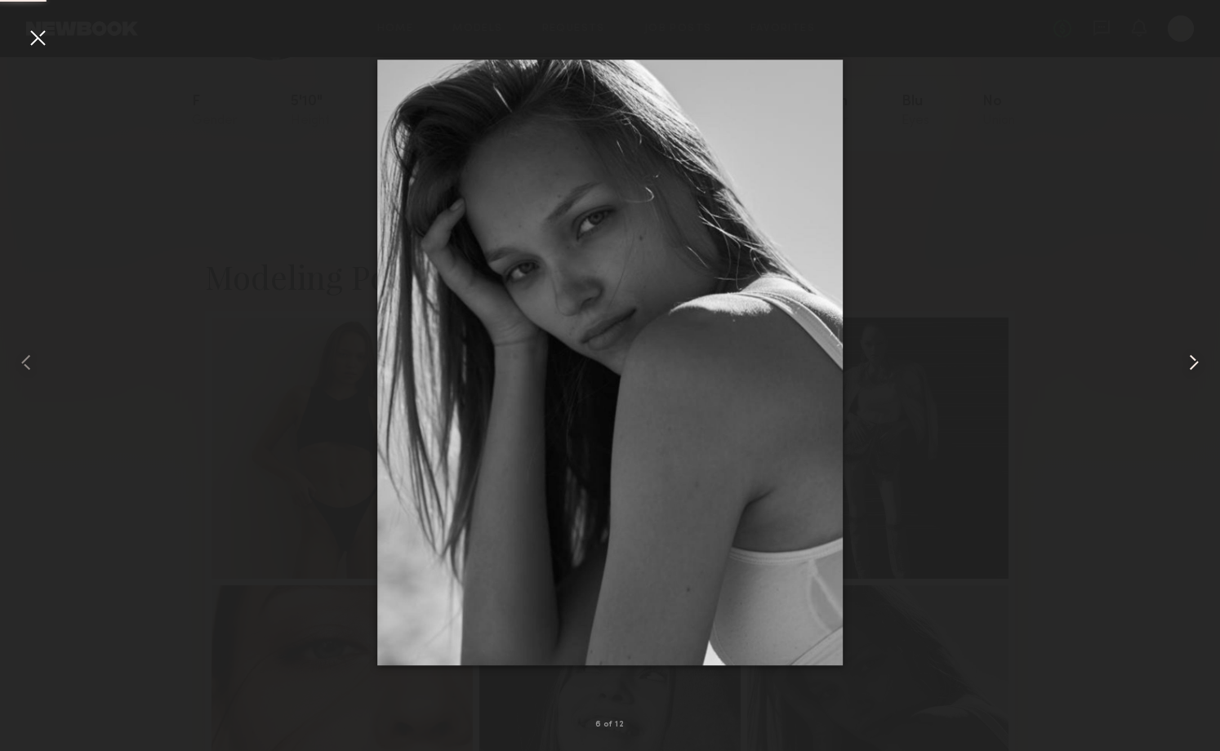
click at [1193, 363] on common-icon at bounding box center [1194, 363] width 26 height 26
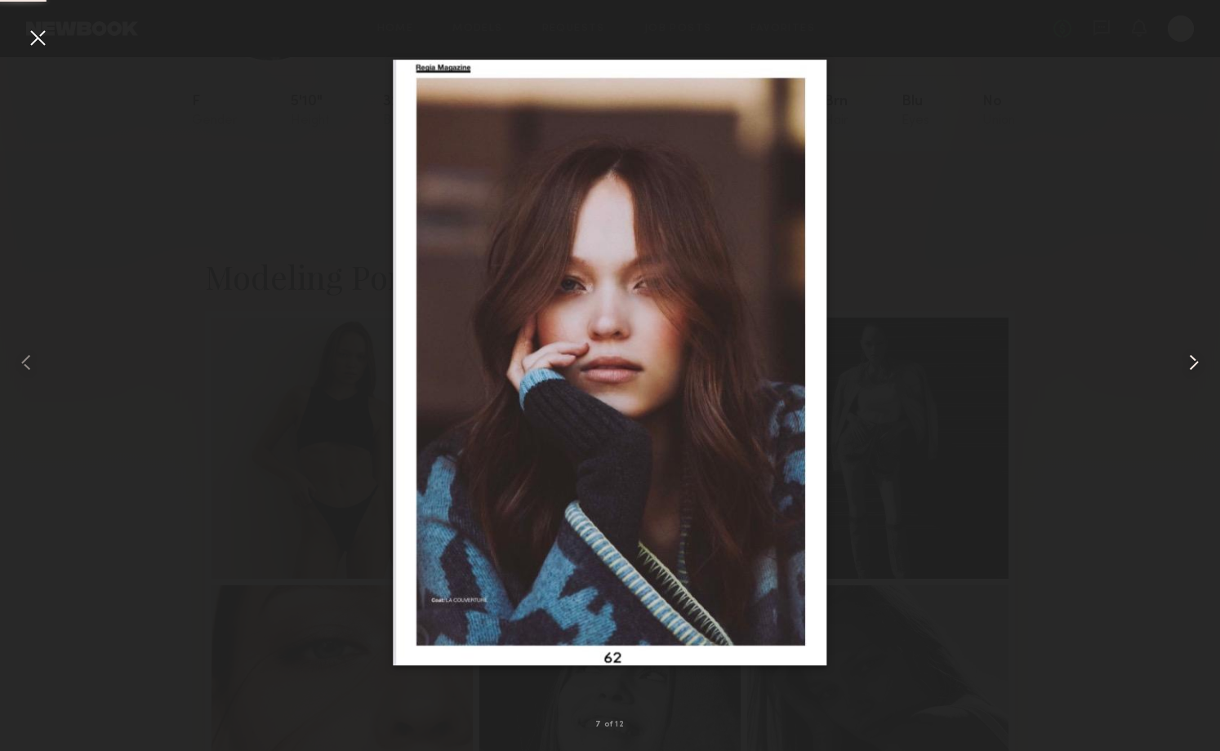
click at [1193, 363] on common-icon at bounding box center [1194, 363] width 26 height 26
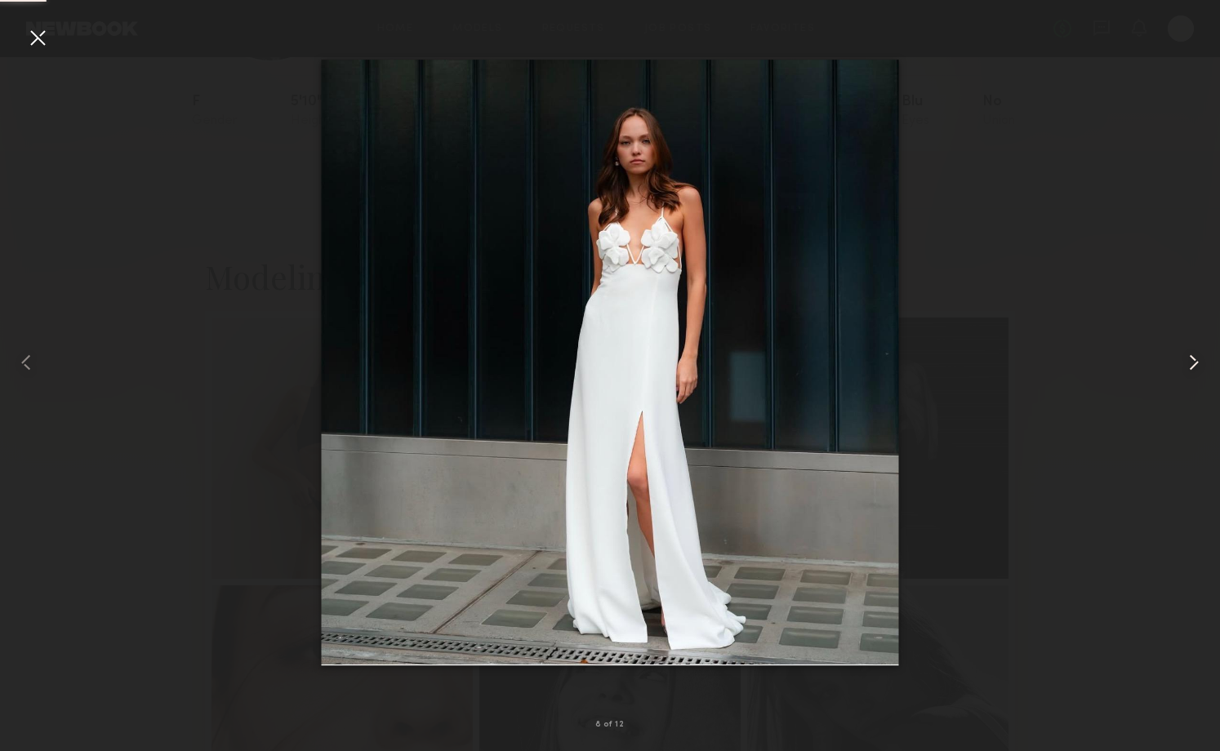
click at [1193, 363] on common-icon at bounding box center [1194, 363] width 26 height 26
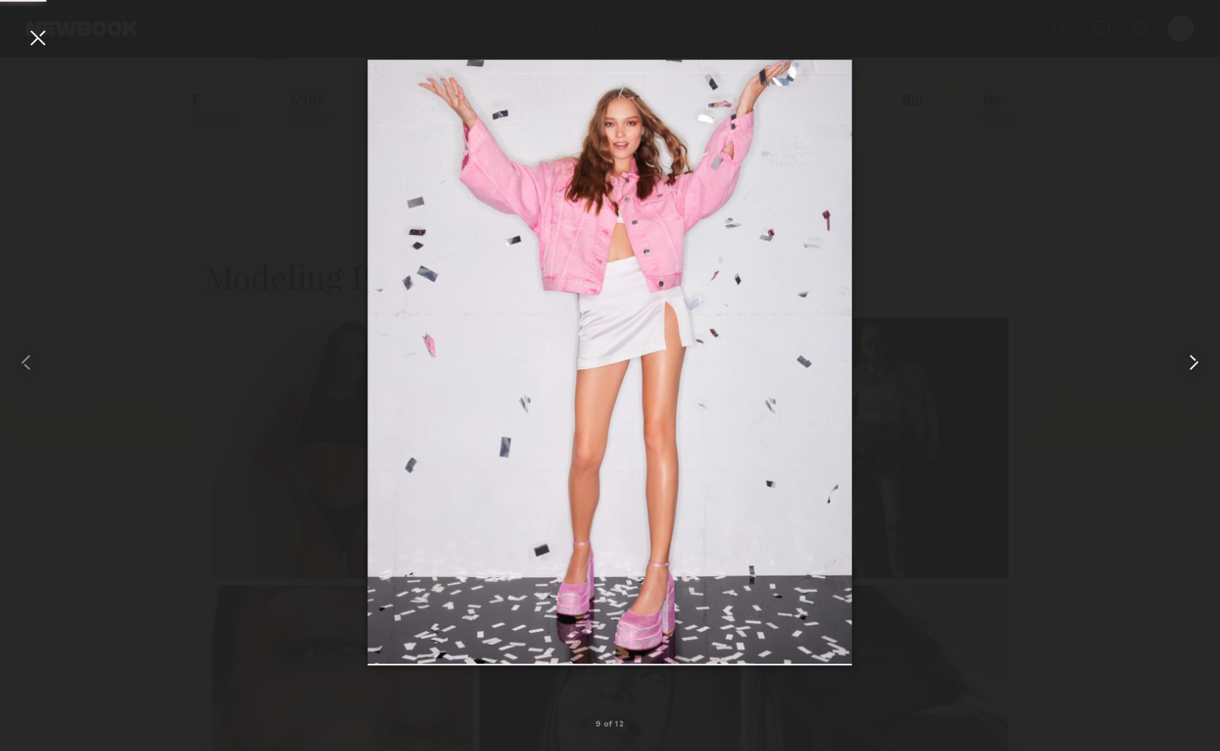
click at [1193, 363] on common-icon at bounding box center [1194, 363] width 26 height 26
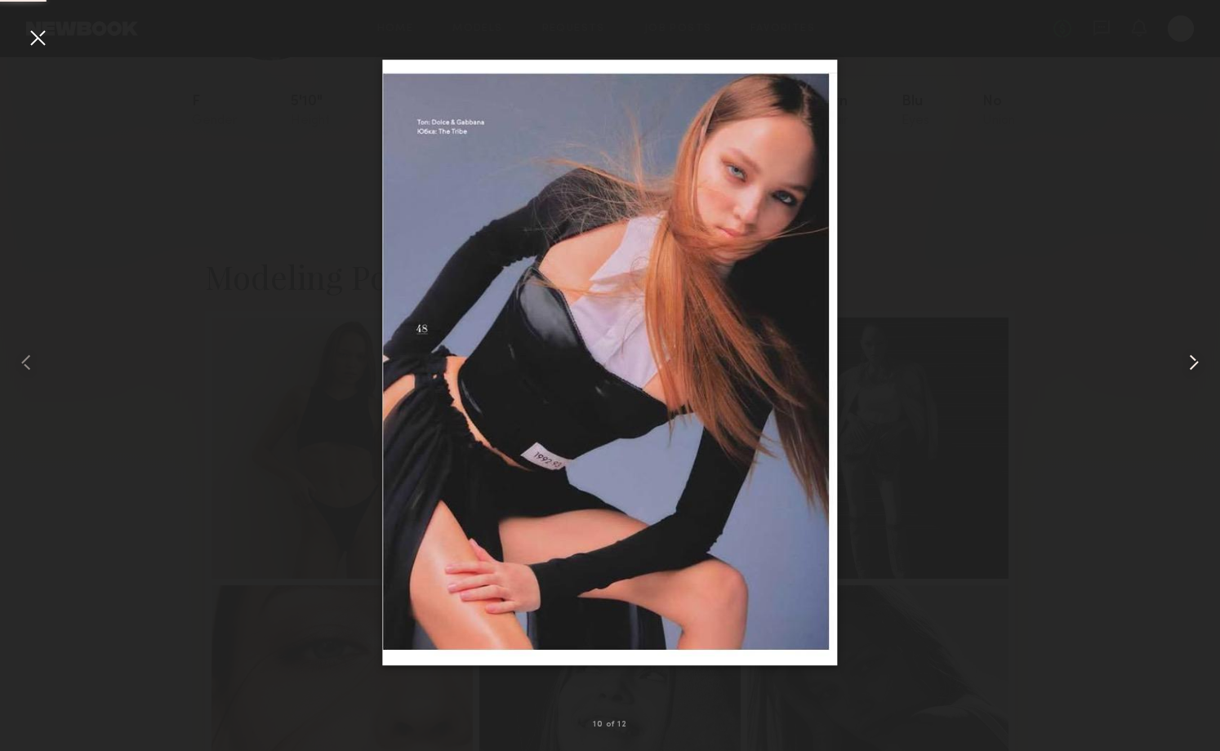
click at [1193, 363] on common-icon at bounding box center [1194, 363] width 26 height 26
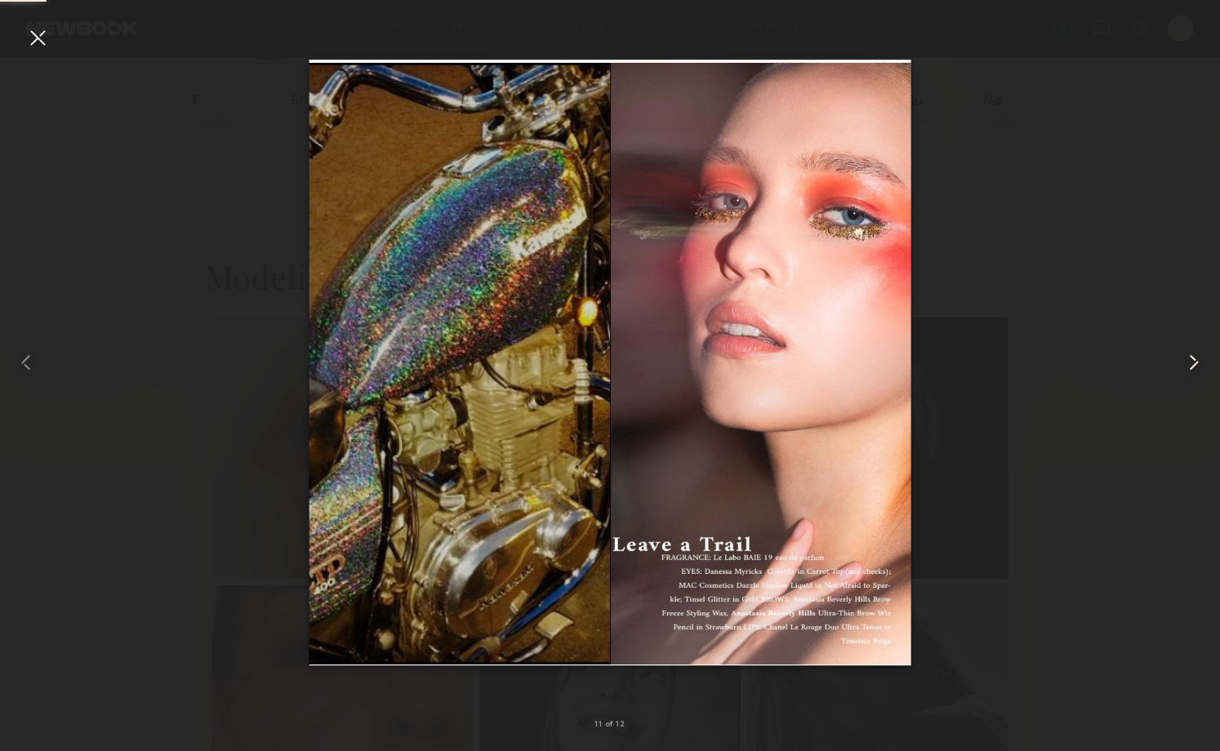
click at [1193, 363] on common-icon at bounding box center [1194, 363] width 26 height 26
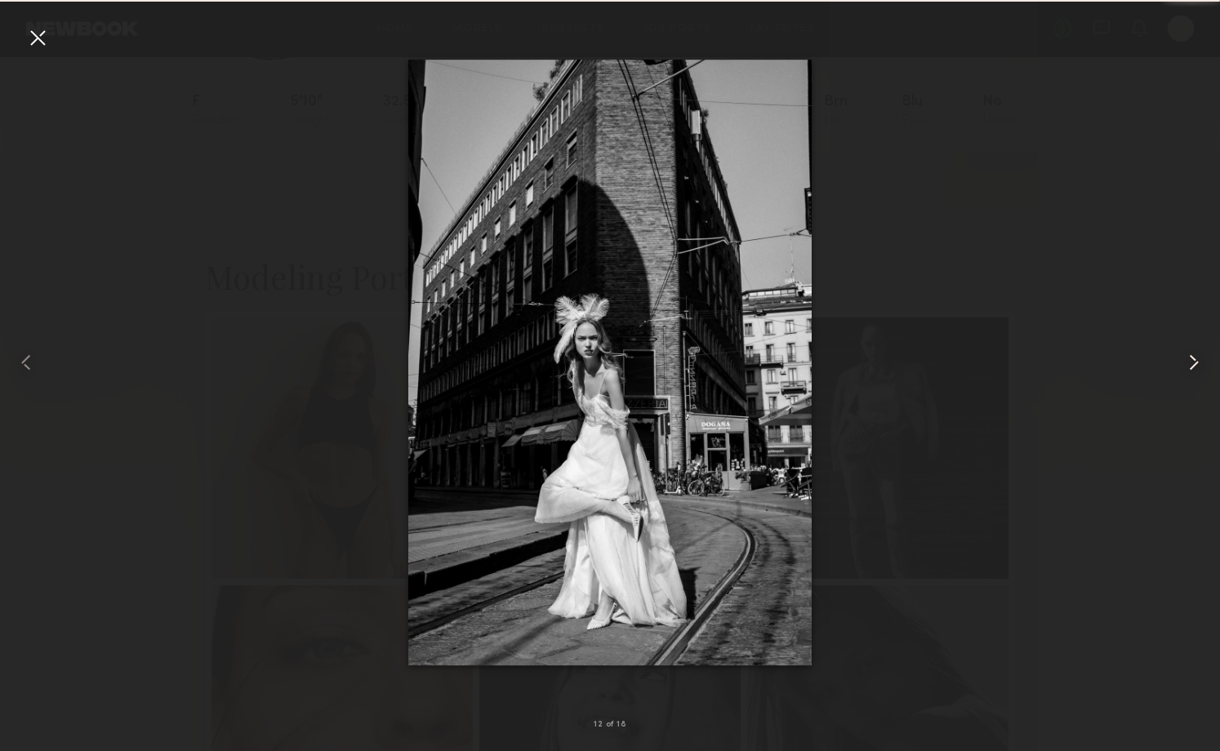
click at [1193, 363] on common-icon at bounding box center [1194, 363] width 26 height 26
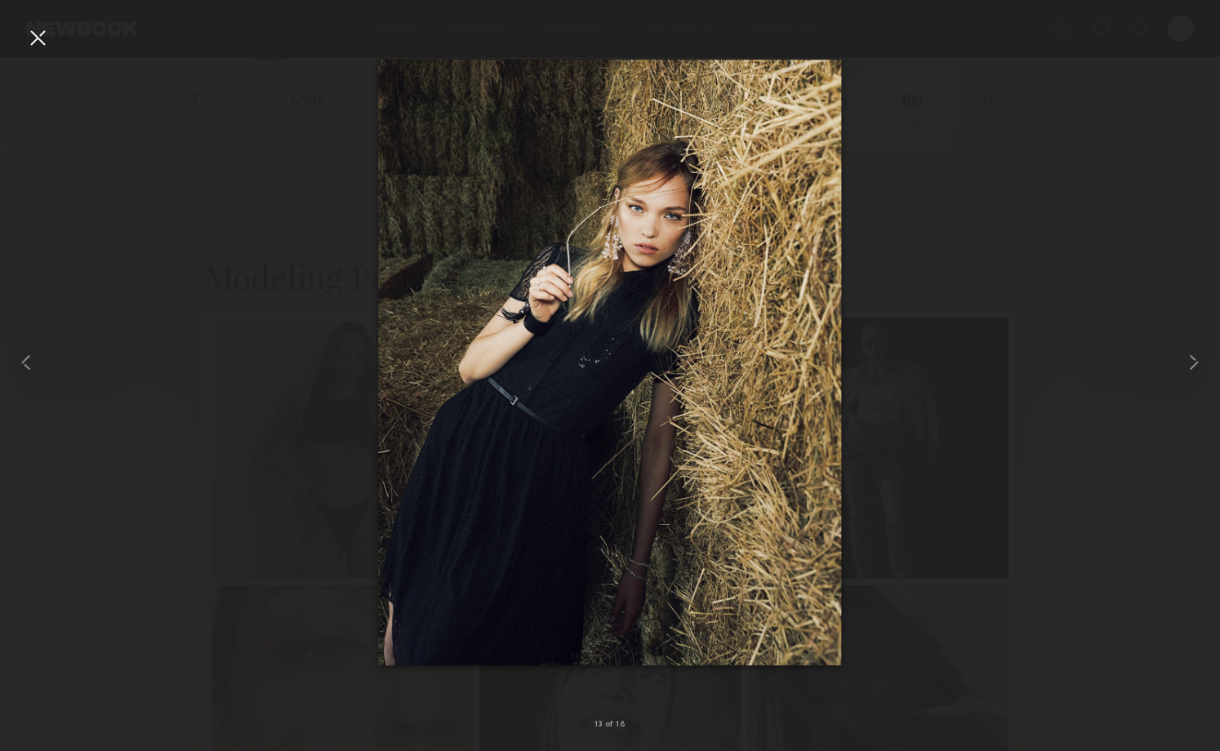
click at [1119, 302] on div at bounding box center [610, 362] width 1220 height 673
click at [1192, 367] on common-icon at bounding box center [1194, 363] width 26 height 26
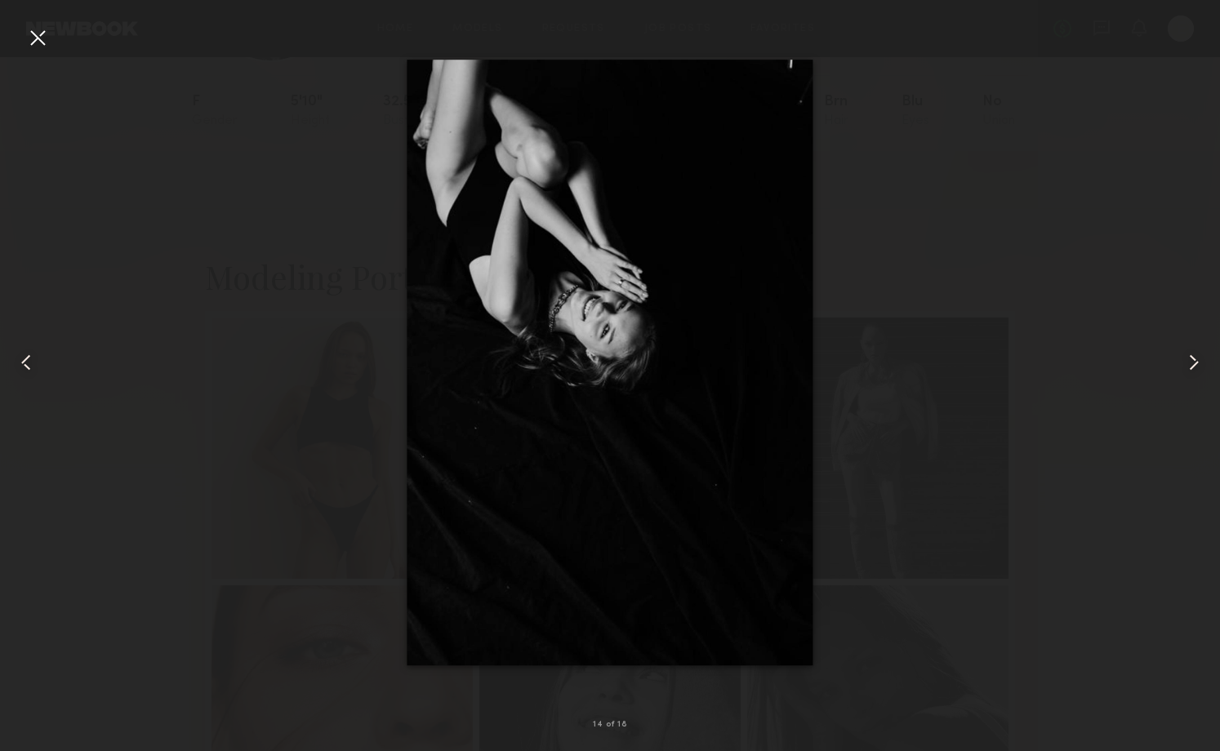
click at [1192, 367] on common-icon at bounding box center [1194, 363] width 26 height 26
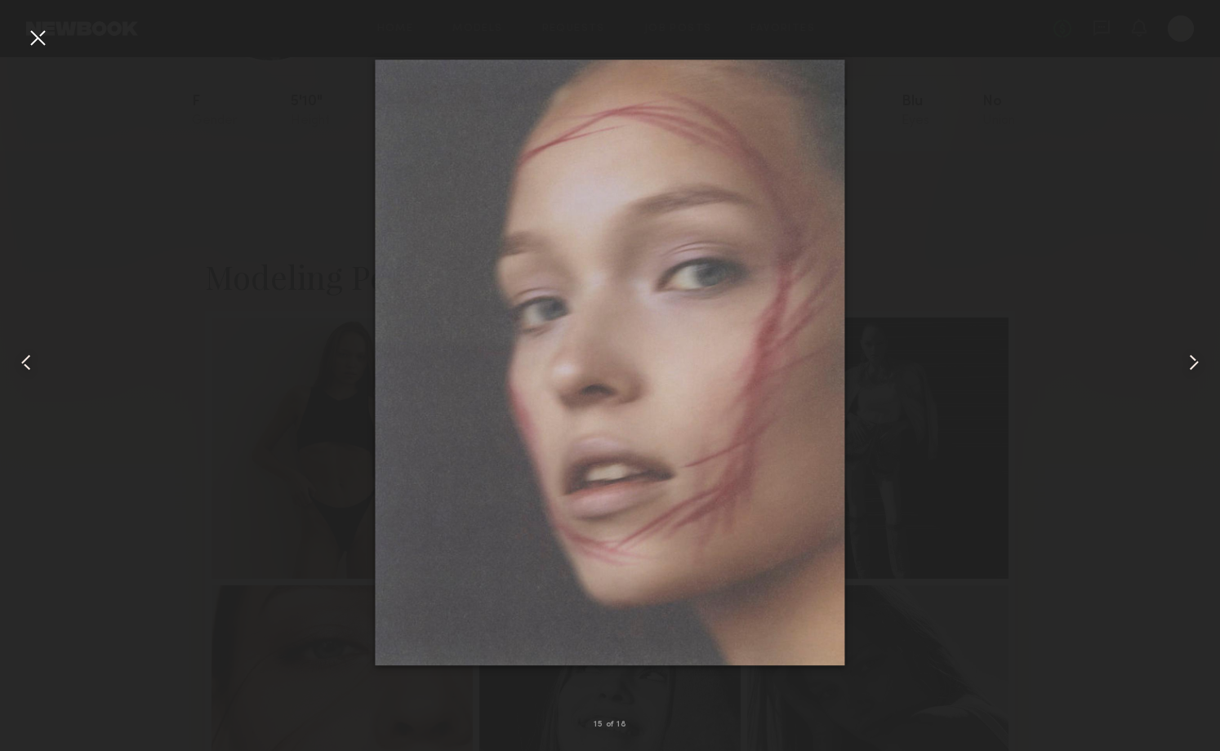
click at [1192, 367] on common-icon at bounding box center [1194, 363] width 26 height 26
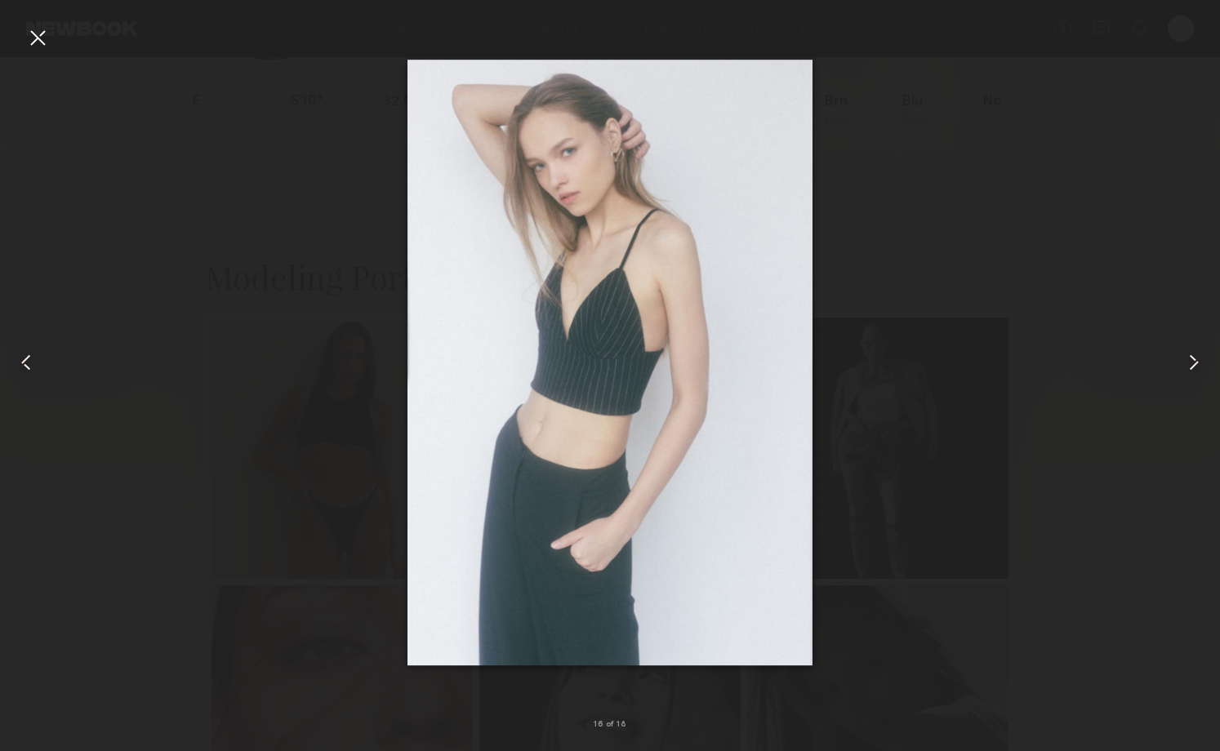
click at [1192, 367] on common-icon at bounding box center [1194, 363] width 26 height 26
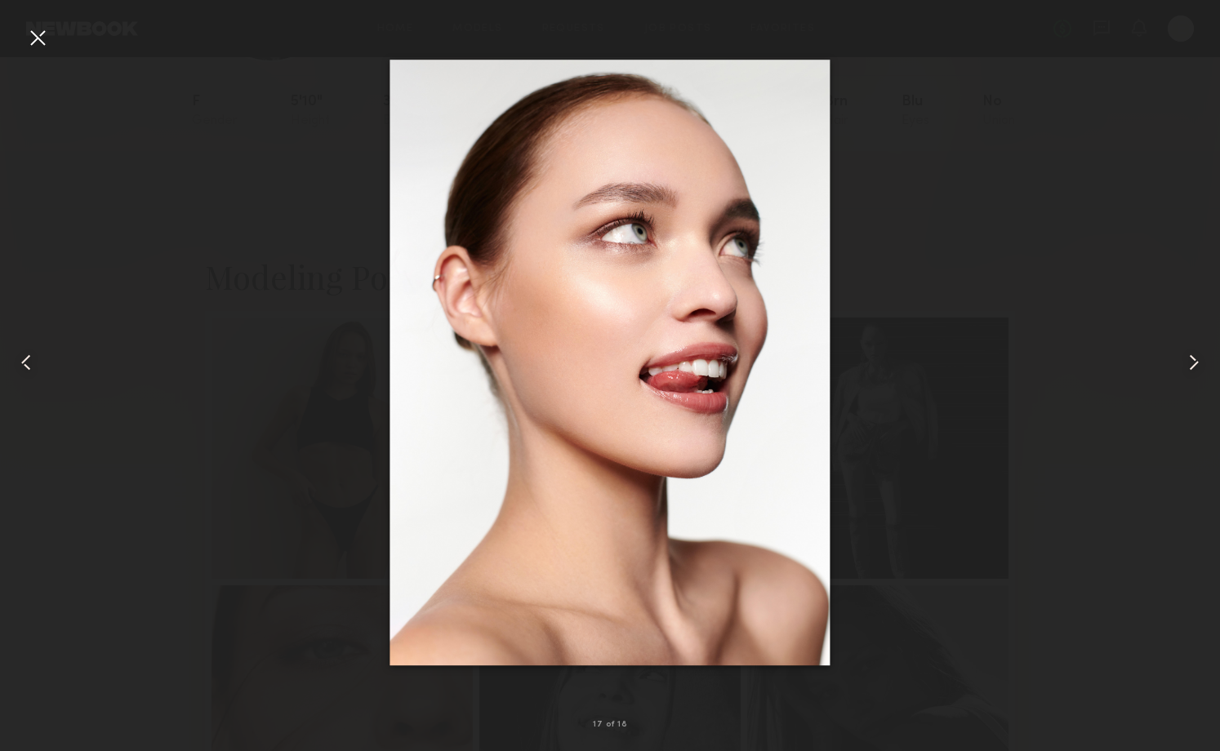
click at [1192, 367] on common-icon at bounding box center [1194, 363] width 26 height 26
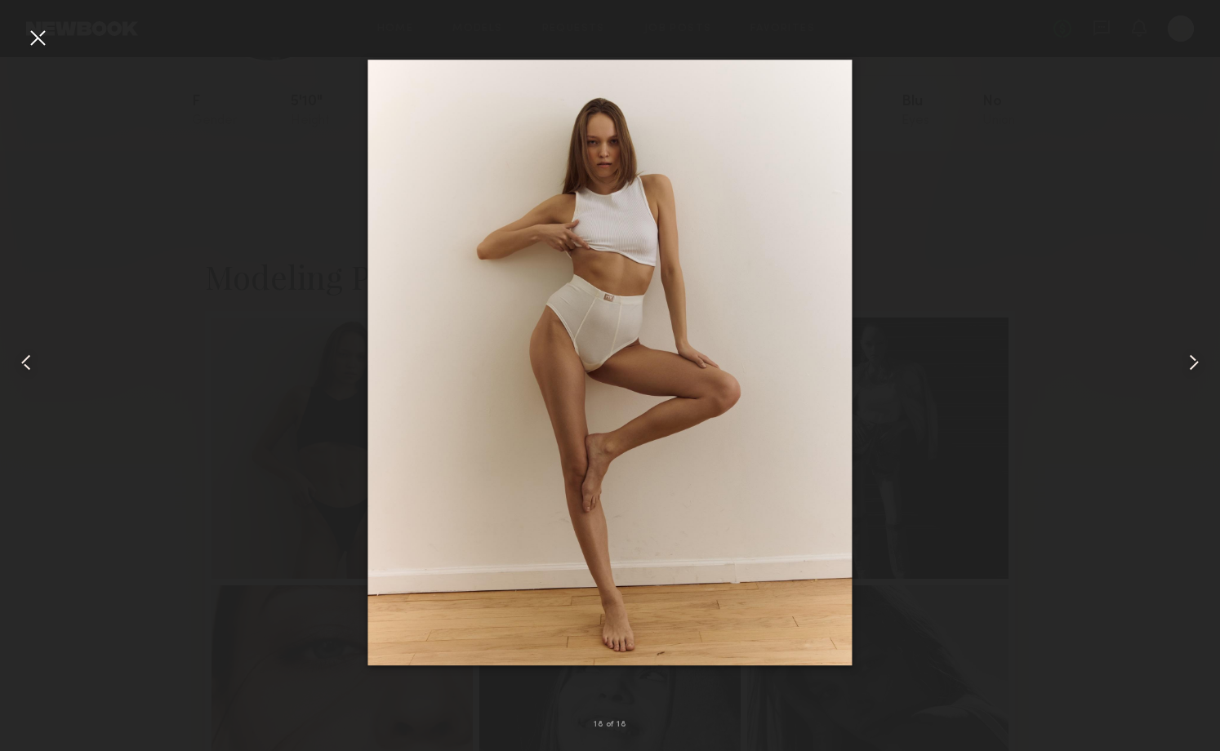
click at [1199, 361] on common-icon at bounding box center [1194, 363] width 26 height 26
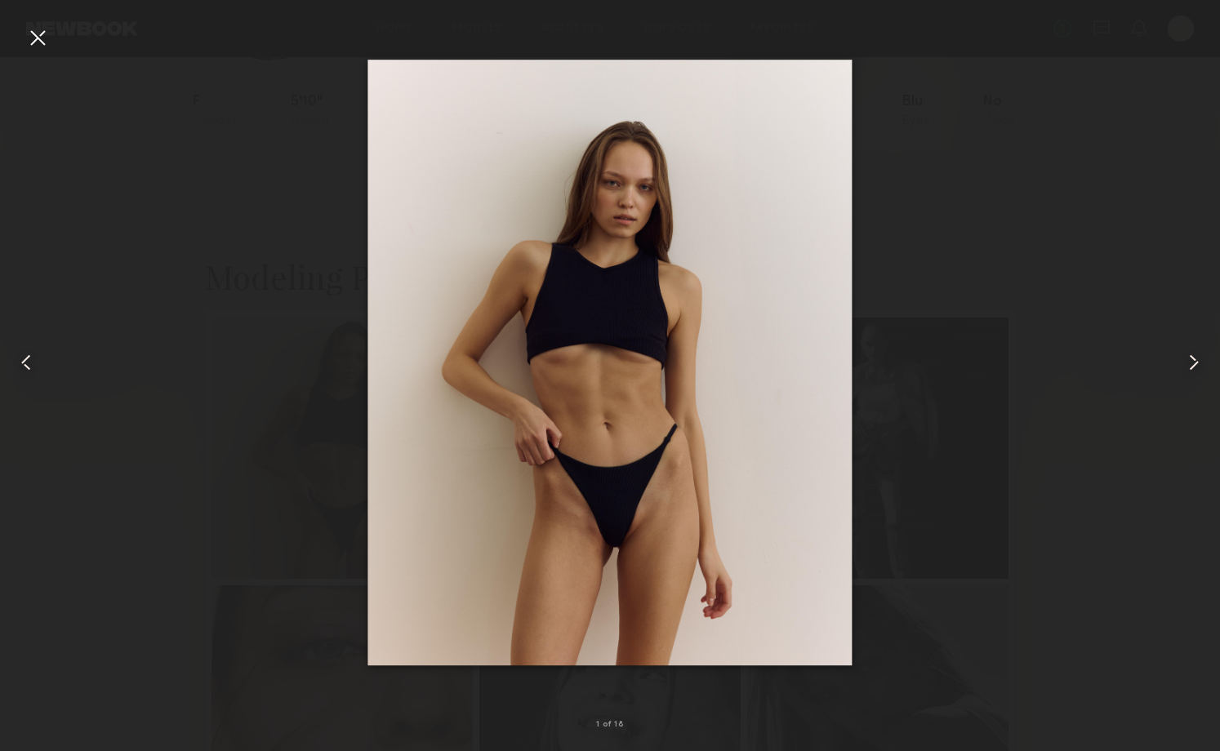
drag, startPoint x: 20, startPoint y: 33, endPoint x: 28, endPoint y: 34, distance: 8.3
click at [21, 33] on div at bounding box center [24, 362] width 49 height 673
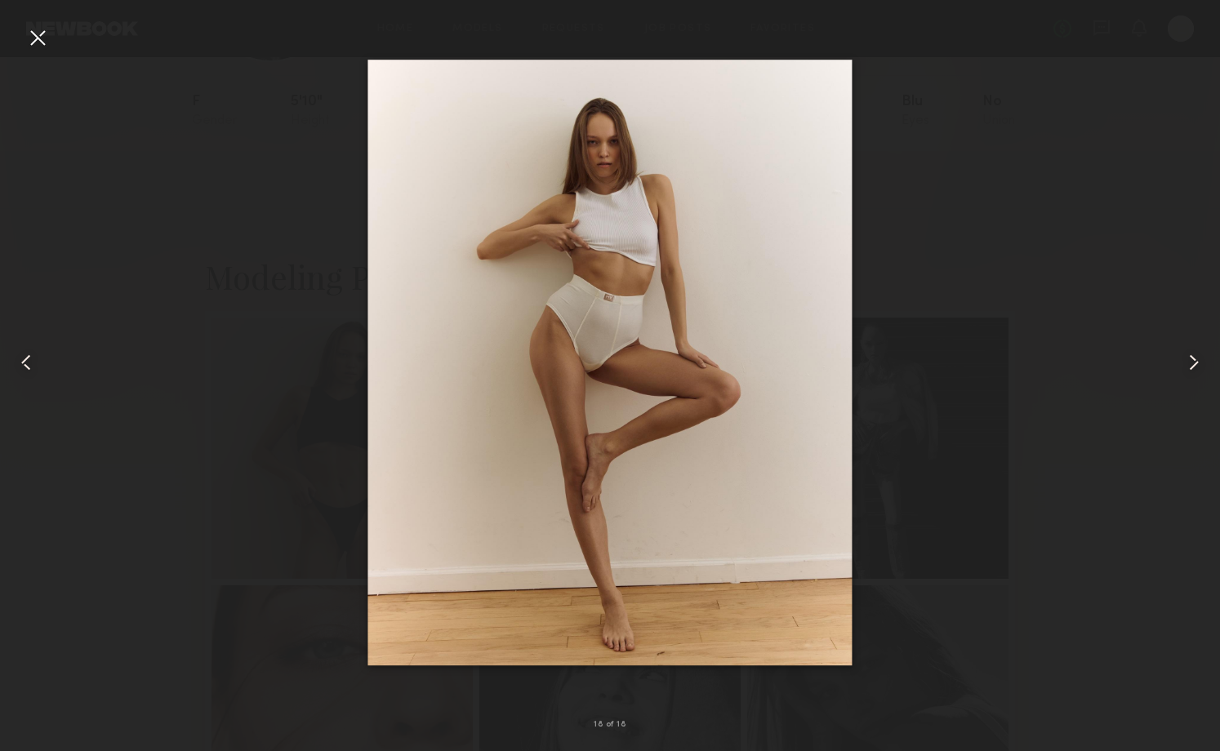
click at [37, 34] on div at bounding box center [38, 38] width 26 height 26
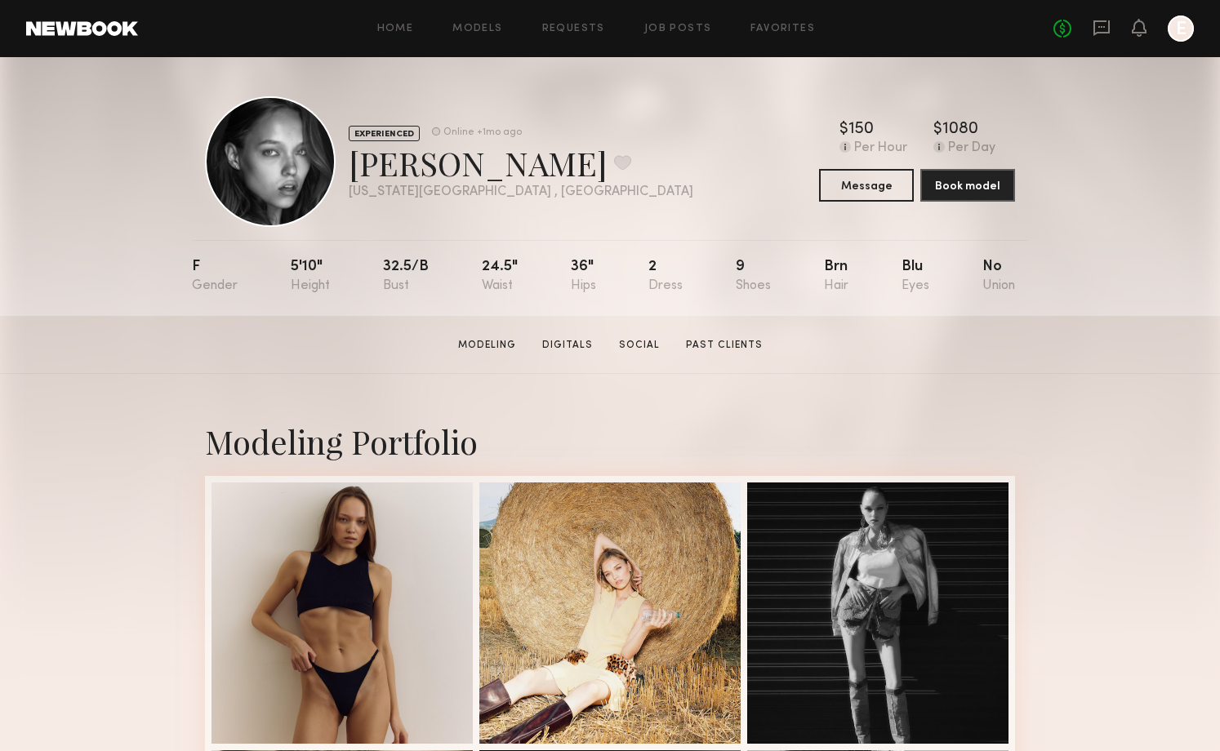
scroll to position [0, 0]
click at [614, 168] on button at bounding box center [622, 162] width 17 height 15
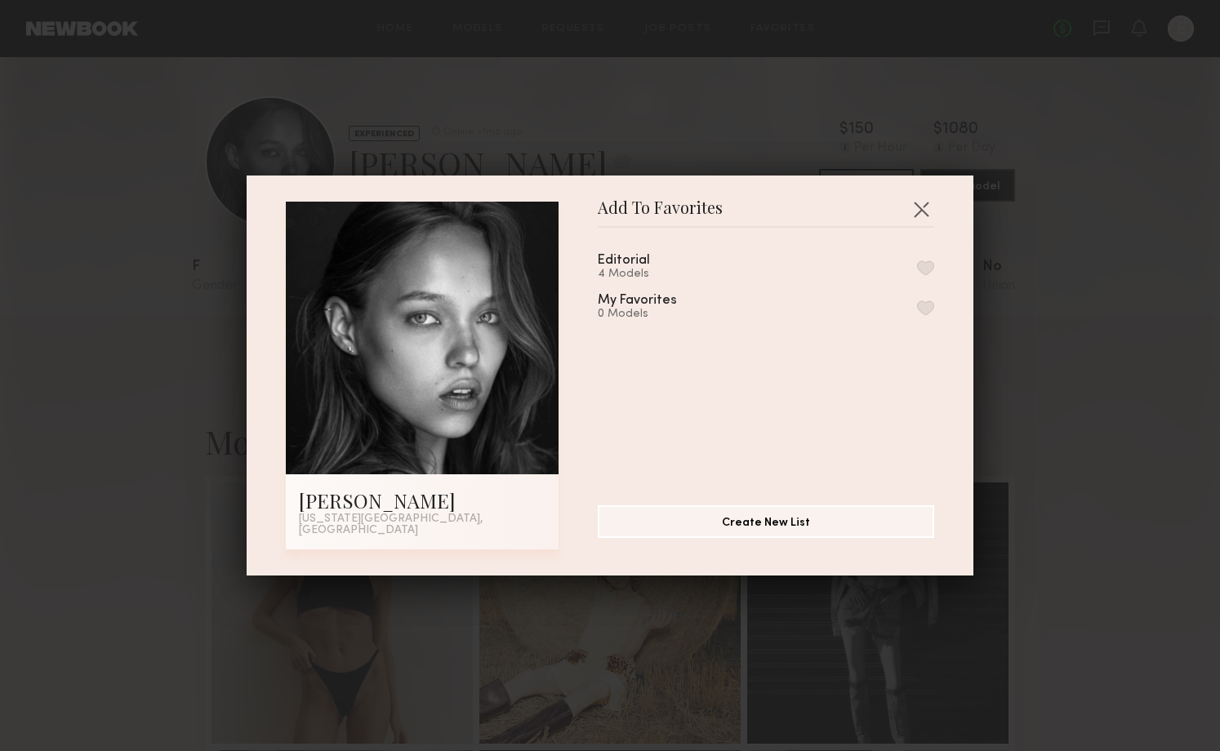
click at [753, 275] on div "Editorial 4 Models" at bounding box center [766, 267] width 336 height 27
click at [925, 272] on button "button" at bounding box center [925, 268] width 17 height 15
click at [757, 522] on button "Create New List" at bounding box center [766, 521] width 336 height 33
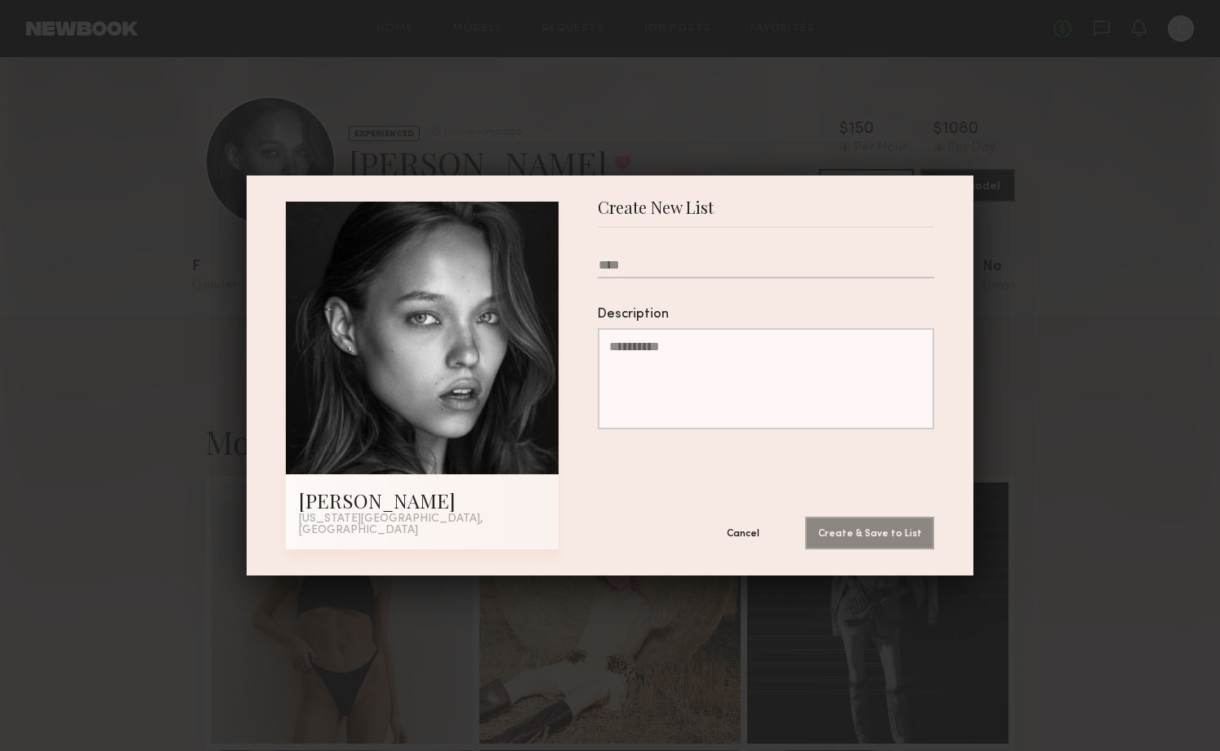
click at [745, 550] on div "Create New List Nikole B. New York City, NY Create New List Description Cancel …" at bounding box center [610, 376] width 727 height 400
click at [748, 533] on button "Cancel" at bounding box center [743, 532] width 98 height 33
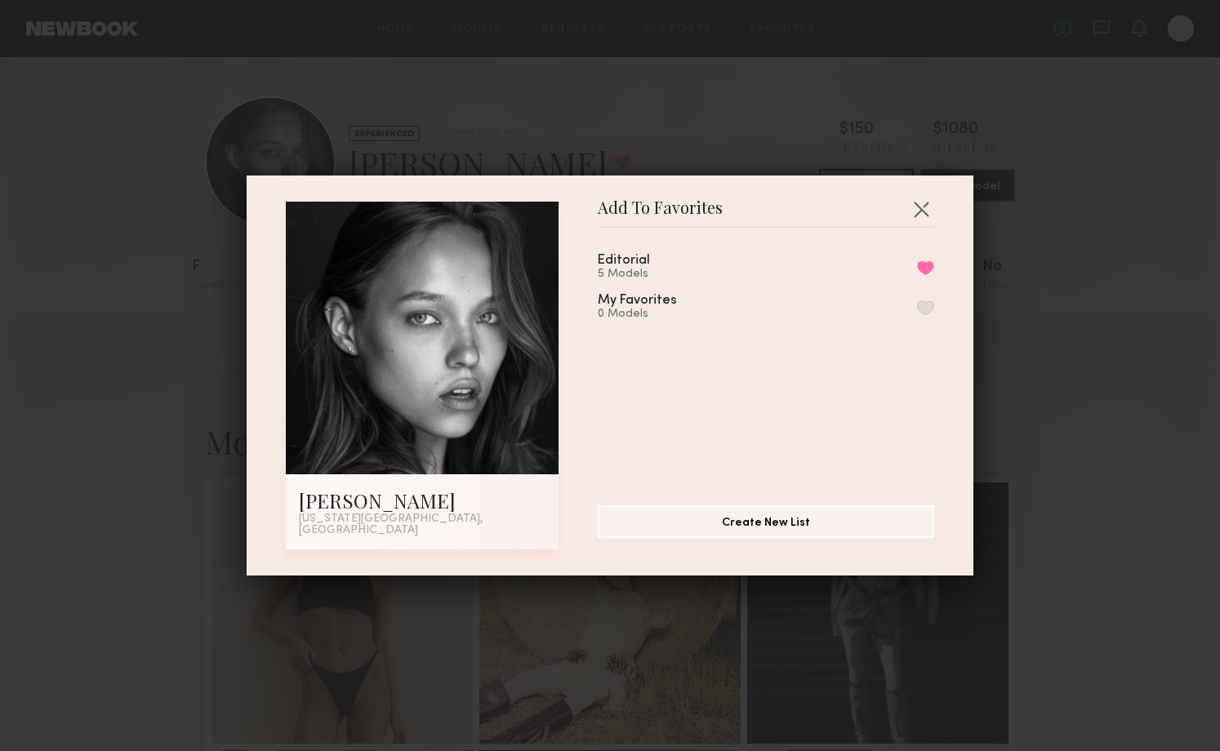
click at [1048, 432] on div "Add To Favorites Nikole B. New York City, NY Add To Favorites Editorial 5 Model…" at bounding box center [610, 375] width 1220 height 751
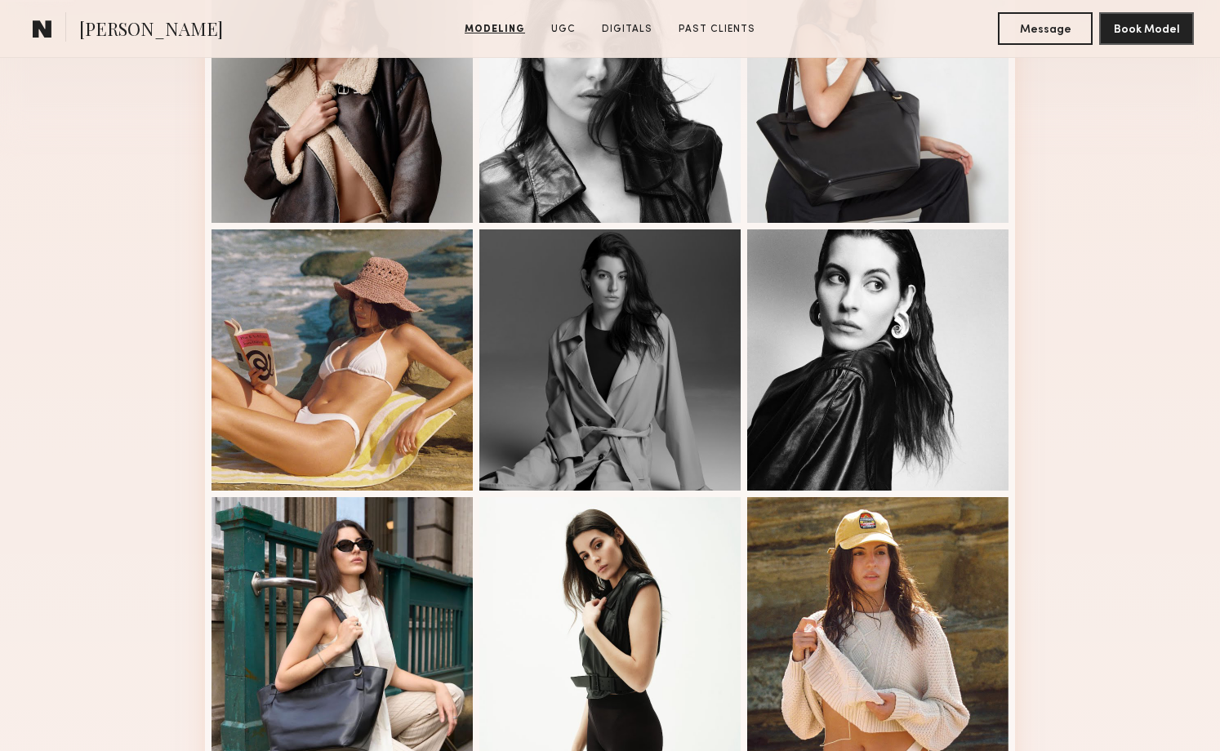
scroll to position [377, 0]
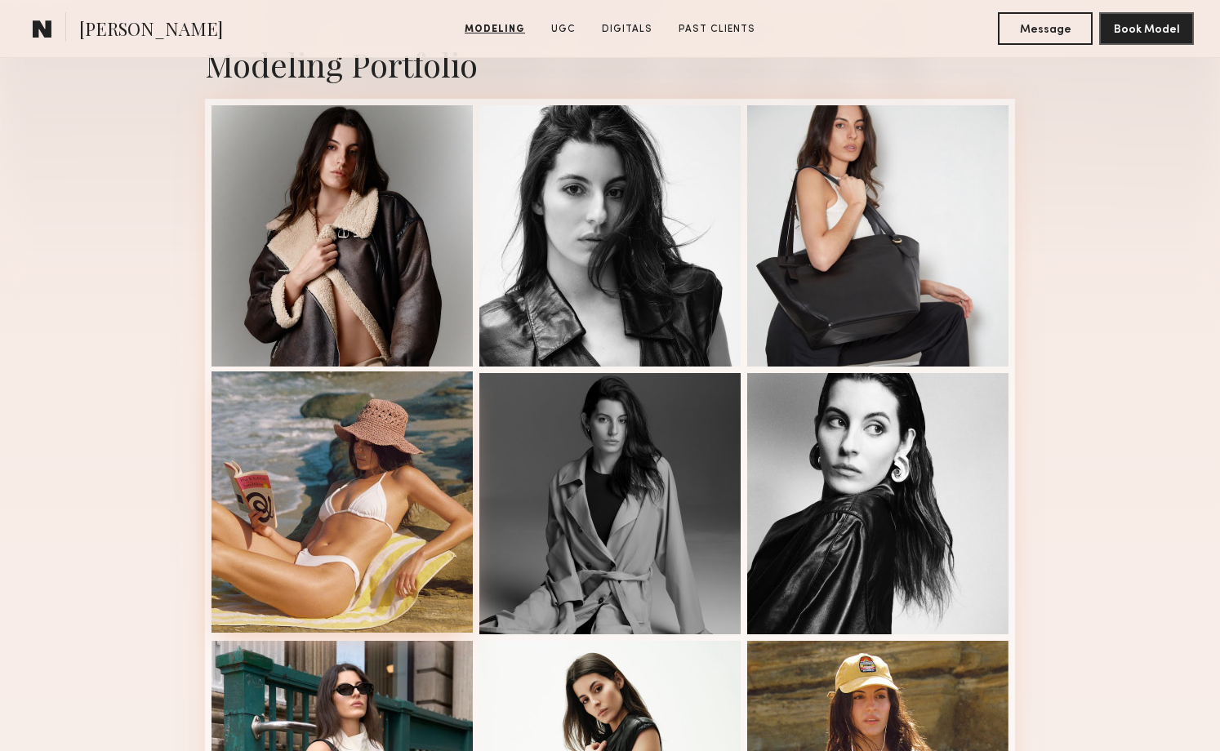
click at [325, 508] on div at bounding box center [342, 502] width 261 height 261
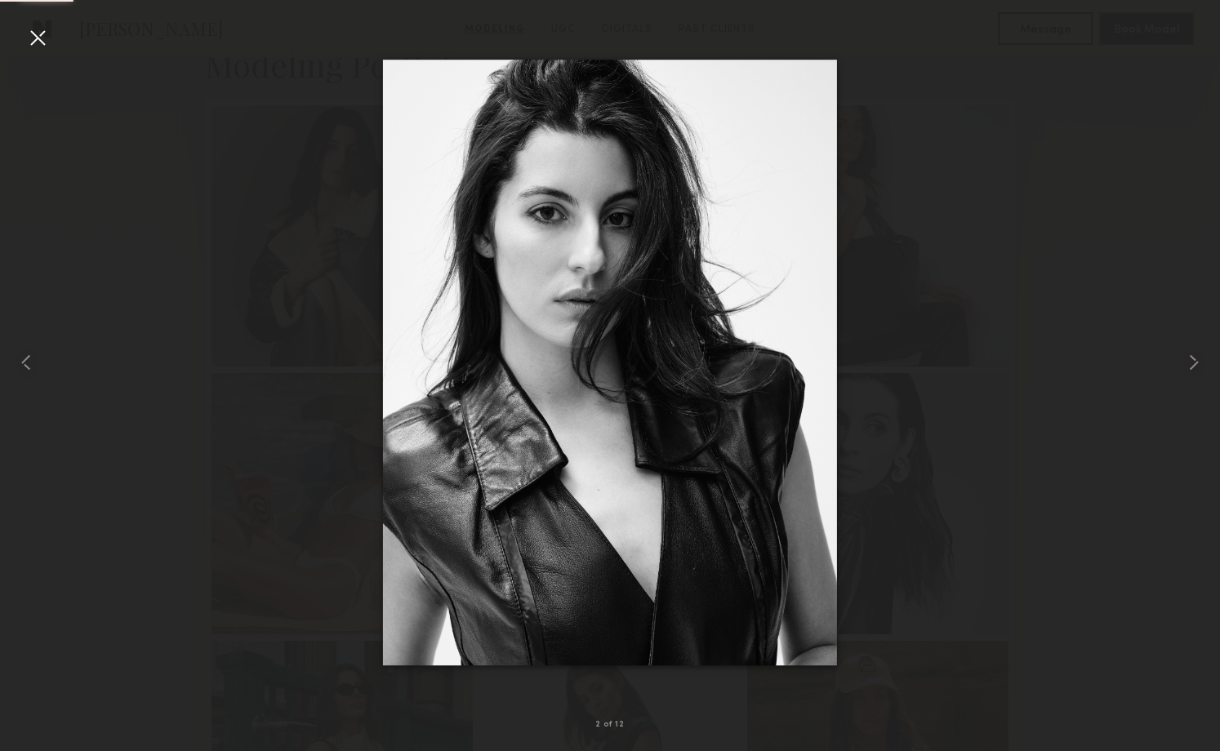
click at [30, 33] on div at bounding box center [38, 38] width 26 height 26
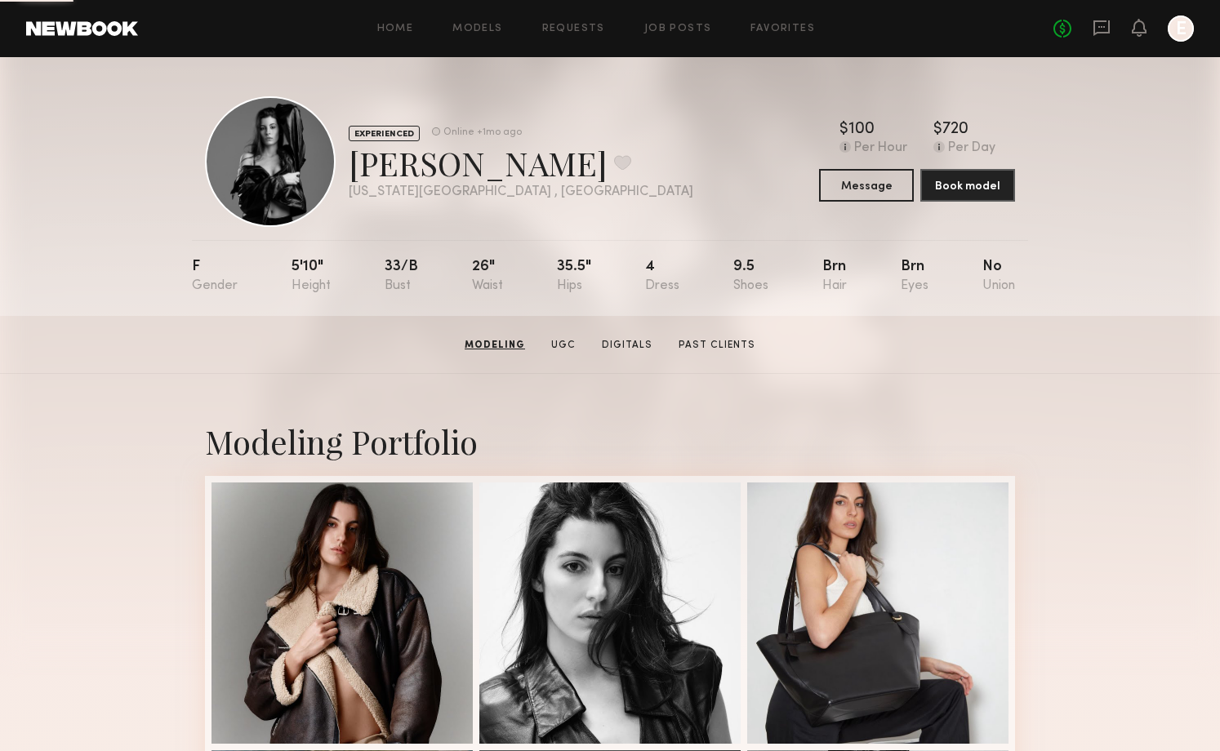
scroll to position [0, 0]
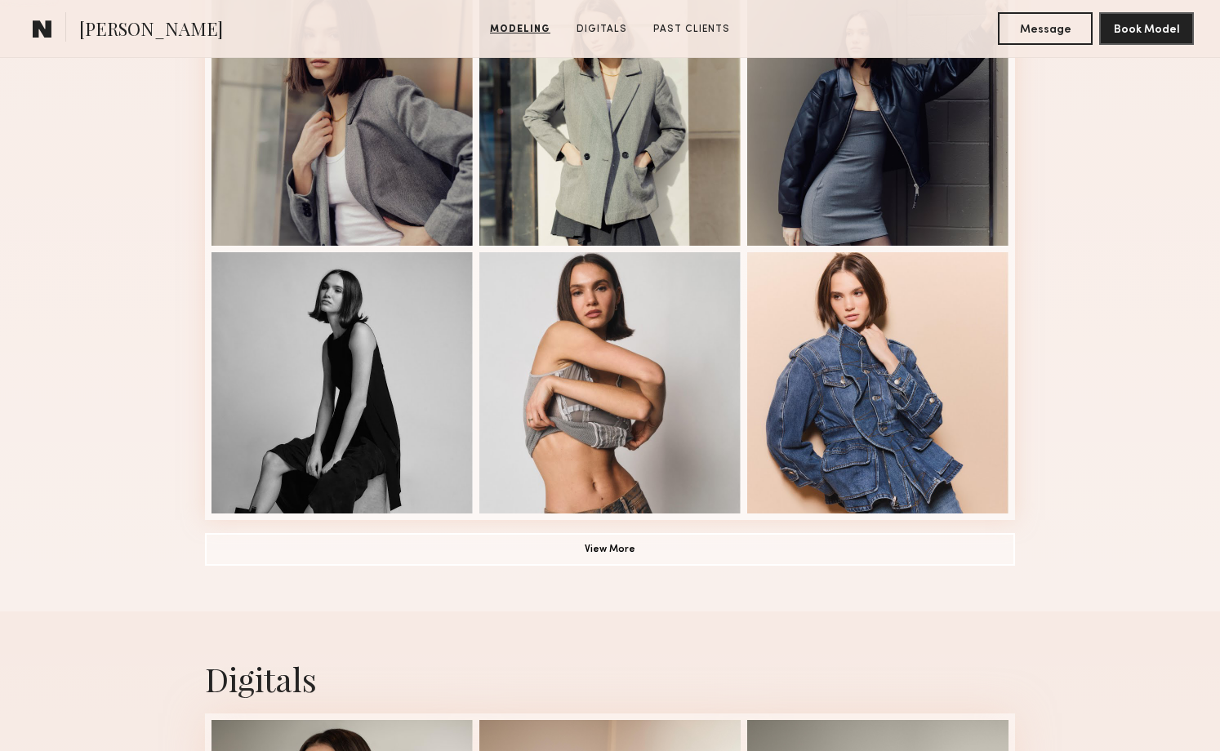
scroll to position [1041, 0]
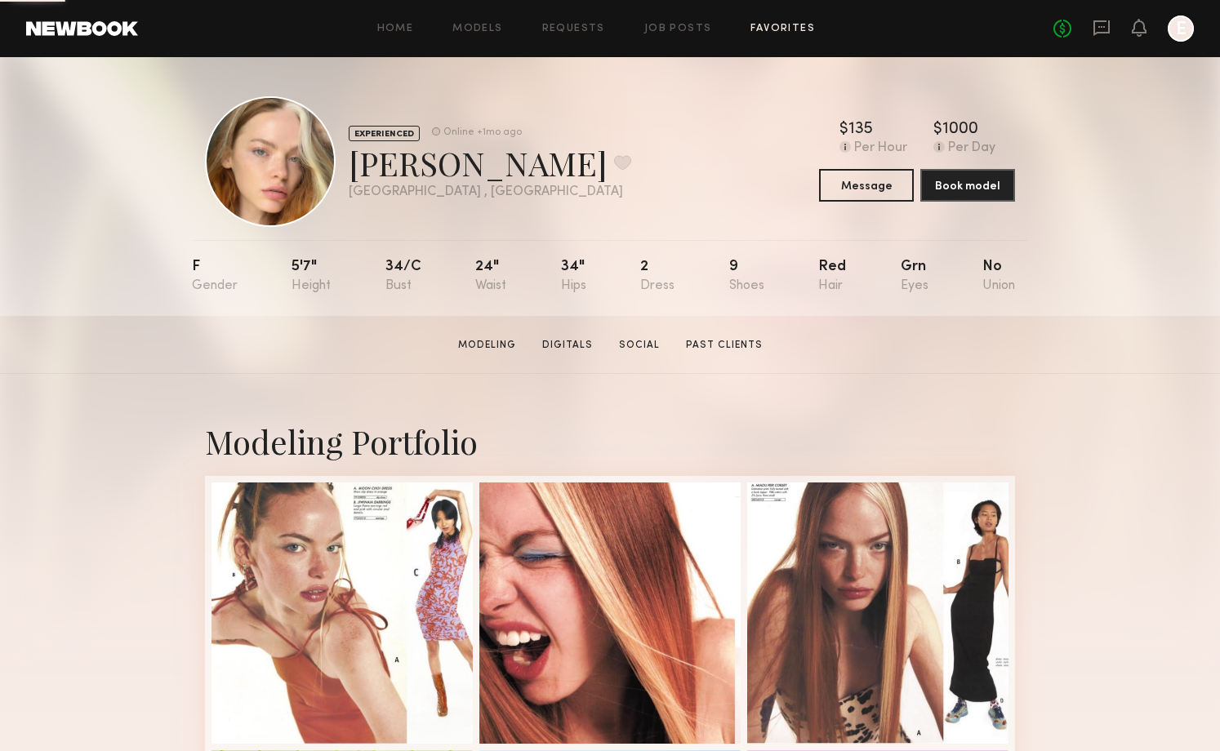
click at [772, 29] on link "Favorites" at bounding box center [783, 29] width 65 height 11
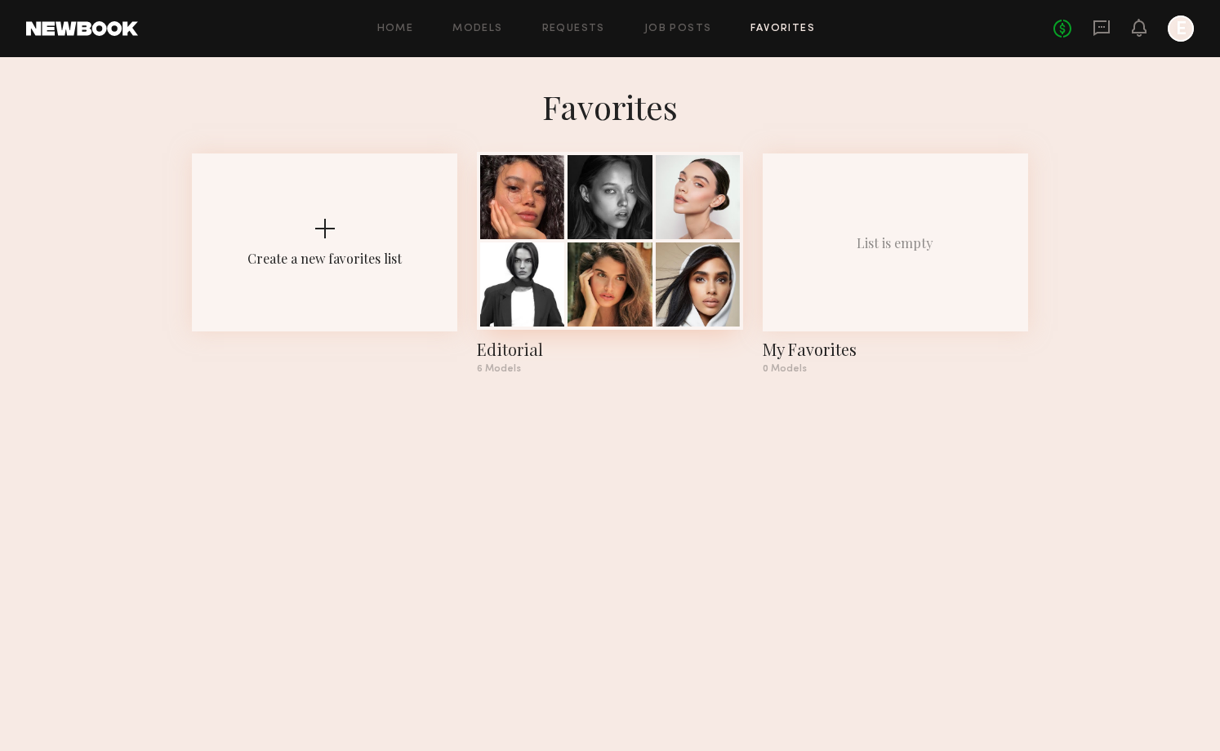
click at [546, 283] on div at bounding box center [522, 285] width 84 height 84
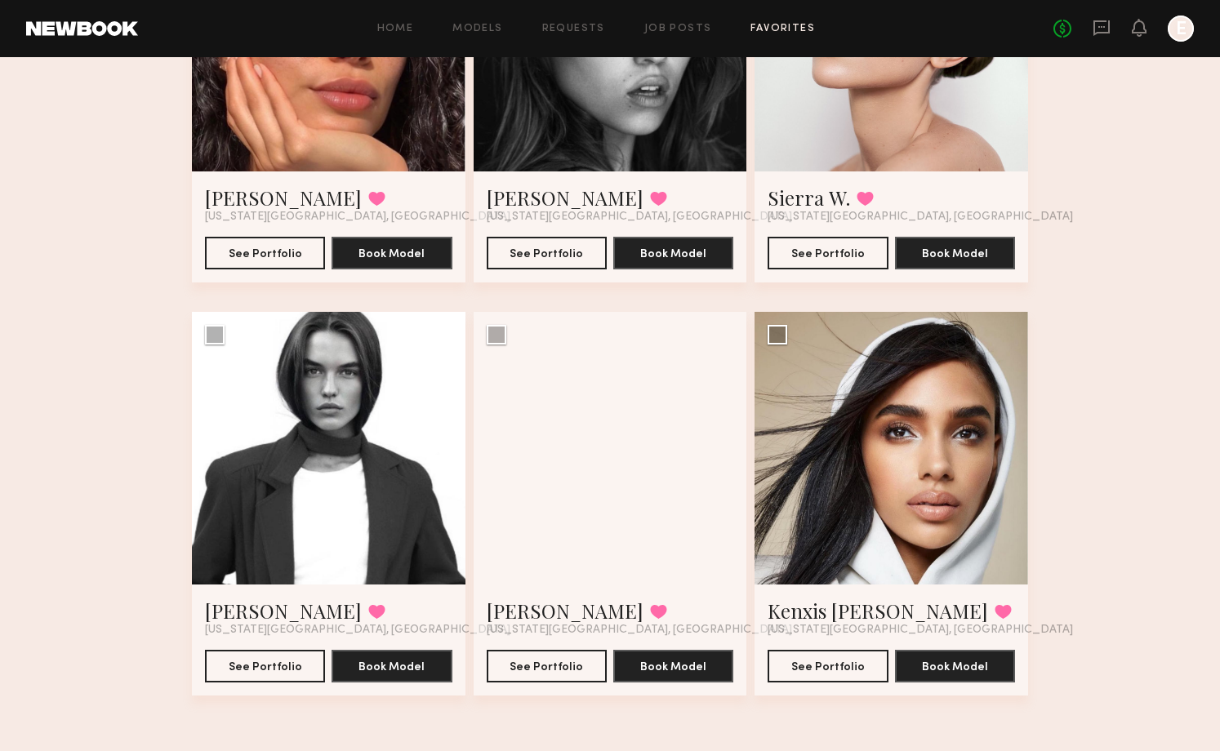
scroll to position [292, 0]
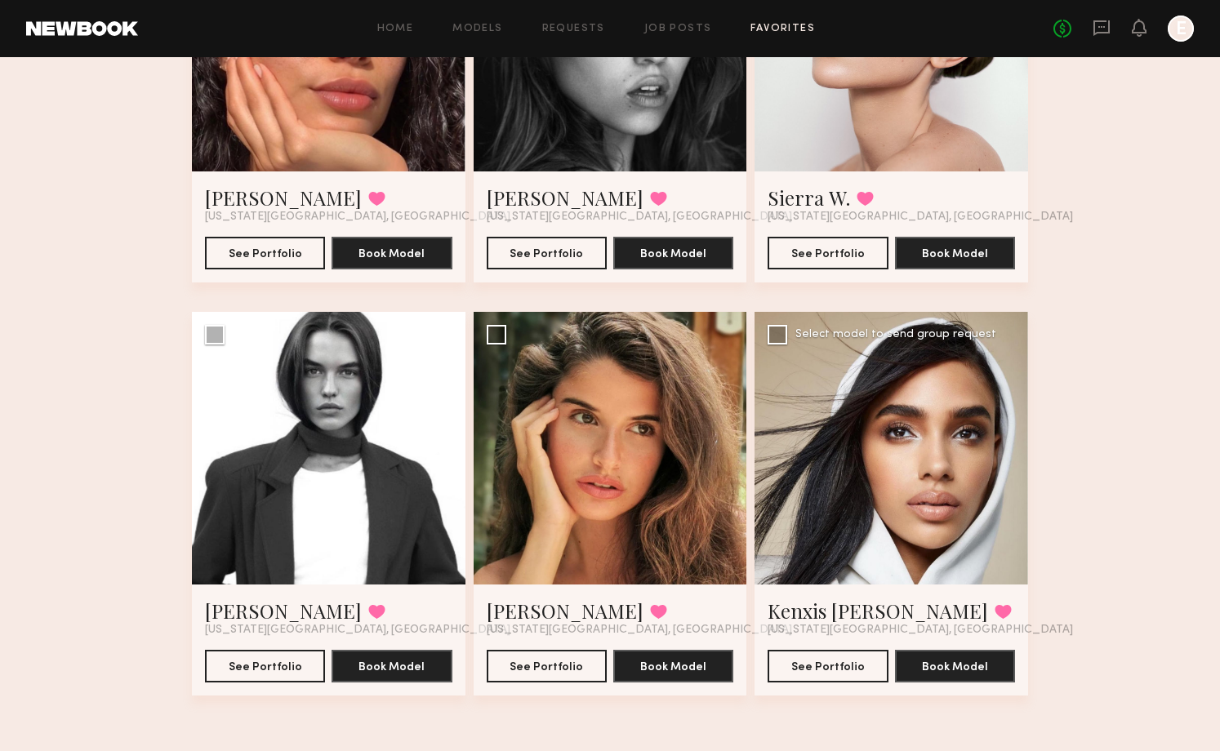
click at [887, 433] on div at bounding box center [892, 449] width 274 height 274
click at [317, 419] on div at bounding box center [329, 449] width 274 height 274
click at [274, 658] on button "See Portfolio" at bounding box center [265, 665] width 120 height 33
click at [819, 655] on button "See Portfolio" at bounding box center [828, 665] width 120 height 33
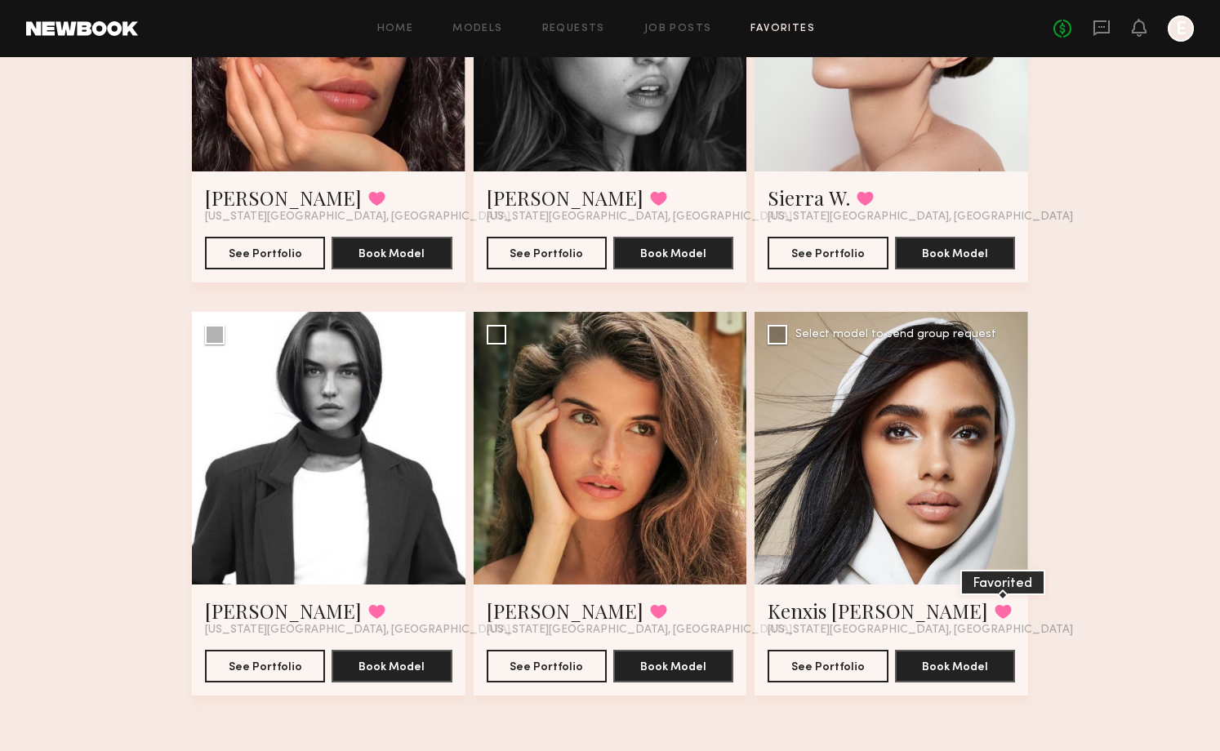
click at [995, 605] on button at bounding box center [1003, 611] width 17 height 15
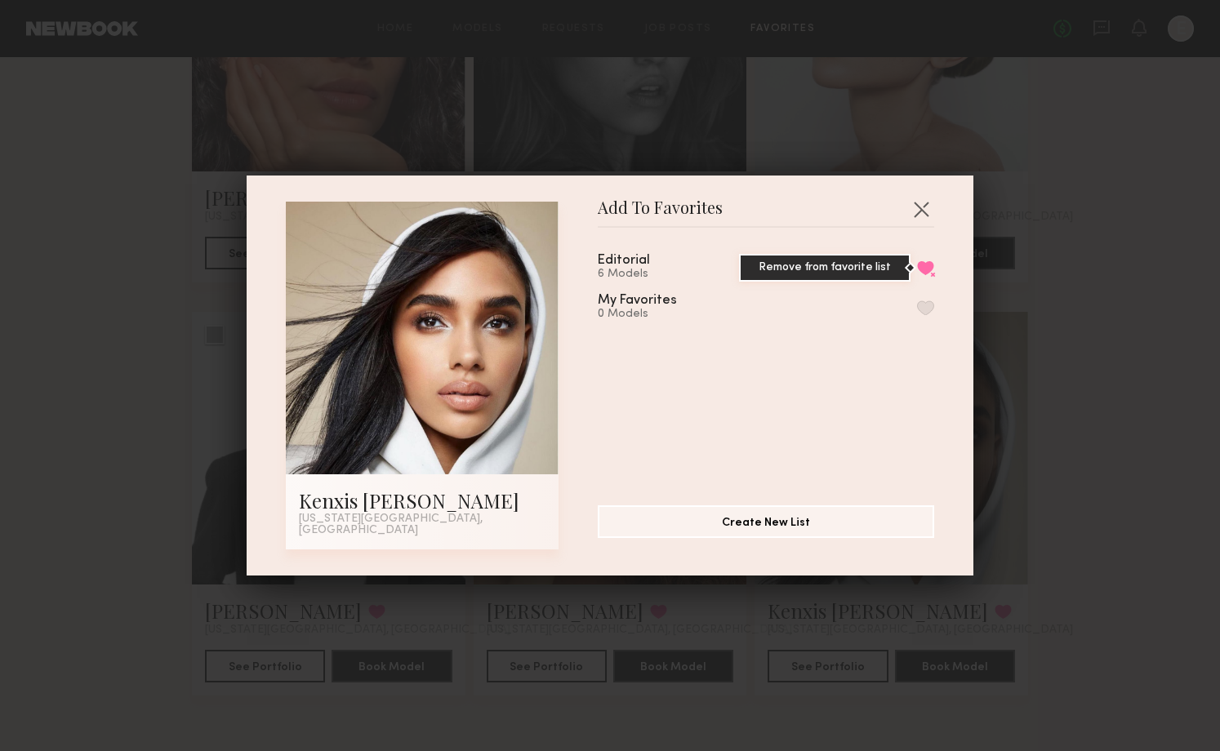
click at [928, 270] on button "Remove from favorite list" at bounding box center [925, 268] width 17 height 15
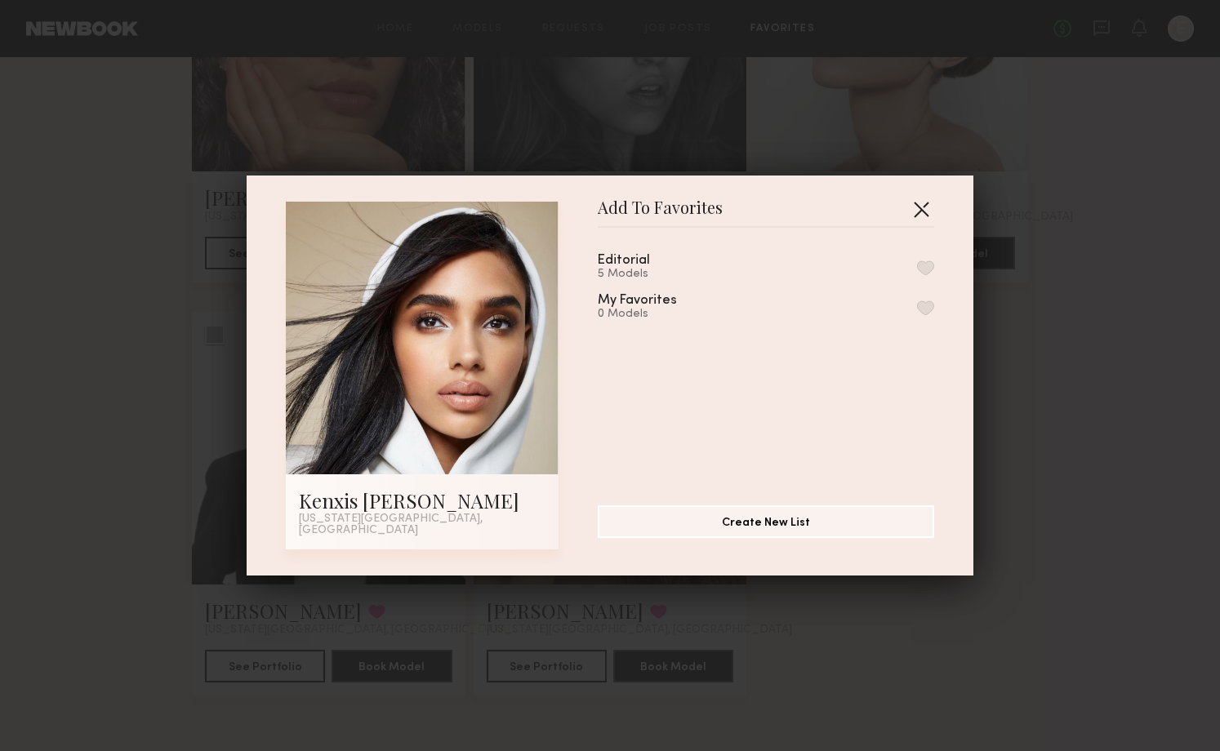
click at [924, 210] on button "button" at bounding box center [921, 209] width 26 height 26
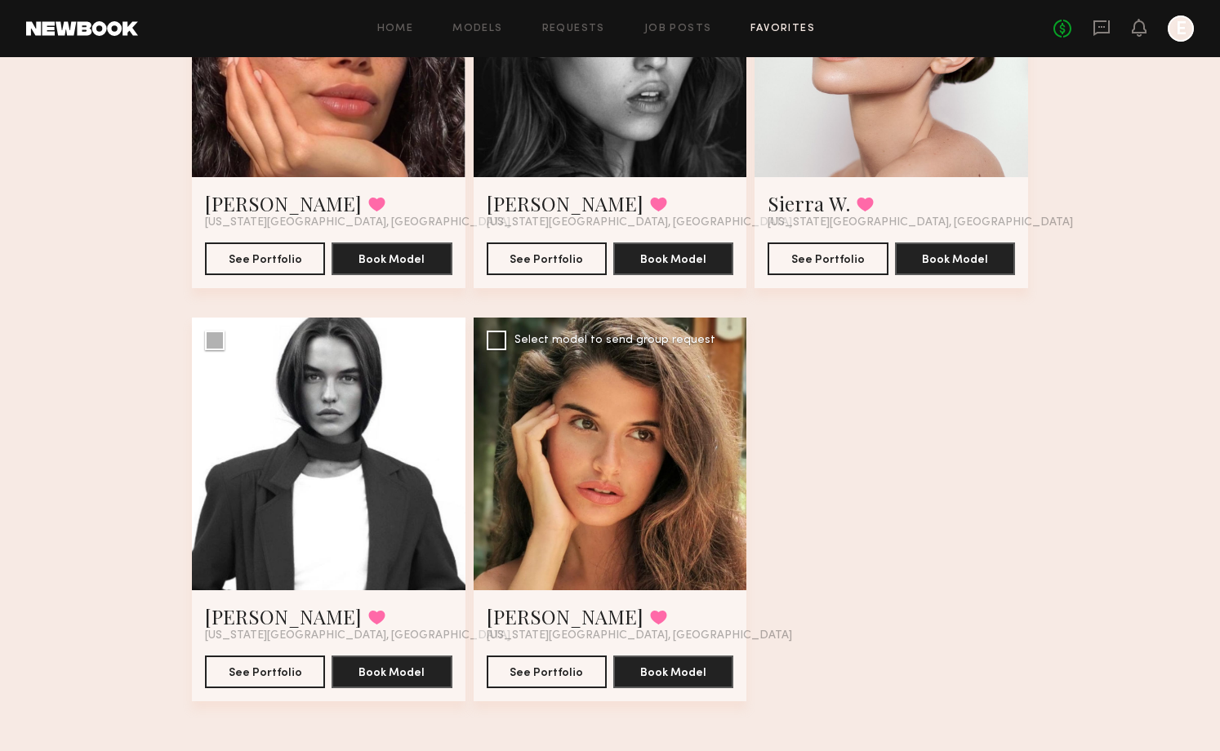
scroll to position [287, 0]
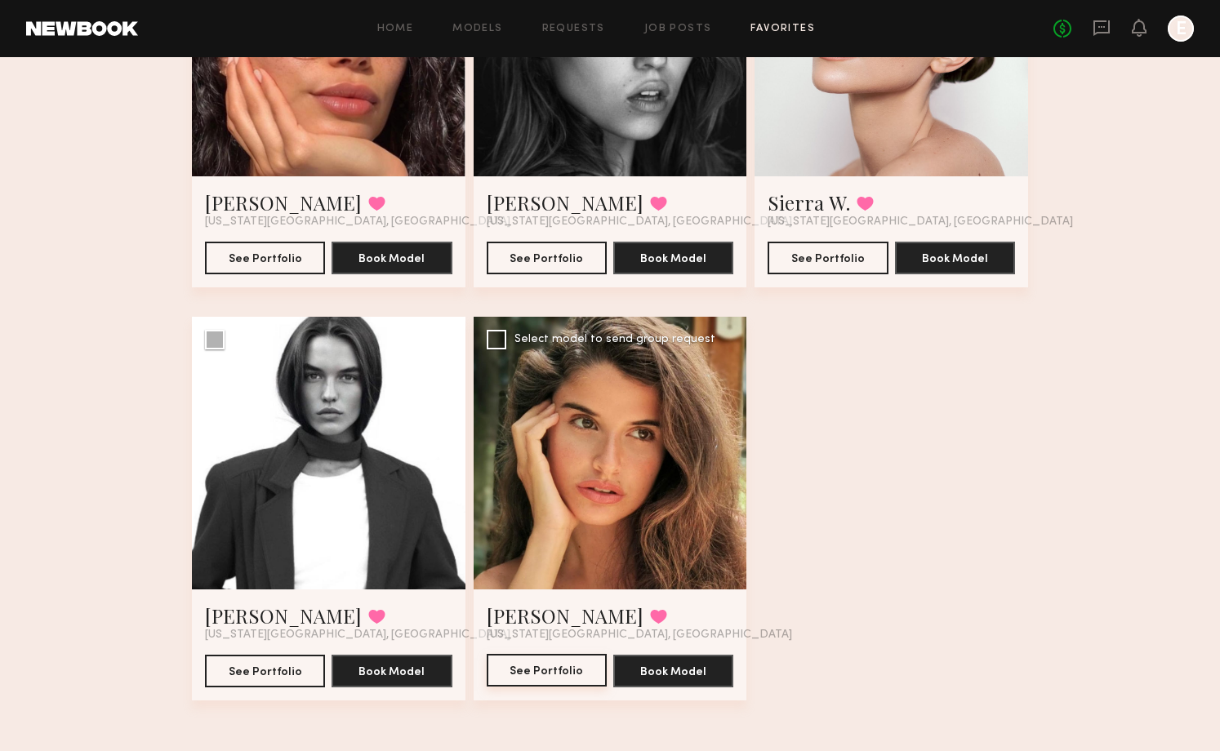
click at [542, 668] on button "See Portfolio" at bounding box center [547, 670] width 120 height 33
click at [821, 247] on button "See Portfolio" at bounding box center [828, 257] width 120 height 33
click at [954, 132] on div at bounding box center [892, 40] width 274 height 274
click at [831, 249] on button "See Portfolio" at bounding box center [828, 257] width 120 height 33
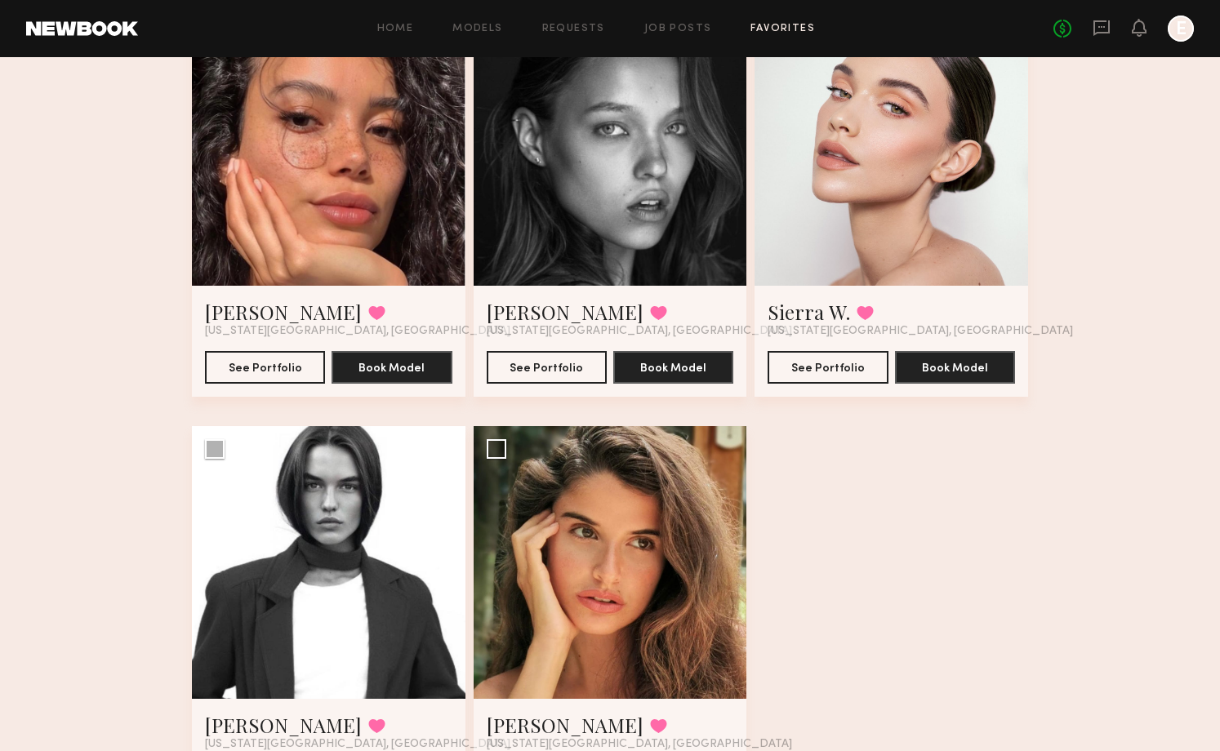
scroll to position [179, 0]
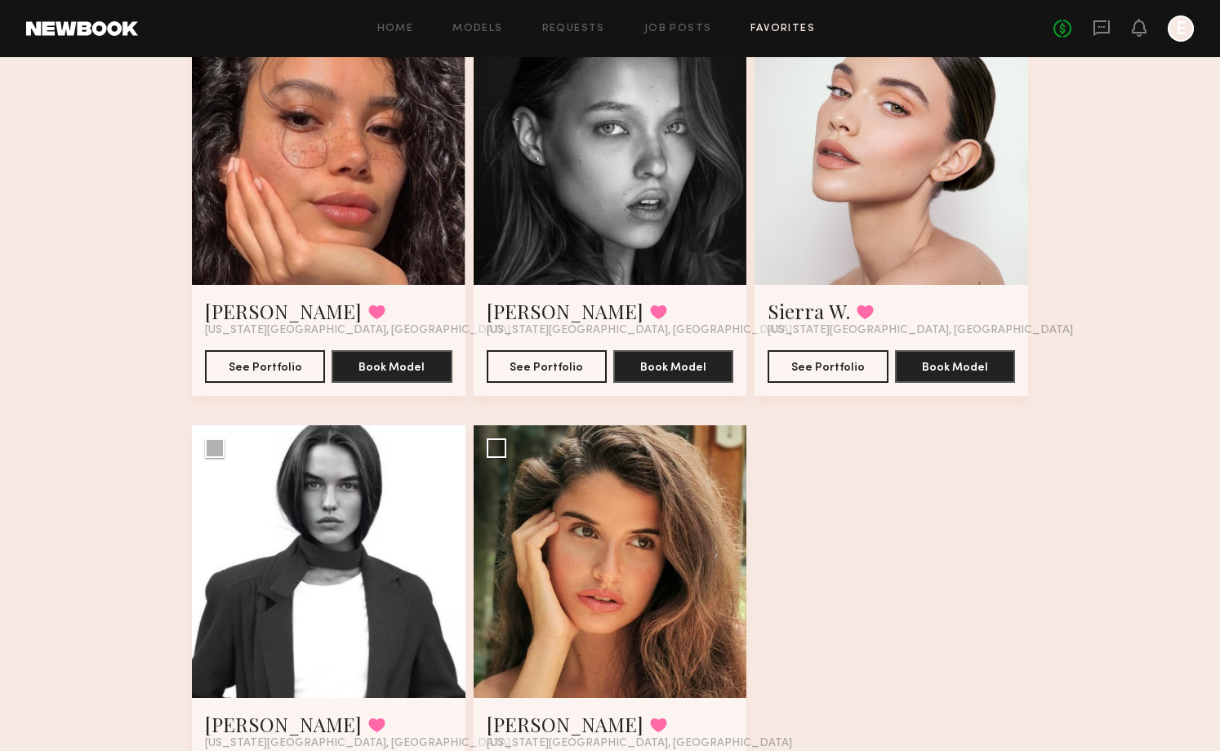
click at [282, 212] on div at bounding box center [329, 148] width 274 height 274
click at [353, 96] on div at bounding box center [329, 148] width 274 height 274
click at [275, 371] on button "See Portfolio" at bounding box center [265, 366] width 120 height 33
click at [640, 213] on div at bounding box center [611, 148] width 274 height 274
click at [540, 381] on button "See Portfolio" at bounding box center [547, 366] width 120 height 33
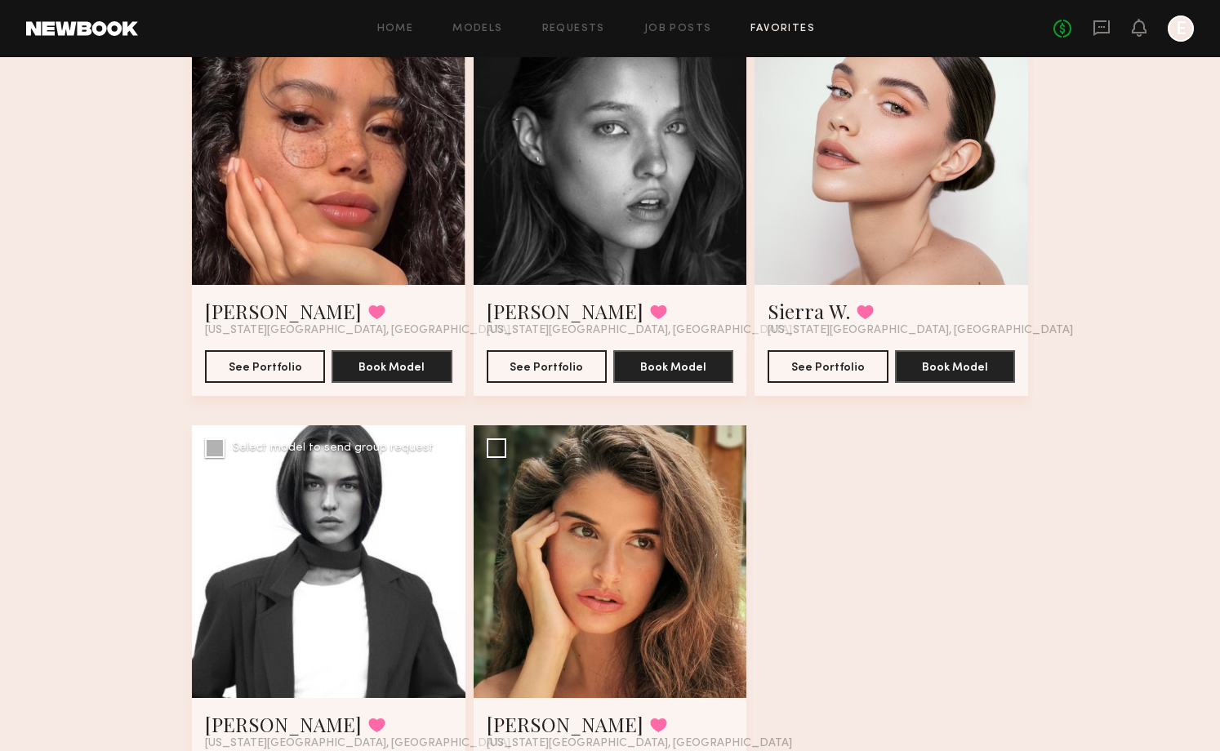
click at [391, 490] on div at bounding box center [329, 562] width 274 height 274
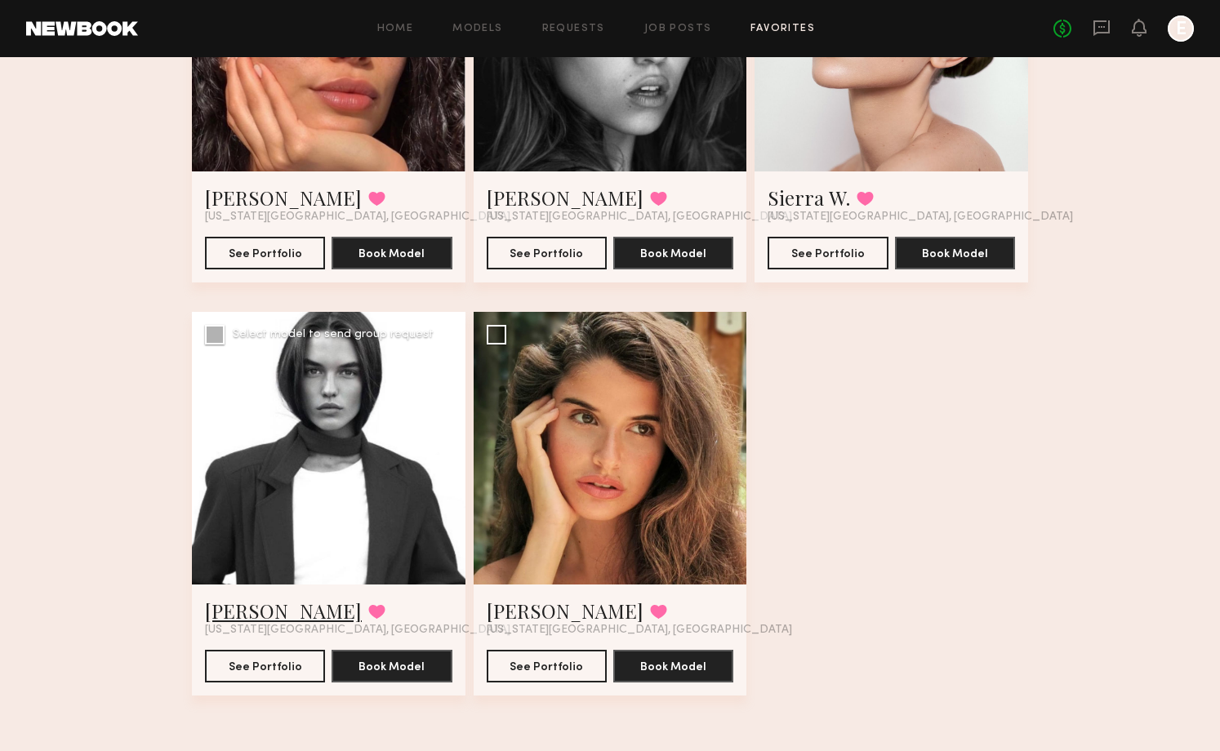
scroll to position [292, 0]
click at [264, 673] on button "See Portfolio" at bounding box center [265, 665] width 120 height 33
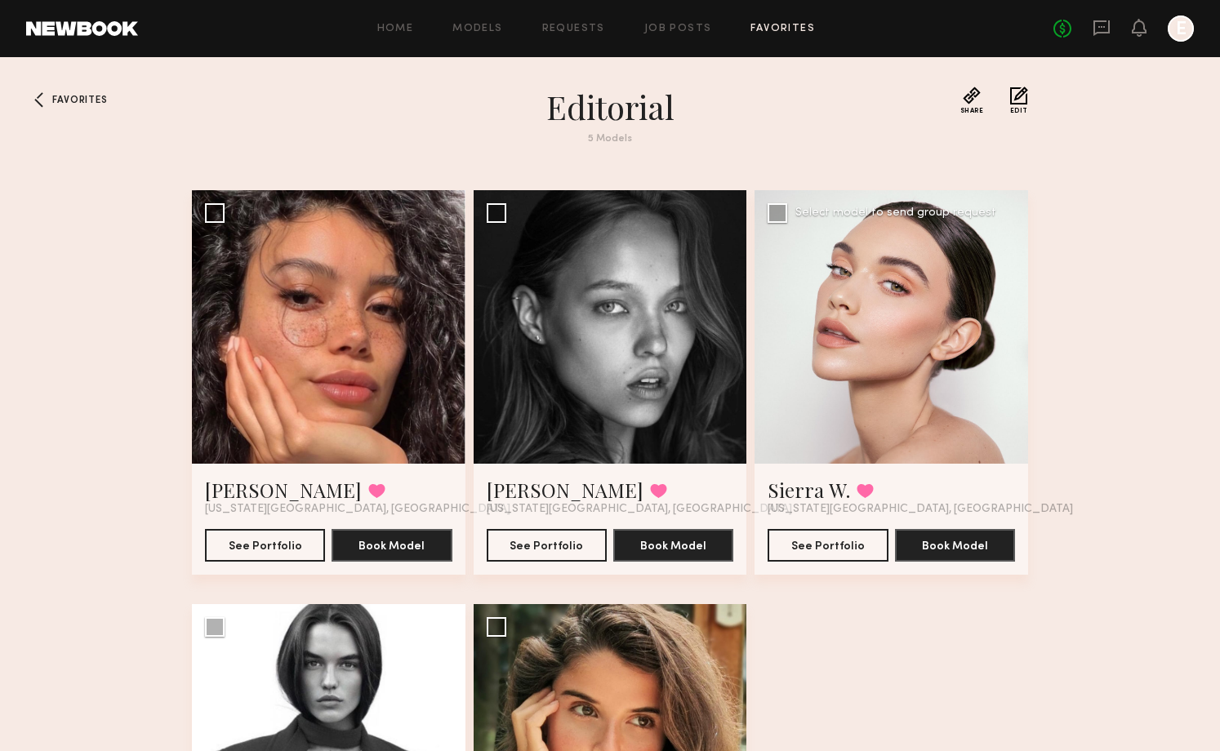
click at [927, 342] on div at bounding box center [892, 327] width 274 height 274
click at [859, 312] on div at bounding box center [892, 327] width 274 height 274
click at [823, 548] on button "See Portfolio" at bounding box center [828, 544] width 120 height 33
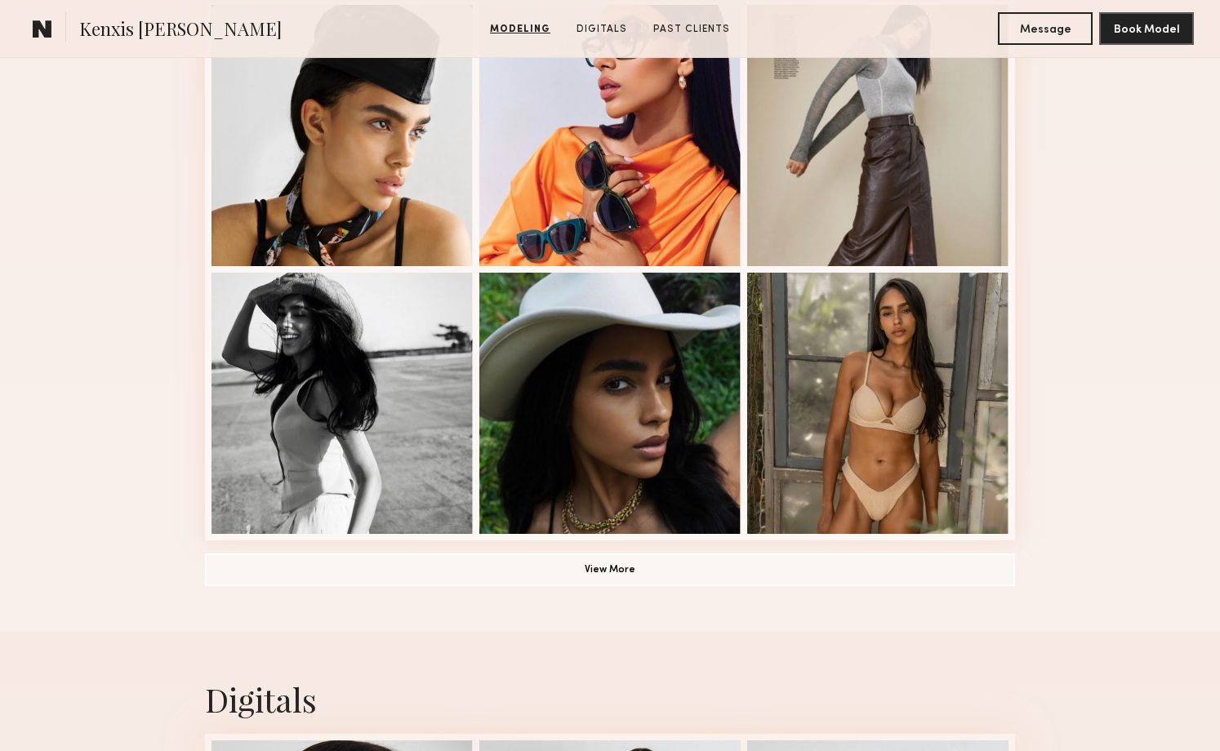
scroll to position [1570, 0]
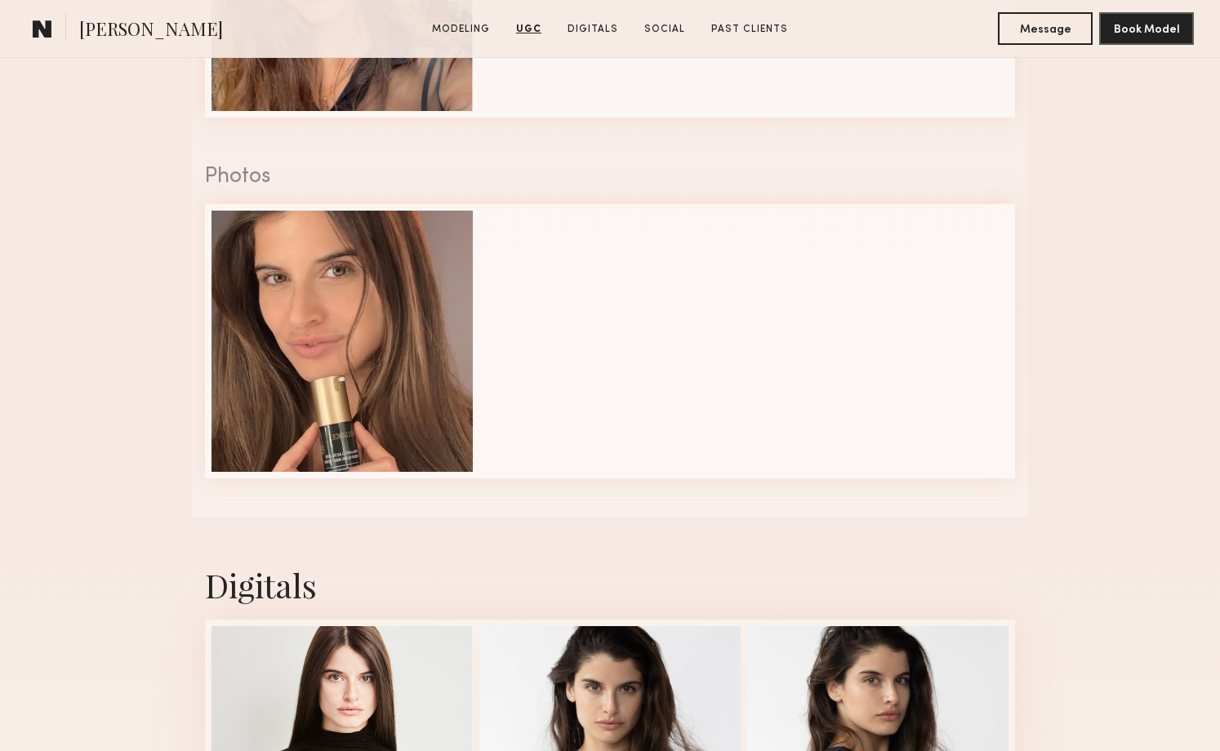
scroll to position [2591, 0]
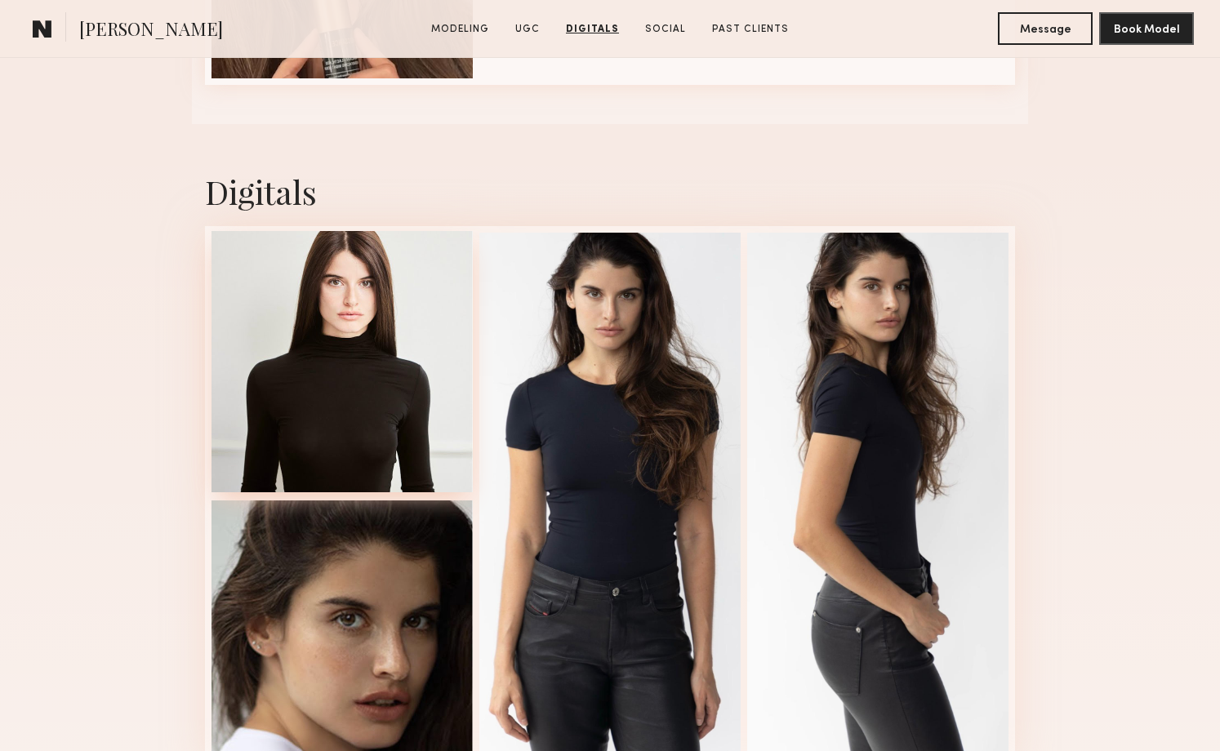
click at [384, 359] on div at bounding box center [342, 361] width 261 height 261
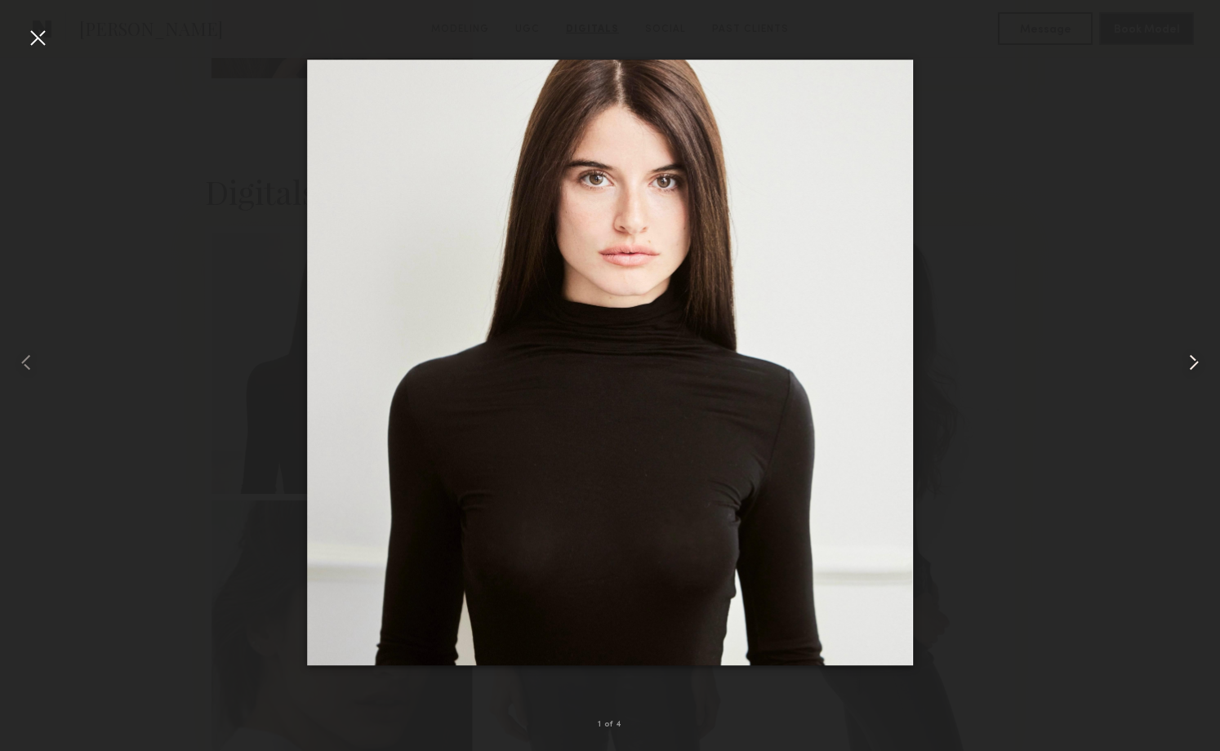
click at [1192, 368] on common-icon at bounding box center [1194, 363] width 26 height 26
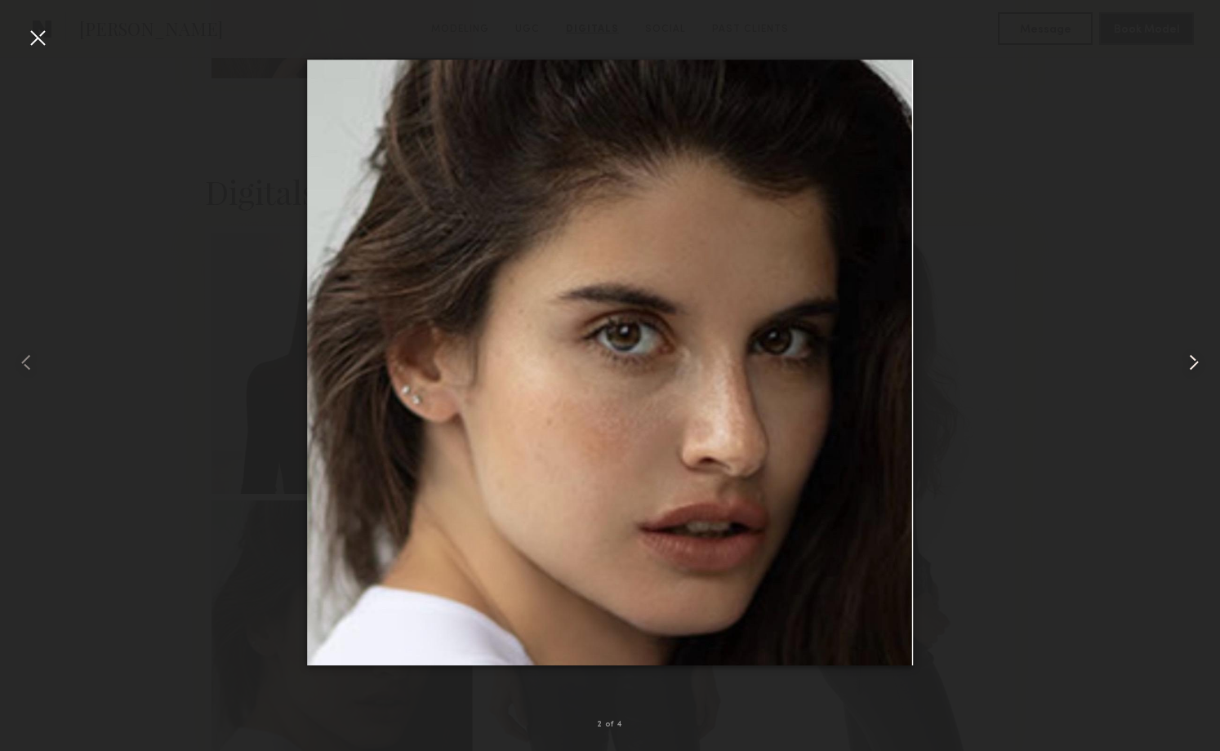
click at [1192, 368] on common-icon at bounding box center [1194, 363] width 26 height 26
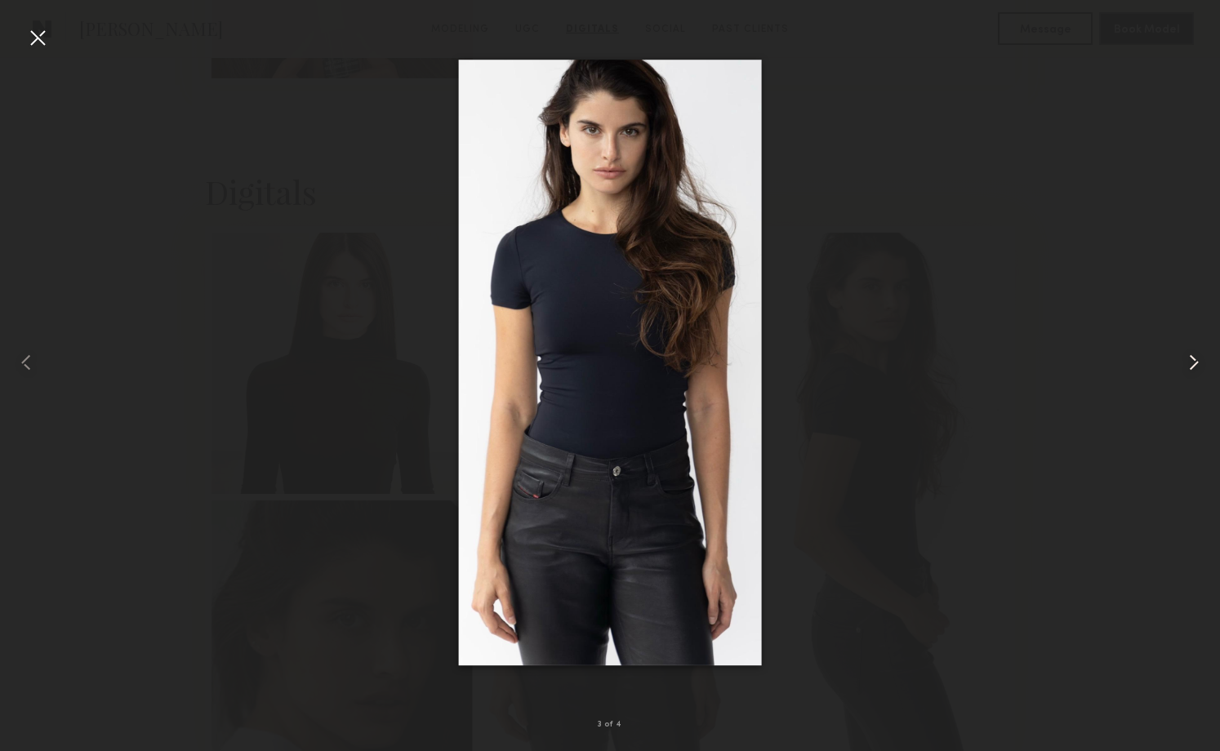
click at [1192, 368] on common-icon at bounding box center [1194, 363] width 26 height 26
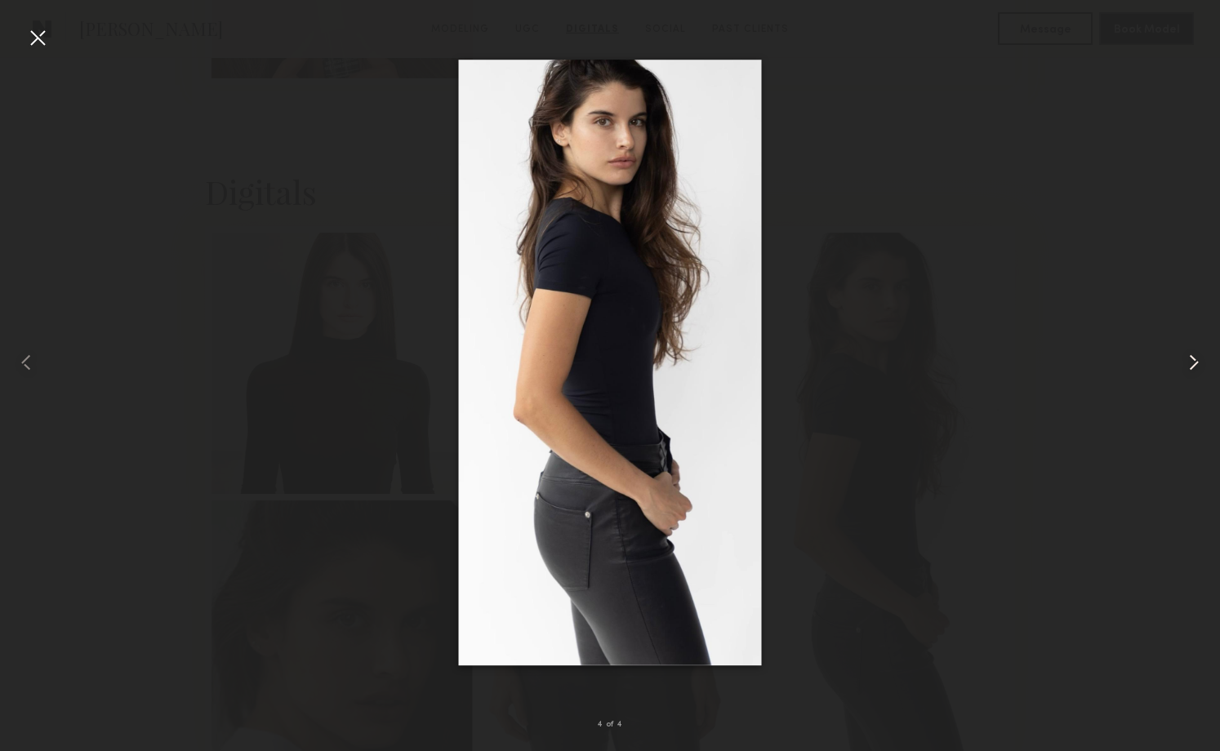
click at [1192, 368] on common-icon at bounding box center [1194, 363] width 26 height 26
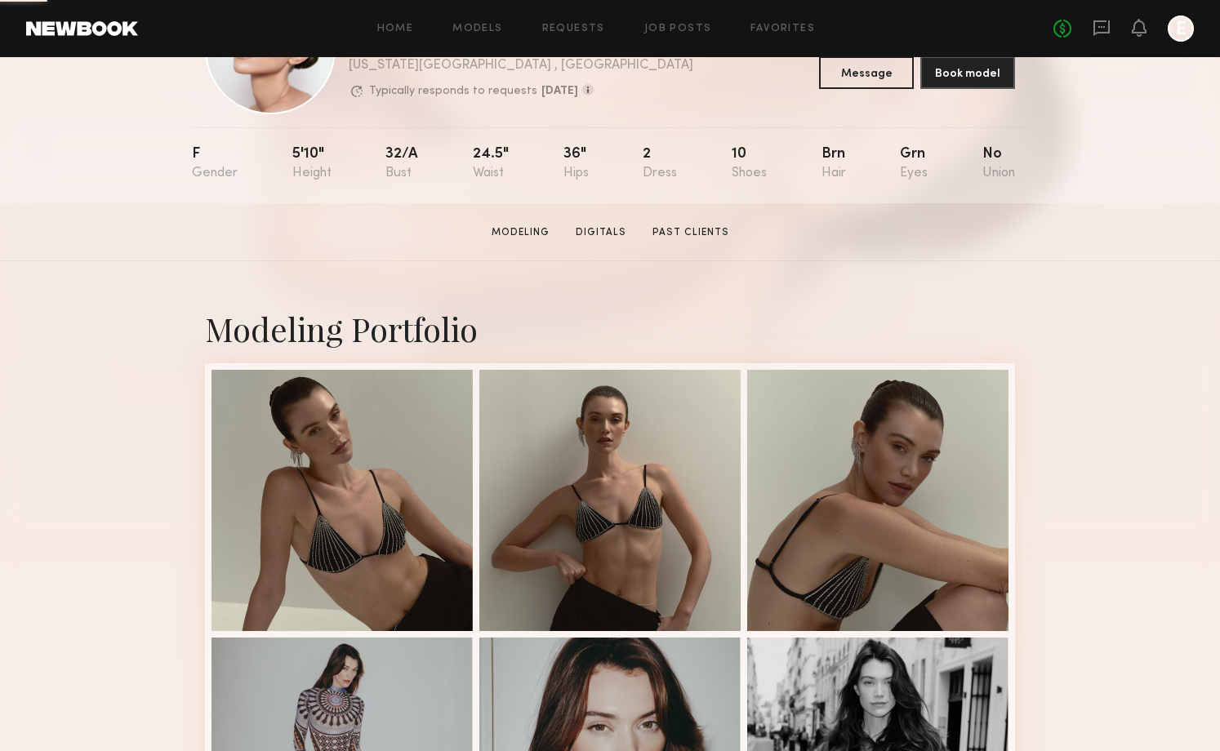
scroll to position [158, 0]
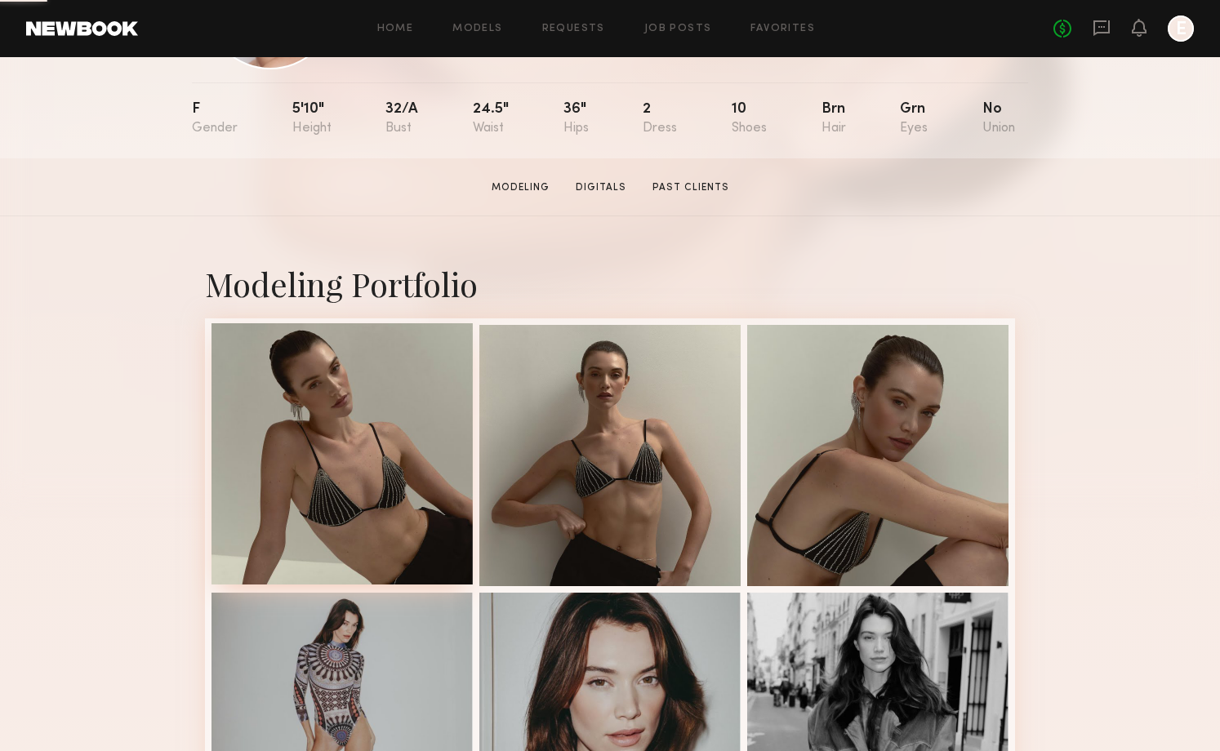
click at [372, 393] on div at bounding box center [342, 453] width 261 height 261
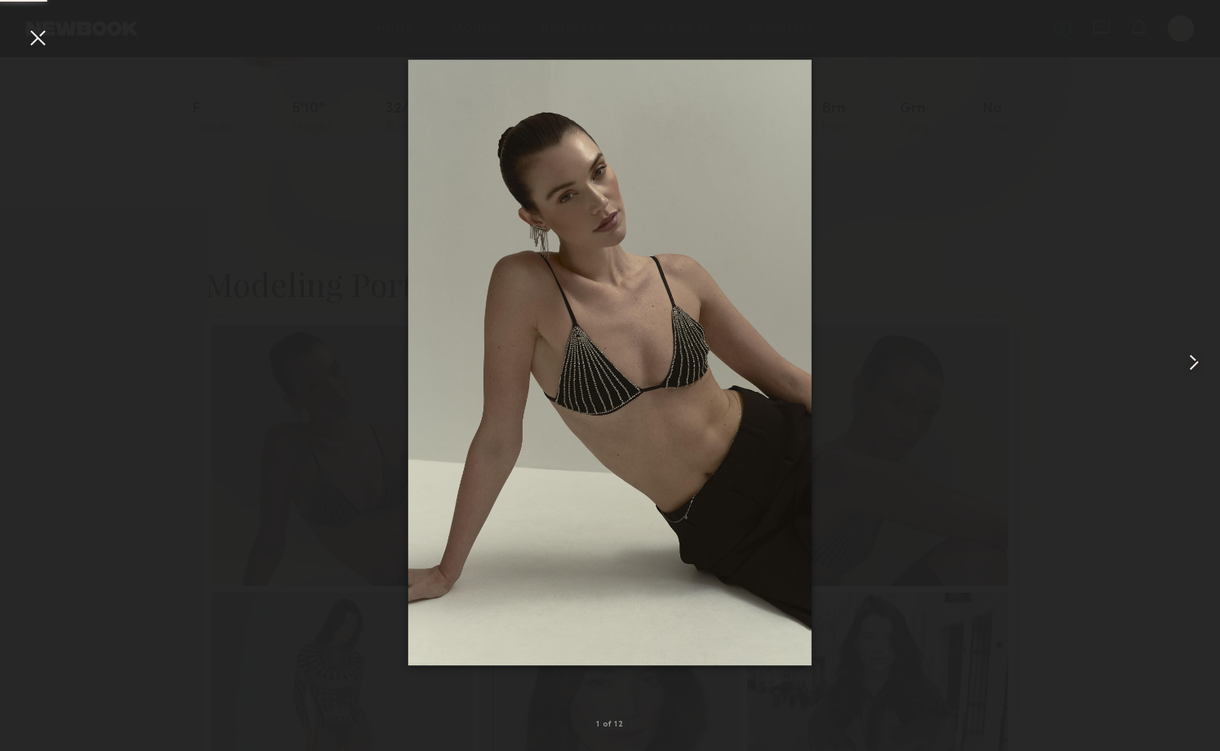
click at [1195, 365] on common-icon at bounding box center [1194, 363] width 26 height 26
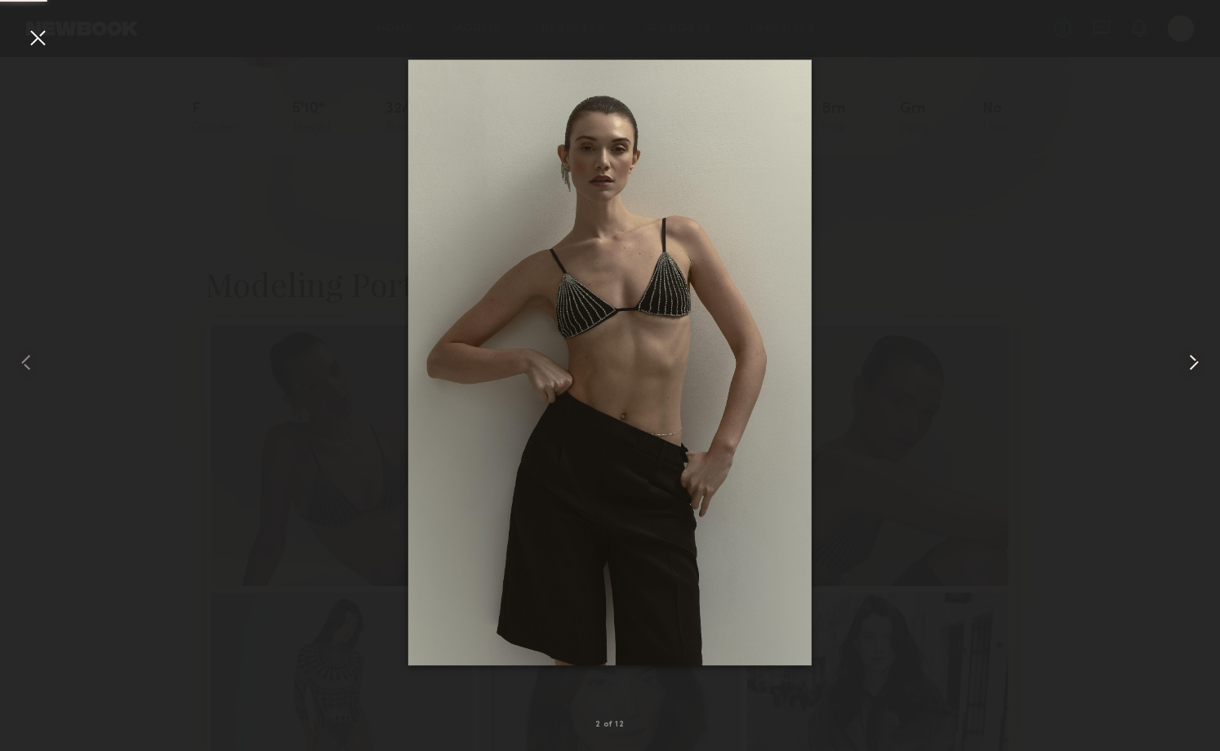
click at [1196, 364] on common-icon at bounding box center [1194, 363] width 26 height 26
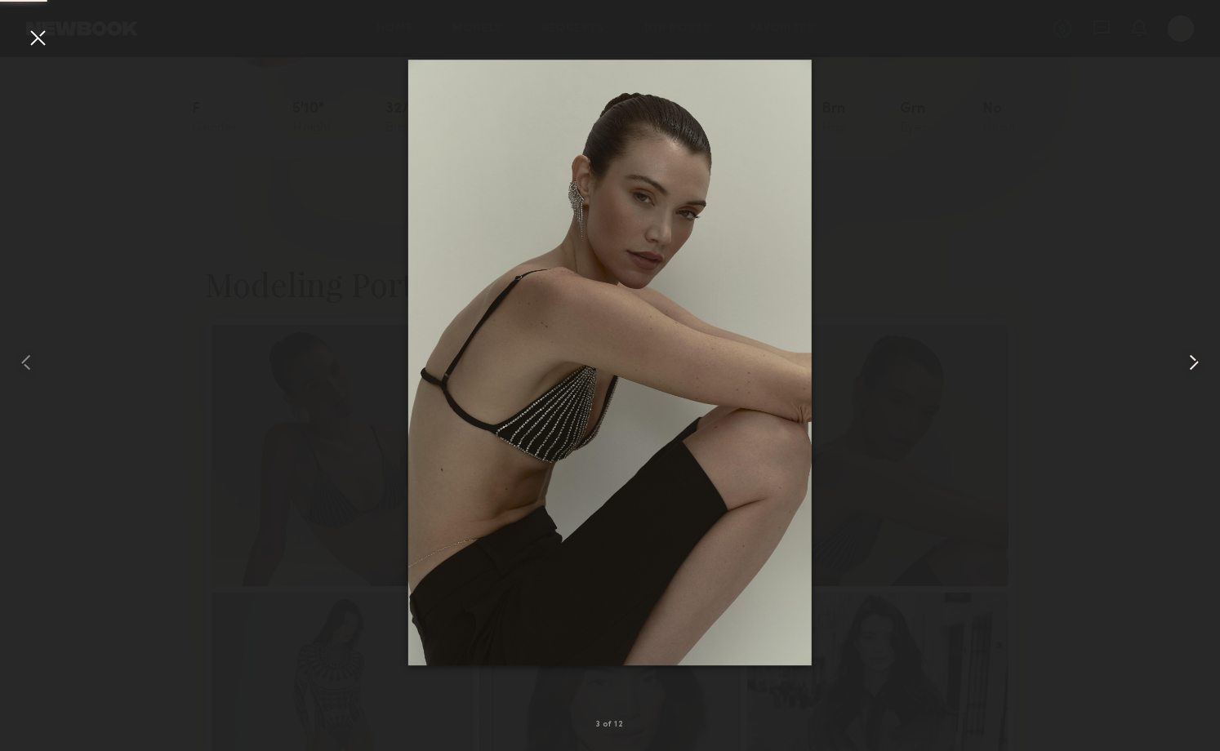
click at [1196, 364] on common-icon at bounding box center [1194, 363] width 26 height 26
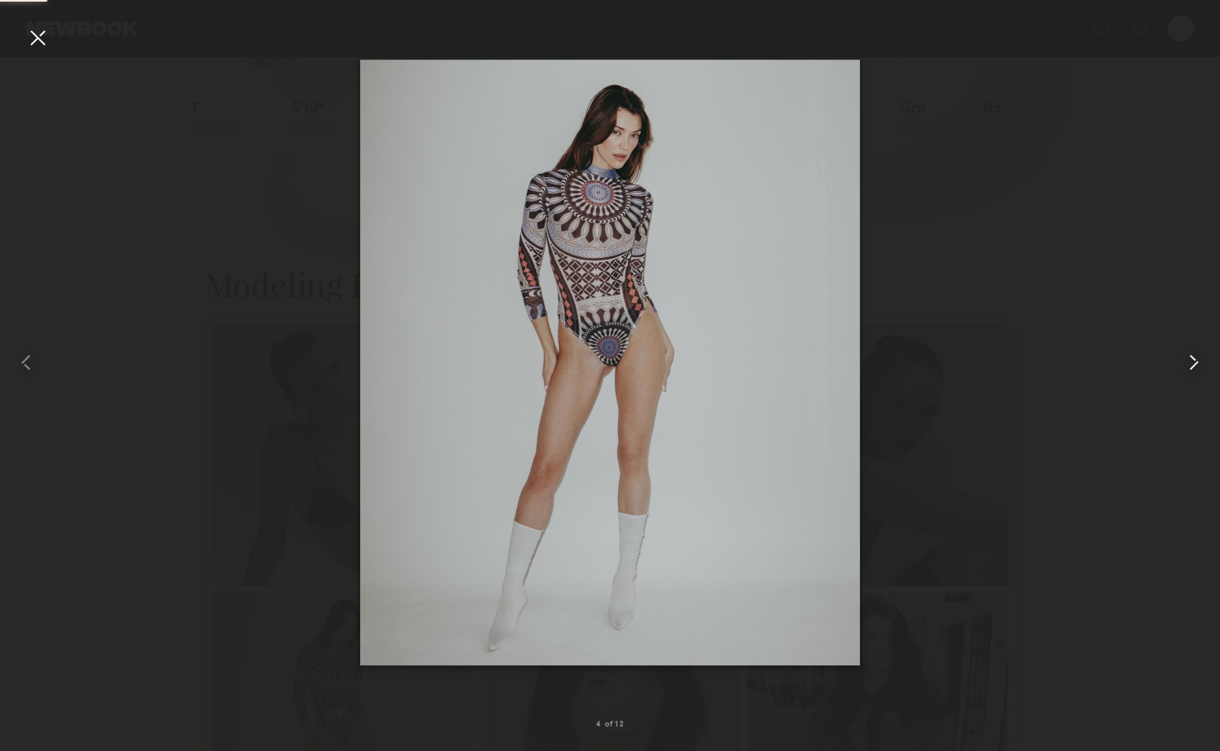
click at [1196, 364] on common-icon at bounding box center [1194, 363] width 26 height 26
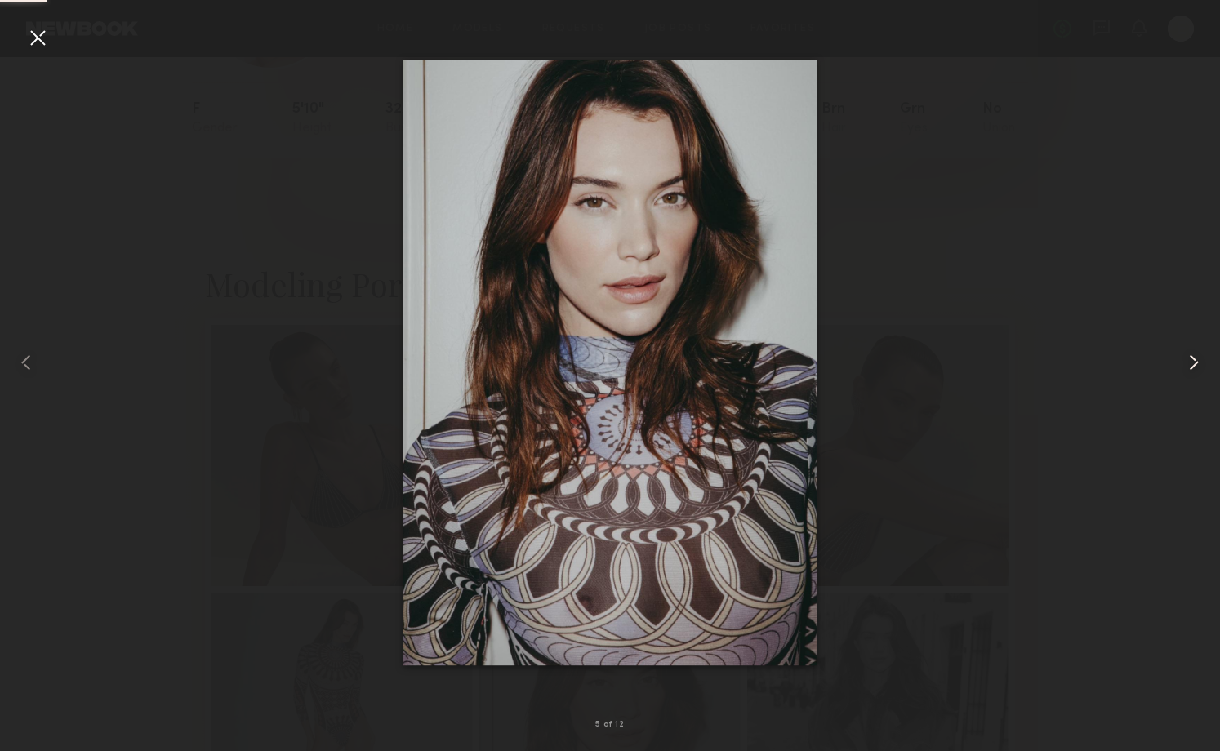
click at [1196, 364] on common-icon at bounding box center [1194, 363] width 26 height 26
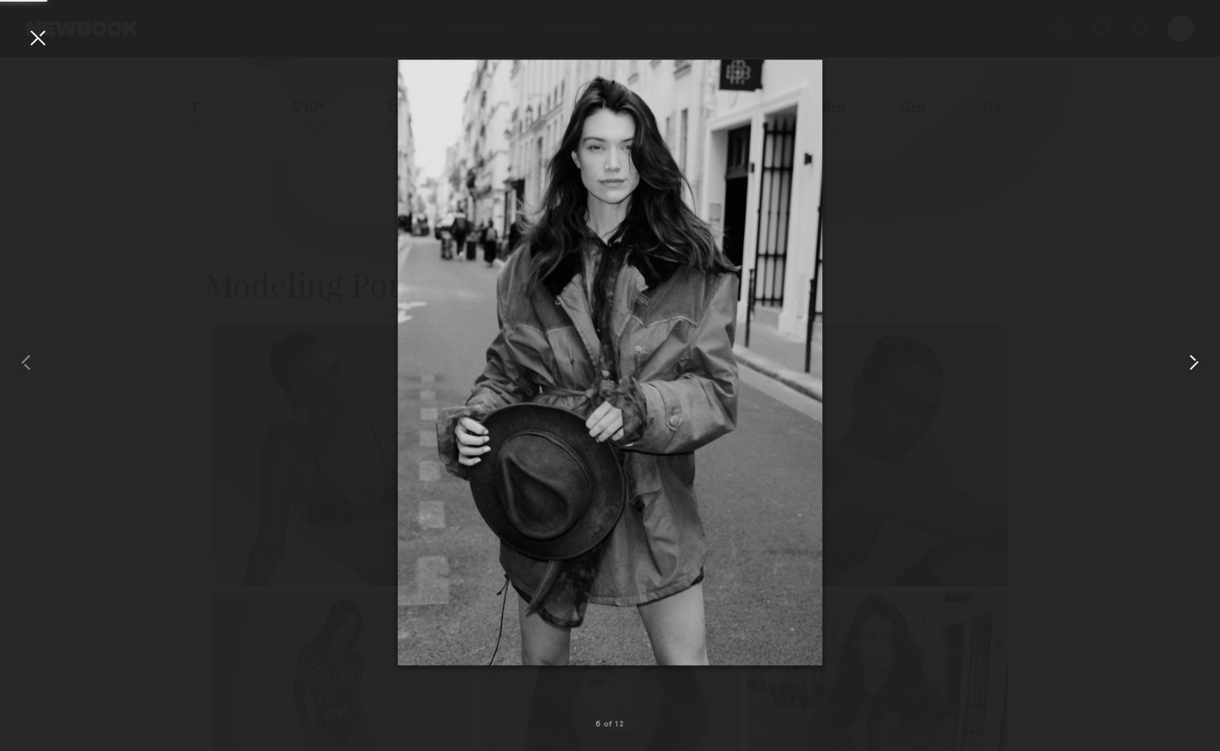
click at [1196, 364] on common-icon at bounding box center [1194, 363] width 26 height 26
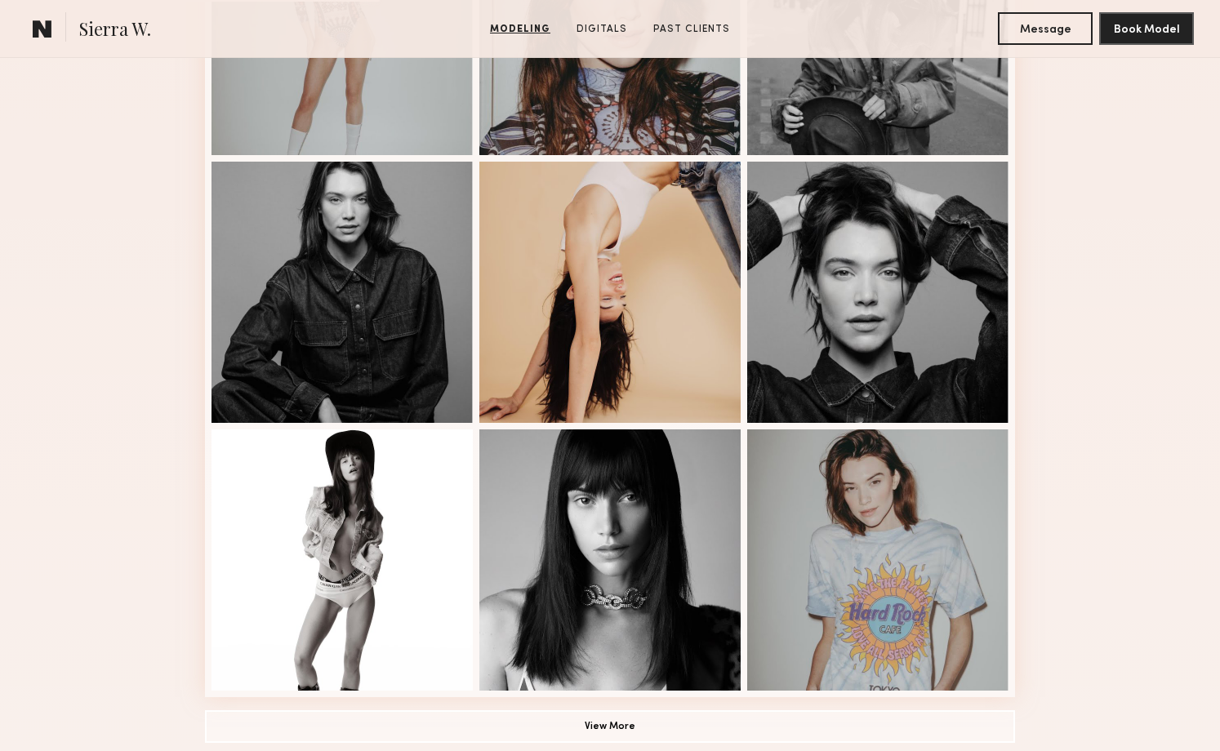
scroll to position [1135, 0]
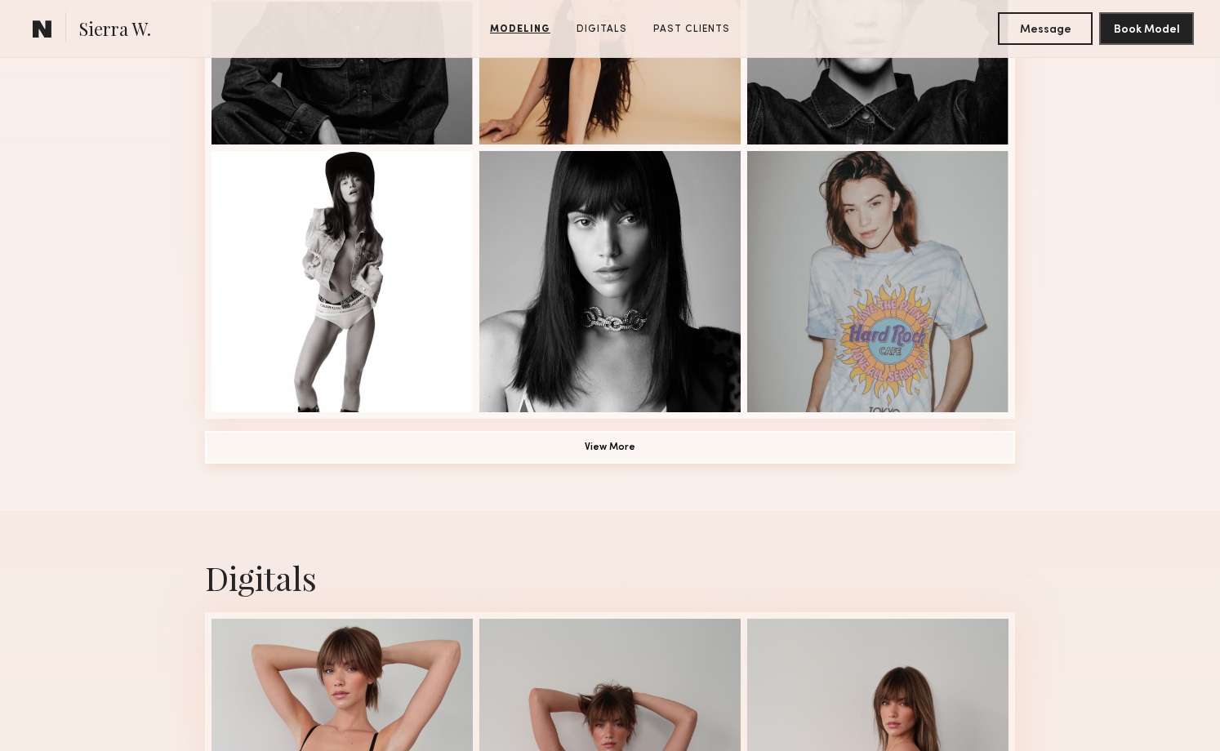
click at [652, 448] on button "View More" at bounding box center [610, 447] width 810 height 33
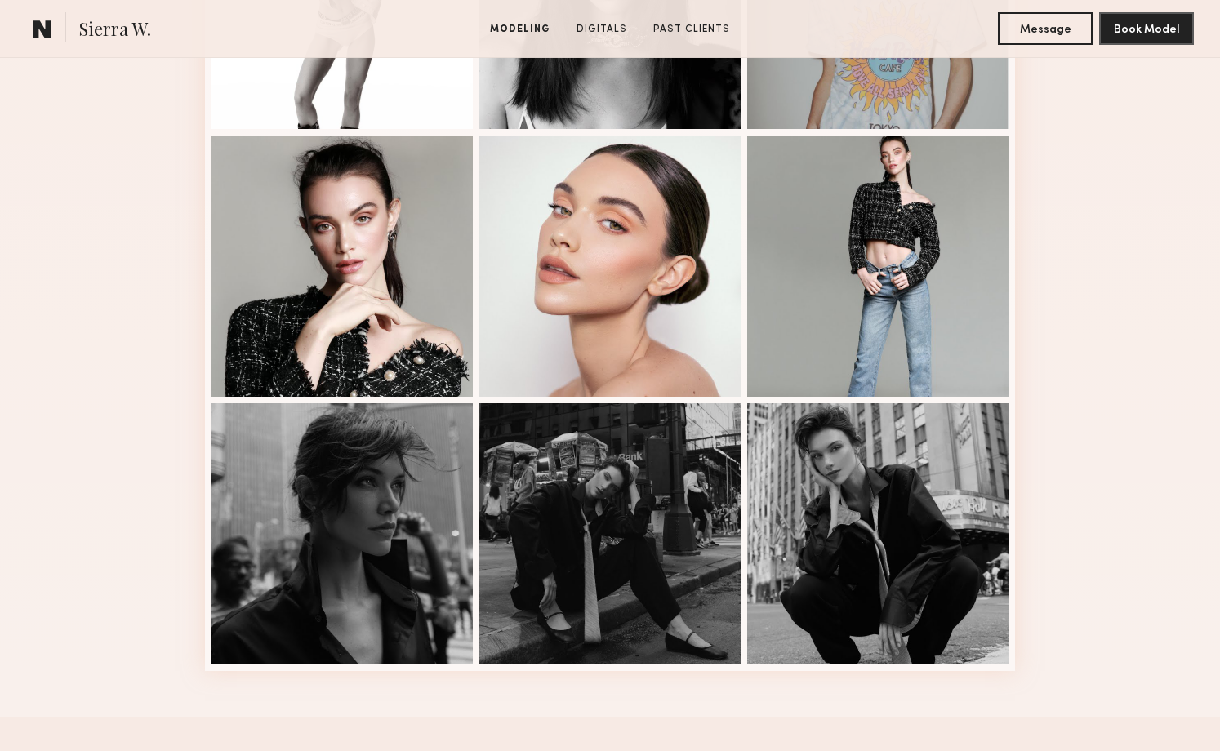
scroll to position [1603, 0]
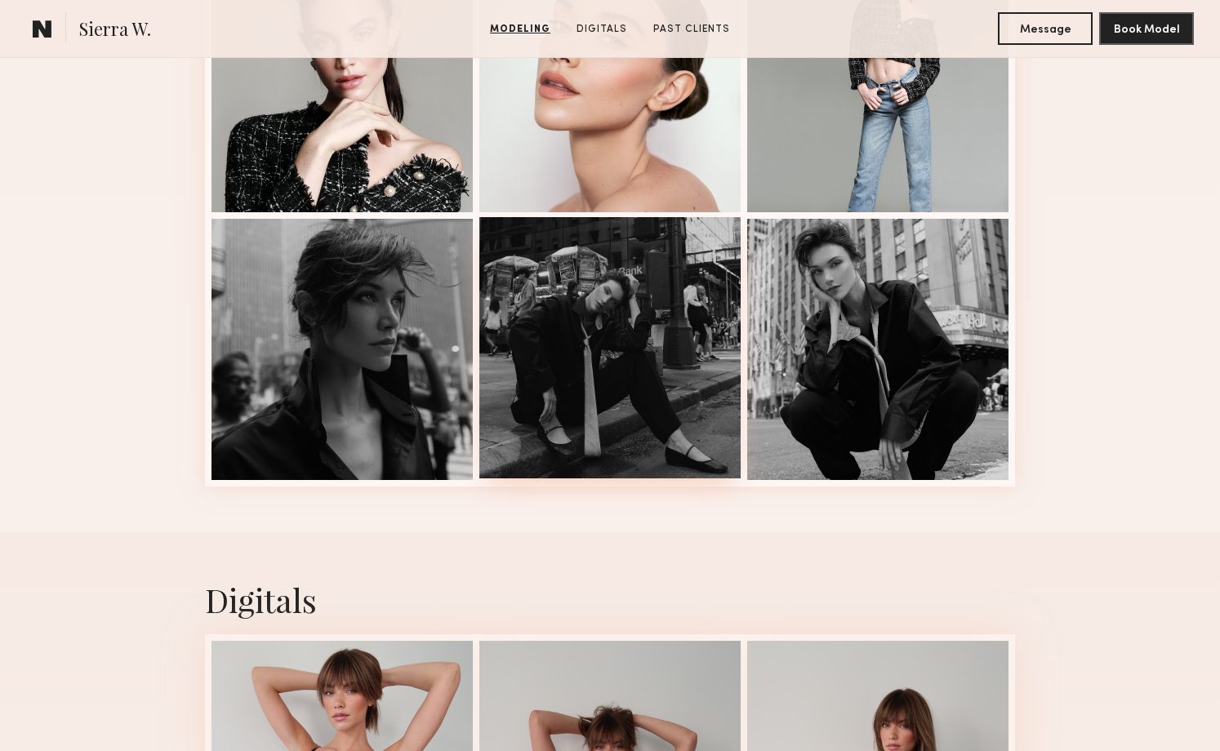
click at [654, 322] on div at bounding box center [609, 347] width 261 height 261
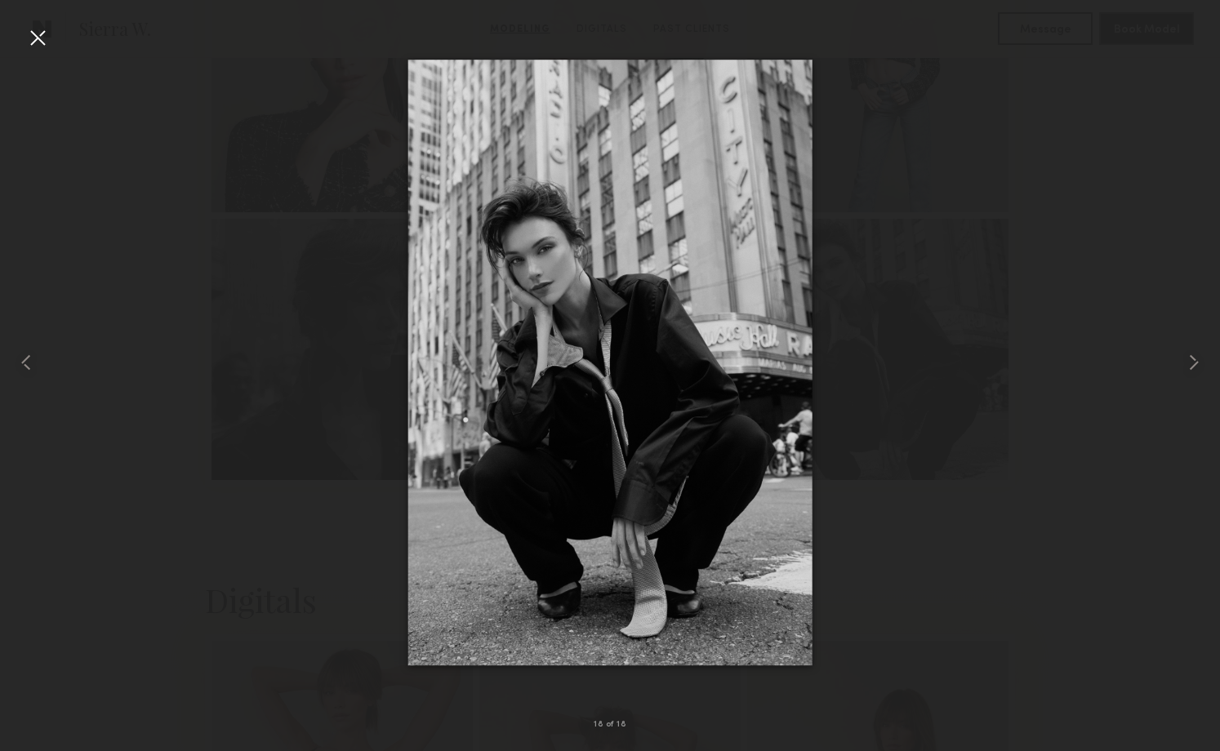
click at [33, 36] on div at bounding box center [38, 38] width 26 height 26
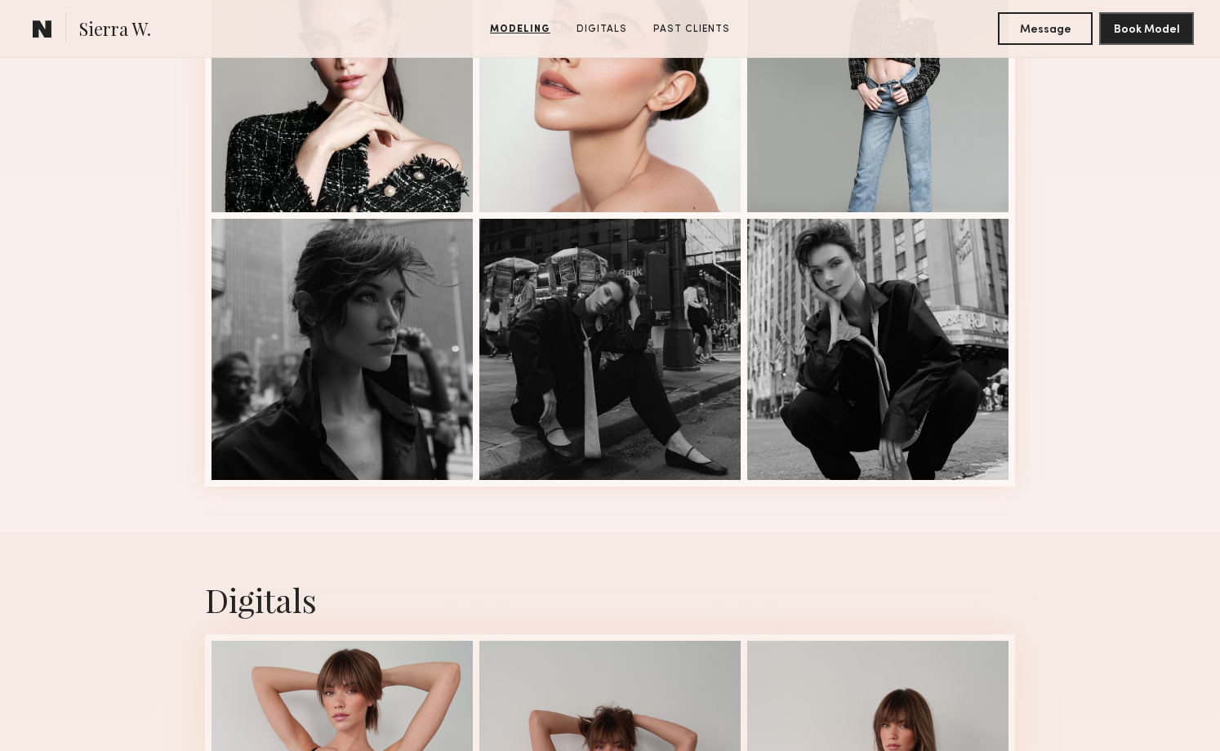
scroll to position [1678, 0]
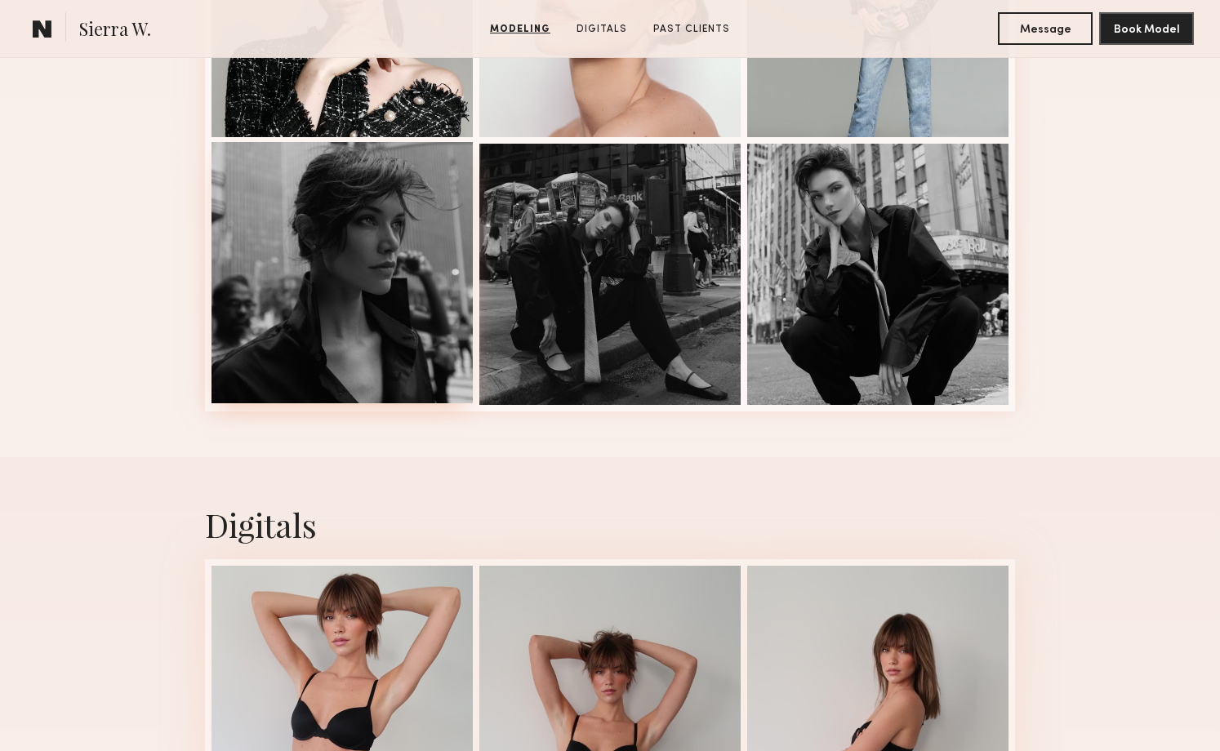
click at [375, 252] on div at bounding box center [342, 272] width 261 height 261
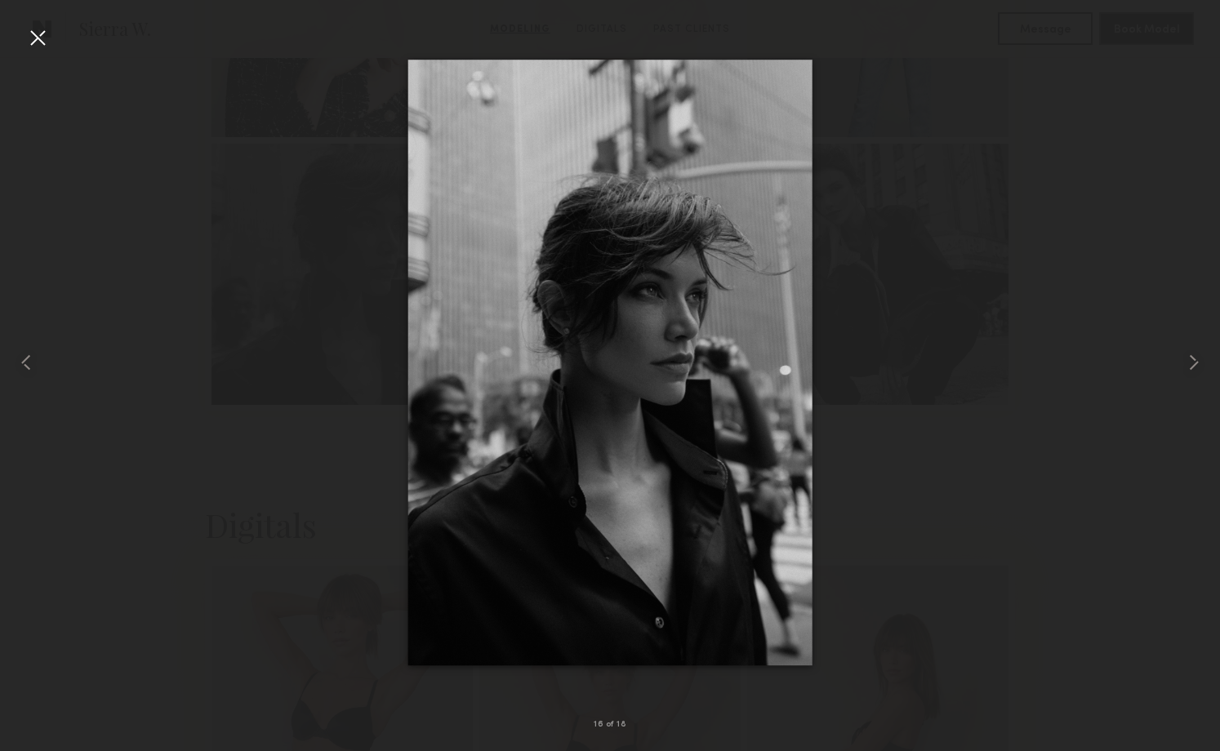
click at [41, 35] on div at bounding box center [38, 38] width 26 height 26
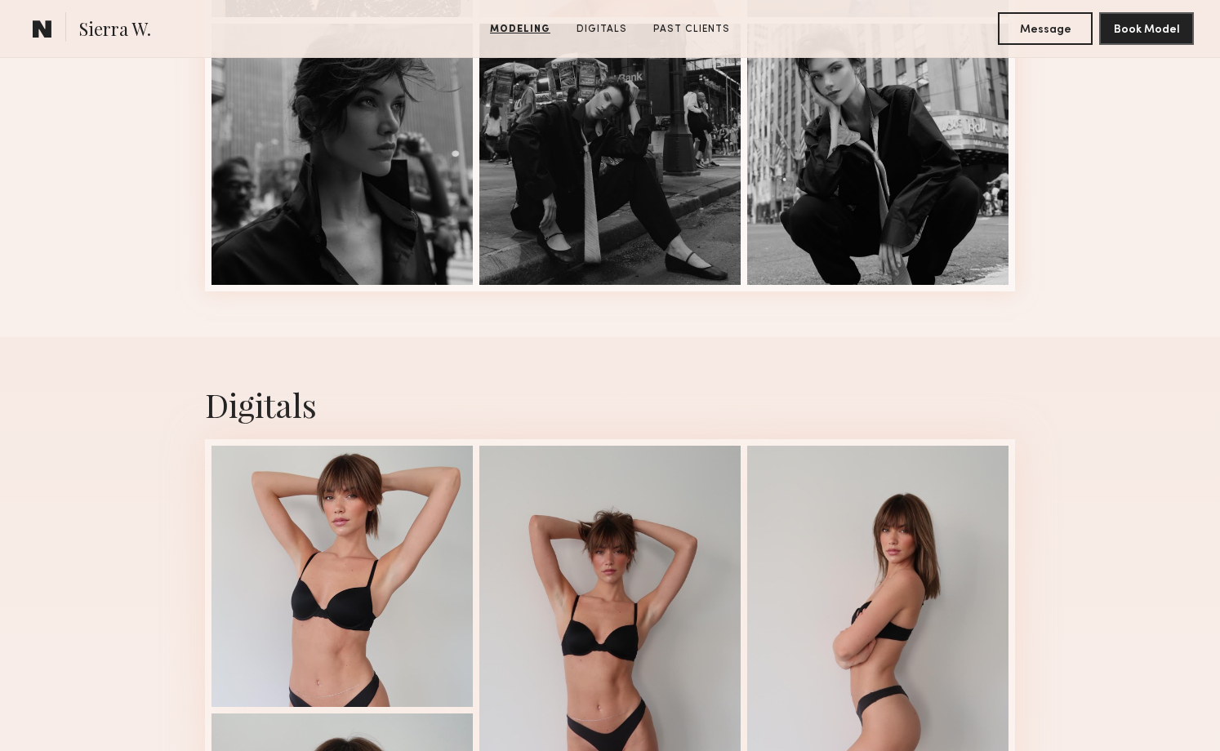
scroll to position [2040, 0]
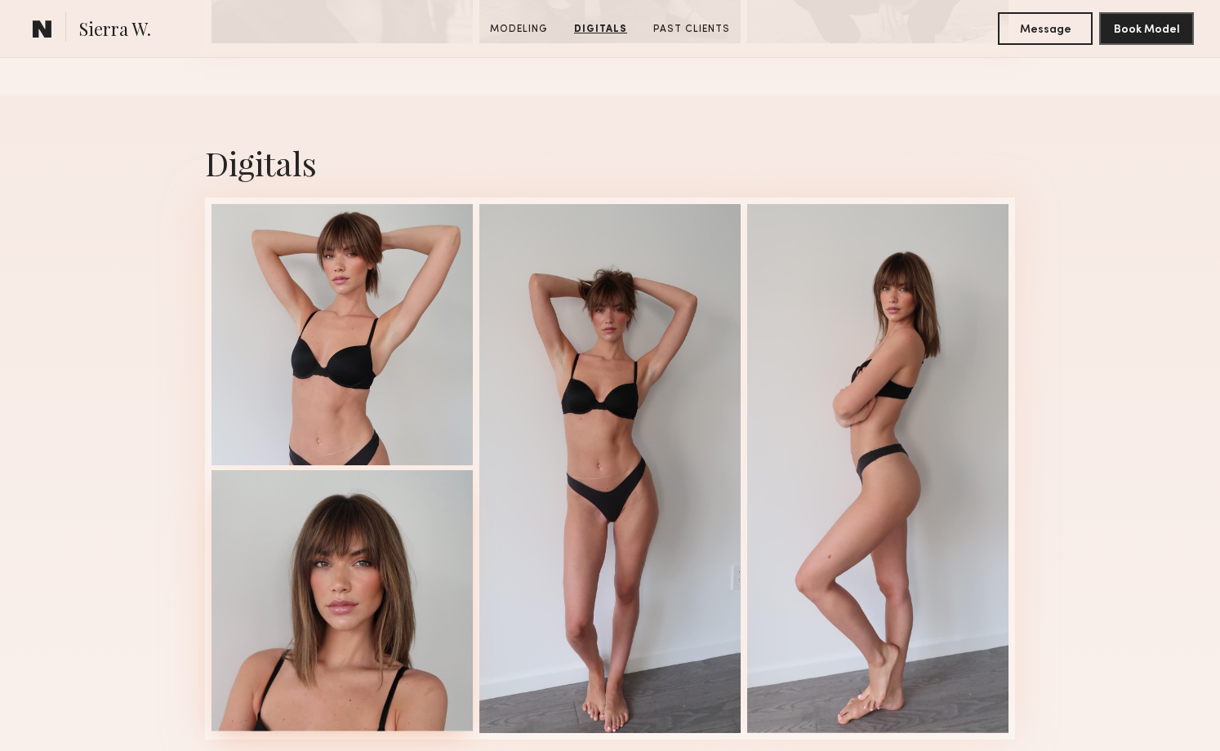
click at [350, 608] on div at bounding box center [342, 600] width 261 height 261
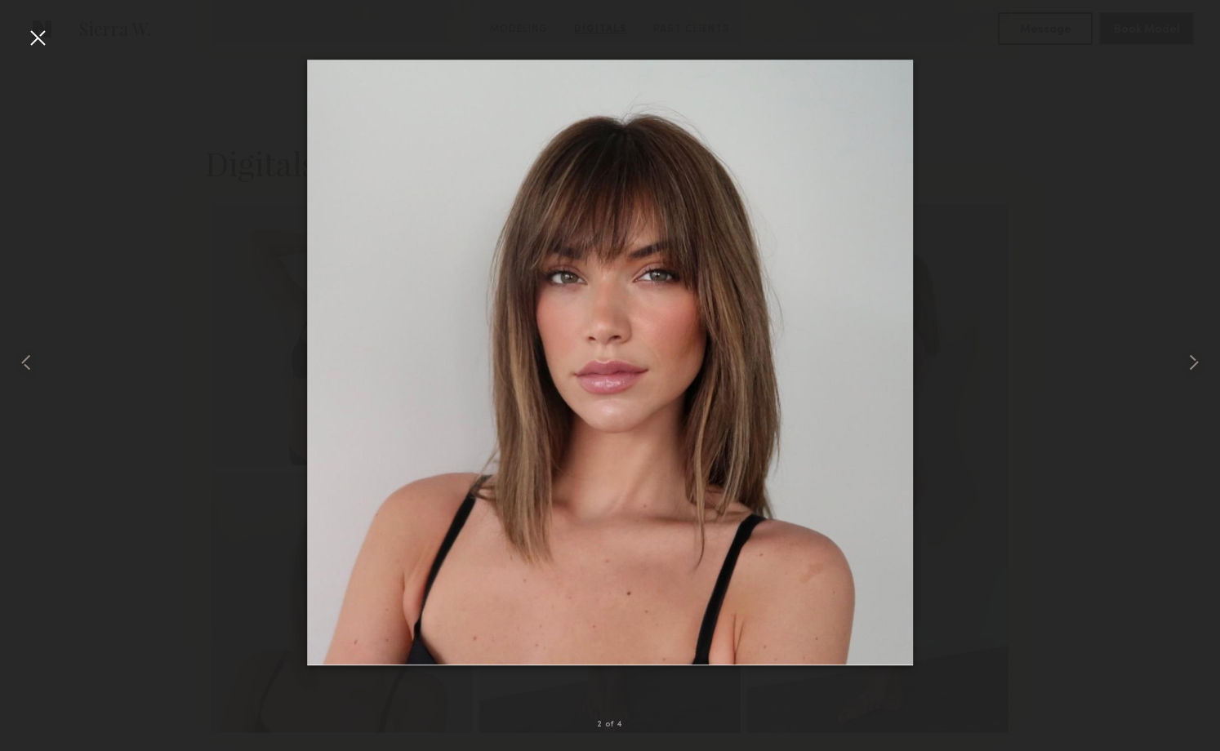
click at [33, 42] on div at bounding box center [38, 38] width 26 height 26
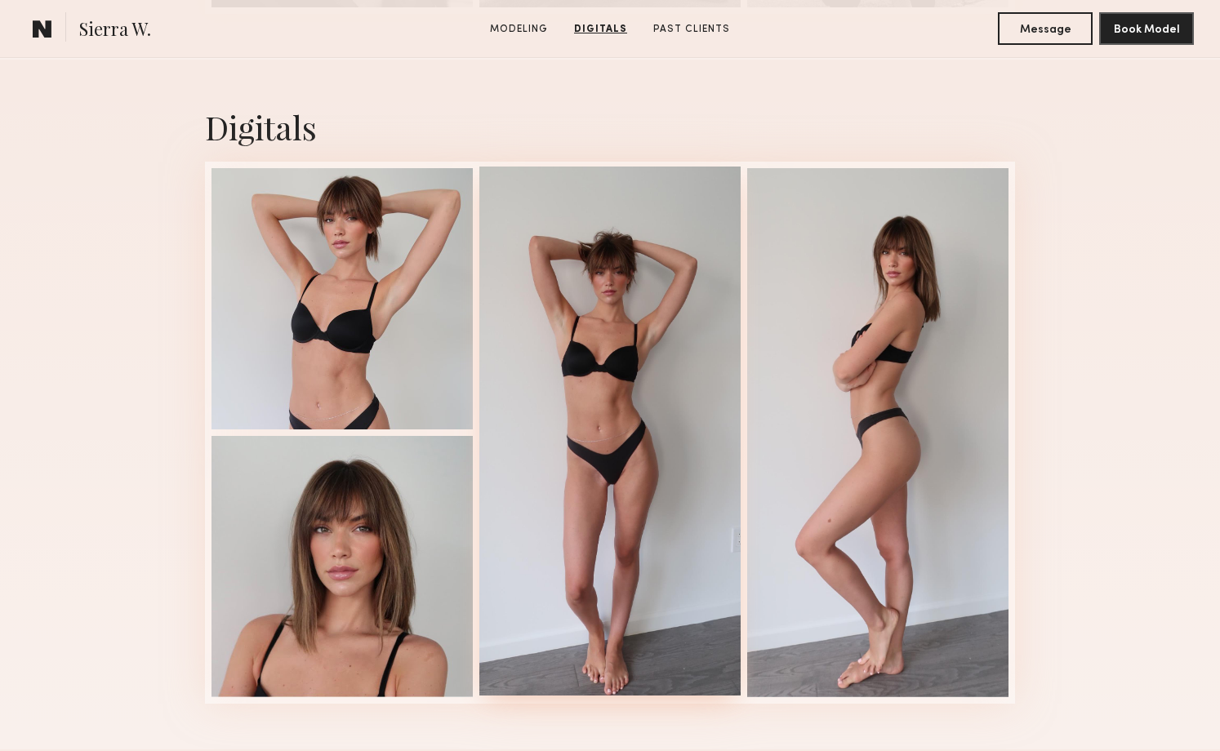
scroll to position [2078, 0]
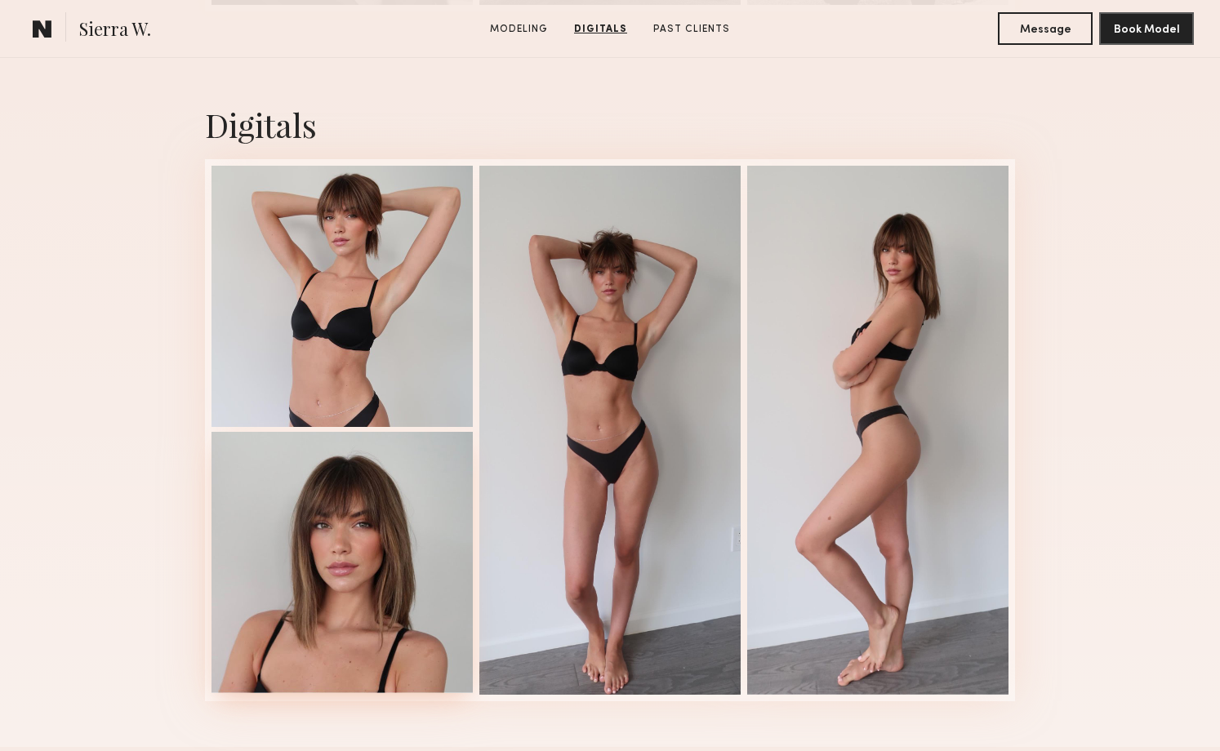
click at [339, 566] on div at bounding box center [342, 562] width 261 height 261
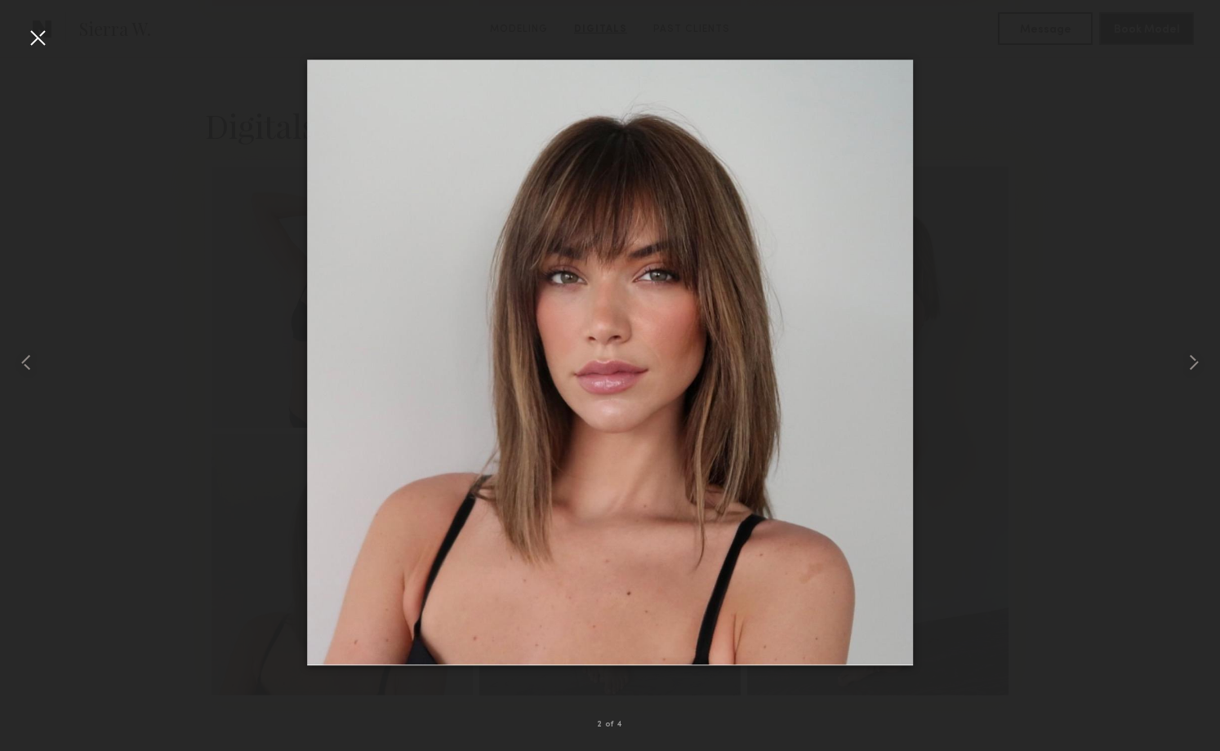
scroll to position [2078, 1]
click at [28, 29] on div at bounding box center [38, 38] width 26 height 26
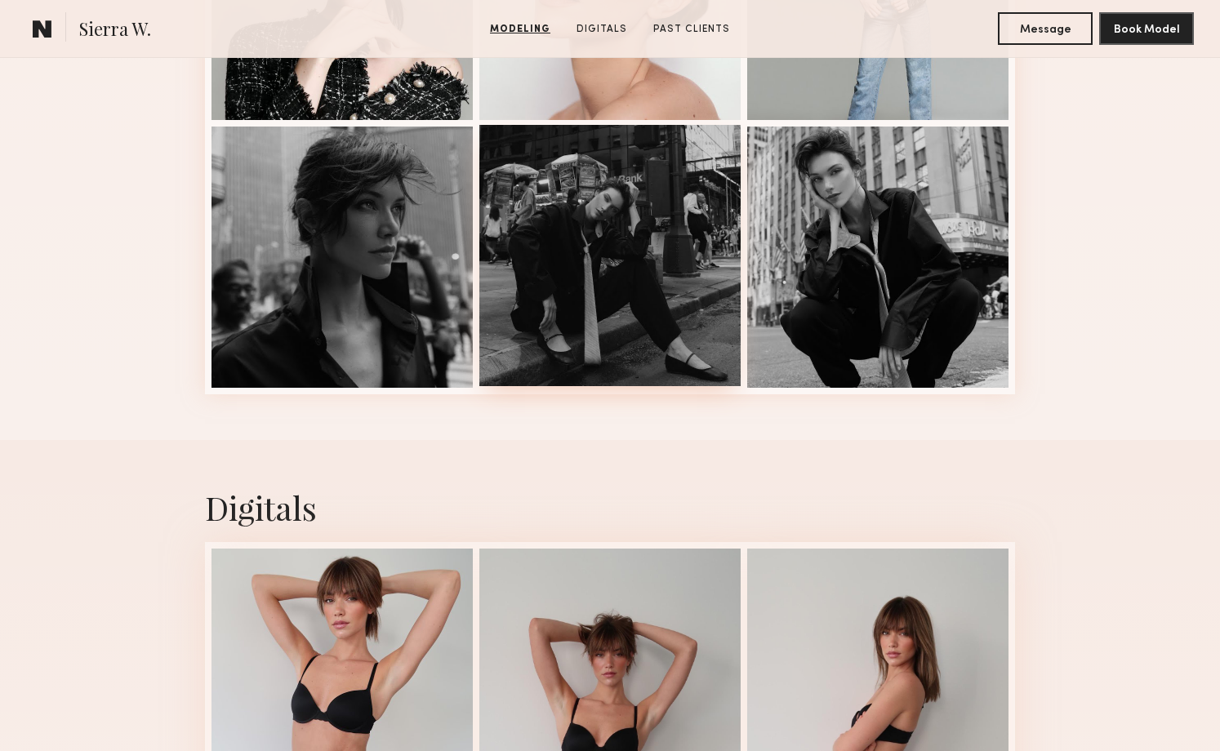
scroll to position [2047, 0]
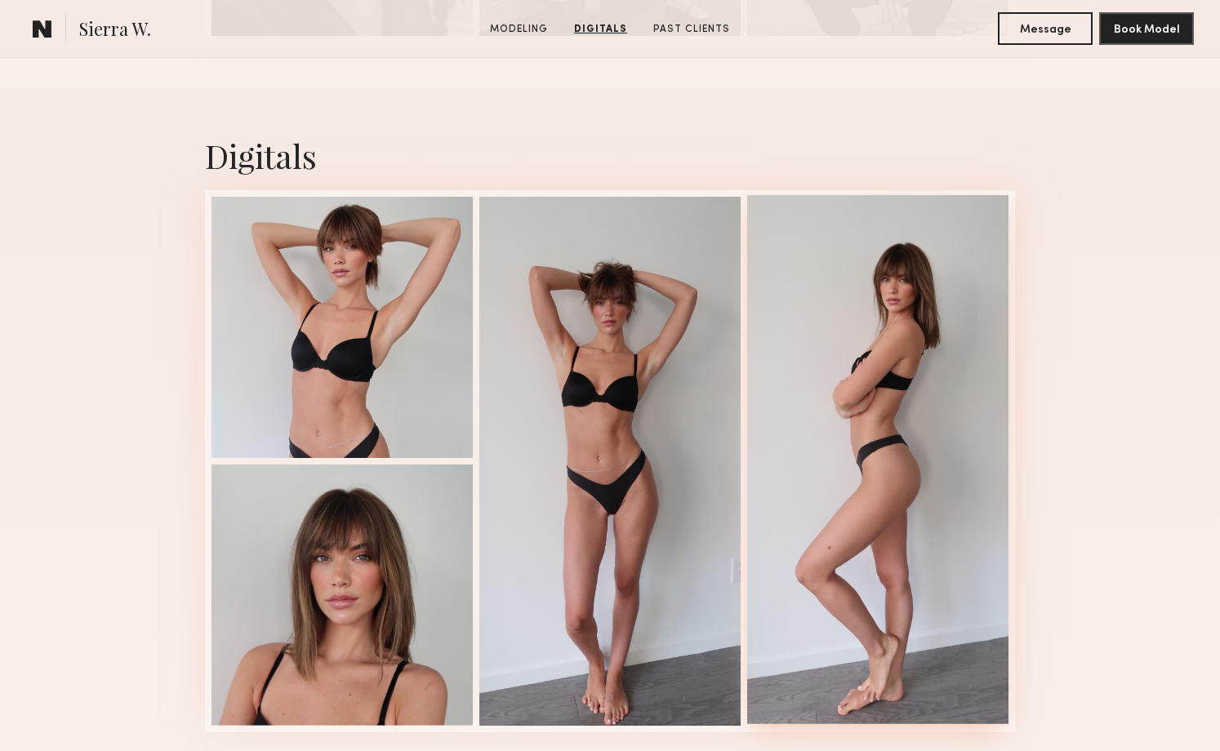
click at [929, 273] on div at bounding box center [877, 459] width 261 height 529
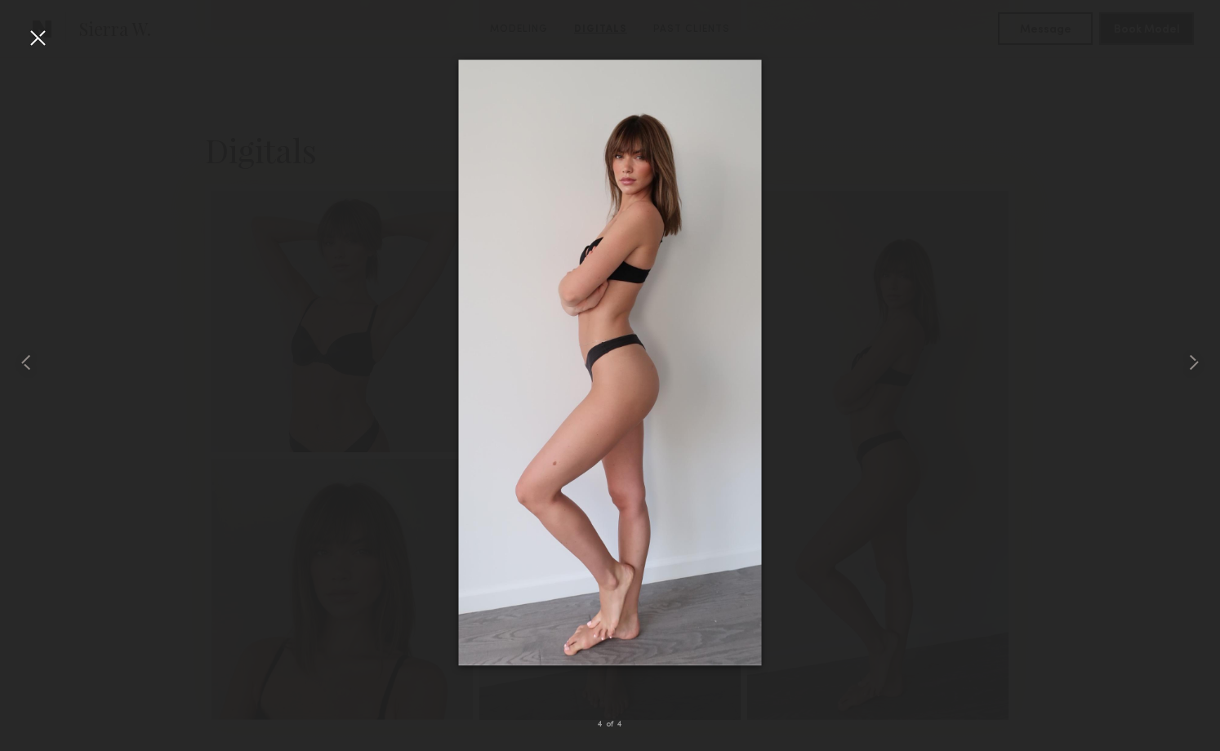
scroll to position [2051, 0]
drag, startPoint x: 38, startPoint y: 29, endPoint x: 61, endPoint y: 40, distance: 25.6
click at [38, 29] on div at bounding box center [38, 38] width 26 height 26
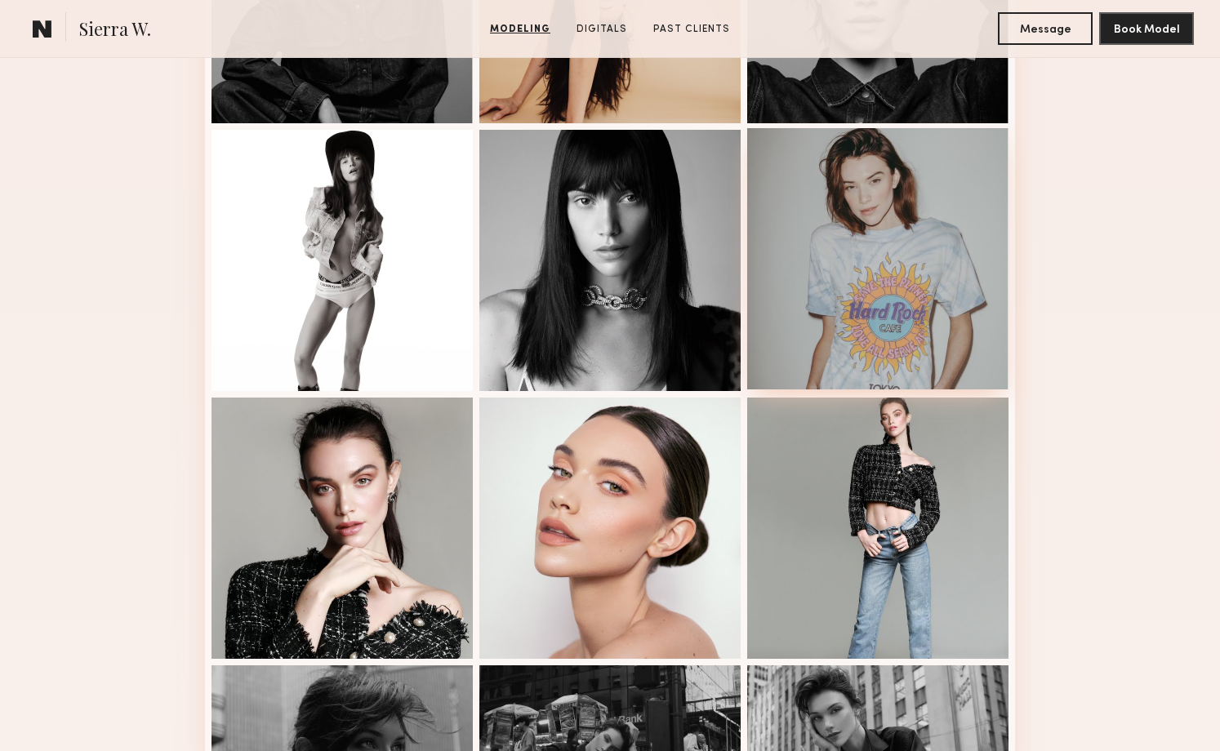
scroll to position [1133, 0]
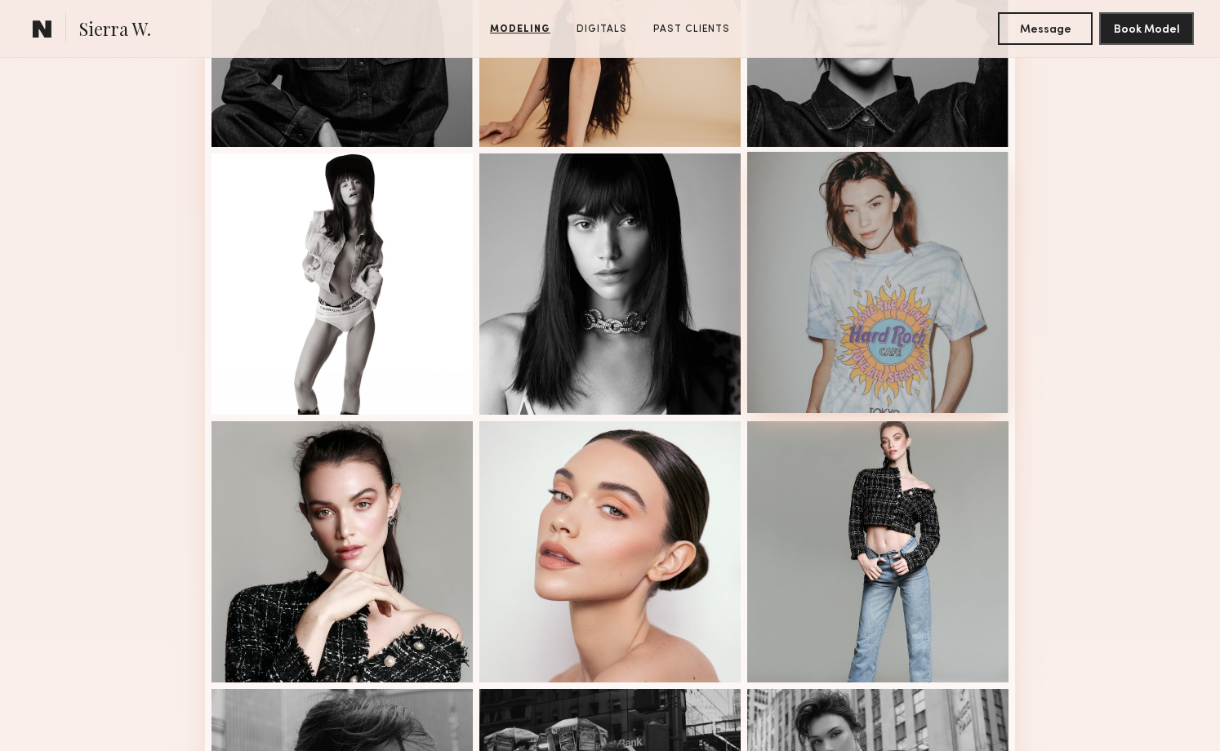
click at [920, 257] on div at bounding box center [877, 282] width 261 height 261
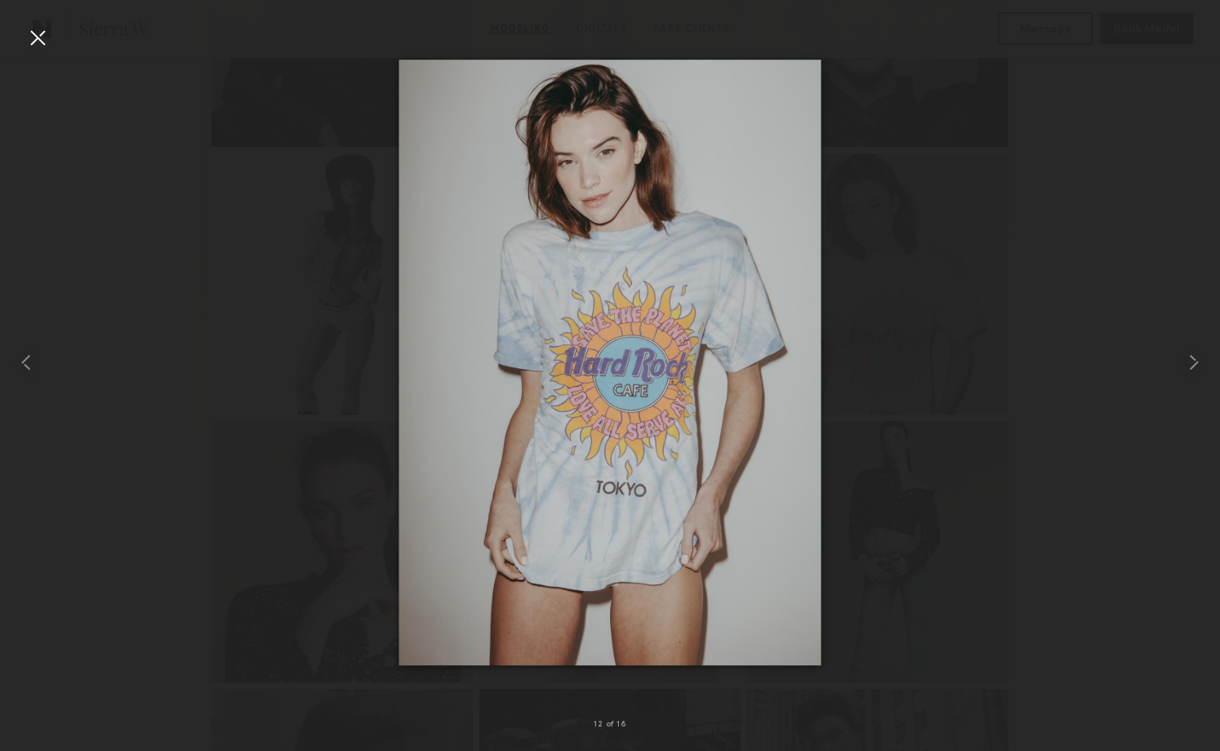
click at [33, 37] on div at bounding box center [38, 38] width 26 height 26
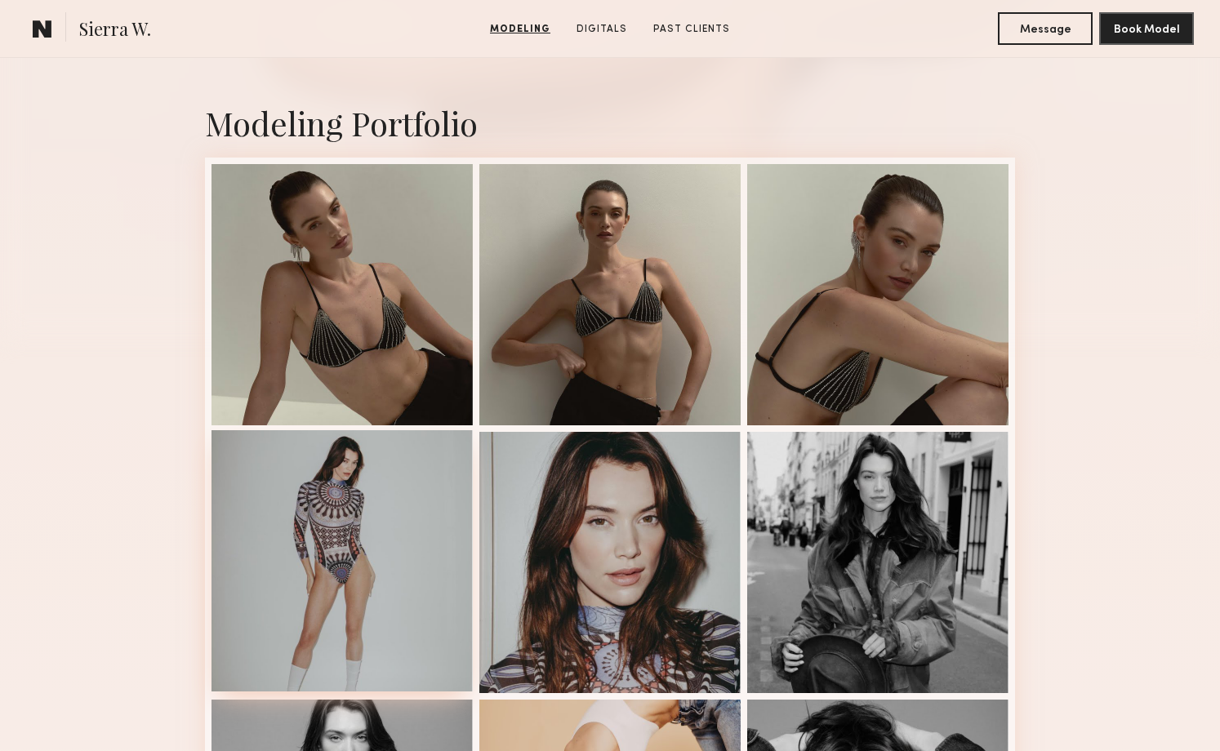
scroll to position [319, 0]
click at [621, 231] on div at bounding box center [609, 293] width 261 height 261
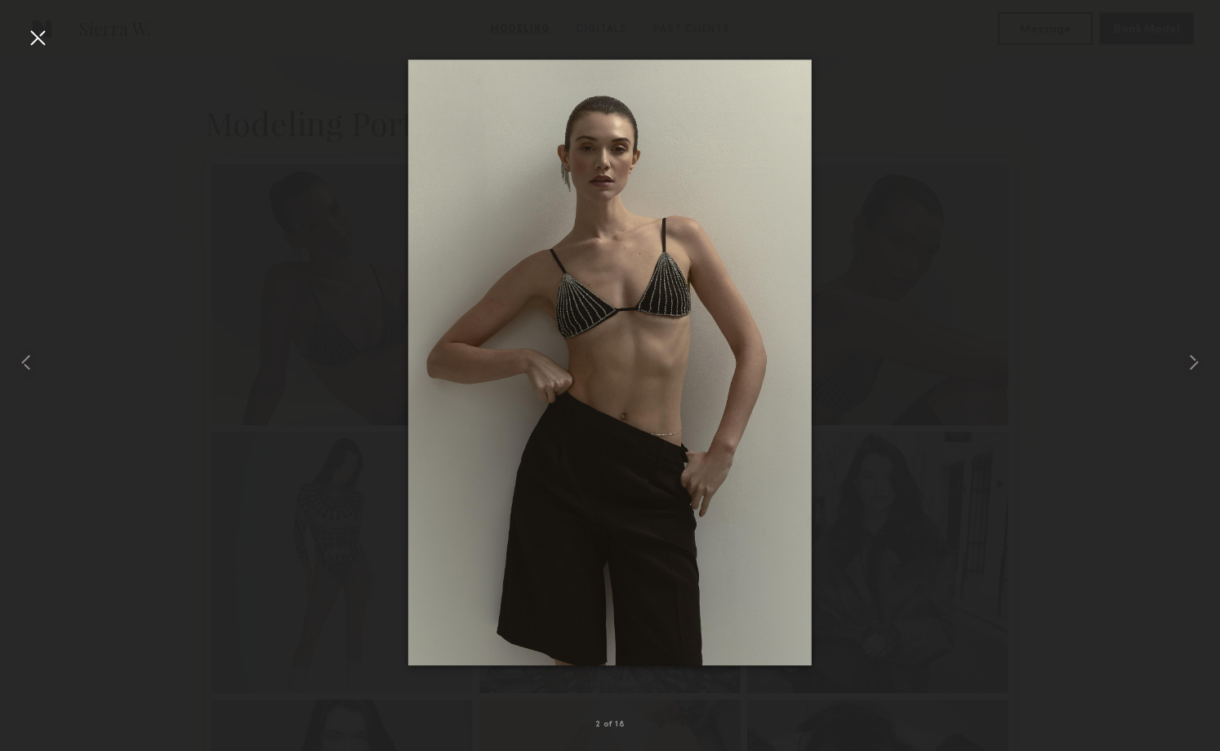
click at [42, 39] on div at bounding box center [38, 38] width 26 height 26
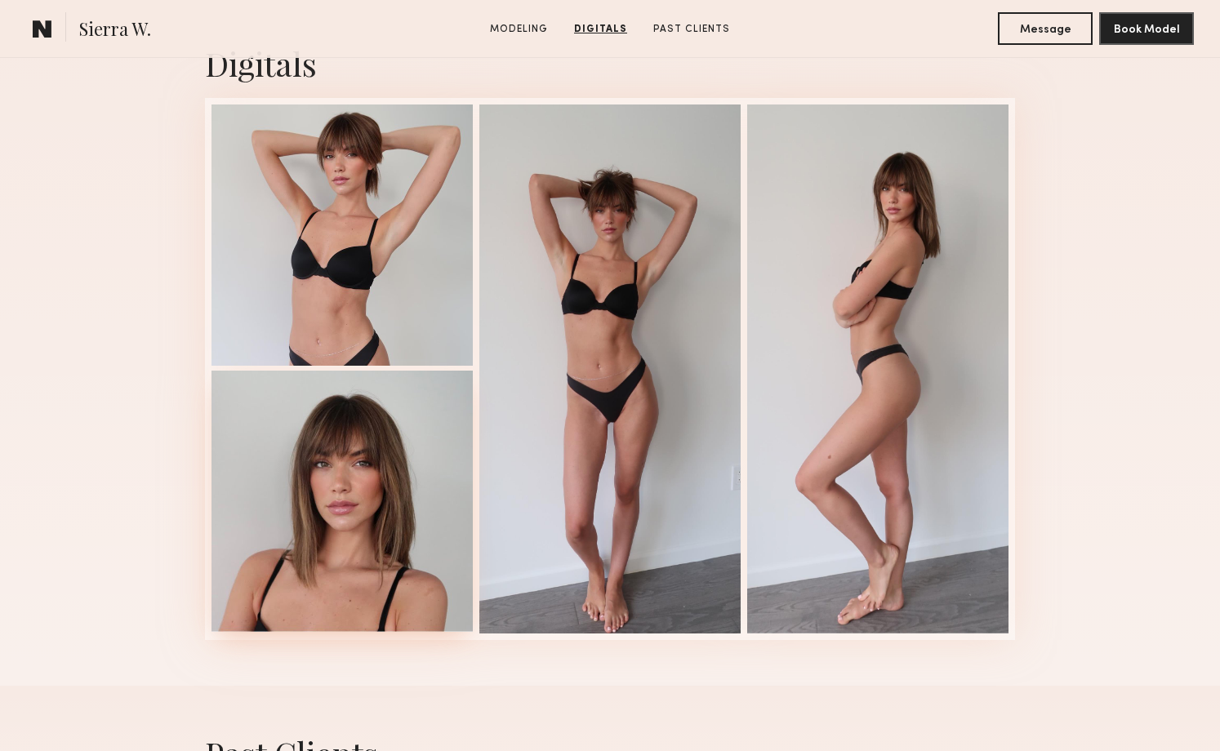
scroll to position [2148, 0]
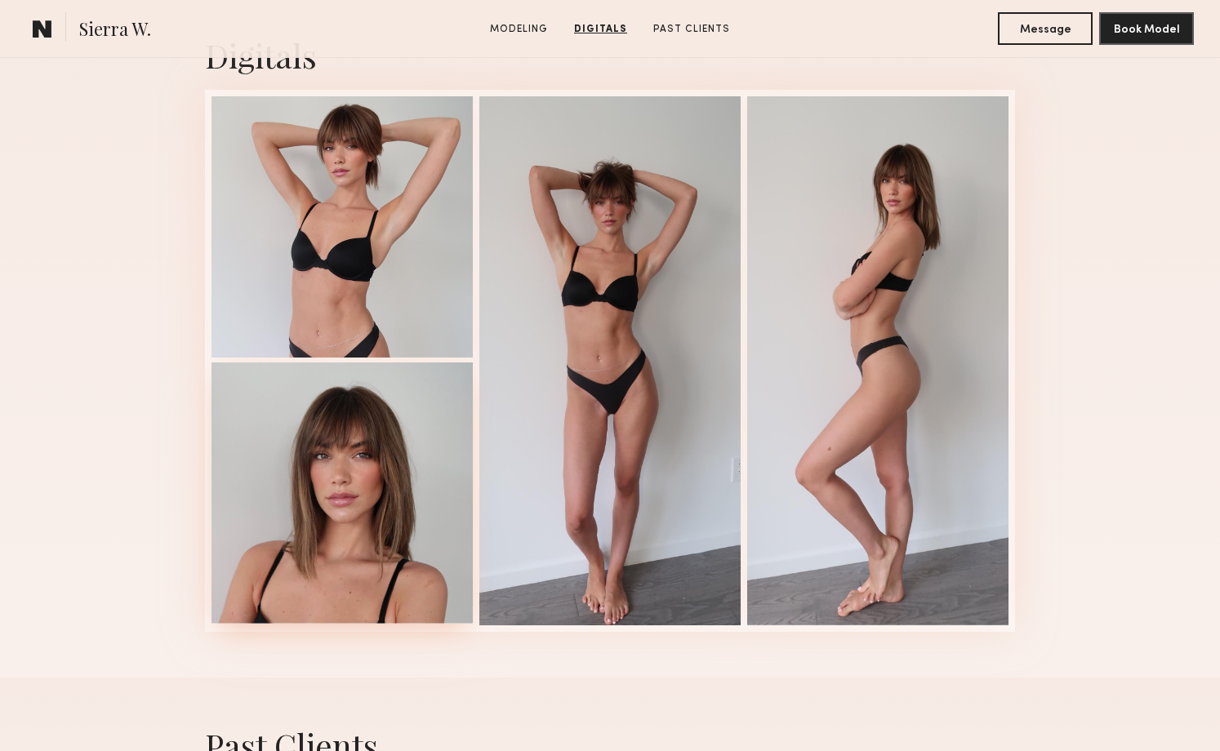
click at [324, 503] on div at bounding box center [342, 493] width 261 height 261
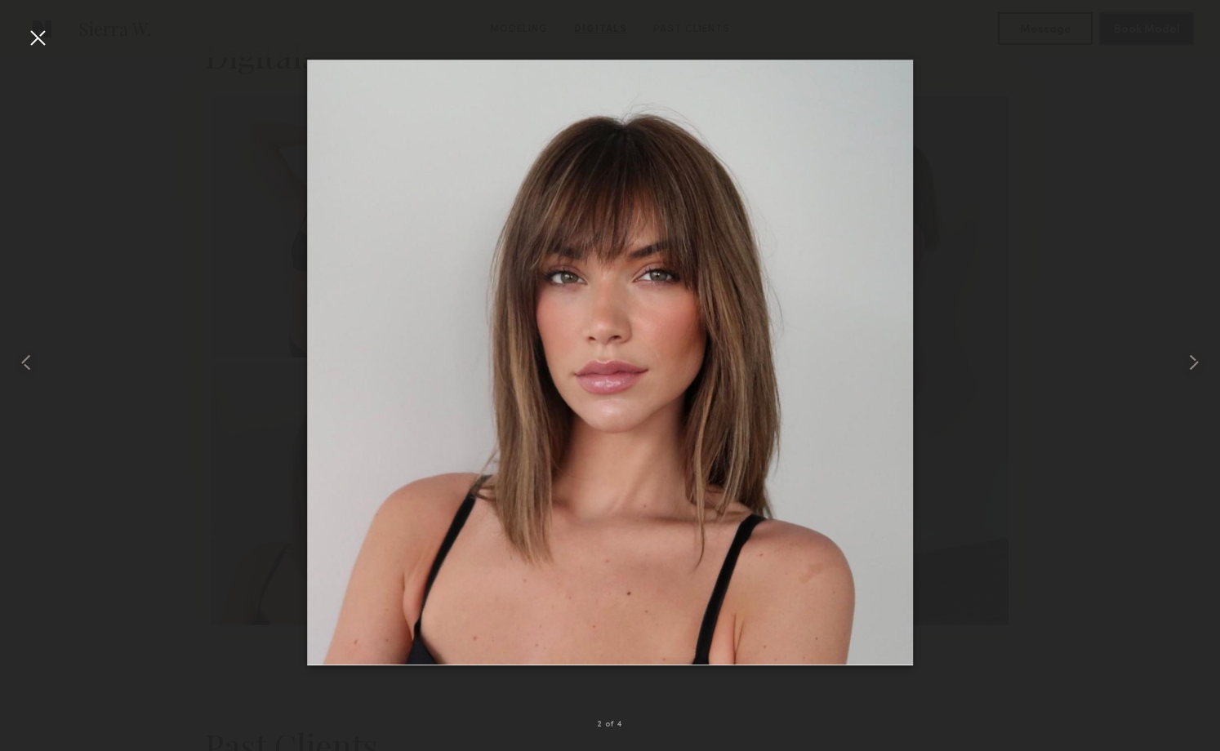
click at [38, 39] on div at bounding box center [38, 38] width 26 height 26
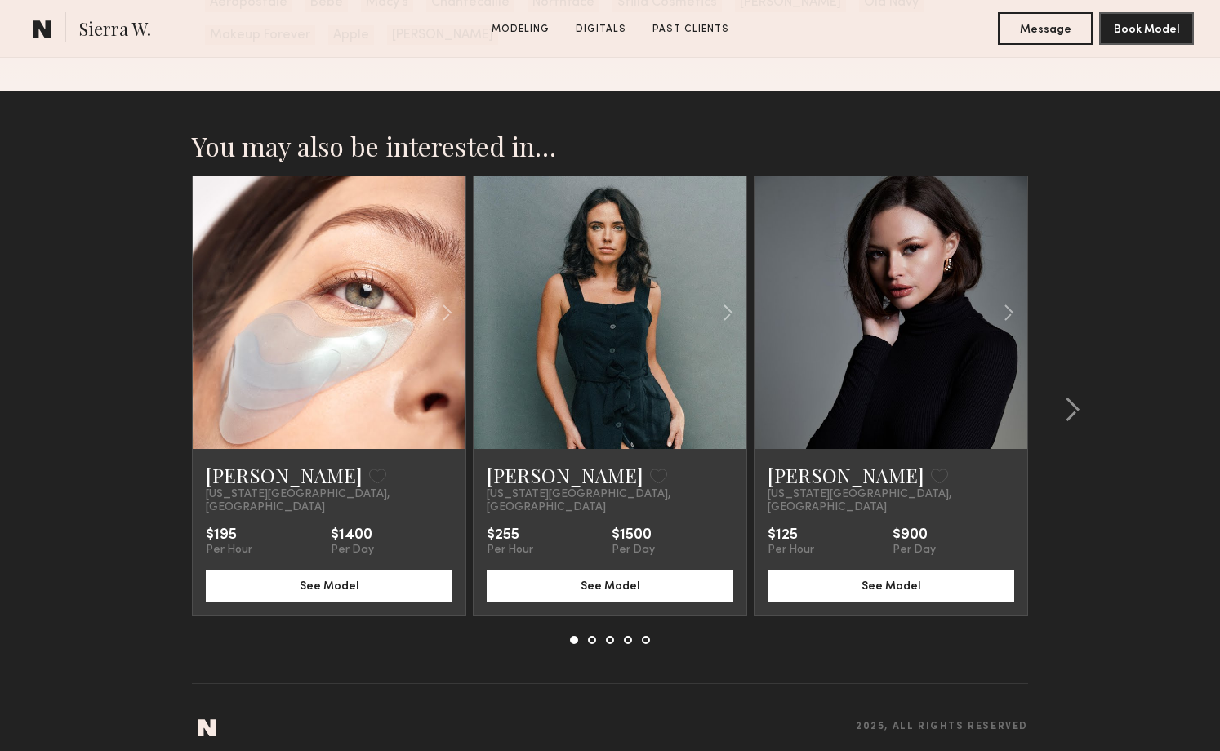
scroll to position [2934, 0]
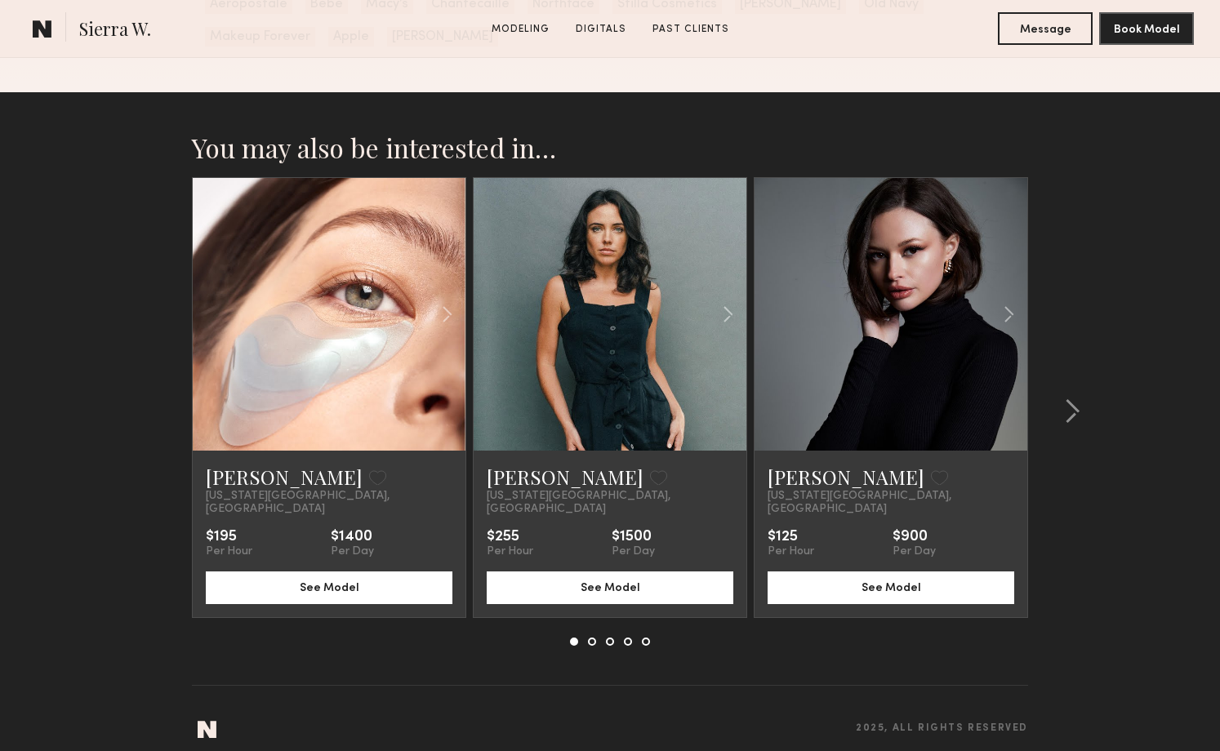
click at [620, 272] on link at bounding box center [610, 314] width 93 height 273
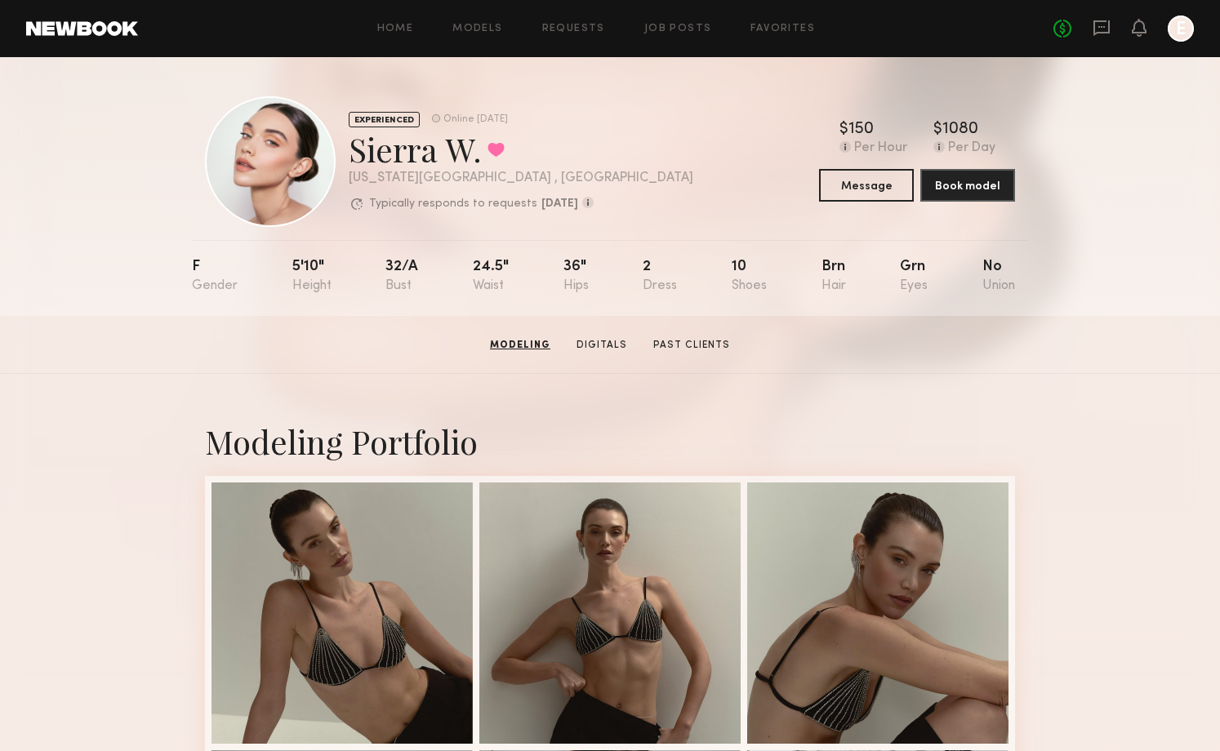
scroll to position [0, 0]
click at [1192, 29] on div at bounding box center [1181, 29] width 26 height 26
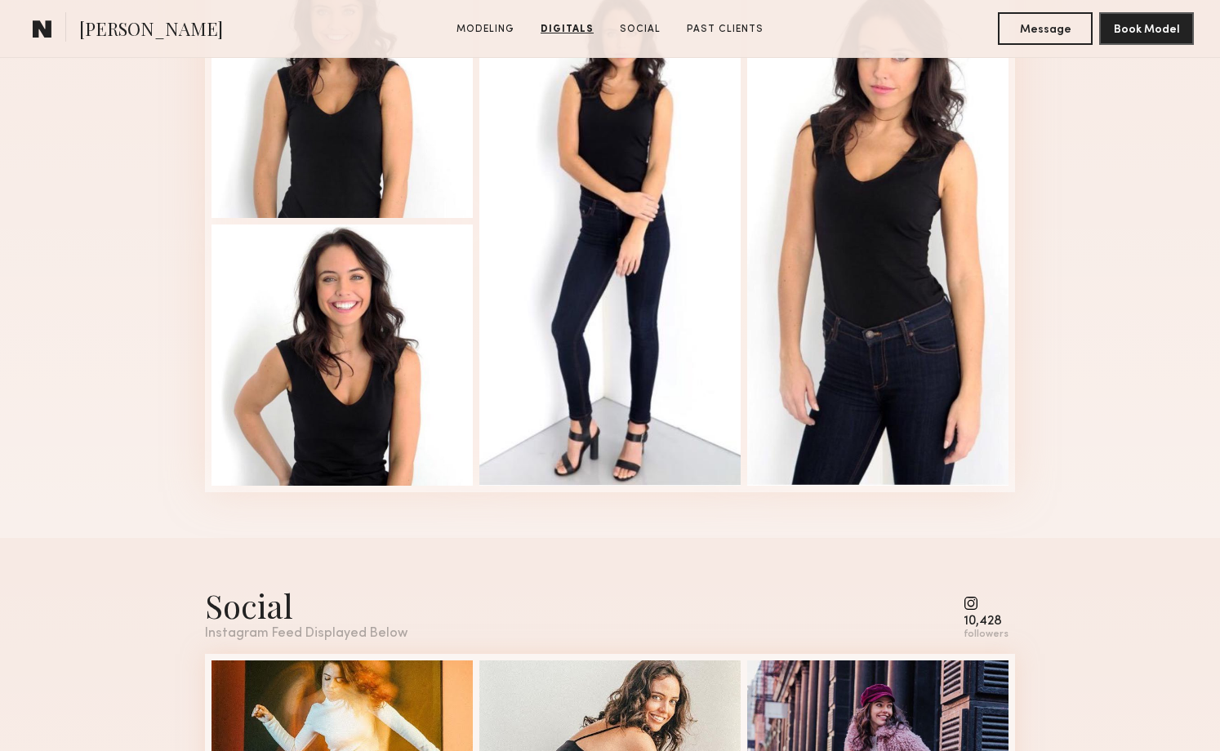
scroll to position [1803, 0]
